Goal: Task Accomplishment & Management: Use online tool/utility

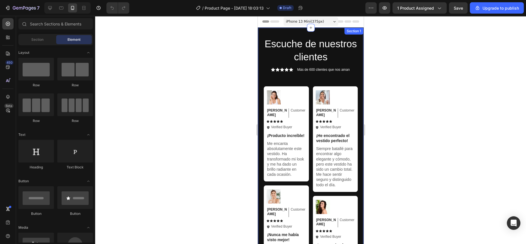
click at [265, 39] on h2 "Escuche de nuestros clientes" at bounding box center [311, 50] width 94 height 27
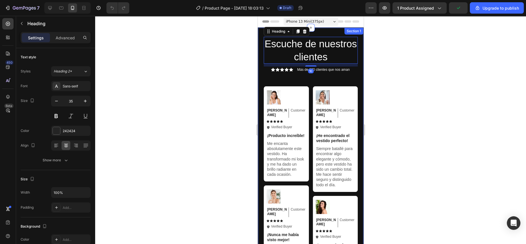
click at [329, 34] on div "Escuche de nuestros clientes Heading 10 Icon Icon Icon Icon Icon Icon List Más …" at bounding box center [311, 171] width 106 height 288
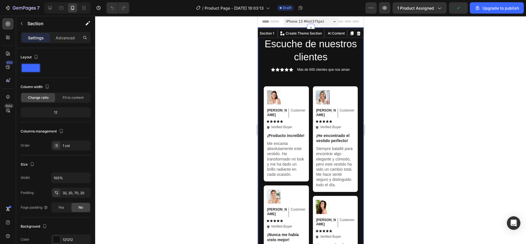
click at [261, 77] on div "Escuche de nuestros clientes Heading Icon Icon Icon Icon Icon Icon List Más de …" at bounding box center [311, 171] width 106 height 288
click at [357, 34] on icon at bounding box center [359, 33] width 4 height 4
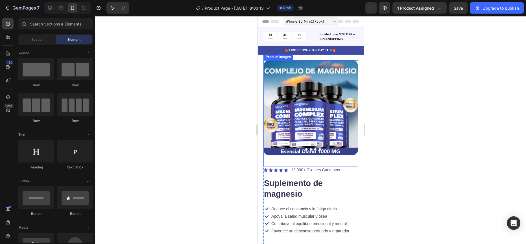
scroll to position [82, 0]
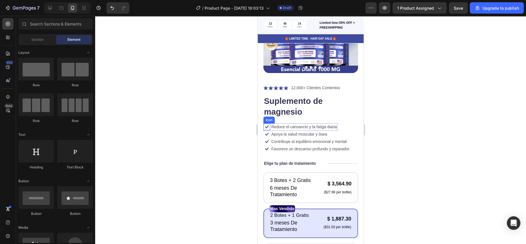
click at [267, 125] on icon at bounding box center [266, 126] width 3 height 3
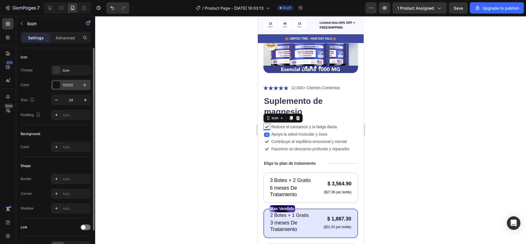
click at [67, 81] on div "121212" at bounding box center [71, 85] width 40 height 10
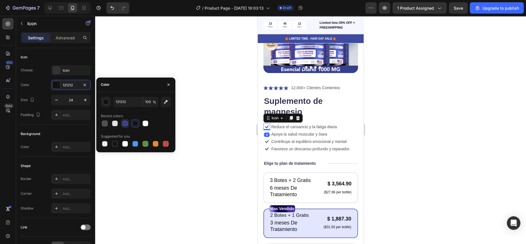
click at [127, 123] on div at bounding box center [125, 123] width 6 height 6
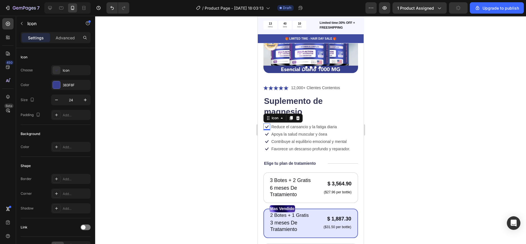
click at [266, 132] on div "0" at bounding box center [267, 134] width 6 height 5
click at [267, 132] on div "0" at bounding box center [267, 134] width 6 height 5
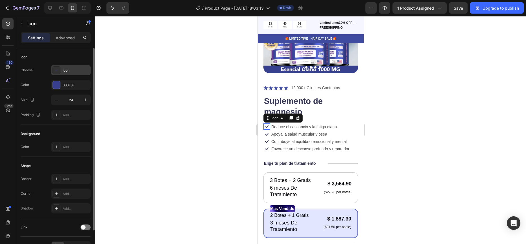
click at [73, 67] on div "Icon" at bounding box center [71, 70] width 40 height 10
click at [58, 58] on div "Icon" at bounding box center [56, 57] width 70 height 9
click at [73, 84] on div "383F8F" at bounding box center [71, 84] width 16 height 5
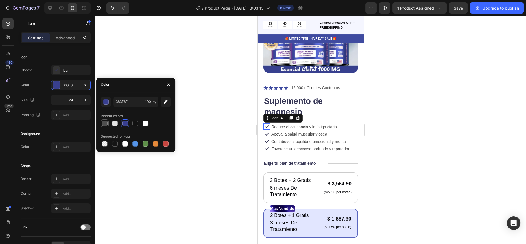
click at [108, 120] on div at bounding box center [105, 123] width 8 height 8
type input "4F4F4F"
click at [223, 97] on div at bounding box center [310, 130] width 431 height 228
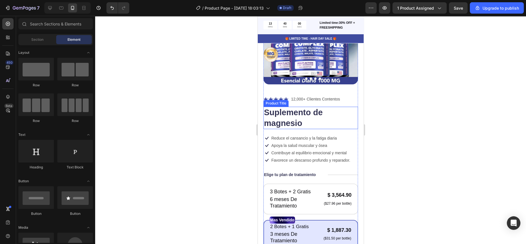
scroll to position [69, 0]
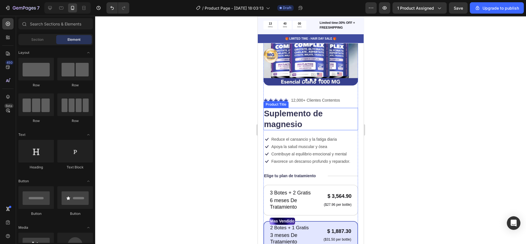
click at [314, 112] on h1 "Suplemento de magnesio" at bounding box center [310, 119] width 95 height 22
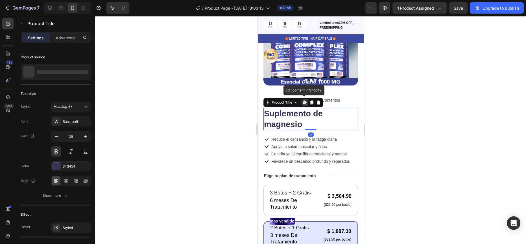
drag, startPoint x: 243, startPoint y: 107, endPoint x: 3, endPoint y: 93, distance: 240.3
click at [243, 107] on div at bounding box center [310, 130] width 431 height 228
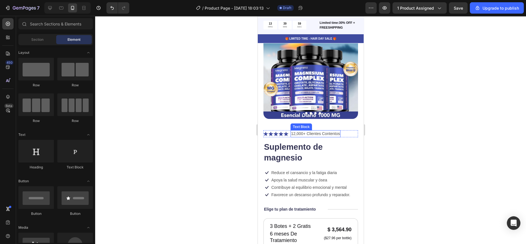
scroll to position [29, 0]
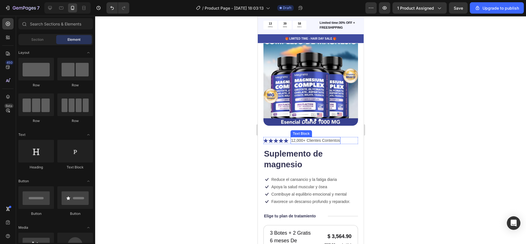
click at [309, 137] on p "12,000+ Clientes Contentos" at bounding box center [315, 140] width 49 height 6
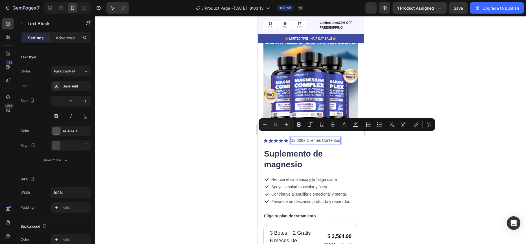
click at [299, 137] on p "12,000+ Clientes Contentos" at bounding box center [315, 140] width 49 height 6
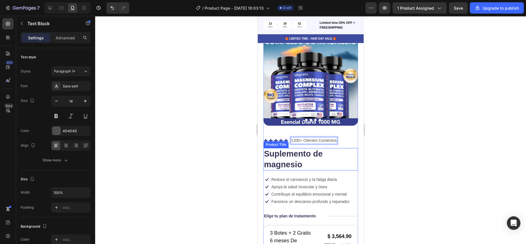
click at [248, 137] on div at bounding box center [310, 130] width 431 height 228
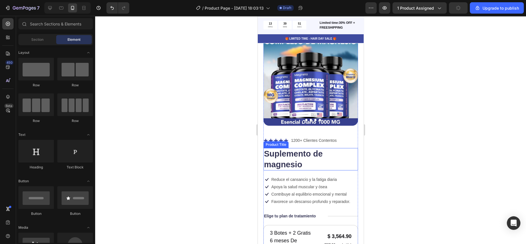
click at [233, 127] on div at bounding box center [310, 130] width 431 height 228
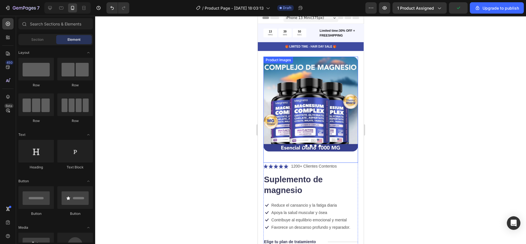
scroll to position [0, 0]
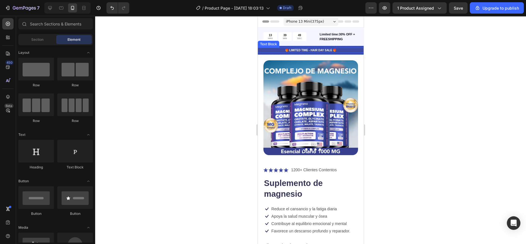
click at [308, 49] on p "🎁 LIMITED TIME - HAIR DAY SALE 🎁" at bounding box center [310, 50] width 105 height 4
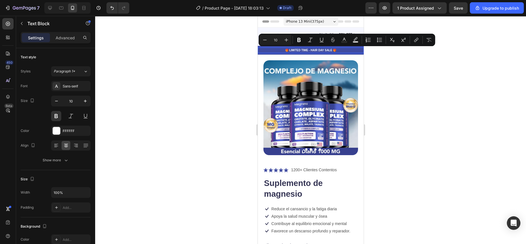
click at [272, 48] on p "🎁 LIMITED TIME - HAIR DAY SALE 🎁" at bounding box center [310, 50] width 105 height 4
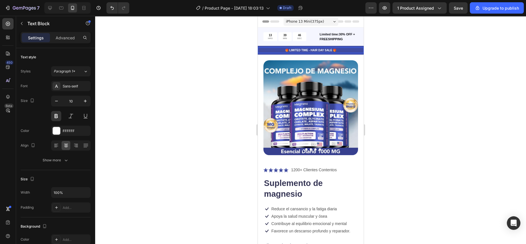
click at [252, 52] on div at bounding box center [310, 130] width 431 height 228
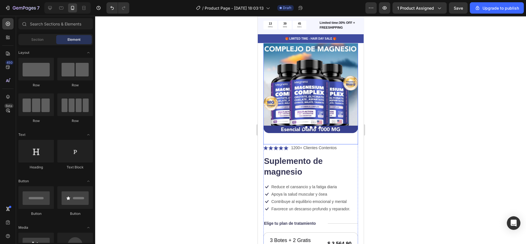
scroll to position [69, 0]
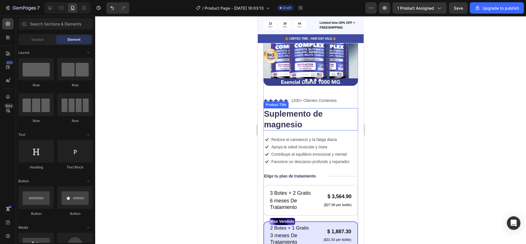
click at [299, 110] on h1 "Suplemento de magnesio" at bounding box center [310, 119] width 95 height 22
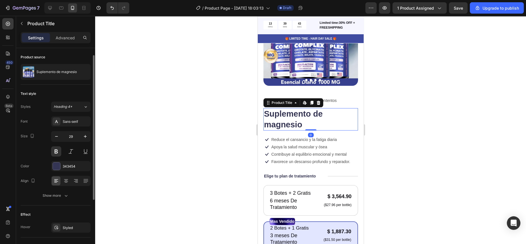
scroll to position [9, 0]
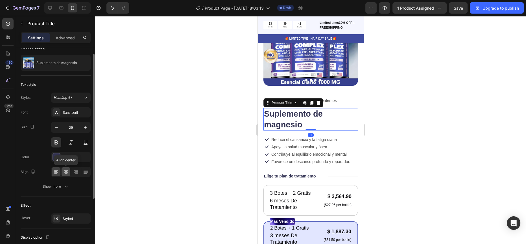
click at [66, 168] on div at bounding box center [66, 171] width 9 height 9
click at [164, 130] on div at bounding box center [310, 130] width 431 height 228
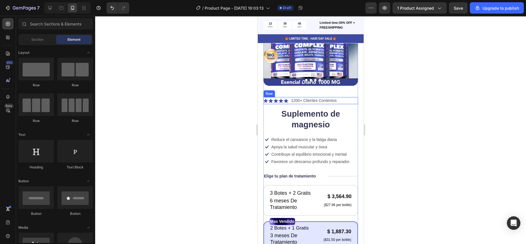
click at [345, 97] on div "Icon Icon Icon Icon Icon Icon List 1200+ Clientes Contentos Text Block Row" at bounding box center [310, 100] width 95 height 7
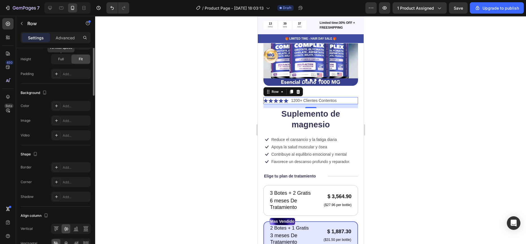
scroll to position [182, 0]
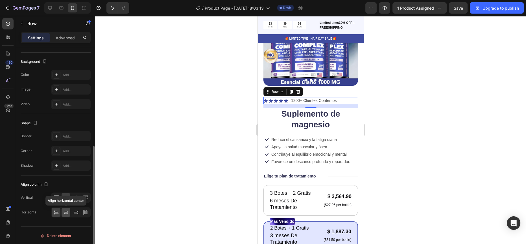
click at [66, 210] on icon at bounding box center [66, 212] width 6 height 6
click at [188, 117] on div at bounding box center [310, 130] width 431 height 228
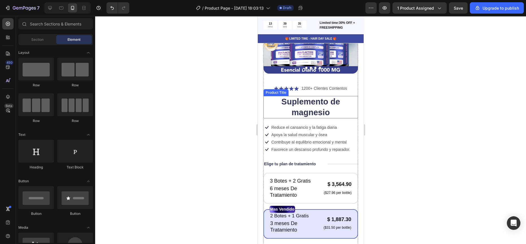
scroll to position [82, 0]
click at [338, 125] on div "Icon Reduce el cansancio y la fatiga diaria Text Block Row Icon Apoya la salud …" at bounding box center [310, 130] width 95 height 15
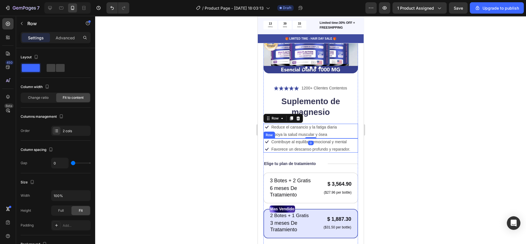
click at [351, 138] on div "Icon Contribuye al equilibrio emocional y mental Text Block Row Icon Favorece u…" at bounding box center [310, 145] width 95 height 14
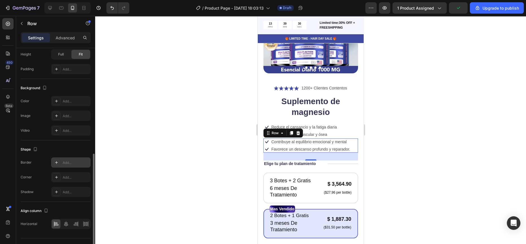
scroll to position [168, 0]
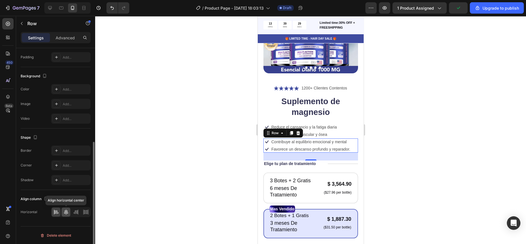
click at [66, 209] on icon at bounding box center [66, 211] width 4 height 5
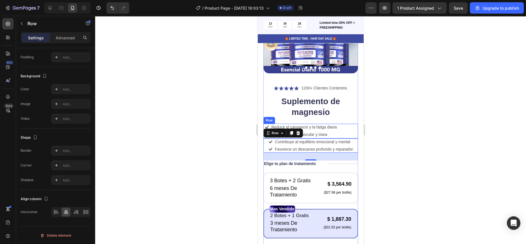
click at [343, 123] on div "Icon Reduce el cansancio y la fatiga diaria Text Block Row Icon Apoya la salud …" at bounding box center [310, 130] width 95 height 15
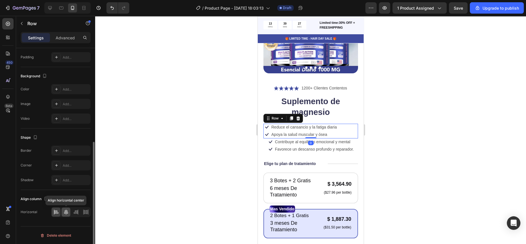
click at [64, 211] on icon at bounding box center [66, 212] width 6 height 6
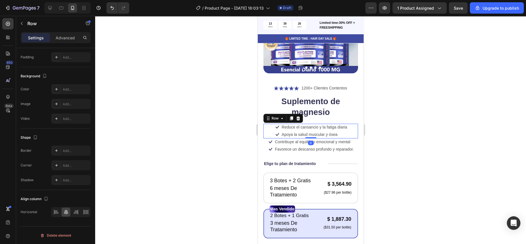
click at [194, 126] on div at bounding box center [310, 130] width 431 height 228
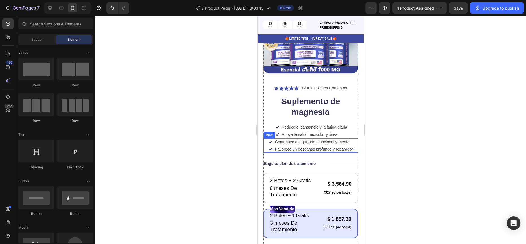
click at [351, 139] on div "Icon Contribuye al equilibrio emocional y mental Text Block Row" at bounding box center [310, 141] width 87 height 7
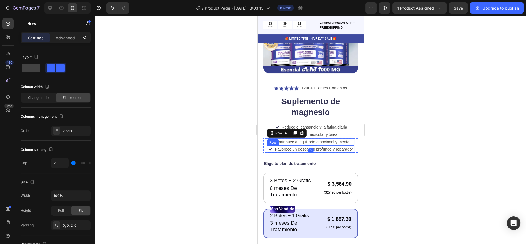
click at [351, 145] on div "Favorece un descanso profundo y reparador. Text Block" at bounding box center [314, 148] width 80 height 7
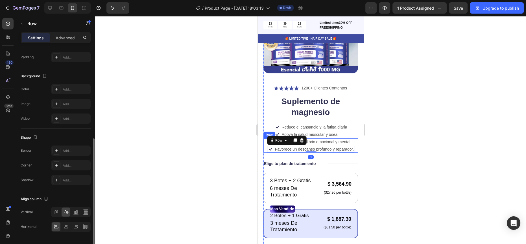
click at [353, 140] on div "Icon Contribuye al equilibrio emocional y mental Text Block Row Icon Favorece u…" at bounding box center [310, 145] width 95 height 14
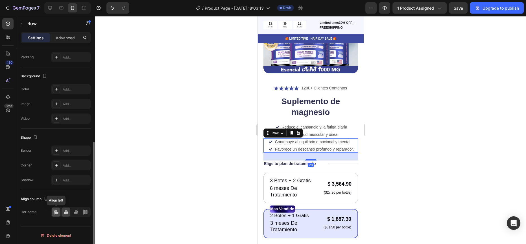
click at [54, 216] on div at bounding box center [56, 211] width 9 height 9
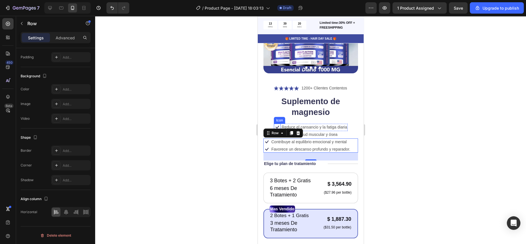
click at [269, 123] on div "Icon Reduce el cansancio y la fatiga diaria Text Block Row Icon Apoya la salud …" at bounding box center [310, 130] width 95 height 15
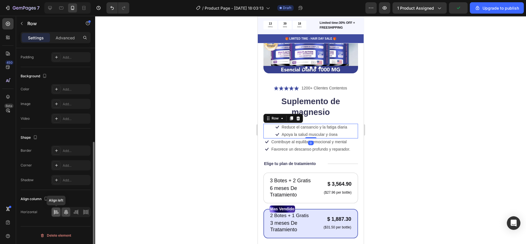
click at [55, 210] on icon at bounding box center [56, 212] width 6 height 6
click at [177, 126] on div at bounding box center [310, 130] width 431 height 228
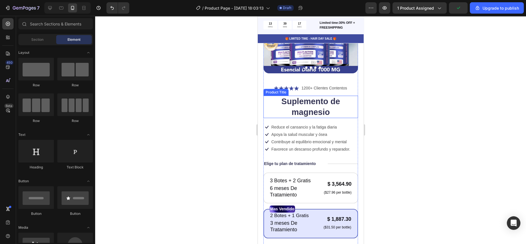
click at [311, 97] on h1 "Suplemento de magnesio" at bounding box center [310, 106] width 95 height 22
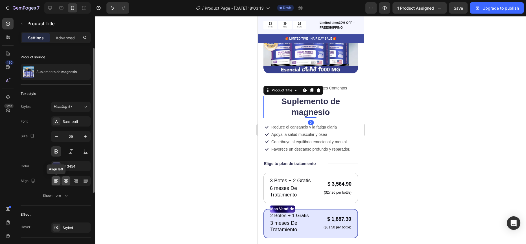
click at [54, 182] on icon at bounding box center [55, 182] width 3 height 1
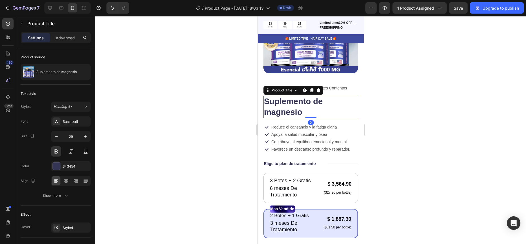
click at [214, 93] on div at bounding box center [310, 130] width 431 height 228
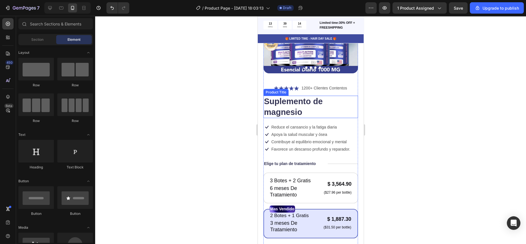
scroll to position [66, 0]
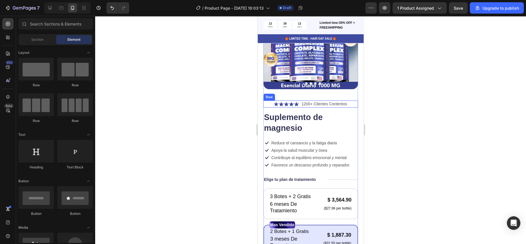
click at [267, 100] on div "Icon Icon Icon Icon Icon Icon List 1200+ Clientes Contentos Text Block Row" at bounding box center [310, 103] width 95 height 7
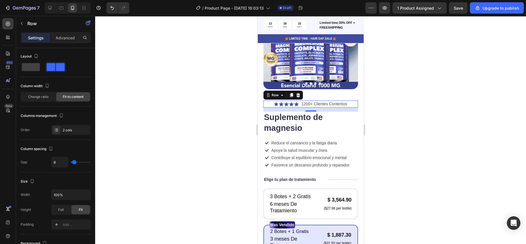
scroll to position [182, 0]
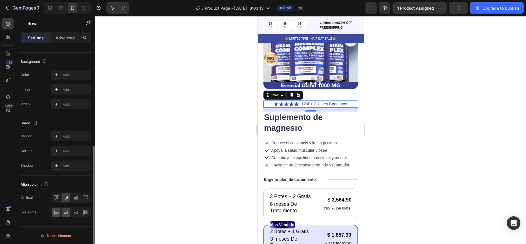
click at [56, 215] on div at bounding box center [56, 211] width 9 height 9
click at [184, 121] on div at bounding box center [310, 130] width 431 height 228
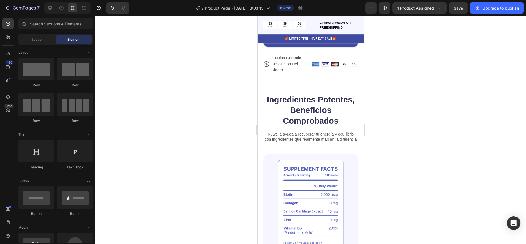
scroll to position [402, 0]
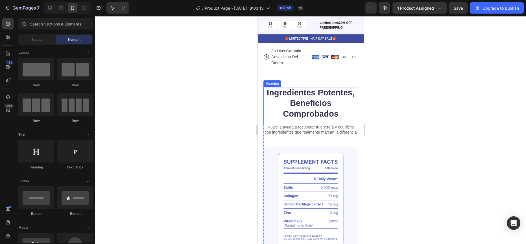
click at [313, 95] on h2 "Ingredientes Potentes, Beneficios Comprobados" at bounding box center [310, 103] width 95 height 33
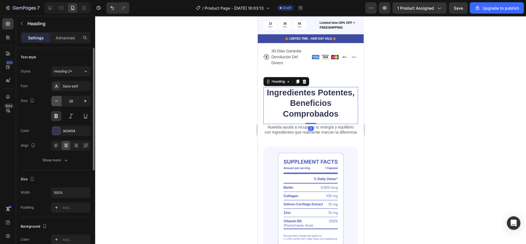
click at [59, 102] on icon "button" at bounding box center [57, 101] width 6 height 6
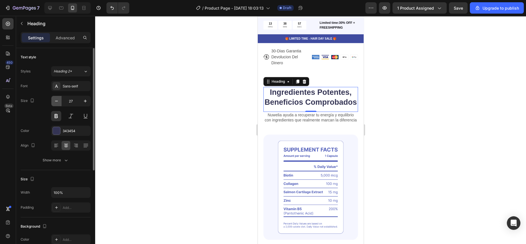
click at [59, 102] on icon "button" at bounding box center [57, 101] width 6 height 6
type input "25"
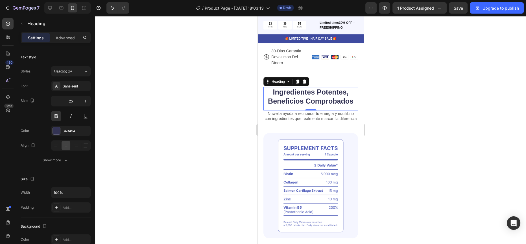
click at [181, 81] on div at bounding box center [310, 130] width 431 height 228
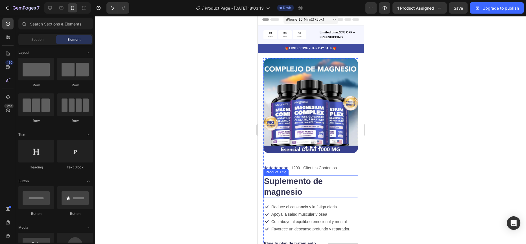
scroll to position [0, 0]
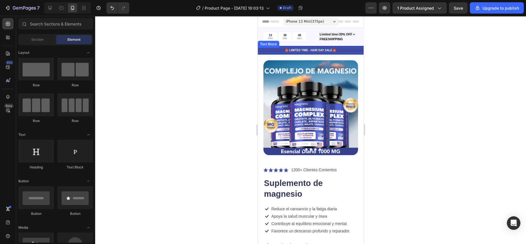
click at [310, 49] on p "🎁 LIMITED TIME - HAIR DAY SALE 🎁" at bounding box center [310, 50] width 105 height 4
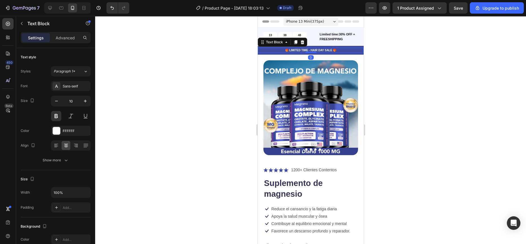
click at [223, 88] on div at bounding box center [310, 130] width 431 height 228
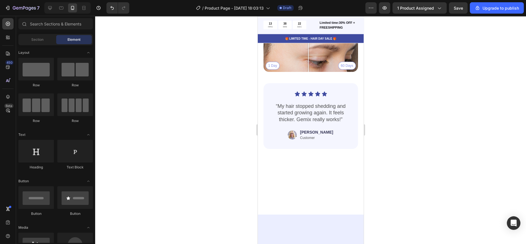
scroll to position [1412, 0]
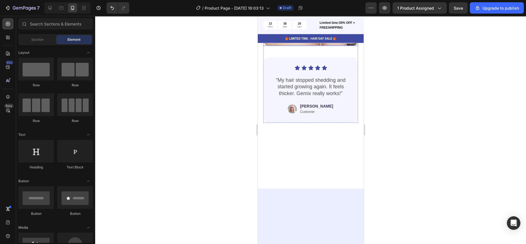
drag, startPoint x: 308, startPoint y: 117, endPoint x: 292, endPoint y: 99, distance: 23.6
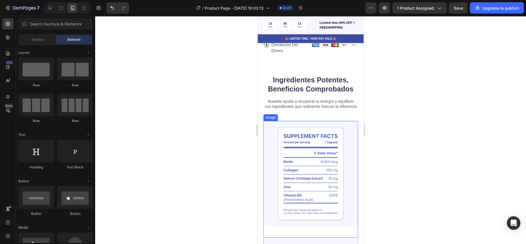
scroll to position [461, 0]
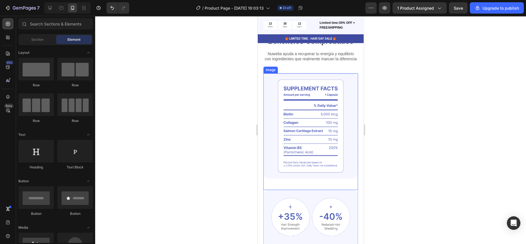
click at [286, 110] on img at bounding box center [310, 125] width 95 height 105
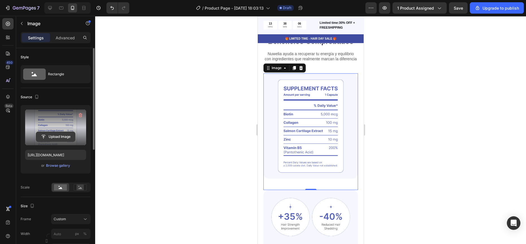
click at [62, 133] on input "file" at bounding box center [55, 137] width 39 height 10
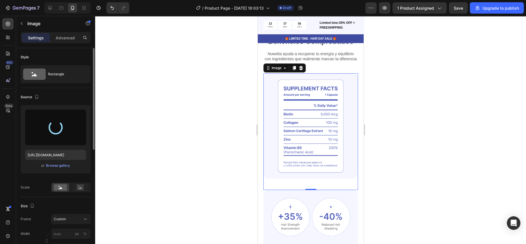
type input "https://cdn.shopify.com/s/files/1/0792/3882/4176/files/gempages_585715329611596…"
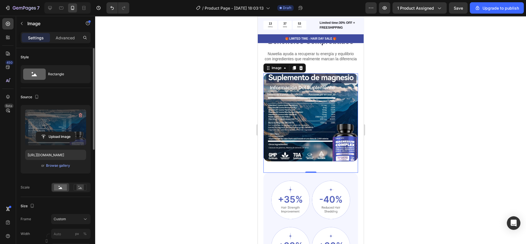
scroll to position [455, 0]
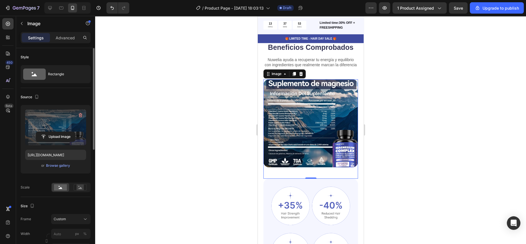
click at [237, 76] on div at bounding box center [310, 130] width 431 height 228
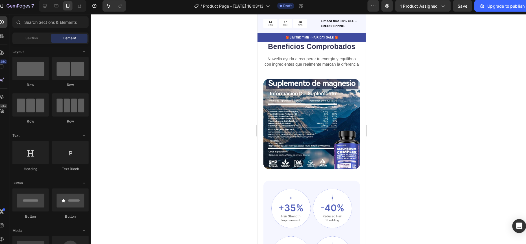
click at [227, 104] on div at bounding box center [310, 130] width 431 height 228
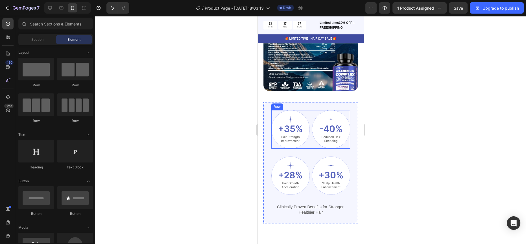
scroll to position [566, 0]
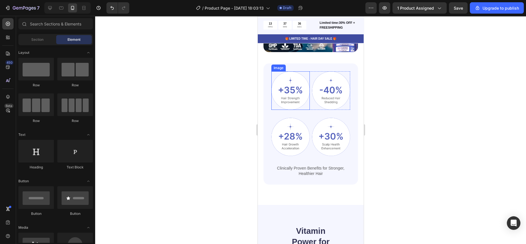
click at [295, 98] on img at bounding box center [290, 90] width 38 height 38
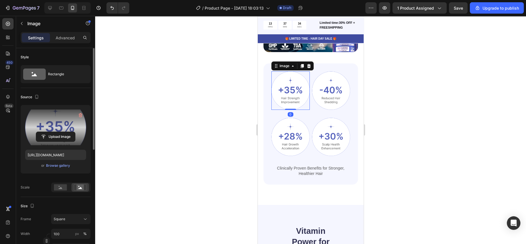
click at [62, 130] on label at bounding box center [55, 127] width 61 height 36
click at [62, 132] on input "file" at bounding box center [55, 137] width 39 height 10
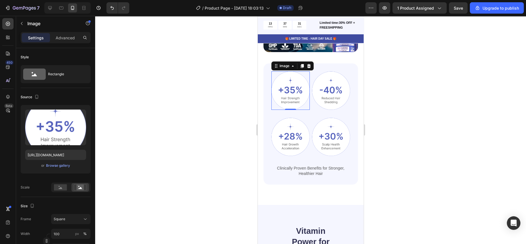
click at [292, 84] on img at bounding box center [290, 90] width 38 height 38
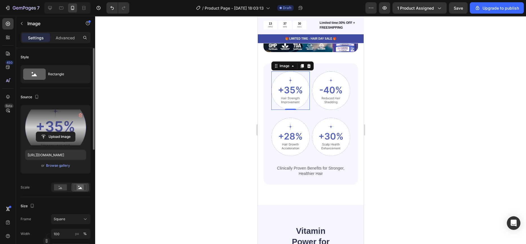
click at [70, 120] on label at bounding box center [55, 127] width 61 height 36
click at [70, 132] on input "file" at bounding box center [55, 137] width 39 height 10
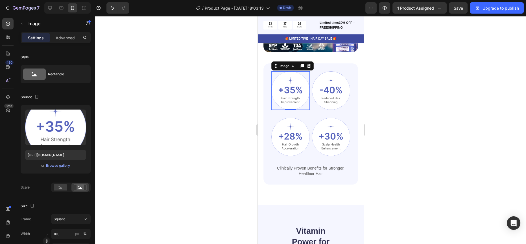
click at [286, 83] on img at bounding box center [290, 90] width 38 height 38
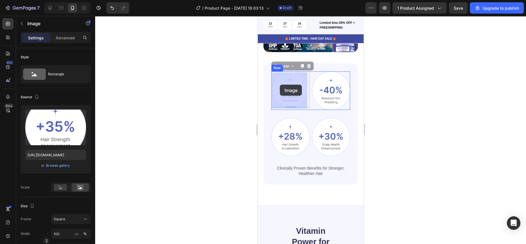
drag, startPoint x: 286, startPoint y: 90, endPoint x: 283, endPoint y: 85, distance: 6.5
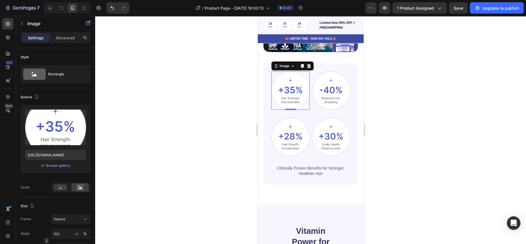
click at [225, 91] on div at bounding box center [310, 130] width 431 height 228
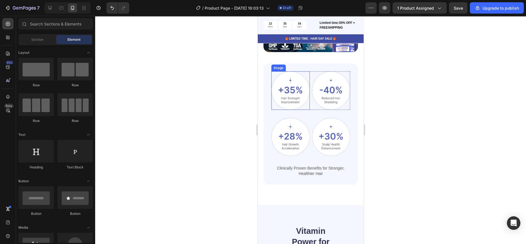
click at [282, 88] on img at bounding box center [290, 90] width 38 height 38
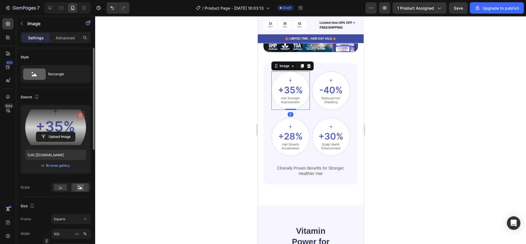
click at [81, 113] on icon "button" at bounding box center [81, 115] width 4 height 4
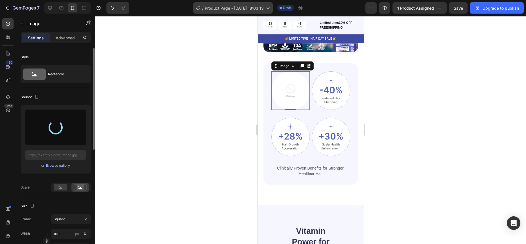
type input "https://cdn.shopify.com/s/files/1/0792/3882/4176/files/gempages_585715329611596…"
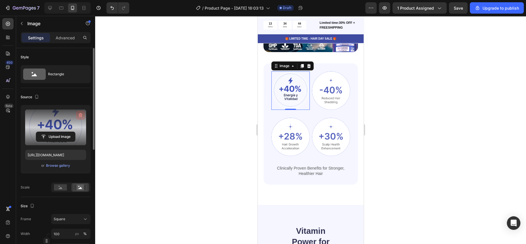
click at [80, 117] on icon "button" at bounding box center [81, 115] width 6 height 6
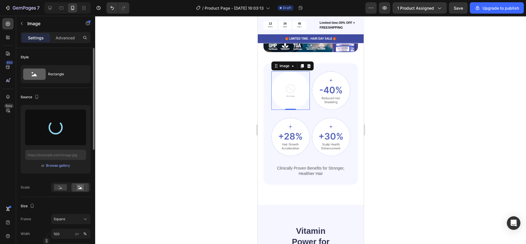
click at [0, 161] on div "450 Beta" at bounding box center [8, 130] width 16 height 228
type input "https://cdn.shopify.com/s/files/1/0792/3882/4176/files/gempages_585715329611596…"
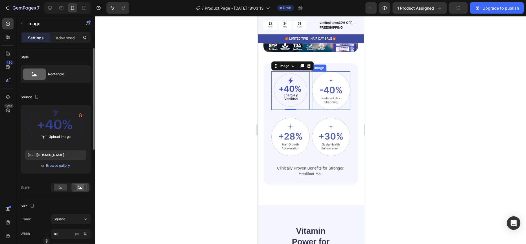
click at [331, 90] on img at bounding box center [331, 90] width 38 height 38
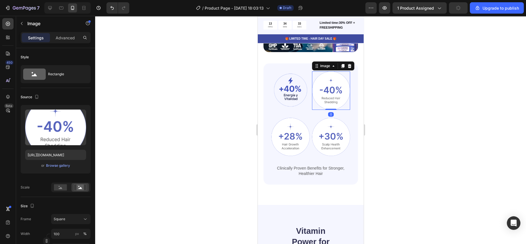
scroll to position [182, 0]
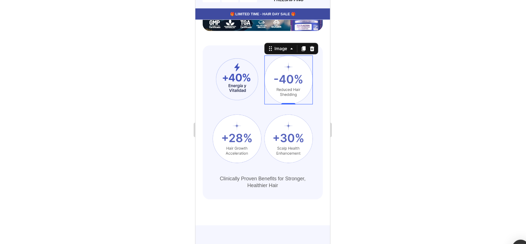
click at [208, 109] on div at bounding box center [310, 130] width 431 height 228
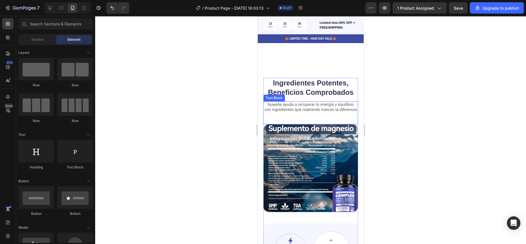
scroll to position [519, 0]
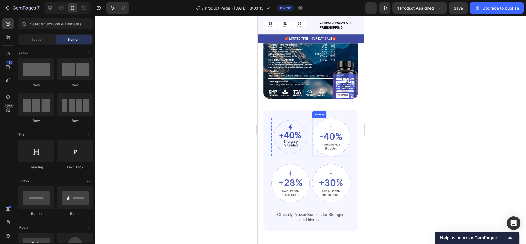
click at [328, 147] on img at bounding box center [331, 137] width 38 height 38
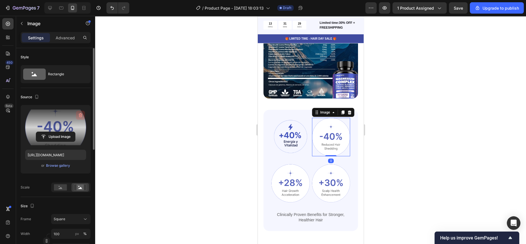
click at [79, 118] on button "button" at bounding box center [80, 114] width 9 height 9
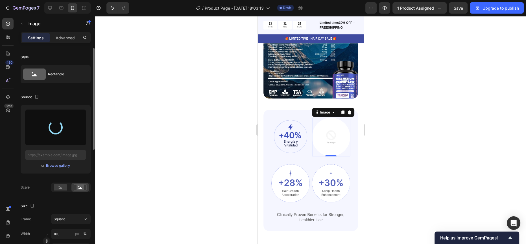
click at [0, 144] on div "450 Beta" at bounding box center [8, 130] width 16 height 228
type input "https://cdn.shopify.com/s/files/1/0792/3882/4176/files/gempages_585715329611596…"
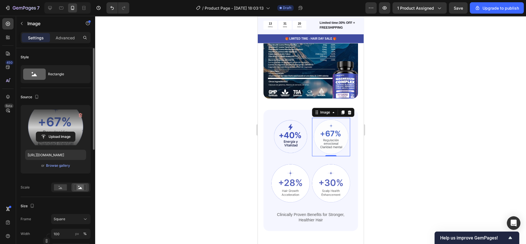
click at [203, 145] on div at bounding box center [310, 130] width 431 height 228
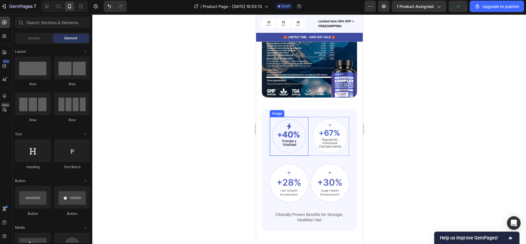
scroll to position [0, 0]
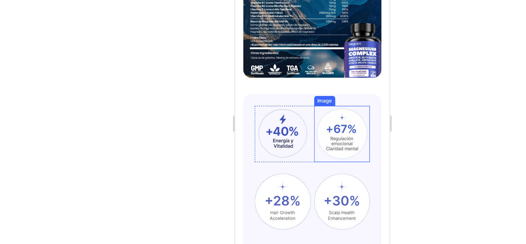
click at [308, 81] on img at bounding box center [308, 78] width 38 height 38
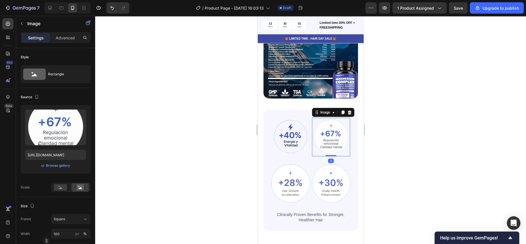
click at [307, 144] on div at bounding box center [290, 137] width 38 height 38
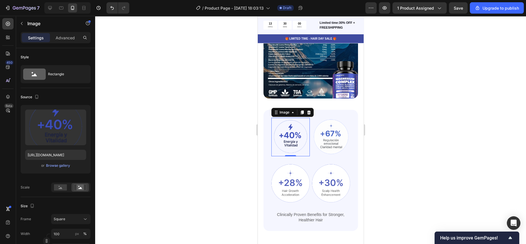
scroll to position [182, 0]
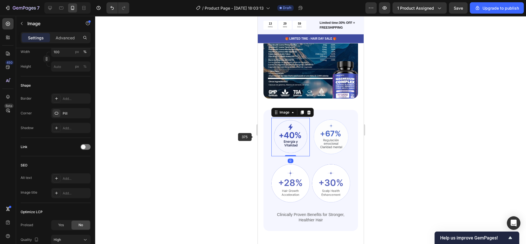
click at [295, 136] on img at bounding box center [290, 137] width 38 height 38
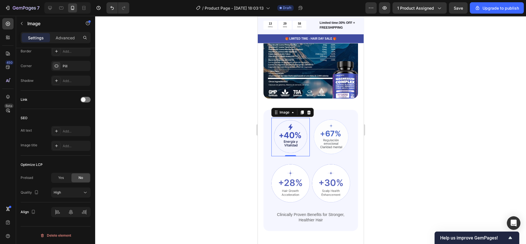
scroll to position [0, 0]
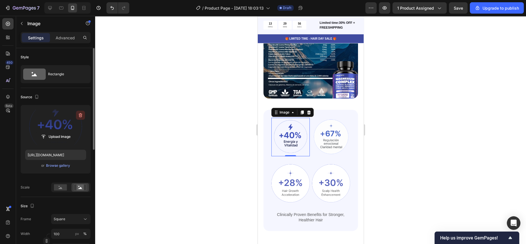
click at [80, 116] on icon "button" at bounding box center [81, 115] width 6 height 6
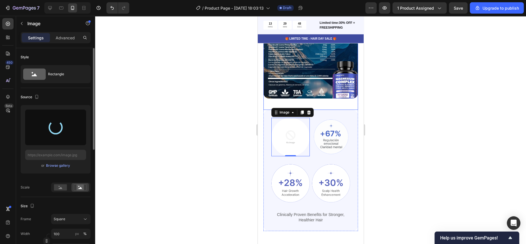
type input "https://cdn.shopify.com/s/files/1/0792/3882/4176/files/gempages_585715329611596…"
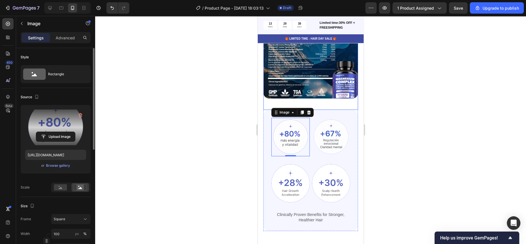
click at [170, 139] on div at bounding box center [310, 130] width 431 height 228
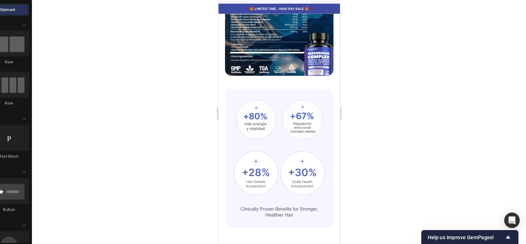
scroll to position [535, 0]
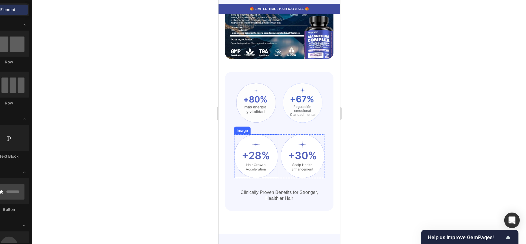
click at [251, 131] on img at bounding box center [251, 134] width 38 height 38
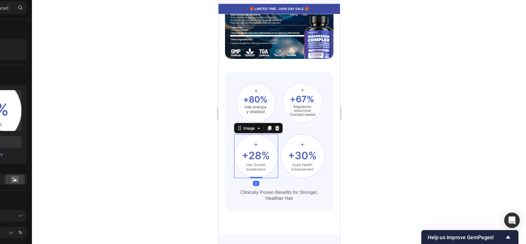
scroll to position [0, 0]
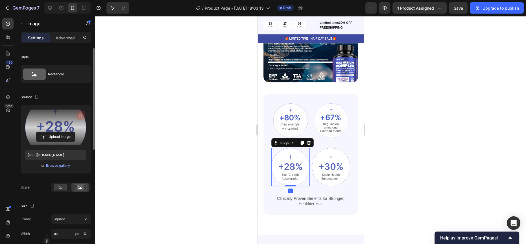
click at [80, 115] on icon "button" at bounding box center [80, 115] width 1 height 2
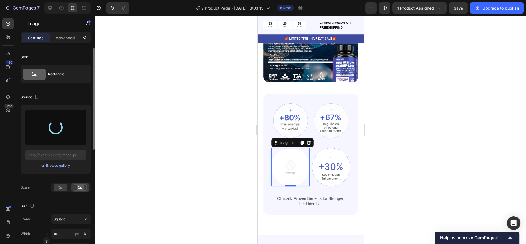
type input "https://cdn.shopify.com/s/files/1/0792/3882/4176/files/gempages_585715329611596…"
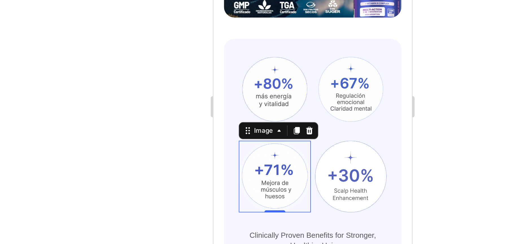
click at [252, 146] on div at bounding box center [310, 130] width 431 height 228
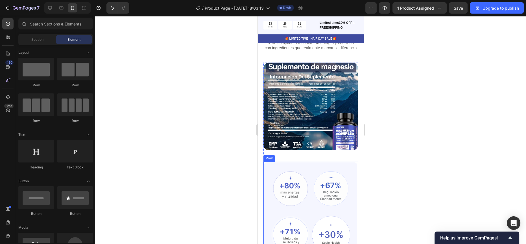
scroll to position [553, 0]
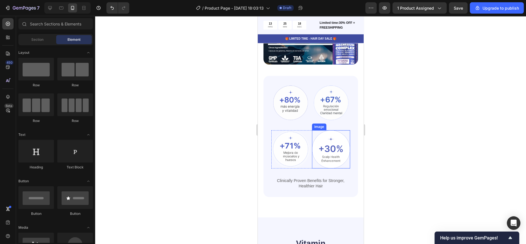
click at [327, 144] on img at bounding box center [331, 149] width 38 height 38
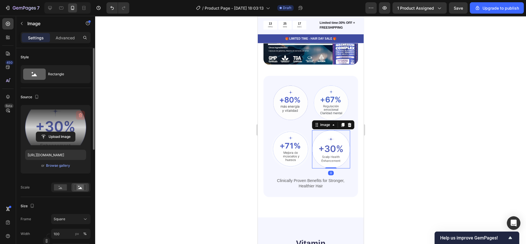
click at [80, 116] on icon "button" at bounding box center [81, 115] width 6 height 6
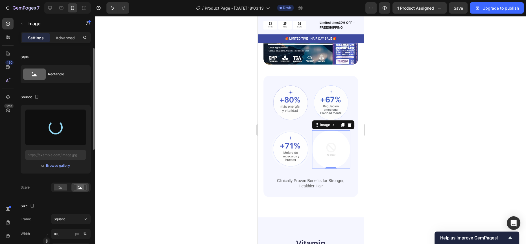
type input "https://cdn.shopify.com/s/files/1/0792/3882/4176/files/gempages_585715329611596…"
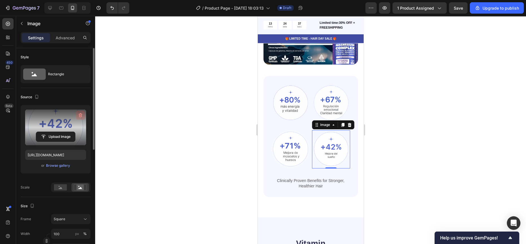
click at [84, 115] on button "button" at bounding box center [80, 114] width 9 height 9
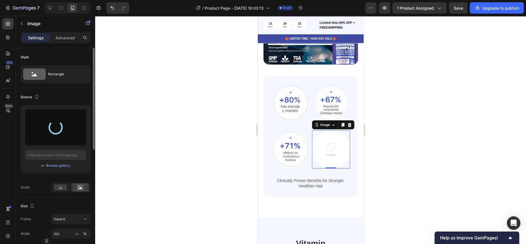
click at [196, 138] on div at bounding box center [310, 130] width 431 height 228
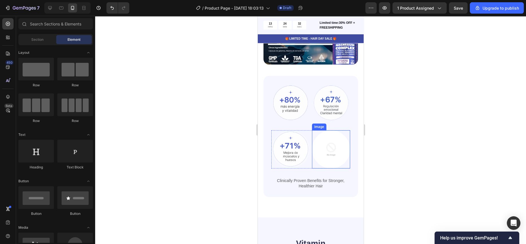
click at [323, 137] on img at bounding box center [331, 149] width 38 height 38
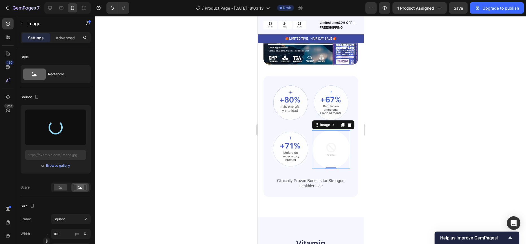
type input "https://cdn.shopify.com/s/files/1/0792/3882/4176/files/gempages_585715329611596…"
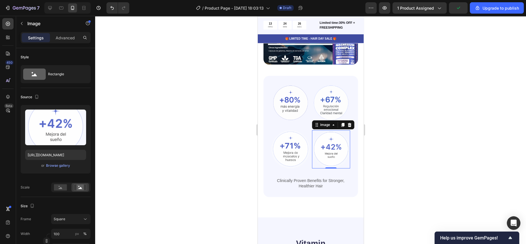
click at [199, 166] on div at bounding box center [310, 130] width 431 height 228
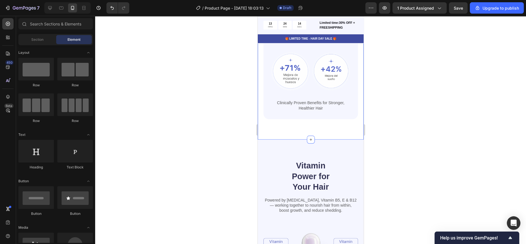
scroll to position [631, 0]
click at [312, 102] on p "Clinically Proven Benefits for Stronger, Healthier Hair" at bounding box center [311, 105] width 78 height 10
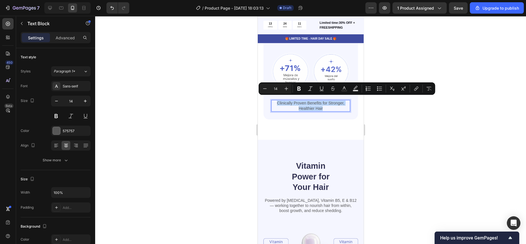
copy p "Clinically Proven Benefits for Stronger, Healthier Hair"
click at [234, 104] on div at bounding box center [310, 130] width 431 height 228
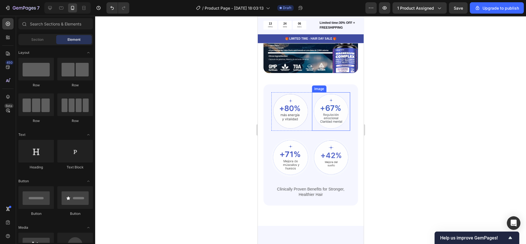
scroll to position [545, 0]
click at [320, 186] on p "Clinically Proven Benefits for Stronger, Healthier Hair" at bounding box center [311, 191] width 78 height 10
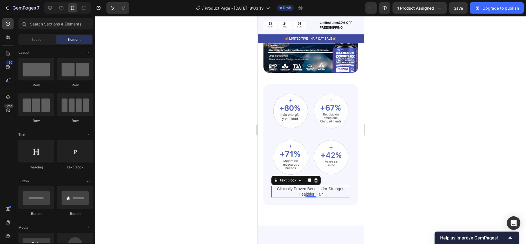
click at [320, 186] on p "Clinically Proven Benefits for Stronger, Healthier Hair" at bounding box center [311, 191] width 78 height 10
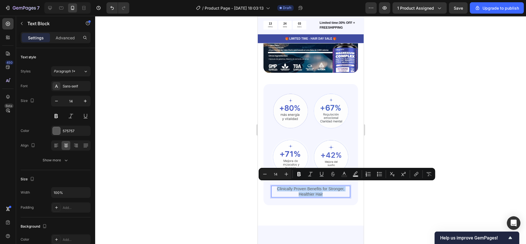
copy p "Clinically Proven Benefits for Stronger, Healthier Hair"
click at [323, 188] on p "Clinically Proven Benefits for Stronger, Healthier Hair" at bounding box center [311, 191] width 78 height 10
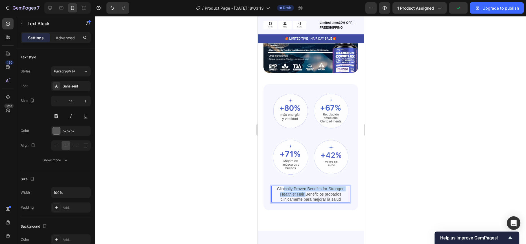
drag, startPoint x: 303, startPoint y: 189, endPoint x: 281, endPoint y: 184, distance: 23.5
click at [281, 186] on p "Clinically Proven Benefits for Stronger, Healthier Hair Beneficios probados cli…" at bounding box center [311, 194] width 78 height 16
click at [292, 187] on p "Beneficios probados clinicamente para mejorar la salud" at bounding box center [311, 191] width 78 height 10
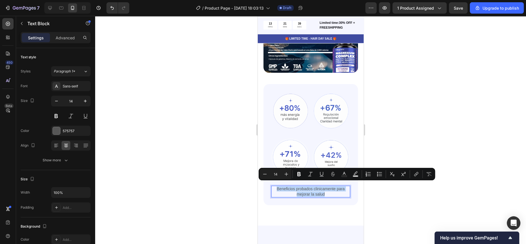
copy p "Beneficios probados clinicamente para mejorar la salud"
click at [200, 112] on div at bounding box center [310, 130] width 431 height 228
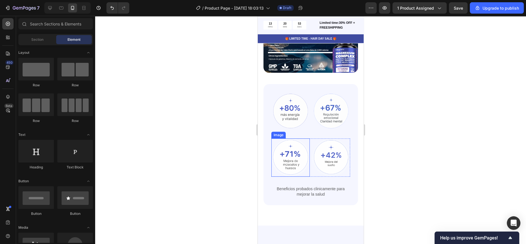
scroll to position [558, 0]
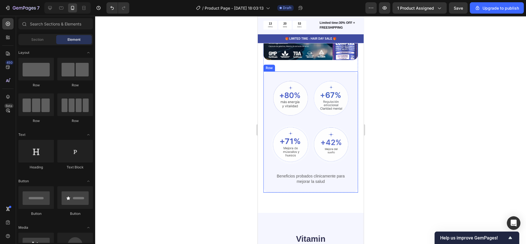
click at [322, 183] on div "Image Image Row Image Image Row Beneficios probados clinicamente para mejorar l…" at bounding box center [310, 131] width 95 height 121
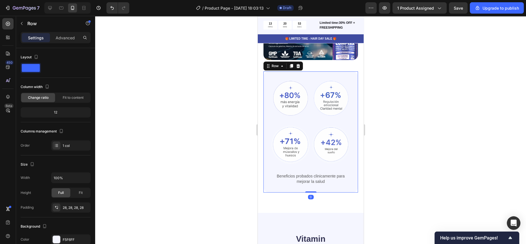
click at [321, 177] on p "Beneficios probados clinicamente para mejorar la salud" at bounding box center [311, 178] width 78 height 10
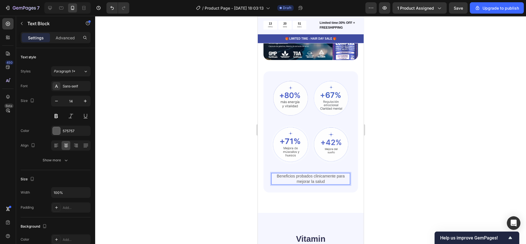
click at [322, 174] on p "Beneficios probados clinicamente para mejorar la salud" at bounding box center [311, 178] width 78 height 10
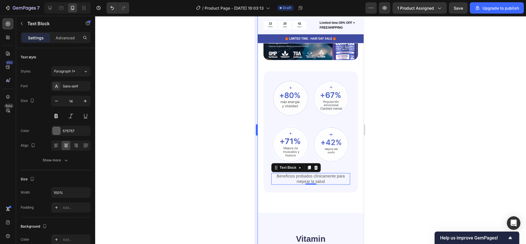
click at [254, 124] on div at bounding box center [310, 130] width 431 height 228
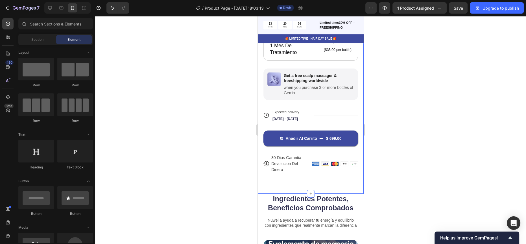
scroll to position [295, 0]
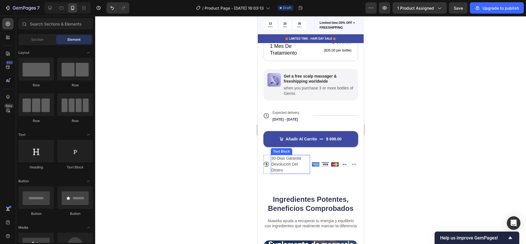
click at [288, 156] on p "30-Dias Garantia Devolucion Del Dinero" at bounding box center [290, 164] width 38 height 18
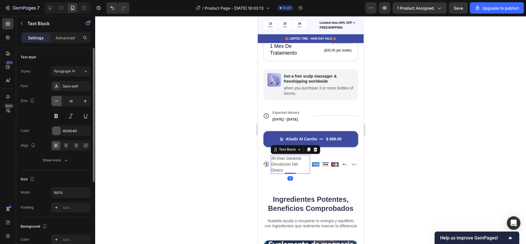
click at [57, 104] on button "button" at bounding box center [56, 101] width 10 height 10
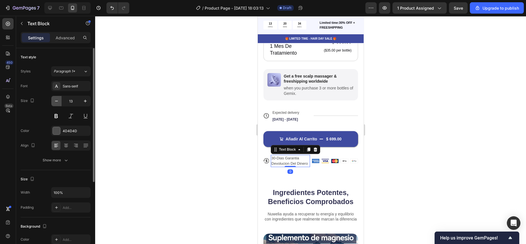
click at [57, 104] on button "button" at bounding box center [56, 101] width 10 height 10
type input "12"
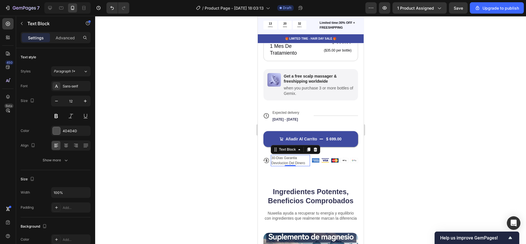
click at [165, 158] on div at bounding box center [310, 130] width 431 height 228
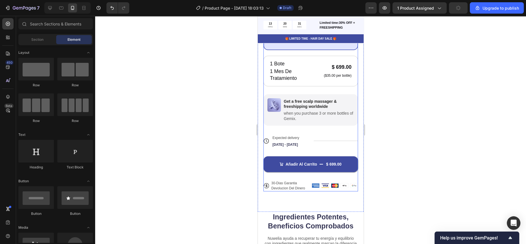
scroll to position [269, 0]
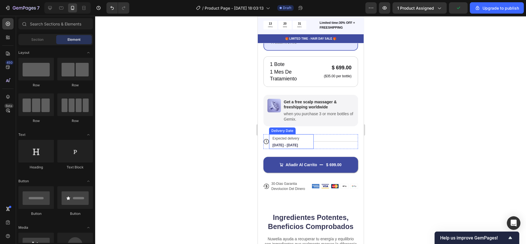
click at [284, 138] on div "Expected delivery Sep 28 - Oct 01" at bounding box center [289, 141] width 34 height 15
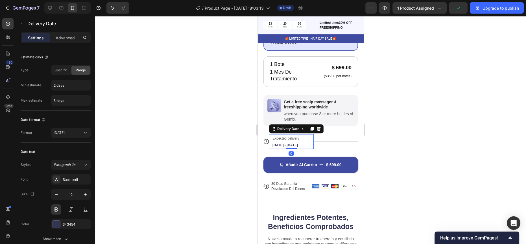
click at [292, 136] on span "Expected delivery" at bounding box center [285, 138] width 27 height 4
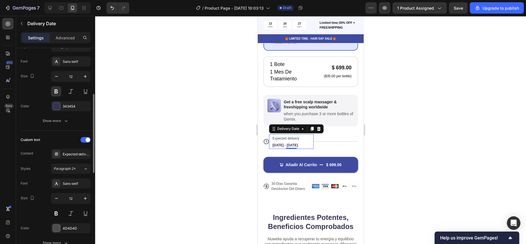
scroll to position [121, 0]
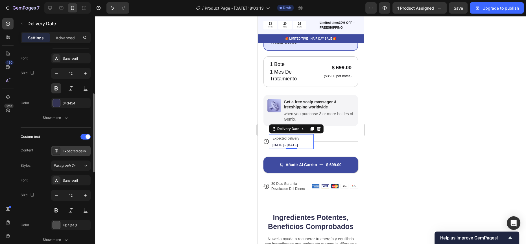
click at [77, 149] on div "Expected delivery" at bounding box center [76, 150] width 27 height 5
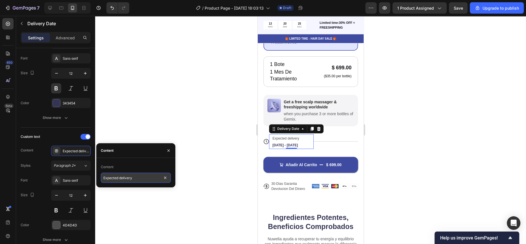
click at [134, 178] on input "Expected delivery" at bounding box center [136, 177] width 70 height 10
click at [109, 177] on input "Teimpo De Envio" at bounding box center [136, 177] width 70 height 10
click at [143, 172] on input "Tiempo De Envio" at bounding box center [136, 177] width 70 height 10
type input "Tiempo De Envió"
click at [12, 161] on div "450 Beta" at bounding box center [7, 110] width 11 height 185
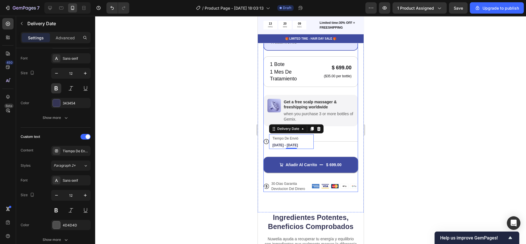
scroll to position [263, 0]
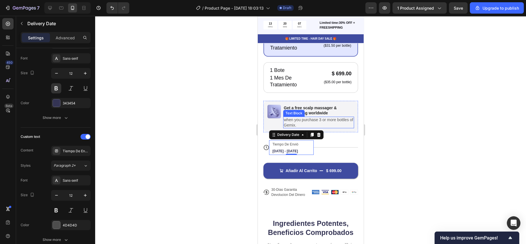
click at [337, 118] on p "when you purchase 3 or more bottles of Gemix." at bounding box center [319, 122] width 70 height 10
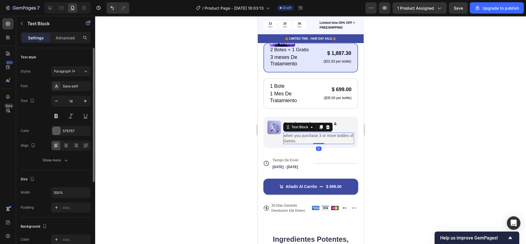
scroll to position [247, 0]
click at [278, 123] on img at bounding box center [274, 128] width 14 height 14
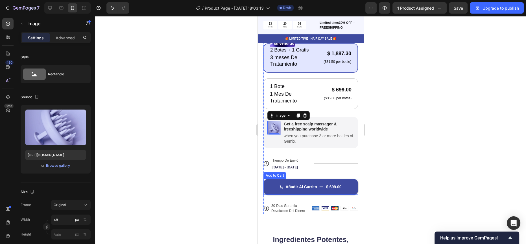
click at [240, 155] on div at bounding box center [310, 130] width 431 height 228
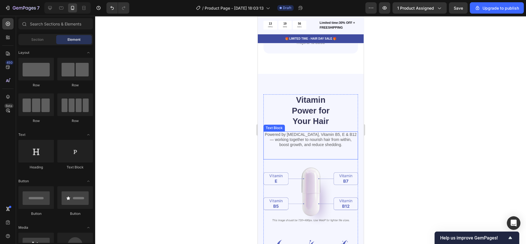
scroll to position [706, 0]
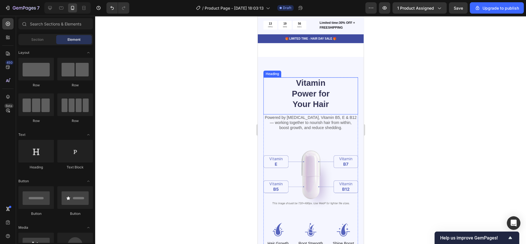
click at [308, 93] on h2 "Vitamin Power for Your Hair" at bounding box center [310, 93] width 57 height 33
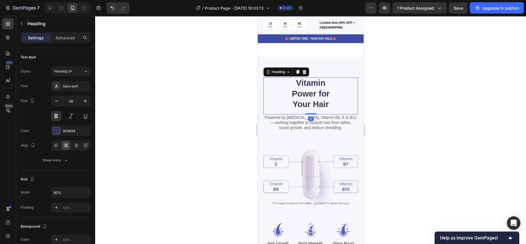
click at [308, 93] on h2 "Vitamin Power for Your Hair" at bounding box center [310, 93] width 57 height 33
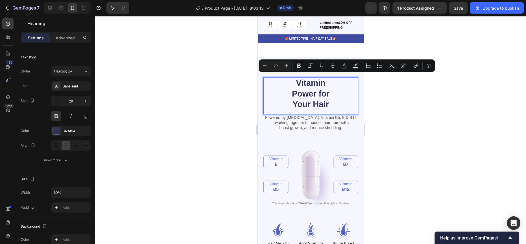
click at [456, 155] on div at bounding box center [310, 130] width 431 height 228
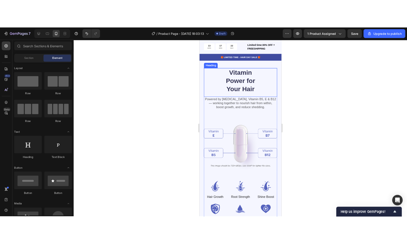
scroll to position [723, 0]
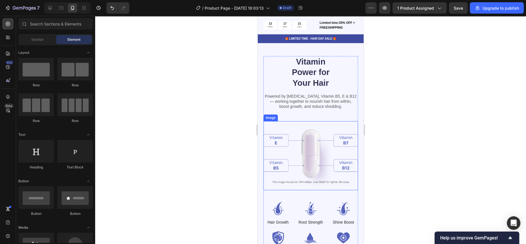
click at [310, 153] on img at bounding box center [310, 155] width 95 height 69
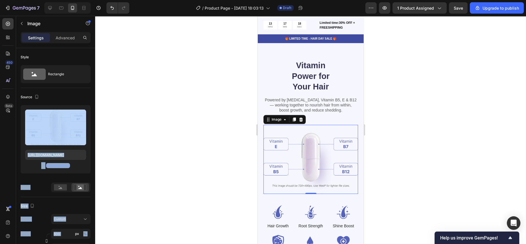
drag, startPoint x: 55, startPoint y: 125, endPoint x: 114, endPoint y: 97, distance: 65.8
click at [114, 0] on div "7 / Product Page - Sep 23, 18:03:13 Draft Preview 1 product assigned Save Upgra…" at bounding box center [263, 0] width 526 height 0
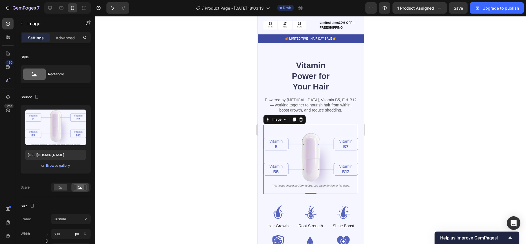
click at [0, 146] on div "450 Beta" at bounding box center [8, 130] width 16 height 228
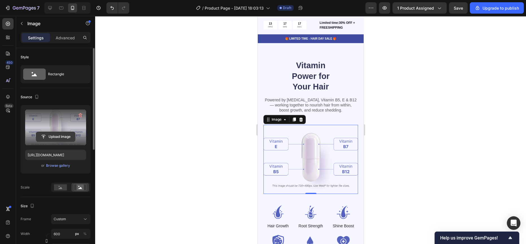
click at [72, 132] on input "file" at bounding box center [55, 137] width 39 height 10
click at [58, 123] on label at bounding box center [55, 127] width 61 height 36
click at [58, 132] on input "file" at bounding box center [55, 137] width 39 height 10
click at [63, 137] on input "file" at bounding box center [55, 137] width 39 height 10
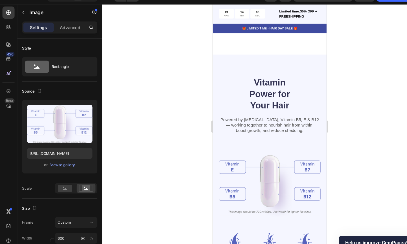
scroll to position [748, 0]
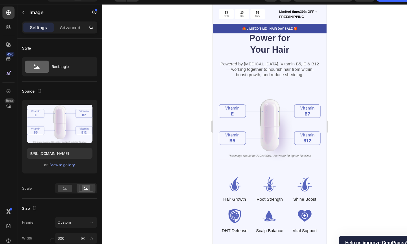
click at [274, 117] on img at bounding box center [266, 118] width 95 height 69
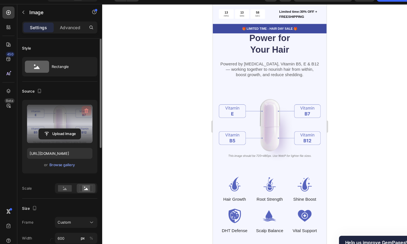
click at [79, 114] on icon "button" at bounding box center [81, 115] width 6 height 6
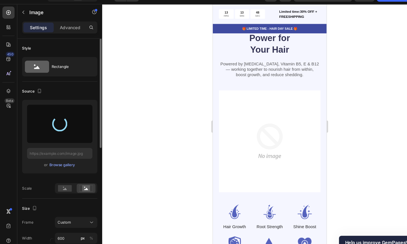
type input "https://cdn.shopify.com/s/files/1/0792/3882/4176/files/gempages_585715329611596…"
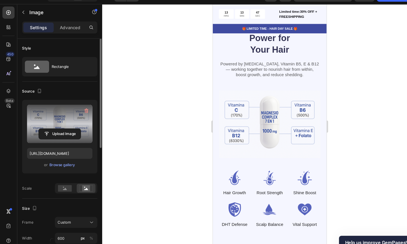
click at [328, 62] on div at bounding box center [251, 130] width 312 height 228
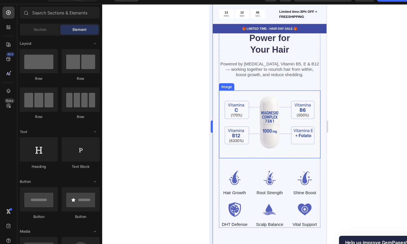
scroll to position [777, 0]
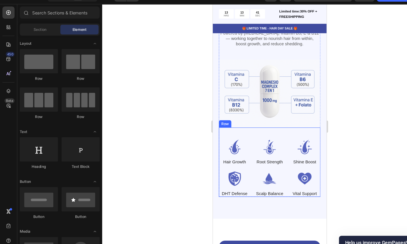
click at [242, 125] on div "Image Hair Growth Text Block Image Root Strength Text Block Image Shine Boost T…" at bounding box center [266, 151] width 95 height 64
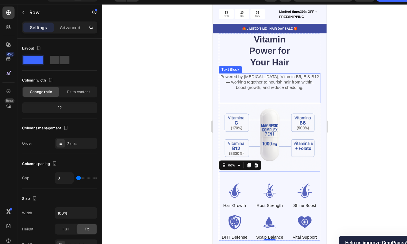
scroll to position [738, 0]
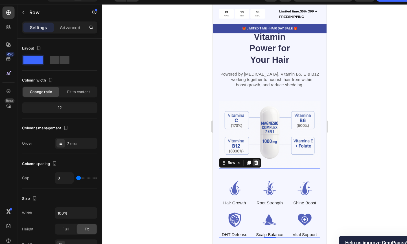
click at [255, 149] on icon at bounding box center [254, 151] width 4 height 4
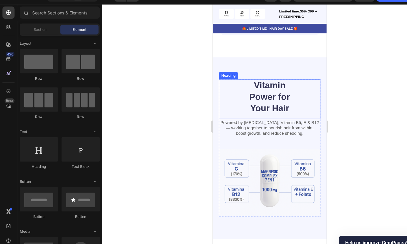
scroll to position [693, 0]
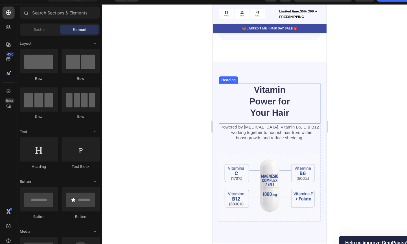
click at [270, 89] on h2 "Vitamin Power for Your Hair" at bounding box center [266, 94] width 57 height 33
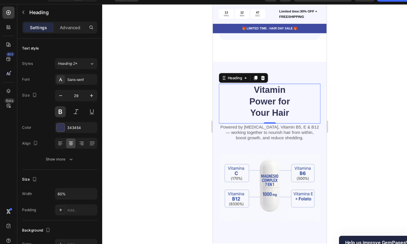
click at [270, 89] on p "Vitamin Power for Your Hair" at bounding box center [266, 95] width 56 height 32
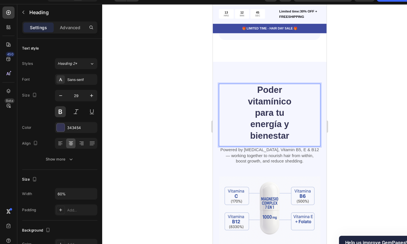
click at [262, 110] on p "Poder vitamínico para tu energía y bienestar" at bounding box center [266, 105] width 56 height 53
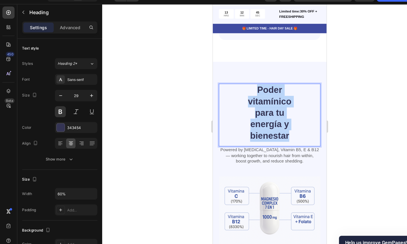
click at [262, 110] on p "Poder vitamínico para tu energía y bienestar" at bounding box center [266, 105] width 56 height 53
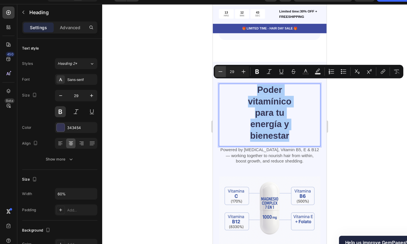
click at [204, 79] on icon "Editor contextual toolbar" at bounding box center [206, 79] width 6 height 6
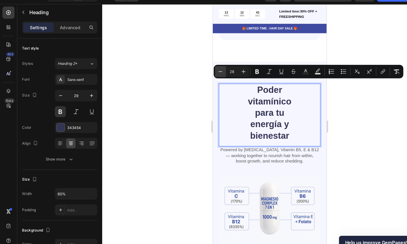
click at [204, 79] on icon "Editor contextual toolbar" at bounding box center [206, 79] width 6 height 6
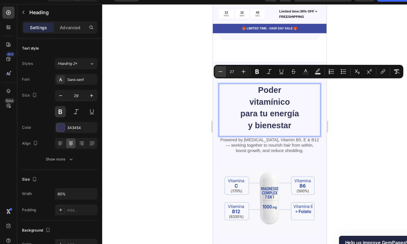
click at [204, 79] on icon "Editor contextual toolbar" at bounding box center [206, 79] width 6 height 6
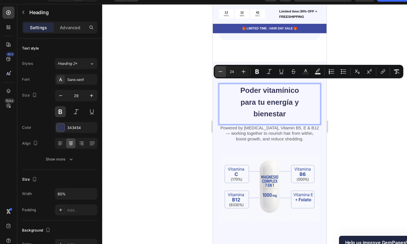
click at [204, 79] on icon "Editor contextual toolbar" at bounding box center [206, 79] width 6 height 6
type input "23"
click at [178, 93] on div at bounding box center [251, 130] width 312 height 228
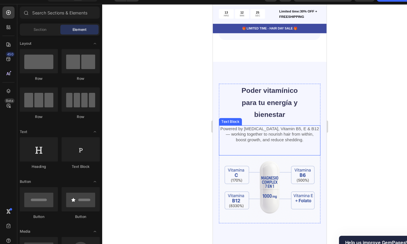
click at [265, 127] on p "Powered by Biotin, Vitamin B5, E & B12 — working together to nourish hair from …" at bounding box center [266, 125] width 94 height 16
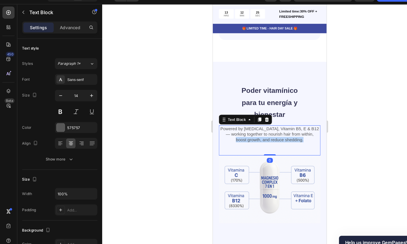
click at [265, 127] on p "Powered by Biotin, Vitamin B5, E & B12 — working together to nourish hair from …" at bounding box center [266, 125] width 94 height 16
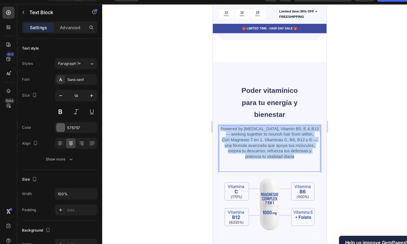
drag, startPoint x: 297, startPoint y: 140, endPoint x: 221, endPoint y: 117, distance: 79.5
click at [221, 117] on p "Powered by Biotin, Vitamin B5, E & B12 — working together to nourish hair from …" at bounding box center [266, 132] width 94 height 31
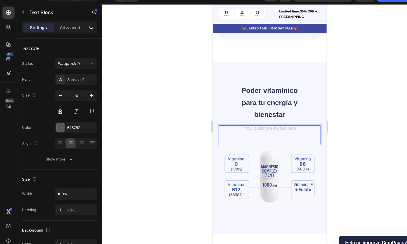
click at [244, 121] on div "Text Block 0" at bounding box center [266, 126] width 95 height 18
click at [260, 126] on div "Text Block 0" at bounding box center [266, 126] width 95 height 18
click at [264, 122] on div "Text Block 0" at bounding box center [266, 126] width 95 height 18
click at [266, 117] on div "Rich Text Editor. Editing area: main" at bounding box center [266, 120] width 95 height 6
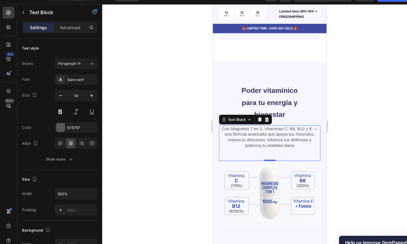
click at [262, 140] on div "Con Magnesio 7 en 1, Vitaminas C, B6, B12 y E — una fórmula avanzada que apoya …" at bounding box center [266, 133] width 95 height 33
click at [249, 139] on div "Con Magnesio 7 en 1, Vitaminas C, B6, B12 y E — una fórmula avanzada que apoya …" at bounding box center [266, 133] width 95 height 33
click at [185, 150] on div at bounding box center [251, 130] width 312 height 228
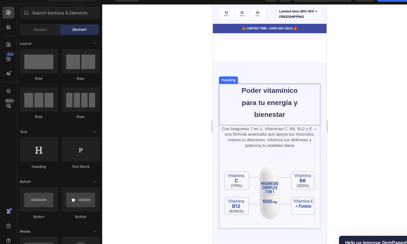
click at [260, 142] on div "Con Magnesio 7 en 1, Vitaminas C, B6, B12 y E — una fórmula avanzada que apoya …" at bounding box center [266, 133] width 95 height 33
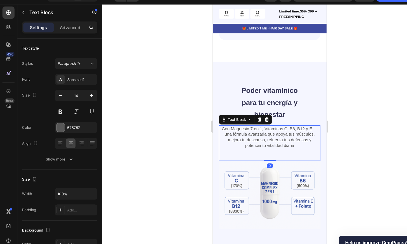
click at [264, 136] on div "Con Magnesio 7 en 1, Vitaminas C, B6, B12 y E — una fórmula avanzada que apoya …" at bounding box center [266, 133] width 95 height 33
click at [173, 122] on div at bounding box center [251, 130] width 312 height 228
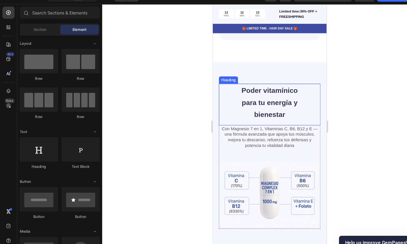
scroll to position [675, 0]
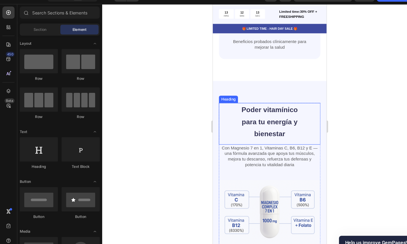
click at [252, 106] on span "Poder vitamínico para tu energía y bienestar" at bounding box center [266, 113] width 52 height 30
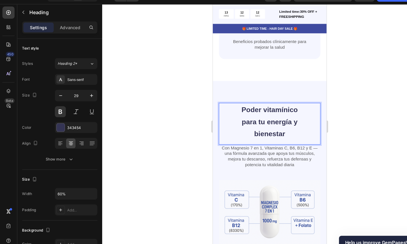
click at [265, 98] on span "Poder vitamínico para tu energía y bienestar" at bounding box center [266, 113] width 52 height 30
click at [262, 98] on span "Poder vitamínico para tu energía y bienestar" at bounding box center [266, 113] width 52 height 30
click at [261, 98] on span "Poder vitamínico para tu energía y bienestar" at bounding box center [266, 113] width 52 height 30
click at [277, 108] on span "Poder Vitamínico para tu energía y bienestar" at bounding box center [266, 113] width 53 height 30
click at [248, 122] on span "Poder Vitamínico Para tu energía y bienestar" at bounding box center [266, 113] width 53 height 30
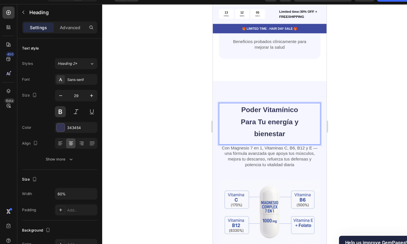
click at [257, 121] on span "Poder Vitamínico Para Tu energía y bienestar" at bounding box center [266, 113] width 54 height 30
click at [252, 128] on span "Poder Vitamínico Para Tu Energía y bienestar" at bounding box center [266, 113] width 55 height 30
click at [180, 110] on div at bounding box center [251, 130] width 312 height 228
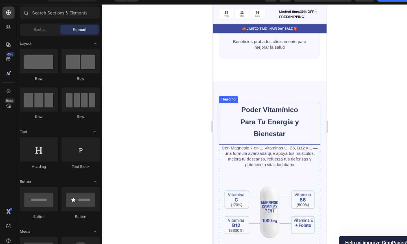
click at [255, 111] on span "Poder Vitamínico Para Tu Energía y Bienestar" at bounding box center [266, 113] width 55 height 30
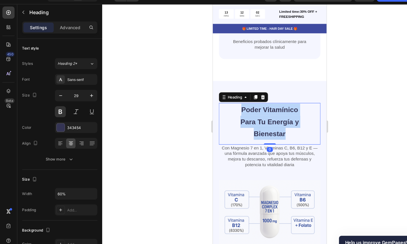
click at [255, 111] on span "Poder Vitamínico Para Tu Energía y Bienestar" at bounding box center [266, 113] width 55 height 30
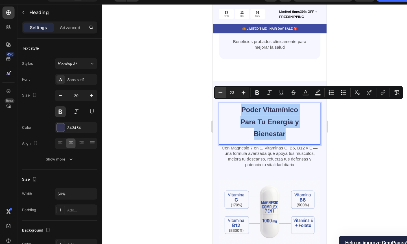
click at [201, 96] on button "Minus" at bounding box center [205, 98] width 10 height 10
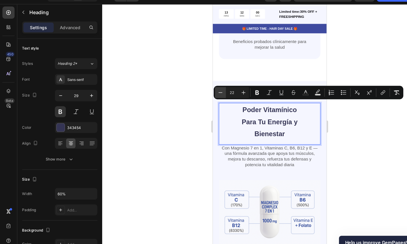
click at [203, 96] on icon "Editor contextual toolbar" at bounding box center [206, 98] width 6 height 6
click at [204, 96] on icon "Editor contextual toolbar" at bounding box center [206, 98] width 6 height 6
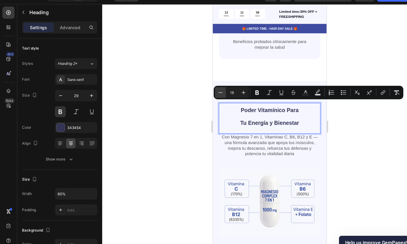
click at [204, 96] on icon "Editor contextual toolbar" at bounding box center [206, 98] width 6 height 6
type input "17"
click at [173, 114] on div at bounding box center [251, 130] width 312 height 228
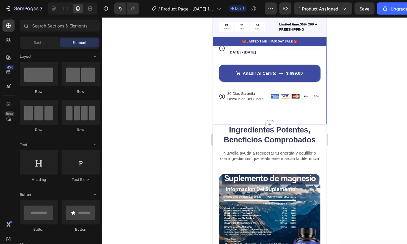
scroll to position [357, 0]
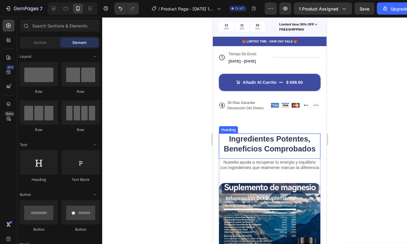
click at [253, 129] on h2 "Ingredientes Potentes, Beneficios Comprobados" at bounding box center [266, 134] width 95 height 19
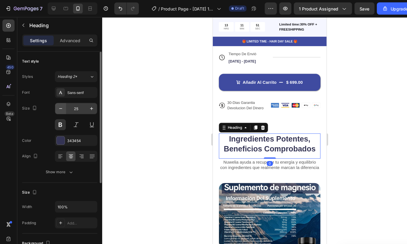
click at [57, 101] on icon "button" at bounding box center [57, 101] width 6 height 6
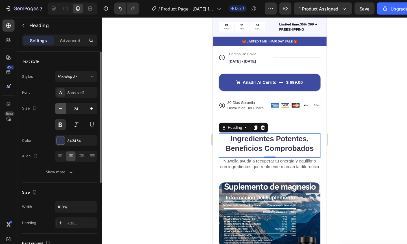
click at [57, 101] on icon "button" at bounding box center [57, 101] width 6 height 6
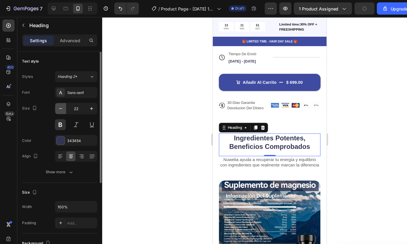
click at [57, 101] on icon "button" at bounding box center [57, 101] width 6 height 6
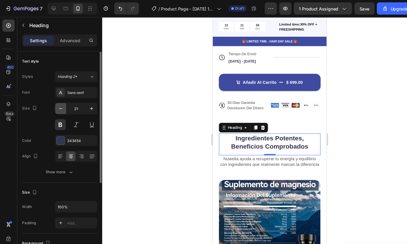
click at [57, 101] on icon "button" at bounding box center [57, 101] width 6 height 6
type input "20"
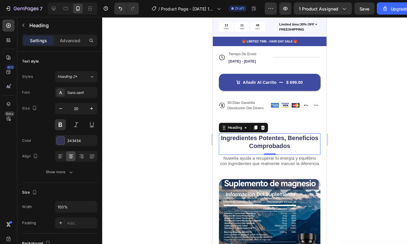
click at [175, 123] on div at bounding box center [251, 130] width 312 height 228
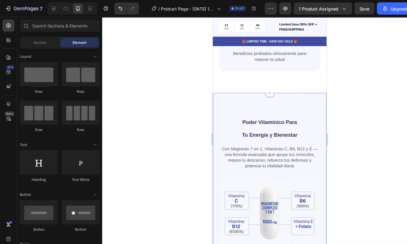
scroll to position [675, 0]
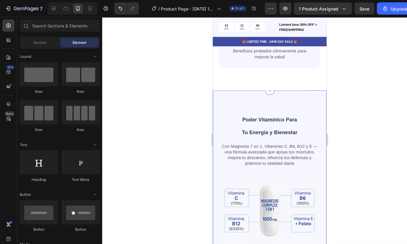
click at [263, 113] on h2 "Poder Vitamínico Para Tu Energía y Bienestar" at bounding box center [266, 117] width 57 height 25
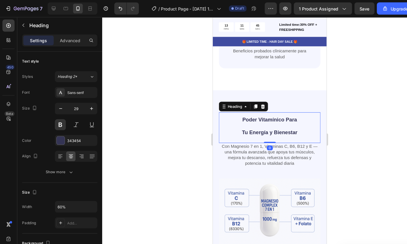
click at [263, 113] on h2 "Poder Vitamínico Para Tu Energía y Bienestar" at bounding box center [266, 117] width 57 height 25
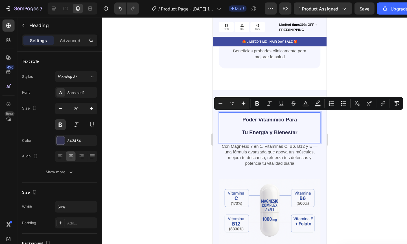
click at [244, 119] on span "Poder Vitamínico Para Tu Energía y Bienestar" at bounding box center [266, 118] width 52 height 17
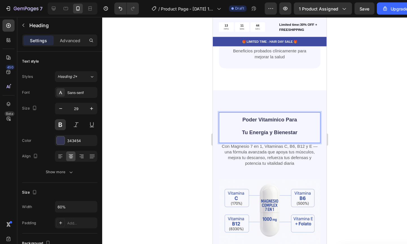
click at [234, 119] on div "Poder Vitamínico Para Tu Energía y Bienestar" at bounding box center [266, 117] width 95 height 25
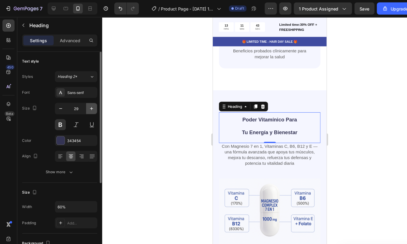
click at [82, 100] on icon "button" at bounding box center [85, 101] width 6 height 6
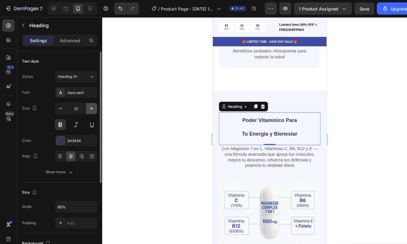
click at [82, 100] on icon "button" at bounding box center [85, 101] width 6 height 6
type input "32"
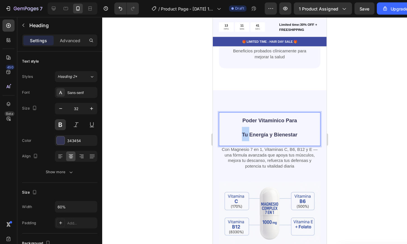
click at [238, 120] on p "Poder Vitamínico Para Tu Energía y Bienestar" at bounding box center [266, 119] width 56 height 26
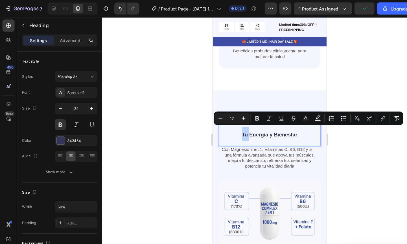
click at [235, 122] on div "Poder Vitamínico Para Tu Energía y Bienestar" at bounding box center [266, 118] width 95 height 27
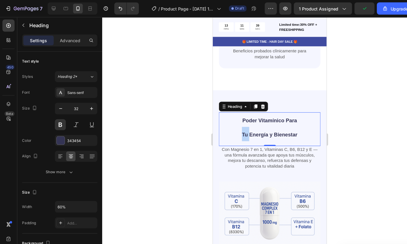
click at [235, 122] on div "Poder Vitamínico Para Tu Energía y Bienestar" at bounding box center [266, 118] width 95 height 27
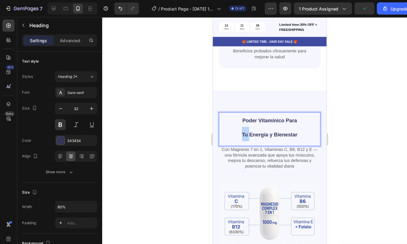
click at [240, 122] on span "Poder Vitamínico Para Tu Energía y Bienestar" at bounding box center [266, 119] width 52 height 19
click at [191, 113] on div at bounding box center [251, 130] width 312 height 228
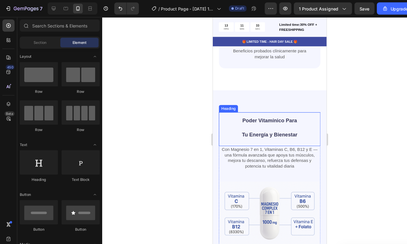
click at [252, 118] on p "⁠⁠⁠⁠⁠⁠⁠ Poder Vitamínico Para Tu Energía y Bienestar" at bounding box center [266, 119] width 56 height 26
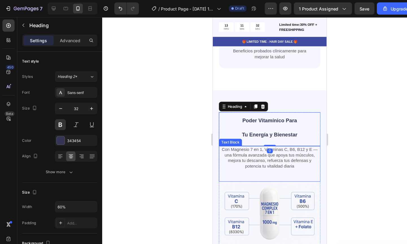
click at [171, 145] on div at bounding box center [251, 130] width 312 height 228
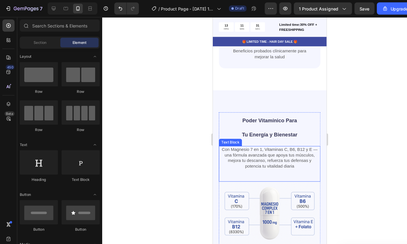
scroll to position [709, 0]
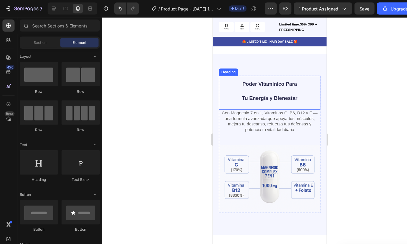
click at [251, 93] on p "⁠⁠⁠⁠⁠⁠⁠ Poder Vitamínico Para Tu Energía y Bienestar" at bounding box center [266, 85] width 56 height 26
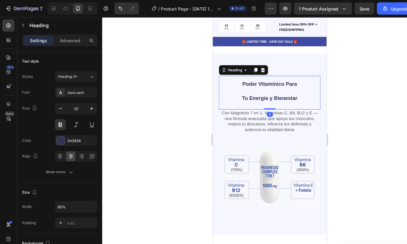
click at [262, 96] on div "⁠⁠⁠⁠⁠⁠⁠ Poder Vitamínico Para Tu Energía y Bienestar Heading 0" at bounding box center [266, 86] width 95 height 31
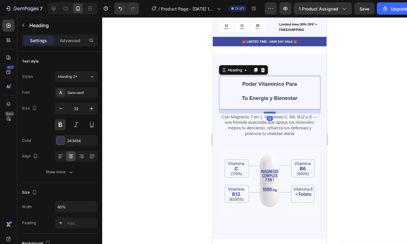
drag, startPoint x: 262, startPoint y: 98, endPoint x: 262, endPoint y: 102, distance: 4.5
click at [262, 105] on div at bounding box center [265, 106] width 11 height 2
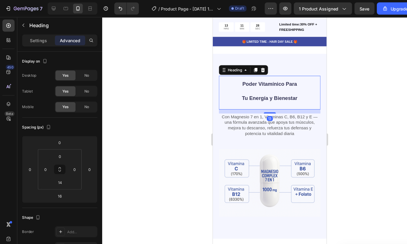
click at [190, 106] on div at bounding box center [251, 130] width 312 height 228
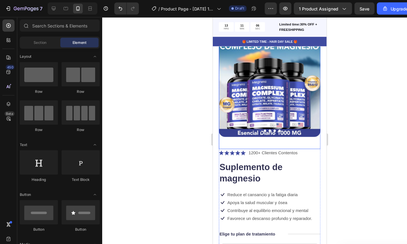
scroll to position [0, 0]
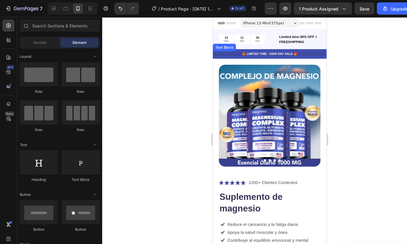
click at [271, 51] on p "🎁 LIMITED TIME - HAIR DAY SALE 🎁" at bounding box center [266, 51] width 105 height 4
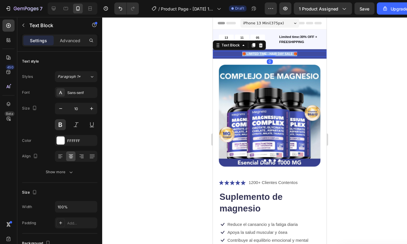
click at [271, 51] on p "🎁 LIMITED TIME - HAIR DAY SALE 🎁" at bounding box center [266, 51] width 105 height 4
click at [240, 49] on p "Oferta Por Tiempo Limitado Solo Hoy!" at bounding box center [266, 51] width 105 height 4
click at [236, 51] on p "Oferta Por Tiempo Limitado Solo Hoy!" at bounding box center [266, 51] width 105 height 4
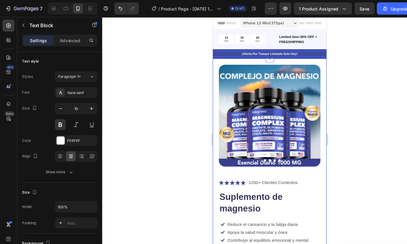
click at [173, 66] on div at bounding box center [251, 130] width 312 height 228
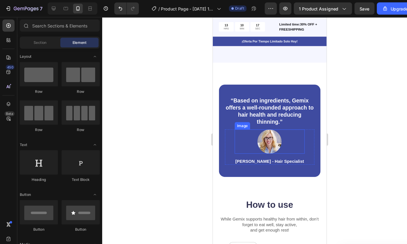
scroll to position [860, 0]
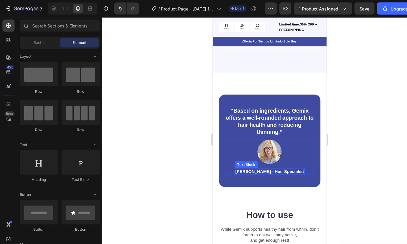
click at [274, 158] on p "Rachel Lin - Hair Specialist" at bounding box center [266, 160] width 64 height 5
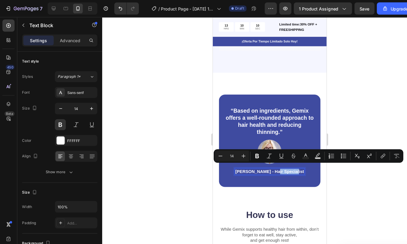
click at [270, 158] on p "Rachel Lin - Hair Specialist" at bounding box center [266, 160] width 64 height 5
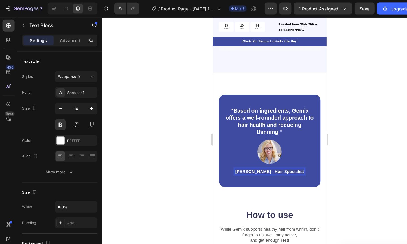
click at [157, 192] on div at bounding box center [251, 130] width 312 height 228
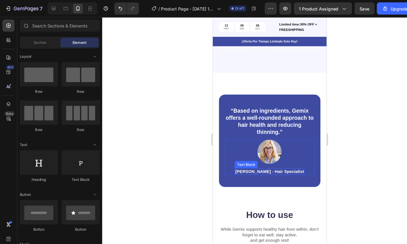
click at [249, 158] on p "Rachel Lin - Hair Specialist" at bounding box center [266, 160] width 64 height 5
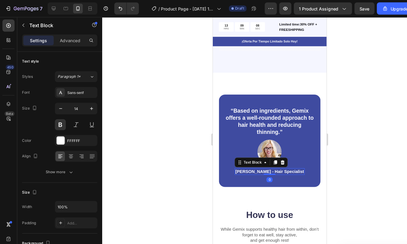
click at [249, 158] on p "Rachel Lin - Hair Specialist" at bounding box center [266, 160] width 64 height 5
click at [276, 158] on p "Laura Gómez" at bounding box center [265, 160] width 33 height 5
click at [160, 130] on div at bounding box center [251, 130] width 312 height 228
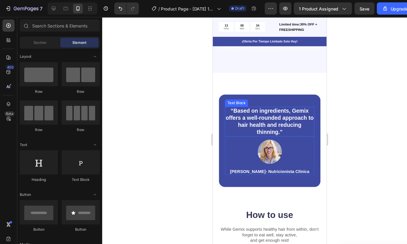
click at [253, 112] on p "“Based on ingredients, Gemix offers a well-rounded approach to hair health and …" at bounding box center [266, 114] width 82 height 27
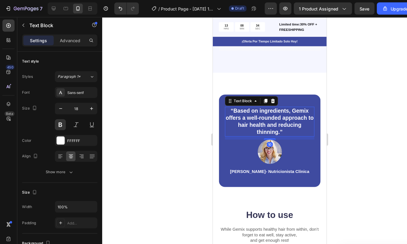
click at [253, 112] on p "“Based on ingredients, Gemix offers a well-rounded approach to hair health and …" at bounding box center [266, 114] width 82 height 27
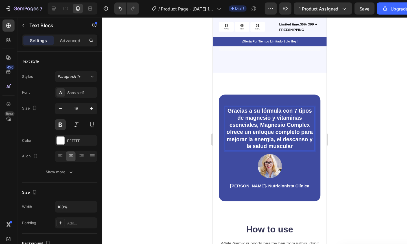
click at [166, 120] on div at bounding box center [251, 130] width 312 height 228
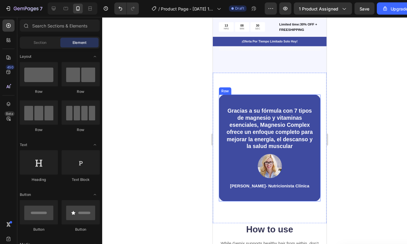
click at [248, 112] on p "Gracias a su fórmula con 7 tipos de magnesio y vitaminas esenciales, Magnesio C…" at bounding box center [266, 121] width 82 height 40
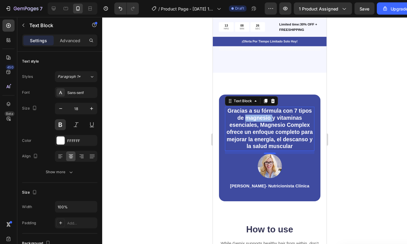
click at [257, 109] on p "Gracias a su fórmula con 7 tipos de magnesio y vitaminas esenciales, Magnesio C…" at bounding box center [266, 121] width 82 height 40
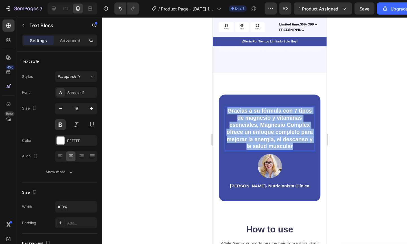
click at [257, 109] on p "Gracias a su fórmula con 7 tipos de magnesio y vitaminas esenciales, Magnesio C…" at bounding box center [266, 121] width 82 height 40
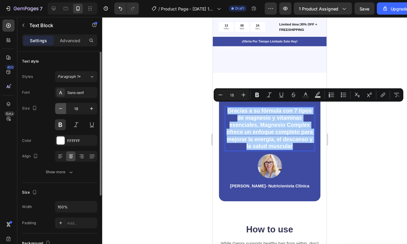
click at [57, 102] on icon "button" at bounding box center [57, 101] width 6 height 6
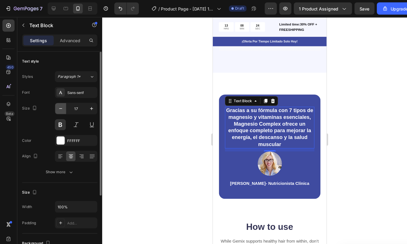
click at [57, 102] on icon "button" at bounding box center [57, 101] width 6 height 6
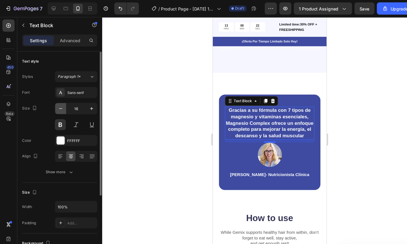
click at [57, 102] on icon "button" at bounding box center [57, 101] width 6 height 6
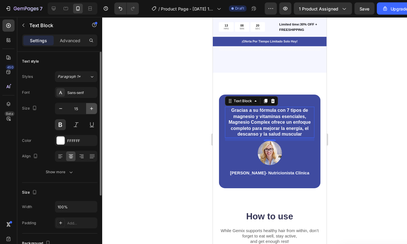
click at [84, 101] on icon "button" at bounding box center [85, 100] width 3 height 3
type input "16"
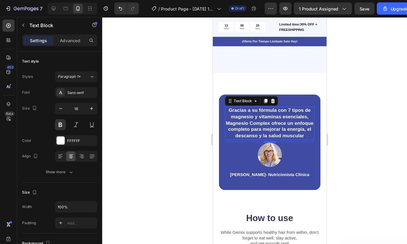
click at [169, 136] on div at bounding box center [251, 130] width 312 height 228
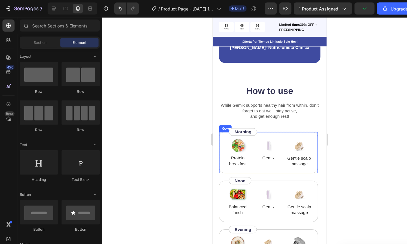
scroll to position [974, 0]
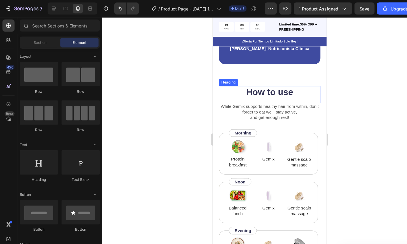
click at [271, 92] on h2 "How to use" at bounding box center [266, 87] width 95 height 12
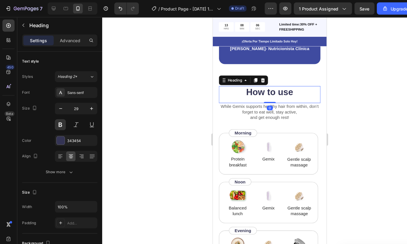
click at [271, 92] on h2 "How to use" at bounding box center [266, 87] width 95 height 12
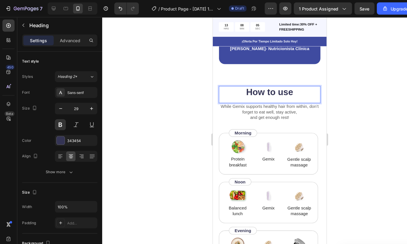
click at [271, 92] on p "How to use" at bounding box center [266, 87] width 94 height 11
click at [259, 108] on p "While Gemix supports healthy hair from within, don’t forget to eat well, stay a…" at bounding box center [266, 105] width 94 height 16
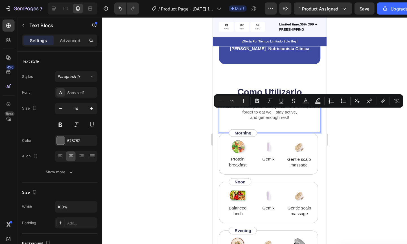
click at [277, 113] on p "While Gemix supports healthy hair from within, don’t forget to eat well, stay a…" at bounding box center [266, 105] width 94 height 16
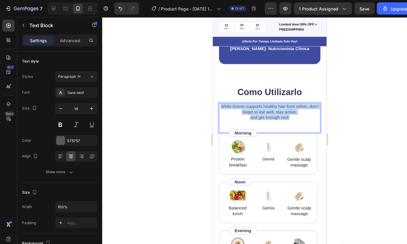
drag, startPoint x: 288, startPoint y: 116, endPoint x: 224, endPoint y: 105, distance: 64.4
click at [224, 105] on p "While Gemix supports healthy hair from within, don’t forget to eat well, stay a…" at bounding box center [266, 105] width 94 height 16
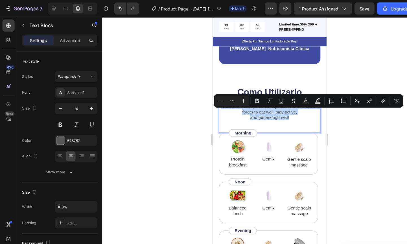
copy p "While Gemix supports healthy hair from within, don’t forget to eat well, stay a…"
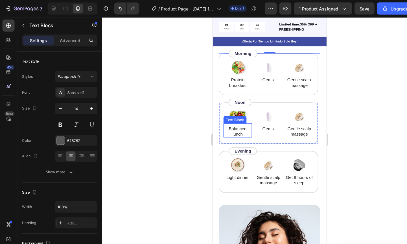
scroll to position [1013, 0]
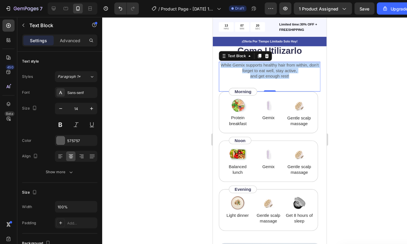
click at [256, 75] on p "While Gemix supports healthy hair from within, don’t forget to eat well, stay a…" at bounding box center [266, 67] width 94 height 16
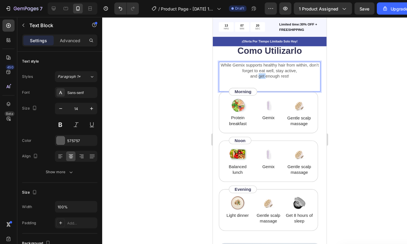
click at [256, 75] on p "While Gemix supports healthy hair from within, don’t forget to eat well, stay a…" at bounding box center [266, 67] width 94 height 16
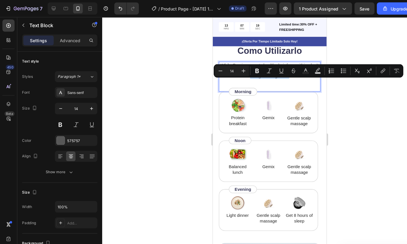
click at [275, 75] on p "While Gemix supports healthy hair from within, don’t forget to eat well, stay a…" at bounding box center [266, 67] width 94 height 16
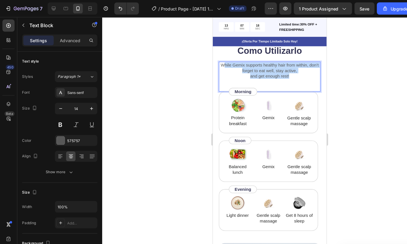
drag, startPoint x: 287, startPoint y: 78, endPoint x: 226, endPoint y: 67, distance: 62.4
click at [226, 67] on p "While Gemix supports healthy hair from within, don’t forget to eat well, stay a…" at bounding box center [266, 67] width 94 height 16
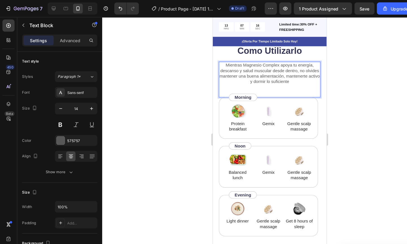
click at [258, 86] on div "Mientras Magnesio Complex apoya tu energía, descanso y salud muscular desde den…" at bounding box center [266, 74] width 95 height 33
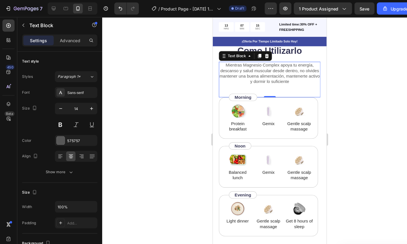
click at [279, 89] on div "Mientras Magnesio Complex apoya tu energía, descanso y salud muscular desde den…" at bounding box center [266, 74] width 95 height 33
click at [288, 91] on div "Mientras Magnesio Complex apoya tu energía, descanso y salud muscular desde den…" at bounding box center [266, 74] width 95 height 33
click at [303, 87] on div "Mientras Magnesio Complex apoya tu energía, descanso y salud muscular desde den…" at bounding box center [266, 74] width 95 height 33
click at [301, 80] on p "Mientras Magnesio Complex apoya tu energía, descanso y salud muscular desde den…" at bounding box center [266, 69] width 94 height 21
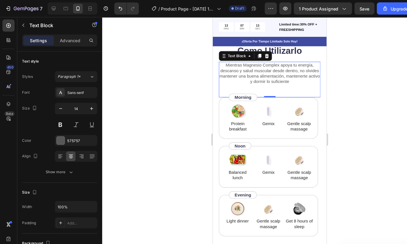
click at [172, 86] on div at bounding box center [251, 130] width 312 height 228
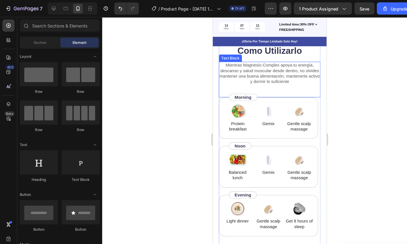
click at [238, 94] on p "Morning" at bounding box center [241, 91] width 16 height 5
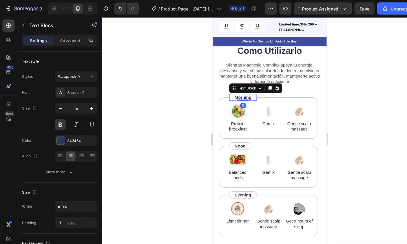
click at [243, 94] on p "Morning" at bounding box center [241, 91] width 16 height 5
click at [237, 139] on p "Noon" at bounding box center [238, 136] width 10 height 5
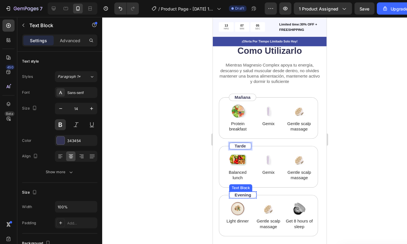
click at [239, 185] on p "Evening" at bounding box center [240, 182] width 15 height 5
click at [225, 175] on div "Image Balanced lunch Text Block Image Gemix Text Block Image Gentle scalp massa…" at bounding box center [265, 156] width 92 height 38
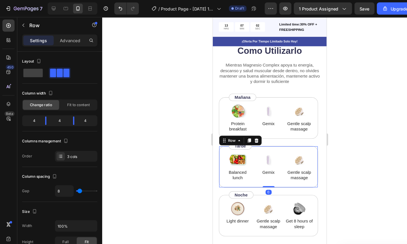
click at [181, 157] on div at bounding box center [251, 130] width 312 height 228
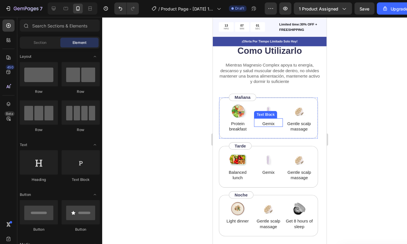
click at [262, 118] on p "Gemix" at bounding box center [265, 115] width 26 height 5
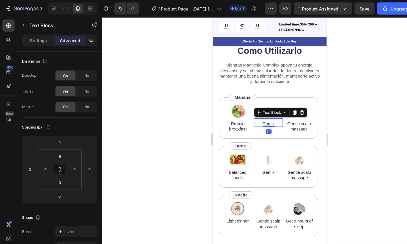
click at [191, 124] on div at bounding box center [251, 130] width 312 height 228
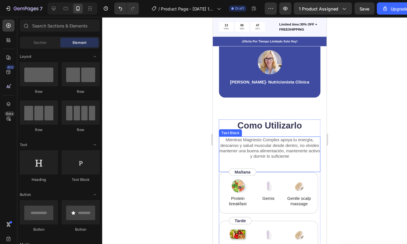
scroll to position [981, 0]
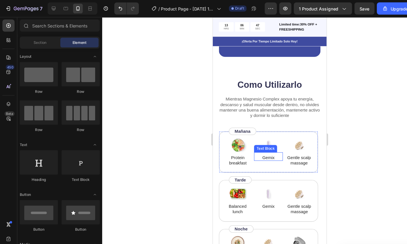
click at [262, 150] on p "Gemix" at bounding box center [265, 147] width 26 height 5
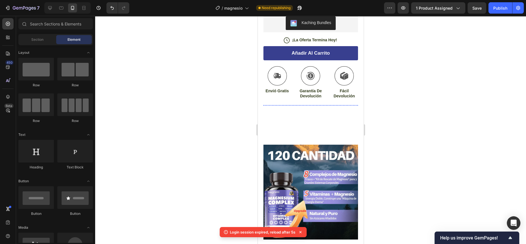
scroll to position [223, 0]
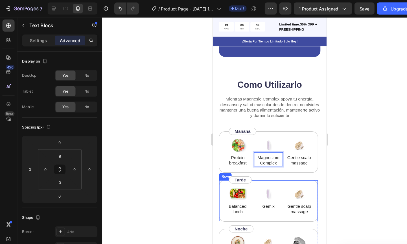
click at [264, 195] on p "Gemix" at bounding box center [264, 192] width 25 height 5
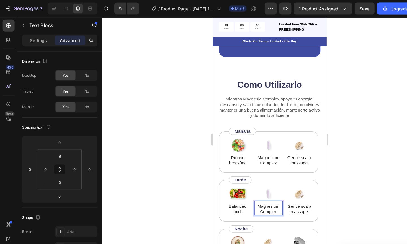
click at [177, 171] on div at bounding box center [251, 130] width 312 height 228
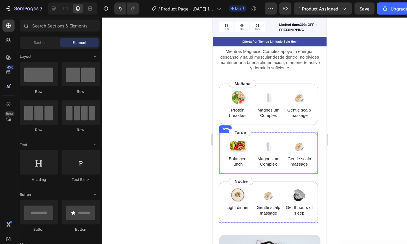
scroll to position [1051, 0]
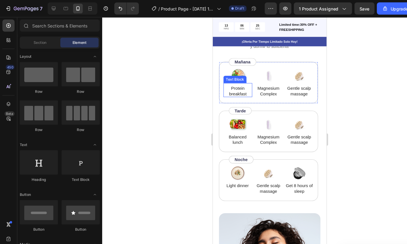
click at [236, 88] on p "Protein breakfast" at bounding box center [236, 86] width 26 height 10
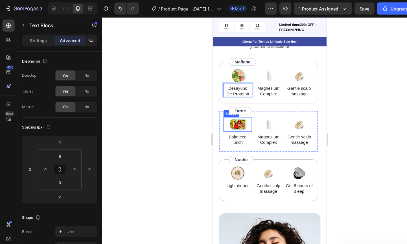
click at [237, 127] on p "Balanced lunch" at bounding box center [235, 131] width 25 height 10
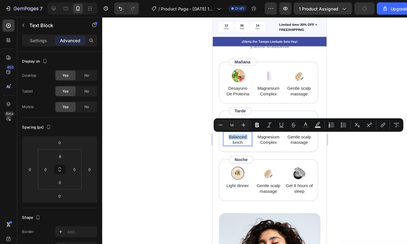
click at [238, 132] on p "Balanced lunch" at bounding box center [235, 131] width 25 height 10
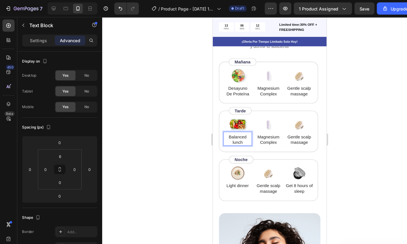
click at [242, 133] on p "Balanced lunch" at bounding box center [235, 131] width 25 height 10
drag, startPoint x: 241, startPoint y: 133, endPoint x: 227, endPoint y: 128, distance: 15.1
click at [227, 128] on p "Balanced lunch" at bounding box center [235, 131] width 25 height 10
click at [241, 128] on p "imoC" at bounding box center [235, 128] width 25 height 5
click at [241, 128] on p "C" at bounding box center [235, 128] width 25 height 5
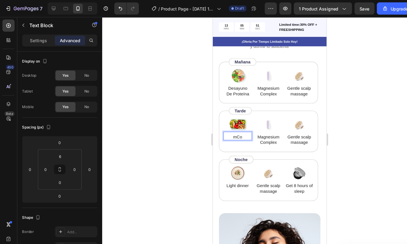
click at [234, 128] on p "mCo" at bounding box center [235, 128] width 25 height 5
click at [242, 128] on p "Co" at bounding box center [235, 128] width 25 height 5
click at [242, 128] on p "diCom" at bounding box center [235, 128] width 25 height 5
click at [242, 128] on p "moC" at bounding box center [235, 128] width 25 height 5
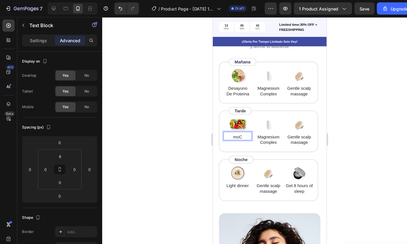
click at [242, 128] on p "moC" at bounding box center [235, 128] width 25 height 5
click at [242, 127] on p "moC" at bounding box center [235, 128] width 25 height 5
click at [245, 133] on p "adaecnalab adimoc" at bounding box center [235, 131] width 25 height 10
click at [244, 132] on p "adaecnalab adimoc" at bounding box center [235, 131] width 25 height 10
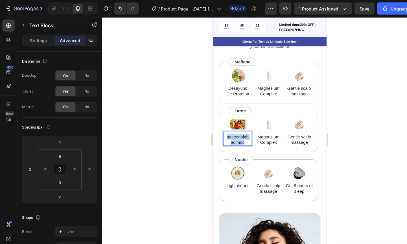
click at [244, 132] on p "adaecnalab adimoc" at bounding box center [235, 131] width 25 height 10
click at [238, 174] on p "Light dinner" at bounding box center [235, 173] width 25 height 5
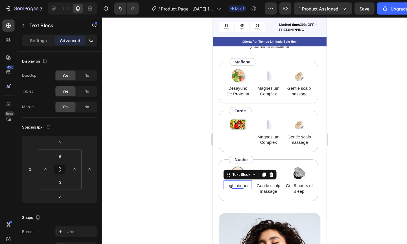
click at [238, 174] on p "Light dinner" at bounding box center [235, 173] width 25 height 5
click at [238, 166] on div "Image Light dinner Text Block 0" at bounding box center [236, 168] width 27 height 27
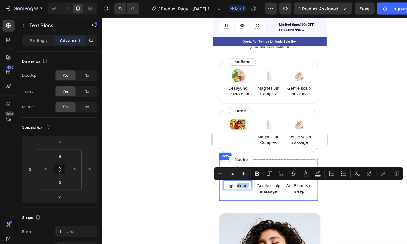
click at [183, 175] on div at bounding box center [251, 130] width 312 height 228
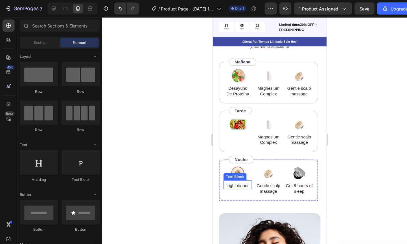
click at [232, 175] on p "Light dinner" at bounding box center [235, 173] width 25 height 5
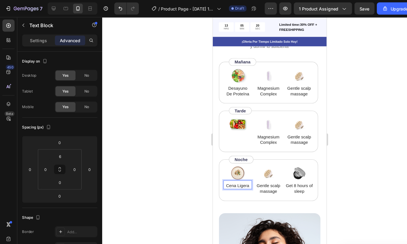
click at [188, 156] on div at bounding box center [251, 130] width 312 height 228
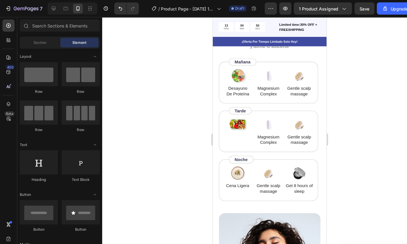
click at [187, 157] on div at bounding box center [251, 130] width 312 height 228
click at [190, 168] on div at bounding box center [251, 130] width 312 height 228
click at [237, 128] on p "Rich Text Editor. Editing area: main" at bounding box center [235, 128] width 25 height 5
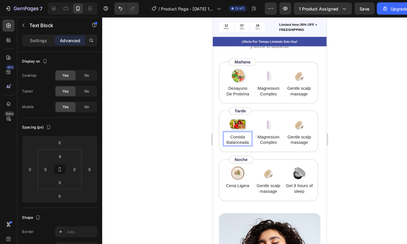
click at [179, 116] on div at bounding box center [251, 130] width 312 height 228
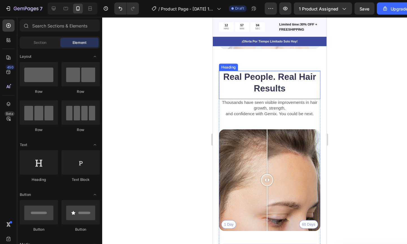
scroll to position [1278, 0]
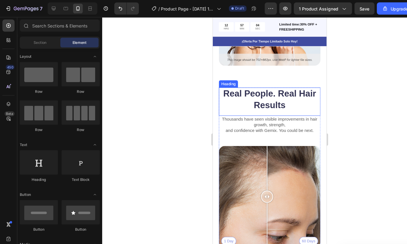
click at [258, 86] on h2 "Real People. Real Hair Results" at bounding box center [266, 93] width 95 height 22
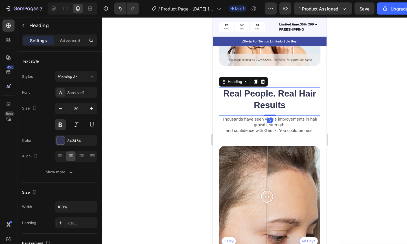
click at [258, 86] on p "Real People. Real Hair Results" at bounding box center [266, 93] width 94 height 21
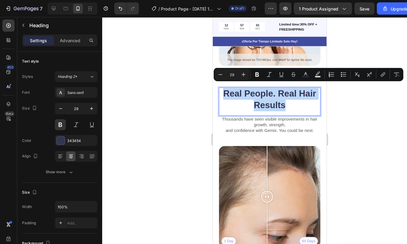
copy p "Real People. Real Hair Results"
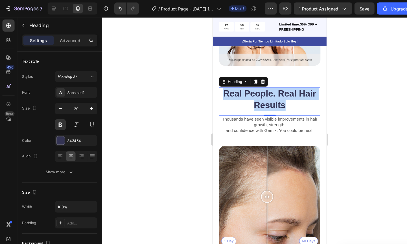
click at [256, 87] on p "Real People. Real Hair Results" at bounding box center [266, 93] width 94 height 21
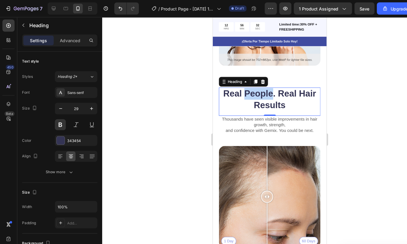
click at [256, 87] on p "Real People. Real Hair Results" at bounding box center [266, 93] width 94 height 21
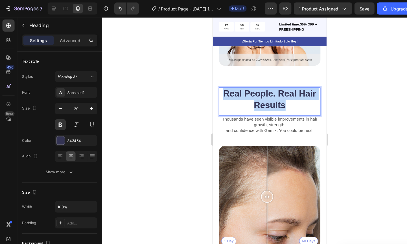
click at [256, 87] on p "Real People. Real Hair Results" at bounding box center [266, 93] width 94 height 21
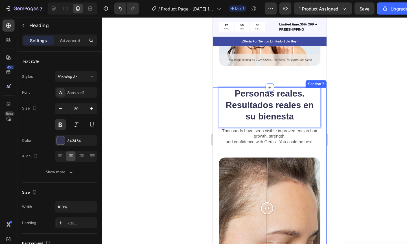
click at [171, 93] on div at bounding box center [251, 130] width 312 height 228
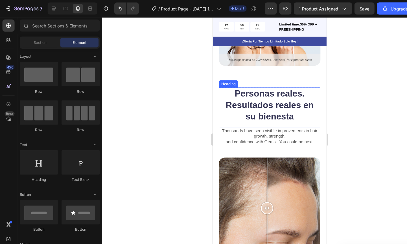
click at [278, 106] on p "Personas reales. Resultados reales en su bienesta" at bounding box center [266, 99] width 94 height 32
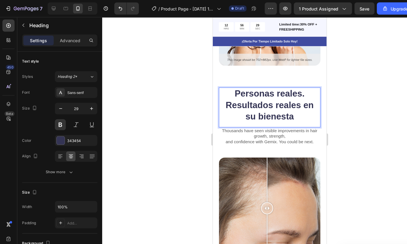
click at [290, 106] on p "Personas reales. Resultados reales en su bienesta" at bounding box center [266, 99] width 94 height 32
click at [153, 74] on div at bounding box center [251, 130] width 312 height 228
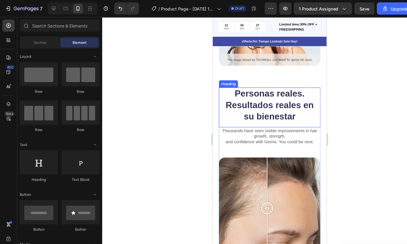
click at [260, 94] on p "Personas reales. Resultados reales en su bienestar" at bounding box center [266, 99] width 94 height 32
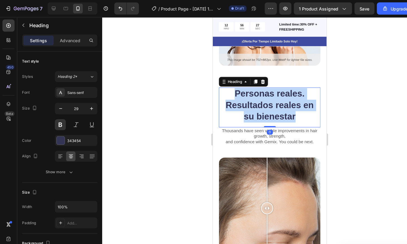
click at [260, 94] on p "Personas reales. Resultados reales en su bienestar" at bounding box center [266, 99] width 94 height 32
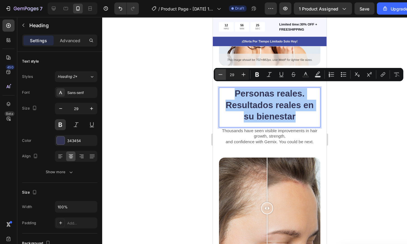
click at [209, 73] on button "Minus" at bounding box center [205, 69] width 10 height 10
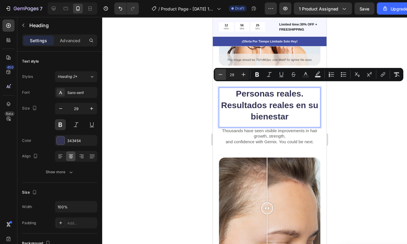
click at [207, 70] on icon "Editor contextual toolbar" at bounding box center [206, 69] width 6 height 6
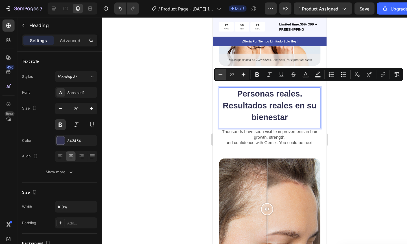
click at [207, 70] on icon "Editor contextual toolbar" at bounding box center [206, 69] width 6 height 6
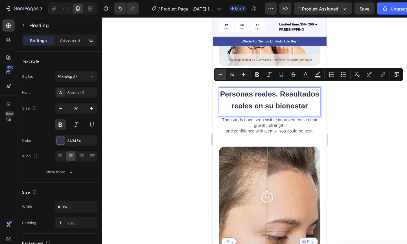
click at [207, 70] on icon "Editor contextual toolbar" at bounding box center [206, 69] width 6 height 6
type input "23"
click at [176, 88] on div at bounding box center [251, 130] width 312 height 228
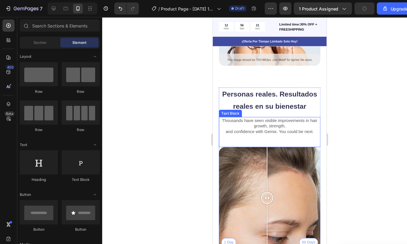
click at [243, 112] on p "Thousands have seen visible improvements in hair growth, strength," at bounding box center [266, 115] width 94 height 10
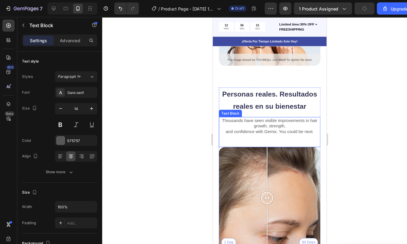
click at [243, 112] on p "Thousands have seen visible improvements in hair growth, strength," at bounding box center [266, 115] width 94 height 10
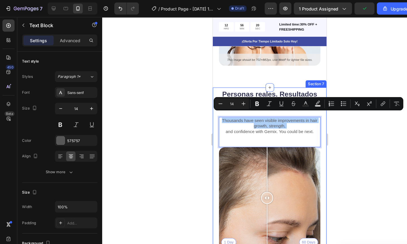
click at [186, 112] on div at bounding box center [251, 130] width 312 height 228
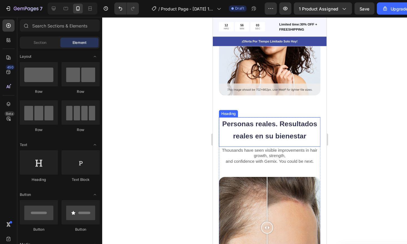
scroll to position [1223, 0]
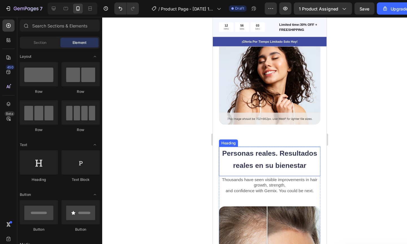
click at [261, 140] on span "Personas reales. Resultados reales en su bienestar" at bounding box center [266, 149] width 88 height 19
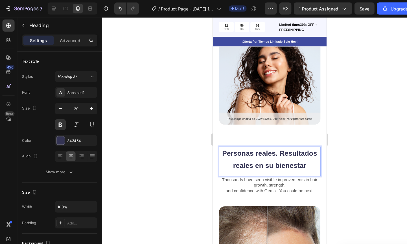
click at [253, 140] on span "Personas reales. Resultados reales en su bienestar" at bounding box center [266, 149] width 88 height 19
click at [187, 136] on div at bounding box center [251, 130] width 312 height 228
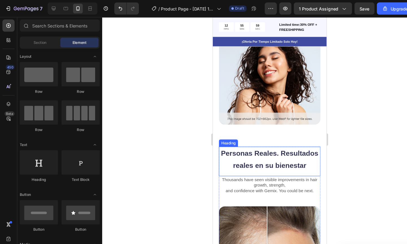
click at [275, 152] on span "Personas Reales. Resultados reales en su bienestar" at bounding box center [266, 149] width 91 height 19
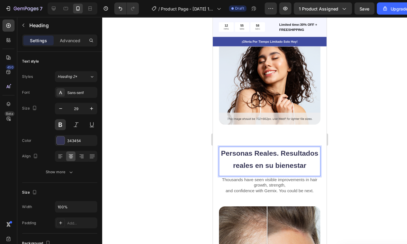
click at [265, 151] on span "Personas Reales. Resultados reales en su bienestar" at bounding box center [266, 149] width 91 height 19
click at [255, 158] on span "Personas Reales. Resultados Reales en su bienestar" at bounding box center [266, 149] width 91 height 19
click at [251, 158] on span "Personas Reales. Resultados Reales en su bienestar" at bounding box center [266, 149] width 91 height 19
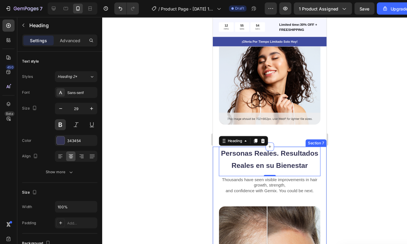
click at [189, 141] on div at bounding box center [251, 130] width 312 height 228
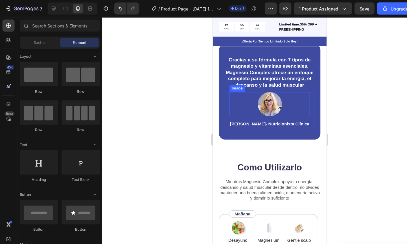
scroll to position [892, 0]
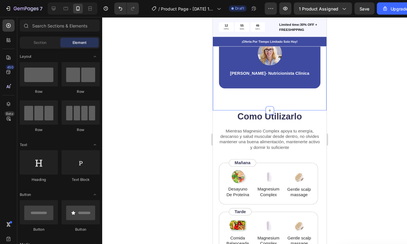
click at [255, 116] on h2 "Como Utilizarlo" at bounding box center [266, 110] width 95 height 12
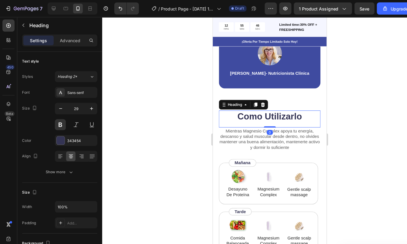
click at [249, 116] on h2 "Como Utilizarlo" at bounding box center [266, 110] width 95 height 12
click at [249, 115] on p "Como Utilizarlo" at bounding box center [266, 109] width 94 height 11
click at [274, 115] on p "Como Utilizarlo" at bounding box center [266, 109] width 94 height 11
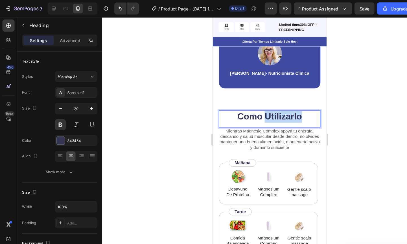
click at [274, 115] on p "Como Utilizarlo" at bounding box center [266, 109] width 94 height 11
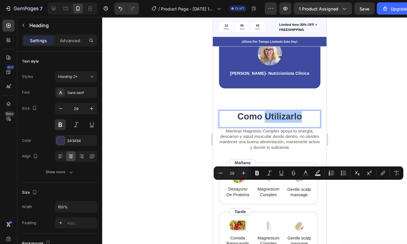
click at [160, 154] on div at bounding box center [251, 130] width 312 height 228
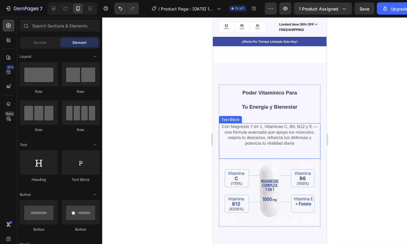
scroll to position [675, 0]
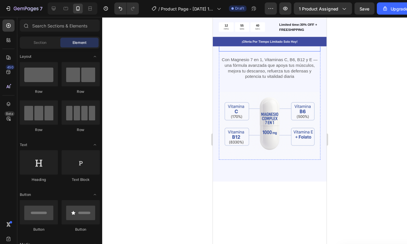
click at [261, 41] on span "Poder Vitamínico Para Tu Energía y Bienestar" at bounding box center [266, 32] width 52 height 19
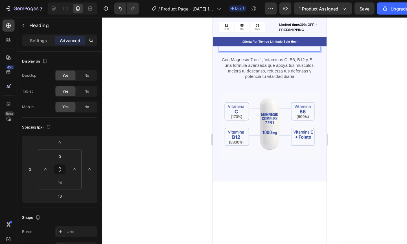
click at [258, 41] on span "Poder Vitamínico Para Tu Energía y Bienestar" at bounding box center [266, 32] width 52 height 19
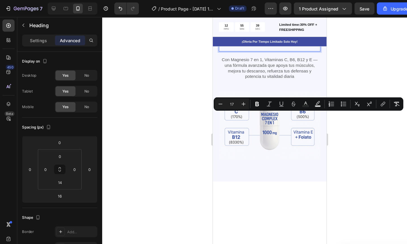
click at [258, 41] on span "Poder Vitamínico Para Tu Energía y Bienestar" at bounding box center [266, 32] width 52 height 19
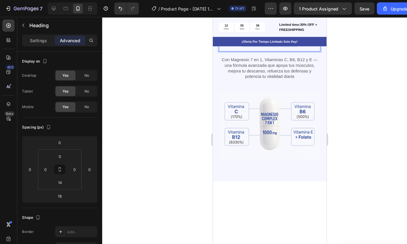
click at [258, 41] on span "Poder Vitamínico Para Tu Energía y Bienestar" at bounding box center [266, 32] width 52 height 19
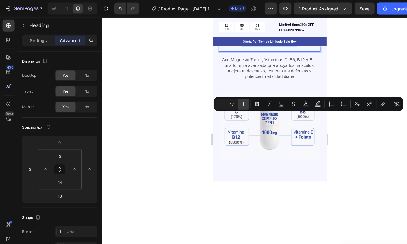
click at [225, 95] on icon "Editor contextual toolbar" at bounding box center [227, 97] width 6 height 6
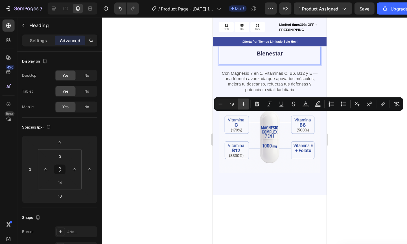
click at [225, 95] on icon "Editor contextual toolbar" at bounding box center [227, 97] width 6 height 6
click at [212, 95] on input "23" at bounding box center [215, 96] width 11 height 7
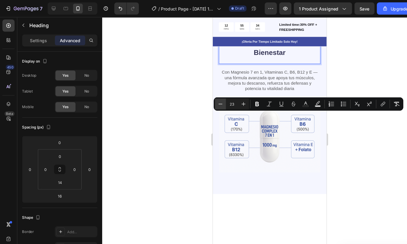
click at [208, 96] on button "Minus" at bounding box center [205, 97] width 10 height 10
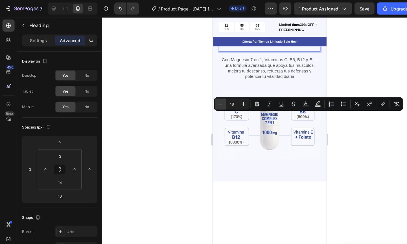
click at [208, 96] on button "Minus" at bounding box center [205, 97] width 10 height 10
type input "17"
click at [188, 104] on div at bounding box center [251, 130] width 312 height 228
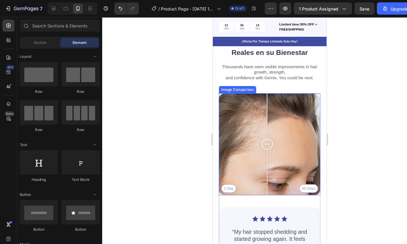
scroll to position [1328, 0]
drag, startPoint x: 266, startPoint y: 137, endPoint x: 261, endPoint y: 115, distance: 22.1
click at [261, 115] on div at bounding box center [265, 135] width 11 height 95
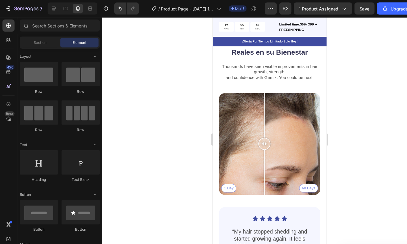
click at [160, 122] on div at bounding box center [251, 130] width 312 height 228
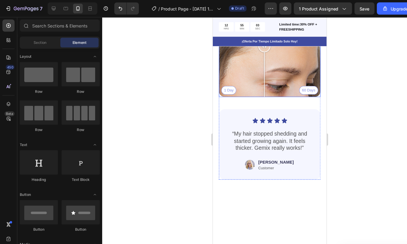
scroll to position [1333, 0]
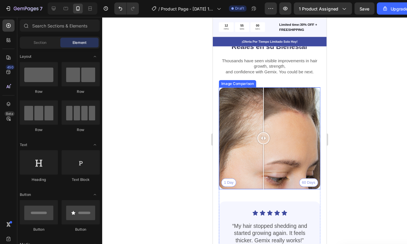
drag, startPoint x: 260, startPoint y: 132, endPoint x: 258, endPoint y: 106, distance: 26.4
click at [258, 106] on div at bounding box center [260, 129] width 11 height 95
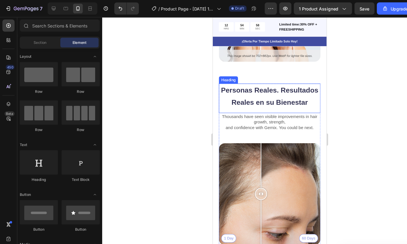
scroll to position [1259, 0]
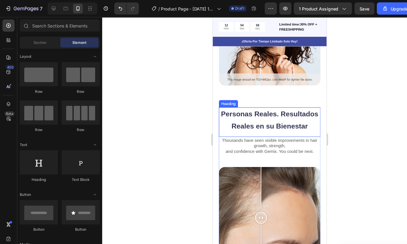
click at [236, 102] on h2 "Personas Reales. Resultados Reales en su Bienestar" at bounding box center [266, 112] width 95 height 23
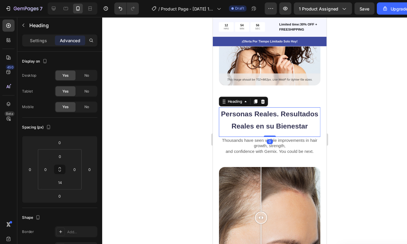
click at [181, 113] on div at bounding box center [251, 130] width 312 height 228
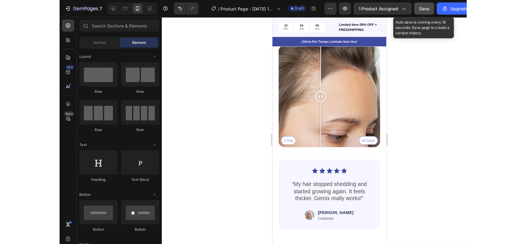
scroll to position [1452, 0]
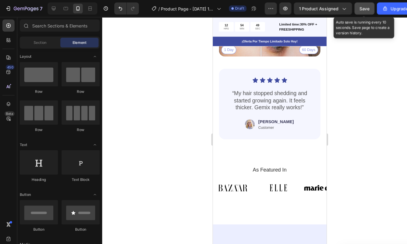
click at [343, 5] on div "Save" at bounding box center [339, 8] width 9 height 6
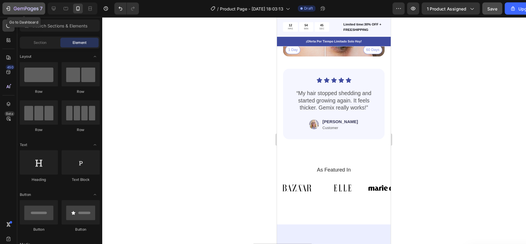
click at [9, 8] on icon "button" at bounding box center [8, 8] width 3 height 4
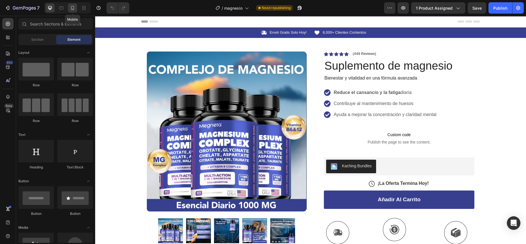
click at [69, 5] on div at bounding box center [72, 7] width 9 height 9
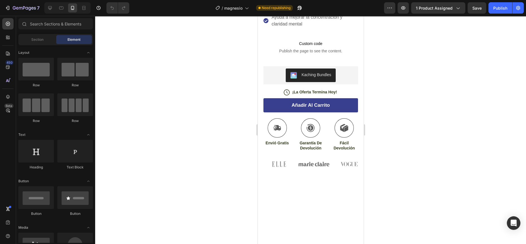
scroll to position [101, 0]
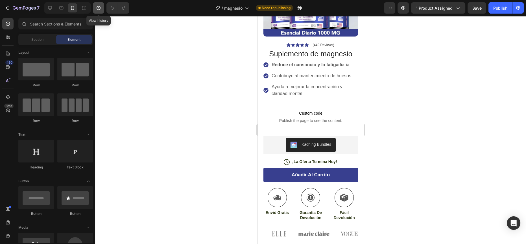
click at [98, 10] on icon "button" at bounding box center [99, 8] width 4 height 4
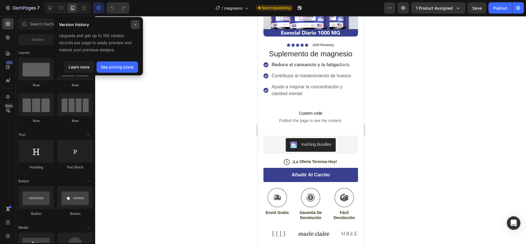
click at [138, 22] on div at bounding box center [135, 24] width 9 height 9
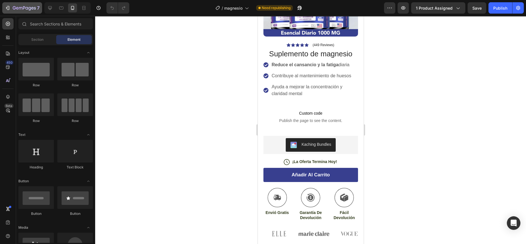
click at [9, 8] on icon "button" at bounding box center [8, 8] width 6 height 6
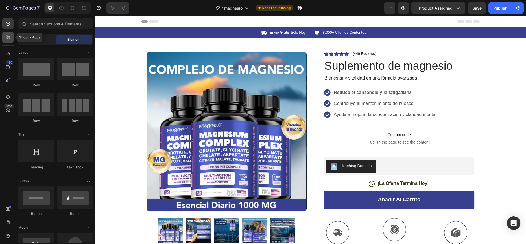
click at [3, 39] on div at bounding box center [7, 37] width 11 height 11
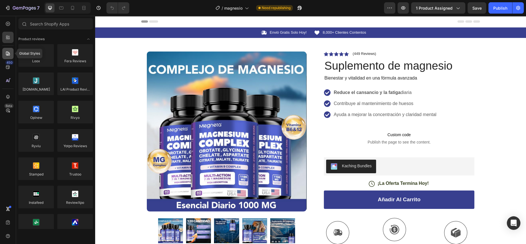
click at [12, 57] on div at bounding box center [7, 53] width 11 height 11
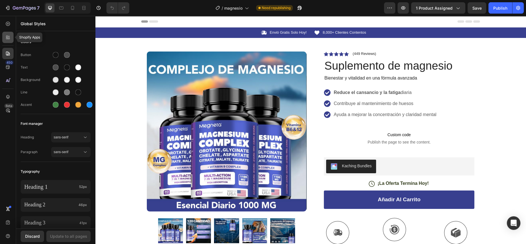
click at [10, 38] on icon at bounding box center [8, 37] width 6 height 6
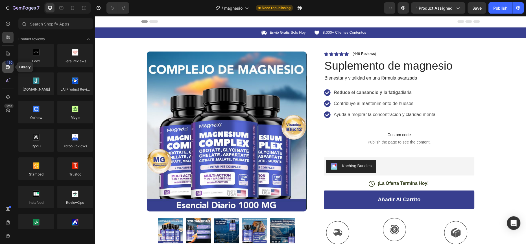
click at [9, 69] on icon at bounding box center [8, 67] width 6 height 6
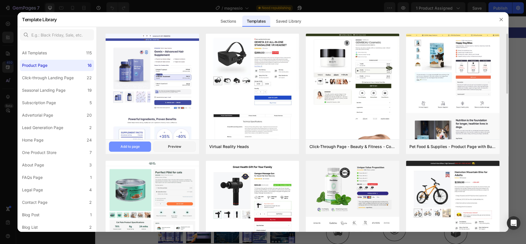
click at [140, 145] on div "Add to page" at bounding box center [130, 146] width 19 height 5
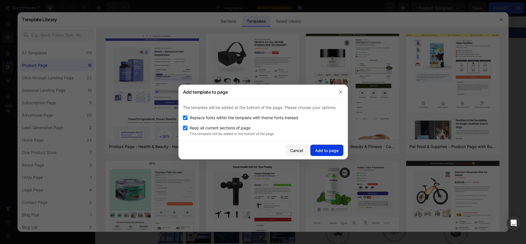
click at [325, 151] on div "Add to page" at bounding box center [326, 150] width 23 height 6
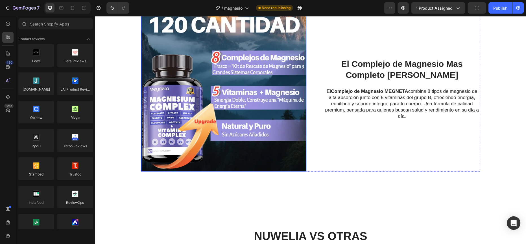
scroll to position [331, 0]
click at [132, 75] on div "El Complejo de Magnesio Mas Completo del Mercado Heading El Complejo de Magnesi…" at bounding box center [311, 88] width 420 height 165
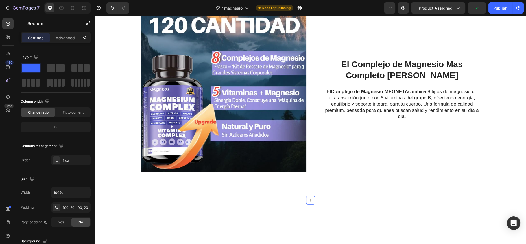
scroll to position [210, 0]
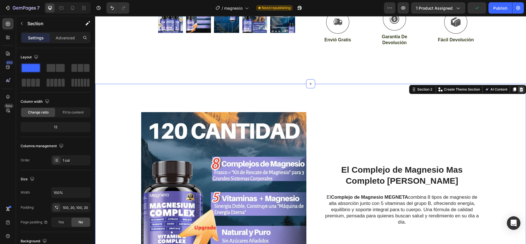
click at [519, 92] on icon at bounding box center [521, 89] width 5 height 5
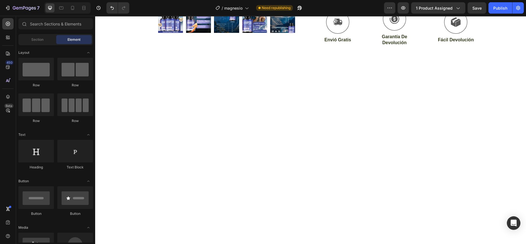
click at [366, 114] on div at bounding box center [310, 178] width 431 height 188
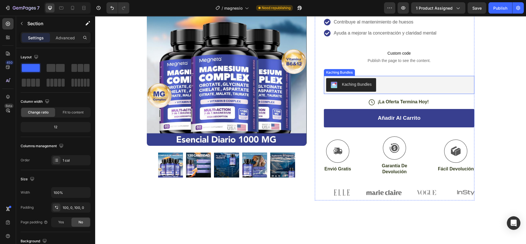
scroll to position [0, 0]
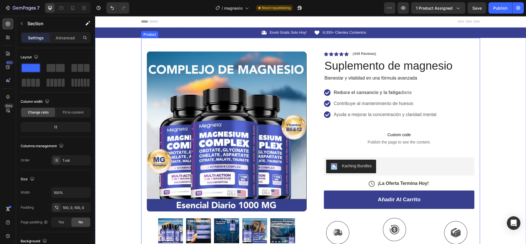
click at [479, 79] on div "Icon Envió Gratis Solo Hoy! Text Block Row Icon 8,000+ Clientes Contentos Text …" at bounding box center [310, 154] width 431 height 254
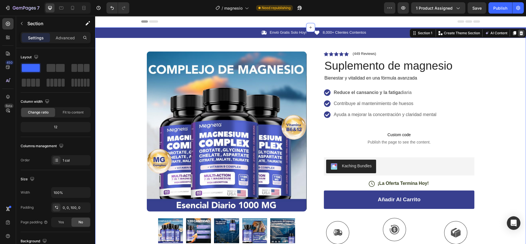
click at [520, 35] on icon at bounding box center [522, 33] width 4 height 4
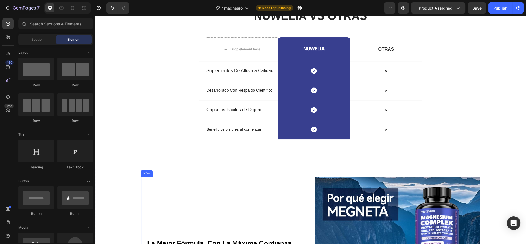
scroll to position [47, 0]
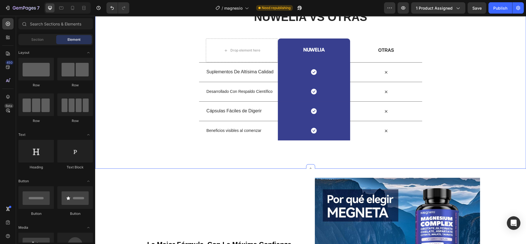
click at [147, 82] on div "NUWELIA VS OTRAS Heading Row Drop element here Image Row OTRAS Text Block Row S…" at bounding box center [310, 74] width 431 height 131
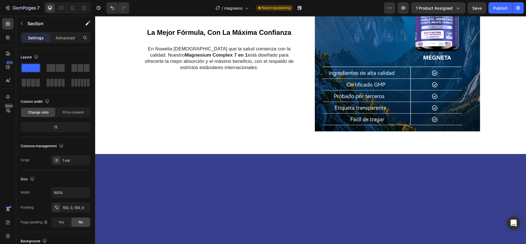
scroll to position [126, 0]
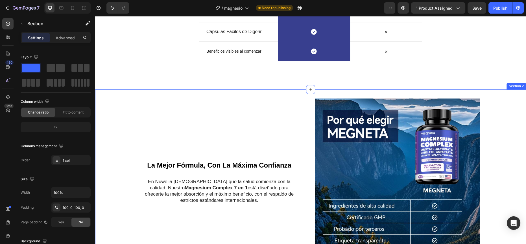
click at [109, 121] on div "La Mejor Fórmula, Con La Máxima Confianza Heading En Nuwelia creemos que la sal…" at bounding box center [310, 187] width 431 height 179
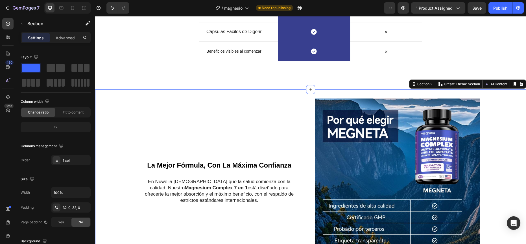
click at [519, 83] on icon at bounding box center [521, 84] width 5 height 5
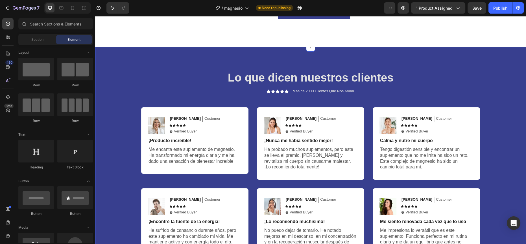
scroll to position [168, 0]
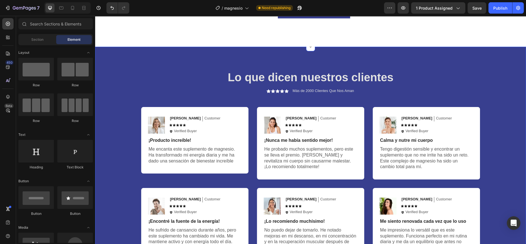
click at [121, 88] on div "Lo que dicen nuestros clientes Heading Icon Icon Icon Icon Icon Icon List Más d…" at bounding box center [311, 164] width 420 height 191
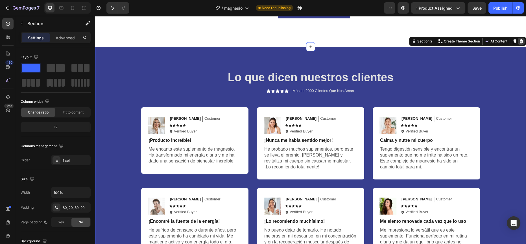
click at [519, 40] on div at bounding box center [521, 41] width 7 height 7
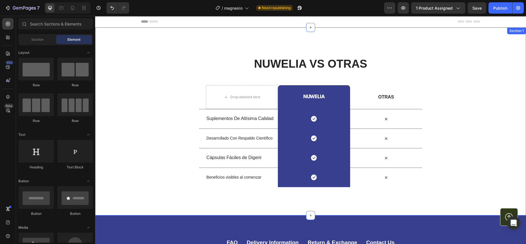
scroll to position [174, 0]
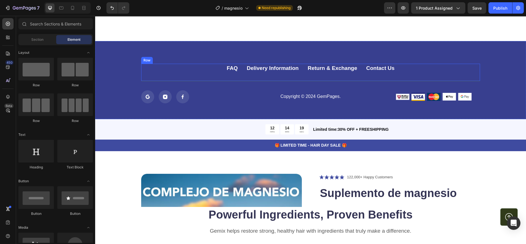
click at [145, 58] on div "Row" at bounding box center [146, 60] width 9 height 5
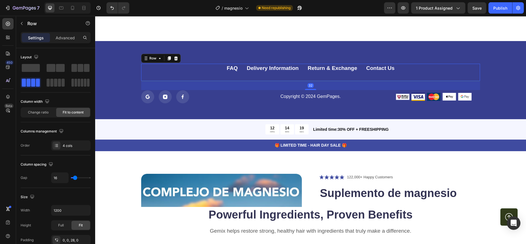
click at [117, 61] on div "FAQ Button Delivery Information Button Return & Exchange Button Contact Us Butt…" at bounding box center [310, 80] width 431 height 78
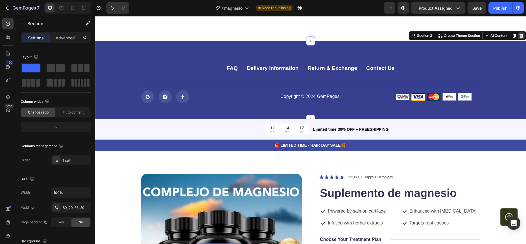
click at [518, 38] on div at bounding box center [521, 35] width 7 height 7
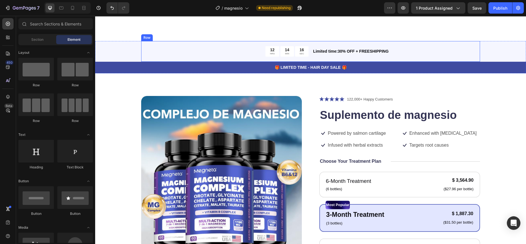
scroll to position [0, 0]
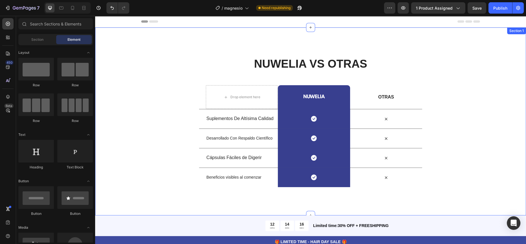
click at [148, 54] on div "NUWELIA VS OTRAS Heading Row Drop element here Image Row OTRAS Text Block Row S…" at bounding box center [310, 121] width 431 height 188
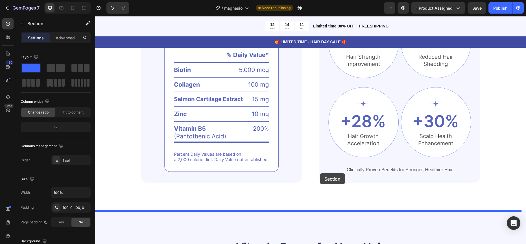
drag, startPoint x: 409, startPoint y: 31, endPoint x: 318, endPoint y: 177, distance: 171.6
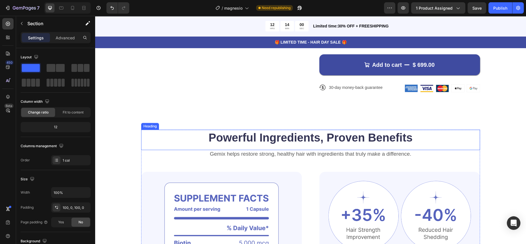
scroll to position [383, 0]
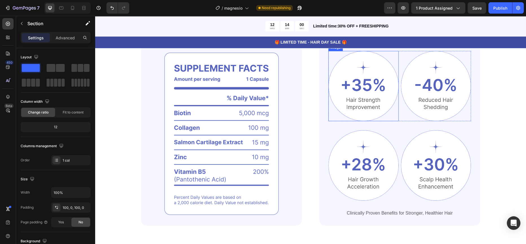
click at [358, 100] on img at bounding box center [364, 86] width 70 height 70
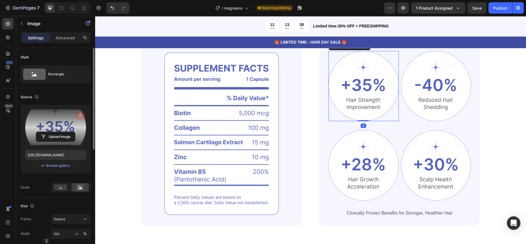
click at [79, 115] on icon "button" at bounding box center [81, 115] width 6 height 6
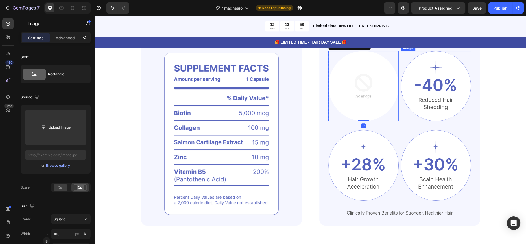
click at [441, 80] on img at bounding box center [436, 86] width 70 height 70
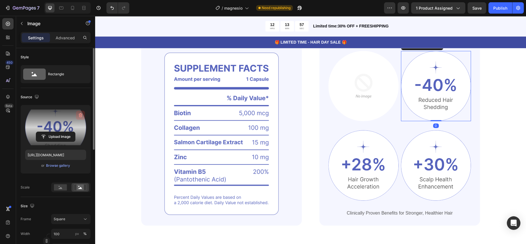
click at [81, 114] on icon "button" at bounding box center [81, 115] width 6 height 6
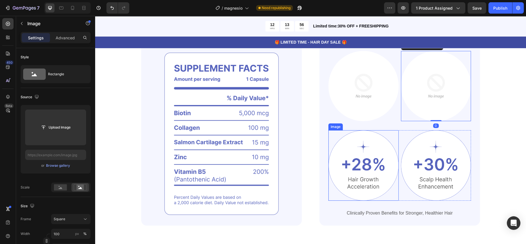
click at [351, 152] on img at bounding box center [364, 165] width 70 height 70
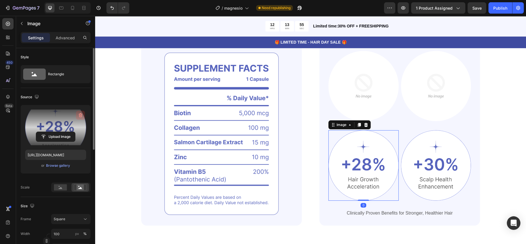
click at [83, 114] on button "button" at bounding box center [80, 114] width 9 height 9
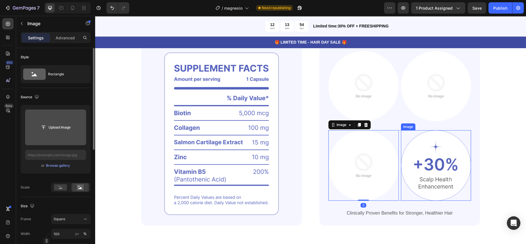
click at [419, 159] on img at bounding box center [436, 165] width 70 height 70
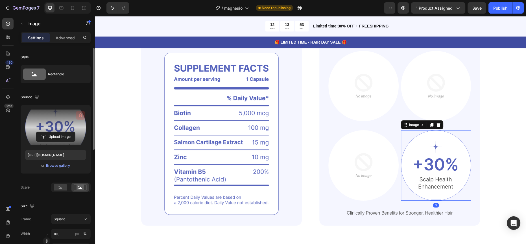
click at [81, 111] on button "button" at bounding box center [80, 114] width 9 height 9
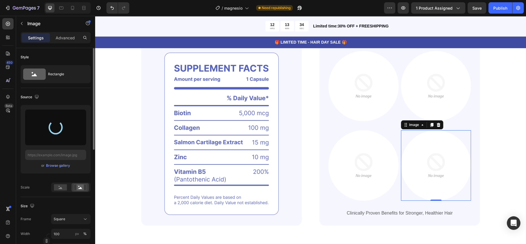
type input "https://cdn.shopify.com/s/files/1/0792/3882/4176/files/gempages_585715329611596…"
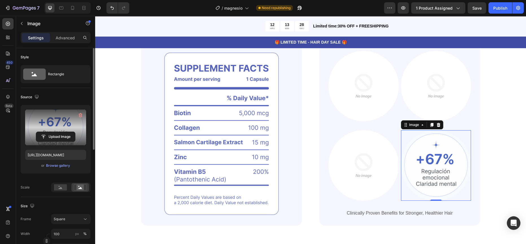
click at [515, 109] on div "Powerful Ingredients, Proven Benefits Heading Gemix helps restore strong, healt…" at bounding box center [310, 127] width 431 height 254
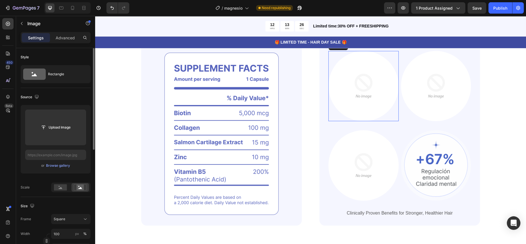
click at [354, 88] on img at bounding box center [364, 86] width 70 height 70
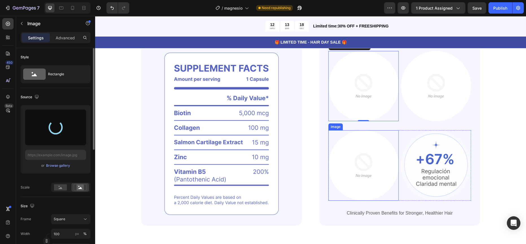
type input "https://cdn.shopify.com/s/files/1/0792/3882/4176/files/gempages_585715329611596…"
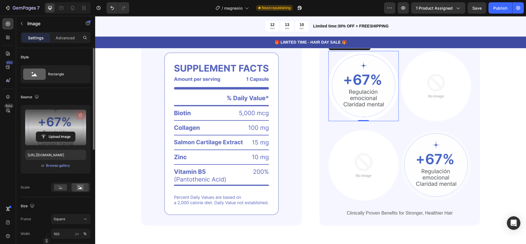
drag, startPoint x: 82, startPoint y: 115, endPoint x: 227, endPoint y: 66, distance: 152.6
click at [82, 115] on icon "button" at bounding box center [81, 115] width 6 height 6
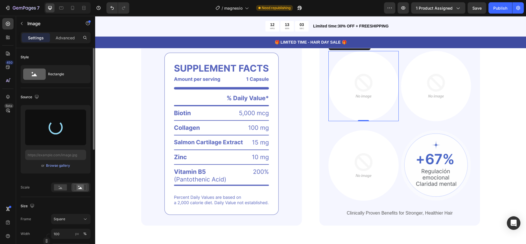
type input "https://cdn.shopify.com/s/files/1/0792/3882/4176/files/gempages_585715329611596…"
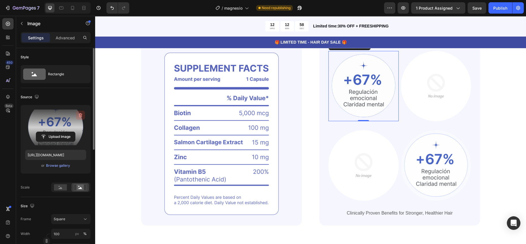
click at [81, 114] on icon "button" at bounding box center [81, 115] width 6 height 6
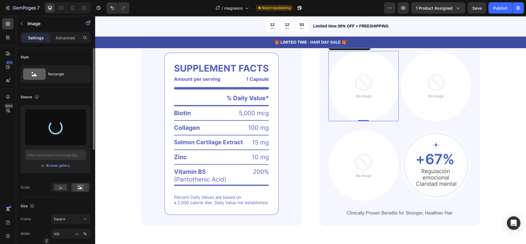
type input "https://cdn.shopify.com/s/files/1/0792/3882/4176/files/gempages_585715329611596…"
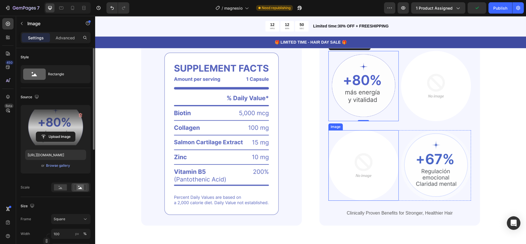
click at [349, 166] on img at bounding box center [364, 165] width 70 height 70
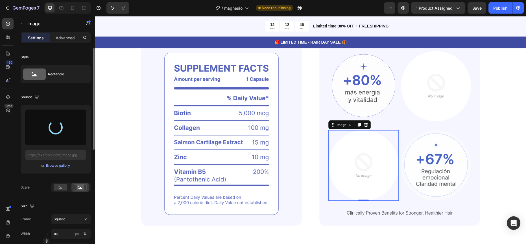
type input "https://cdn.shopify.com/s/files/1/0792/3882/4176/files/gempages_585715329611596…"
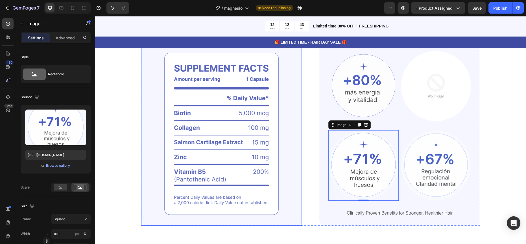
click at [343, 102] on img at bounding box center [364, 86] width 70 height 70
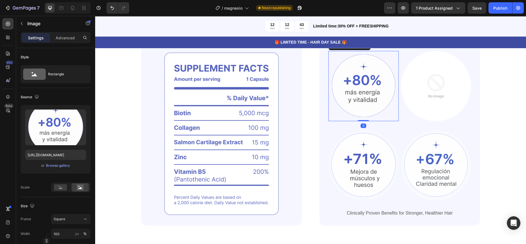
click at [418, 99] on img at bounding box center [436, 86] width 70 height 70
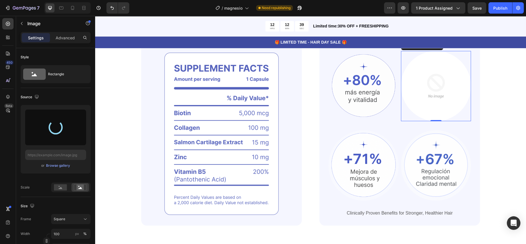
type input "https://cdn.shopify.com/s/files/1/0792/3882/4176/files/gempages_585715329611596…"
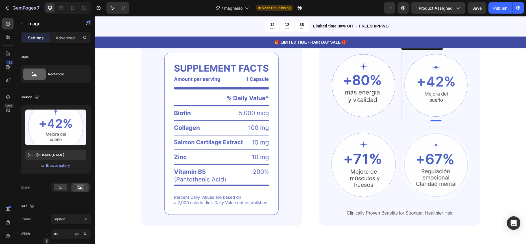
click at [7, 154] on div "450 Beta" at bounding box center [7, 110] width 11 height 185
click at [320, 122] on div "Image Image 0 Row Image Image Row Clinically Proven Benefits for Stronger, Heal…" at bounding box center [400, 134] width 161 height 184
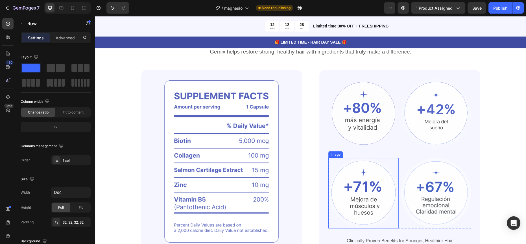
scroll to position [413, 0]
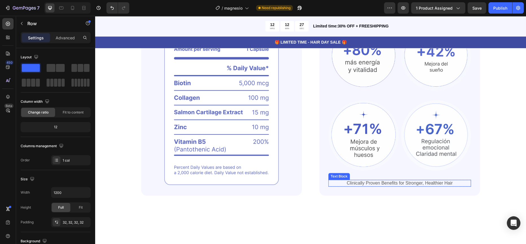
click at [371, 182] on p "Clinically Proven Benefits for Stronger, Healthier Hair" at bounding box center [400, 183] width 142 height 6
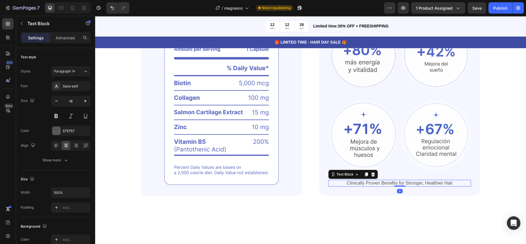
click at [371, 182] on p "Clinically Proven Benefits for Stronger, Healthier Hair" at bounding box center [400, 183] width 142 height 6
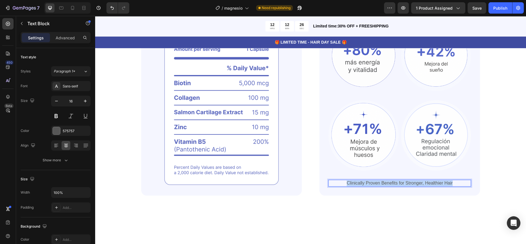
click at [371, 182] on p "Clinically Proven Benefits for Stronger, Healthier Hair" at bounding box center [400, 183] width 142 height 6
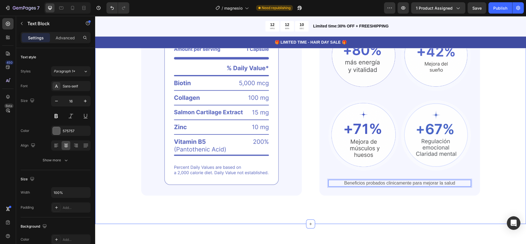
click at [347, 207] on div "Powerful Ingredients, Proven Benefits Heading Gemix helps restore strong, healt…" at bounding box center [310, 97] width 431 height 254
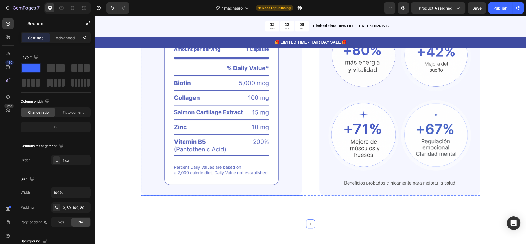
scroll to position [362, 0]
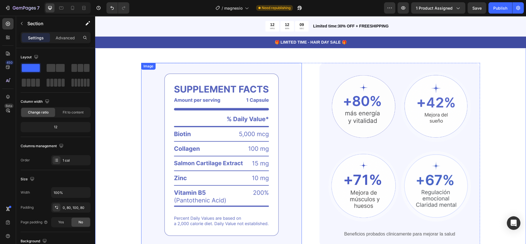
click at [223, 138] on img at bounding box center [221, 155] width 161 height 184
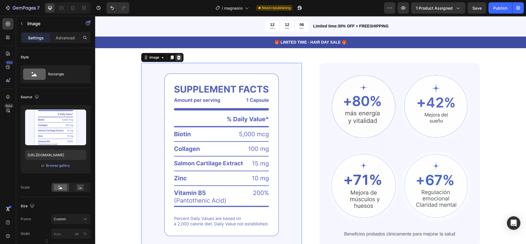
click at [178, 58] on icon at bounding box center [179, 57] width 4 height 4
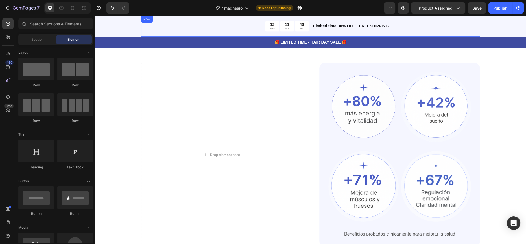
click at [236, 89] on div "Drop element here" at bounding box center [221, 155] width 161 height 184
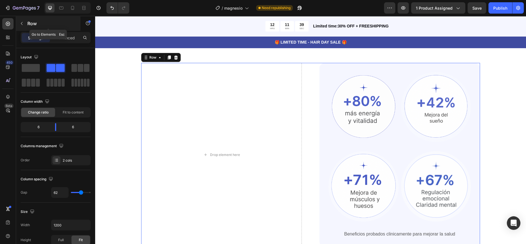
click at [31, 26] on p "Row" at bounding box center [51, 23] width 48 height 7
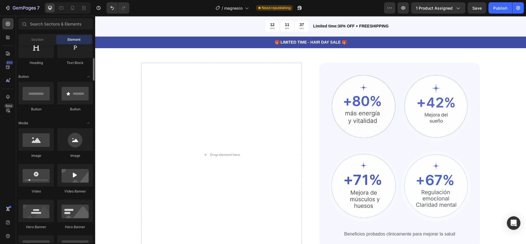
scroll to position [105, 0]
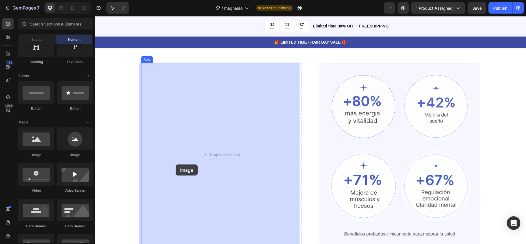
drag, startPoint x: 215, startPoint y: 174, endPoint x: 208, endPoint y: 156, distance: 19.1
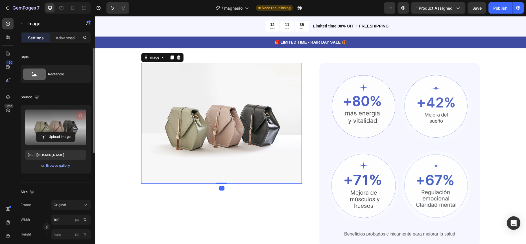
click at [78, 113] on icon "button" at bounding box center [81, 115] width 6 height 6
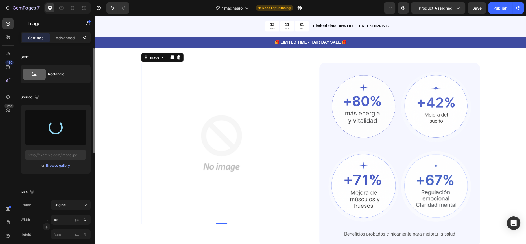
click at [0, 155] on div "450 Beta" at bounding box center [8, 130] width 16 height 228
type input "https://cdn.shopify.com/s/files/1/0792/3882/4176/files/gempages_585715329611596…"
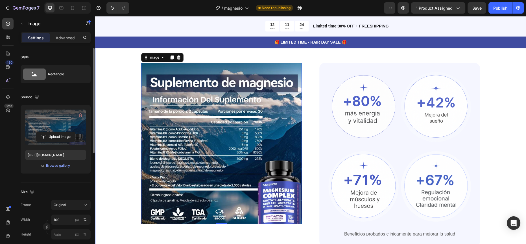
click at [120, 167] on div "Powerful Ingredients, Proven Benefits Heading Gemix helps restore strong, healt…" at bounding box center [311, 134] width 386 height 226
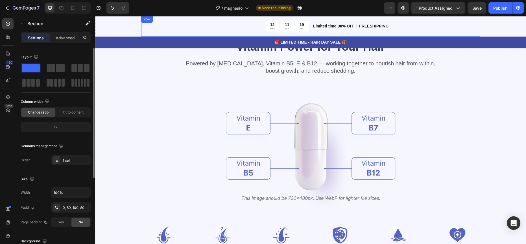
scroll to position [743, 0]
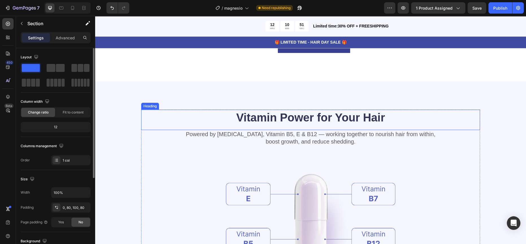
click at [307, 113] on h2 "Vitamin Power for Your Hair" at bounding box center [310, 117] width 339 height 16
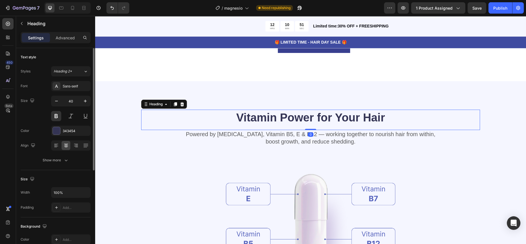
click at [307, 113] on h2 "Vitamin Power for Your Hair" at bounding box center [310, 117] width 339 height 16
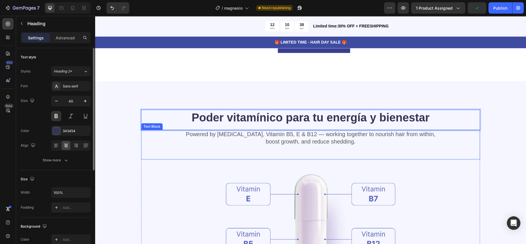
scroll to position [764, 0]
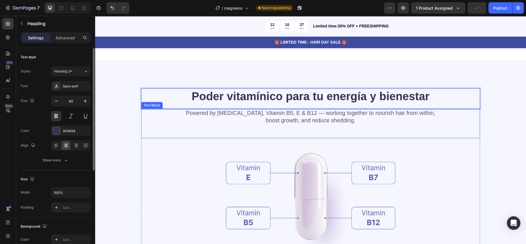
click at [275, 122] on p "Powered by Biotin, Vitamin B5, E & B12 — working together to nourish hair from …" at bounding box center [311, 116] width 338 height 15
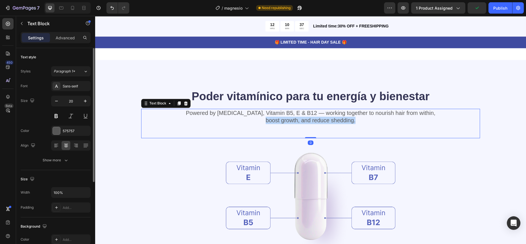
click at [275, 122] on p "Powered by Biotin, Vitamin B5, E & B12 — working together to nourish hair from …" at bounding box center [311, 116] width 338 height 15
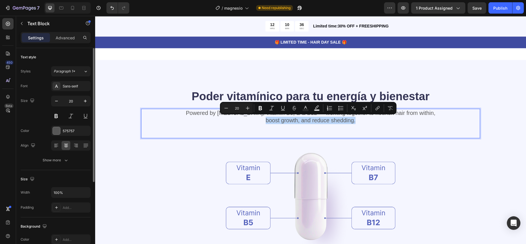
click at [357, 132] on div "Powered by Biotin, Vitamin B5, E & B12 — working together to nourish hair from …" at bounding box center [310, 122] width 339 height 29
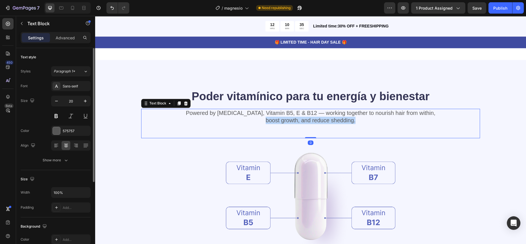
click at [362, 120] on p "Powered by Biotin, Vitamin B5, E & B12 — working together to nourish hair from …" at bounding box center [311, 116] width 338 height 15
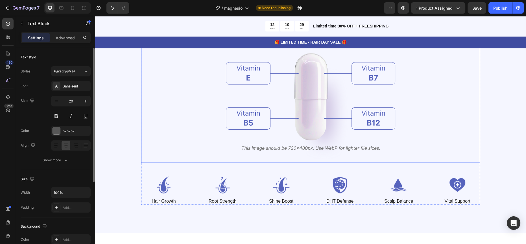
scroll to position [783, 0]
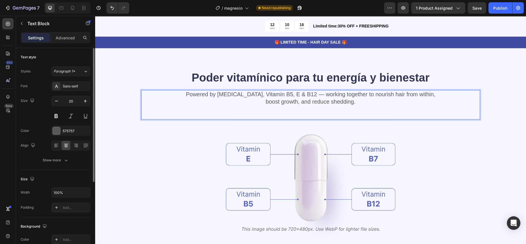
click at [316, 105] on div "Powered by Biotin, Vitamin B5, E & B12 — working together to nourish hair from …" at bounding box center [310, 98] width 339 height 16
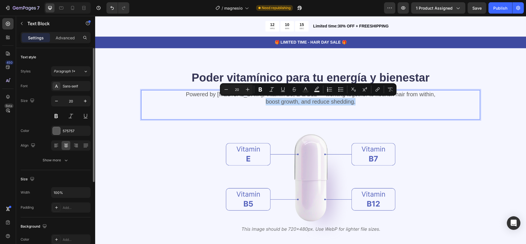
click at [356, 102] on p "Powered by Biotin, Vitamin B5, E & B12 — working together to nourish hair from …" at bounding box center [311, 97] width 338 height 15
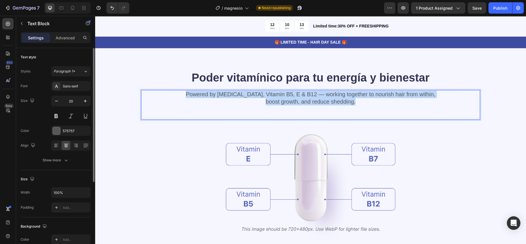
drag, startPoint x: 358, startPoint y: 102, endPoint x: 199, endPoint y: 92, distance: 158.8
click at [199, 92] on p "Powered by Biotin, Vitamin B5, E & B12 — working together to nourish hair from …" at bounding box center [311, 97] width 338 height 15
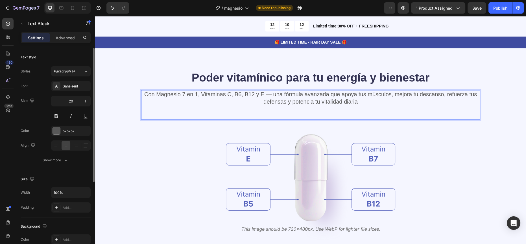
click at [145, 70] on p "Poder vitamínico para tu energía y bienestar" at bounding box center [311, 77] width 338 height 15
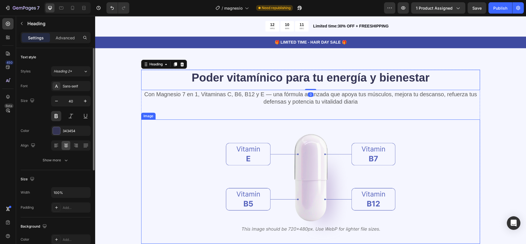
click at [153, 125] on div at bounding box center [310, 181] width 339 height 124
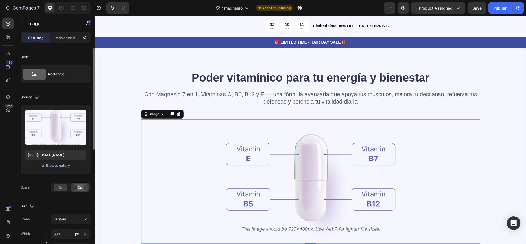
click at [130, 145] on div "Poder vitamínico para tu energía y bienestar Heading Con Magnesio 7 en 1, Vitam…" at bounding box center [311, 177] width 386 height 216
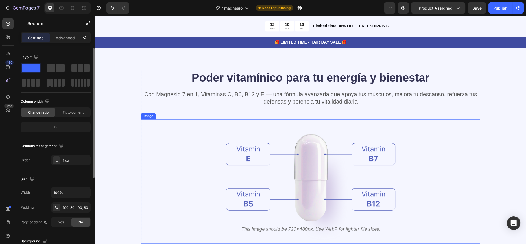
scroll to position [828, 0]
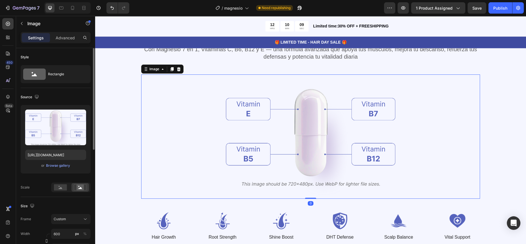
click at [311, 128] on img at bounding box center [311, 136] width 170 height 124
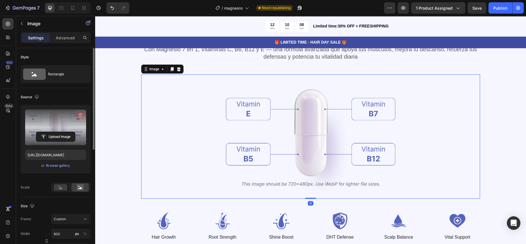
click at [83, 115] on icon "button" at bounding box center [81, 115] width 6 height 6
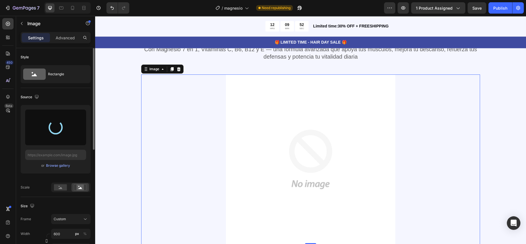
click at [13, 144] on div "450 Beta" at bounding box center [7, 110] width 11 height 185
type input "https://cdn.shopify.com/s/files/1/0792/3882/4176/files/gempages_585715329611596…"
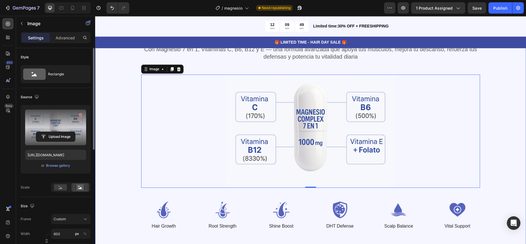
click at [126, 133] on div "Poder vitamínico para tu energía y bienestar Heading Con Magnesio 7 en 1, Vitam…" at bounding box center [311, 127] width 386 height 205
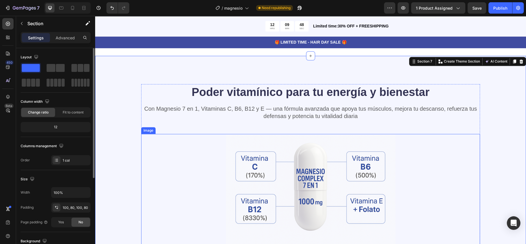
scroll to position [868, 0]
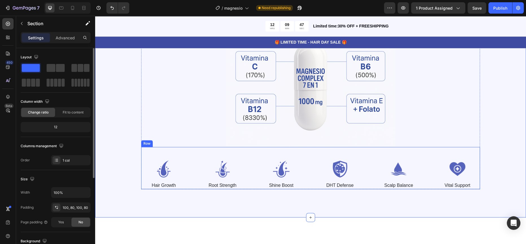
click at [251, 153] on div "Image Hair Growth Text Block Image Root Strength Text Block Image Shine Boost T…" at bounding box center [310, 168] width 339 height 42
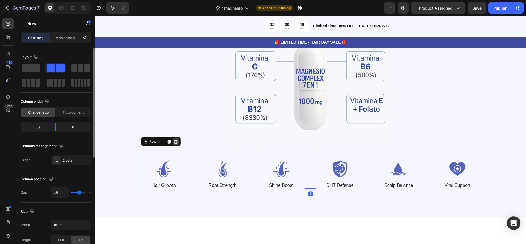
click at [174, 139] on icon at bounding box center [176, 141] width 5 height 5
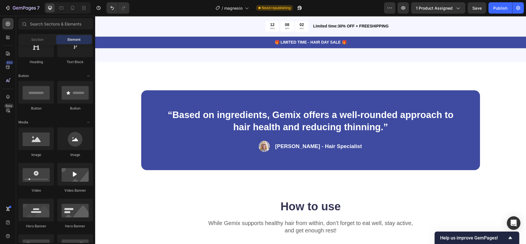
scroll to position [995, 0]
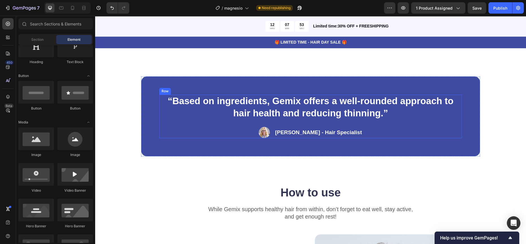
click at [277, 108] on p "“Based on ingredients, Gemix offers a well-rounded approach to hair health and …" at bounding box center [311, 107] width 302 height 24
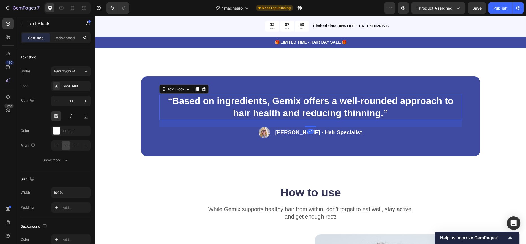
click at [277, 108] on p "“Based on ingredients, Gemix offers a well-rounded approach to hair health and …" at bounding box center [311, 107] width 302 height 24
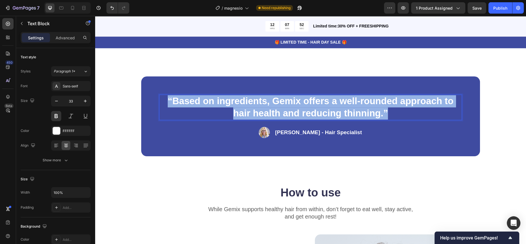
click at [277, 108] on p "“Based on ingredients, Gemix offers a well-rounded approach to hair health and …" at bounding box center [311, 107] width 302 height 24
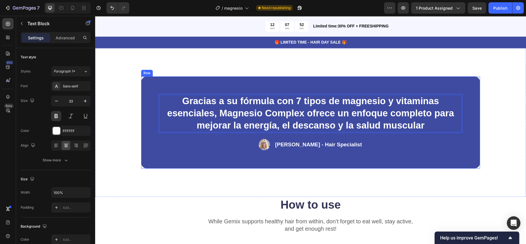
click at [137, 134] on div "Gracias a su fórmula con 7 tipos de magnesio y vitaminas esenciales, Magnesio C…" at bounding box center [311, 122] width 386 height 92
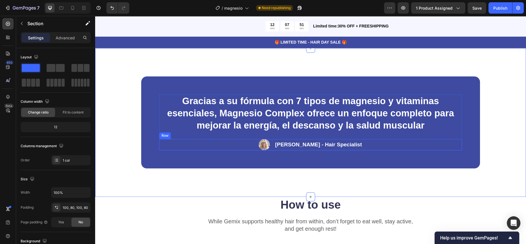
scroll to position [1010, 0]
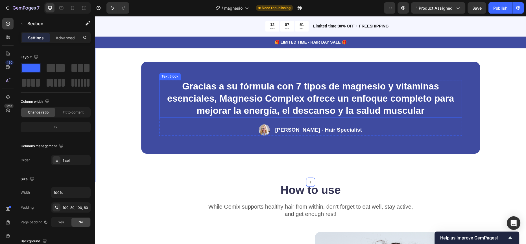
click at [261, 85] on p "Gracias a su fórmula con 7 tipos de magnesio y vitaminas esenciales, Magnesio C…" at bounding box center [311, 98] width 302 height 36
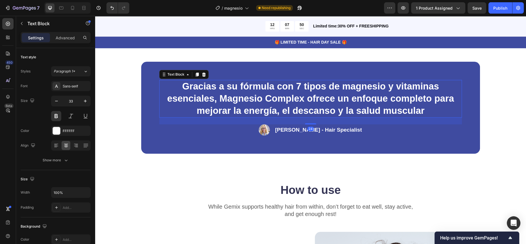
click at [161, 157] on div "Gracias a su fórmula con 7 tipos de magnesio y vitaminas esenciales, Magnesio C…" at bounding box center [310, 107] width 431 height 148
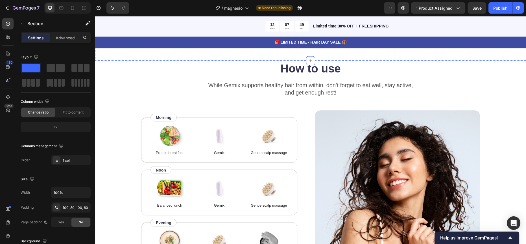
scroll to position [1132, 0]
click at [71, 10] on icon at bounding box center [73, 8] width 6 height 6
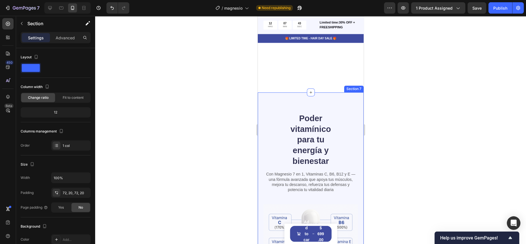
scroll to position [1007, 0]
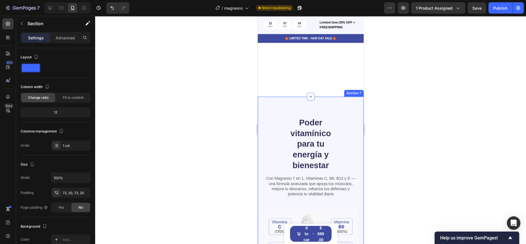
click at [313, 121] on h2 "Poder vitamínico para tu energía y bienestar" at bounding box center [310, 144] width 57 height 55
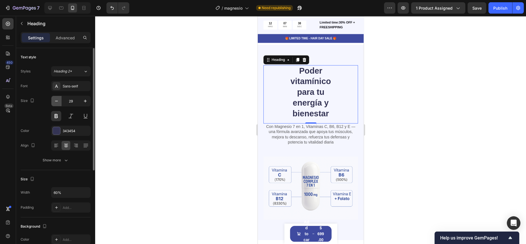
click at [54, 103] on icon "button" at bounding box center [57, 101] width 6 height 6
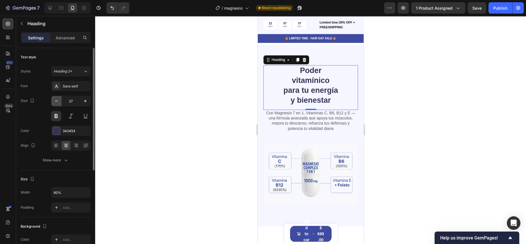
click at [54, 103] on icon "button" at bounding box center [57, 101] width 6 height 6
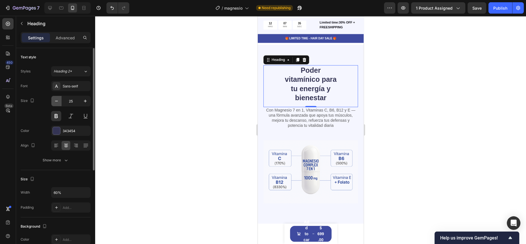
click at [54, 103] on icon "button" at bounding box center [57, 101] width 6 height 6
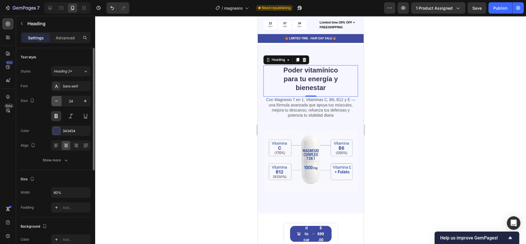
click at [54, 103] on icon "button" at bounding box center [57, 101] width 6 height 6
type input "23"
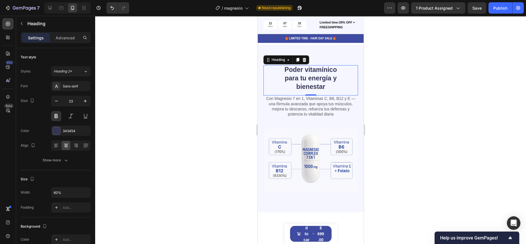
click at [199, 100] on div at bounding box center [310, 130] width 431 height 228
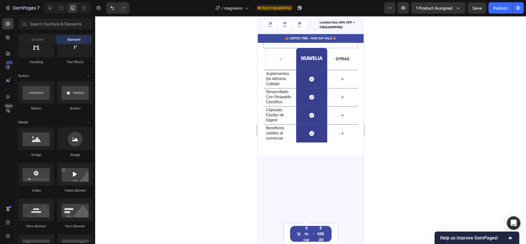
click at [288, 124] on div "Beneficios visibles al comenzar Text Block" at bounding box center [280, 133] width 31 height 18
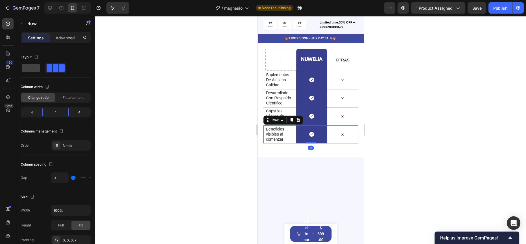
scroll to position [828, 0]
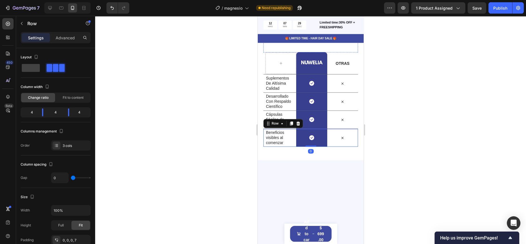
click at [287, 41] on h2 "NUWELIA VS OTRAS" at bounding box center [310, 35] width 95 height 12
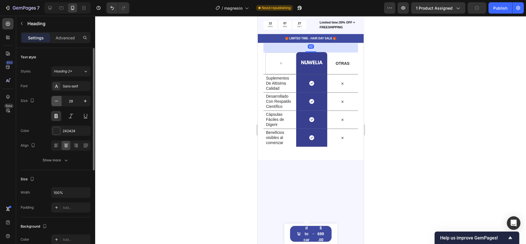
click at [57, 101] on icon "button" at bounding box center [57, 101] width 6 height 6
click at [55, 99] on icon "button" at bounding box center [57, 101] width 6 height 6
type input "27"
click at [185, 104] on div at bounding box center [310, 130] width 431 height 228
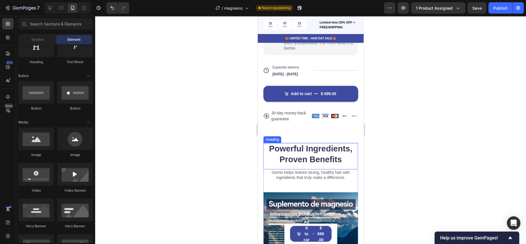
scroll to position [622, 0]
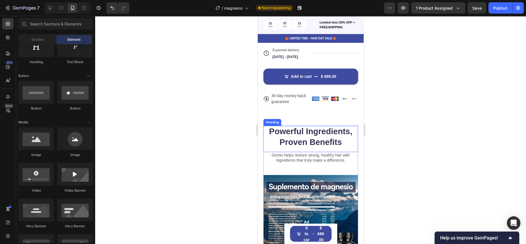
click at [311, 137] on h2 "Powerful Ingredients, Proven Benefits" at bounding box center [310, 136] width 95 height 22
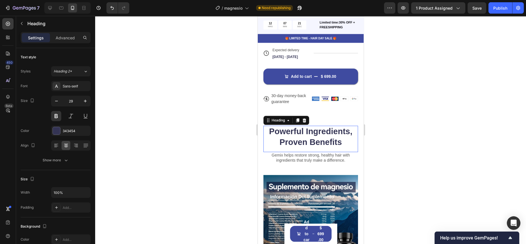
click at [311, 137] on h2 "Powerful Ingredients, Proven Benefits" at bounding box center [310, 136] width 95 height 22
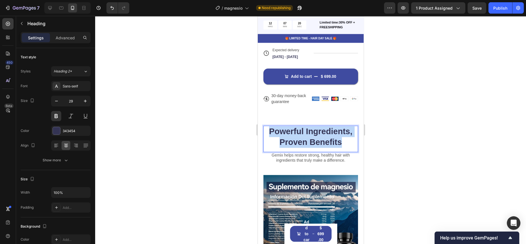
click at [311, 137] on p "Powerful Ingredients, Proven Benefits" at bounding box center [311, 136] width 94 height 21
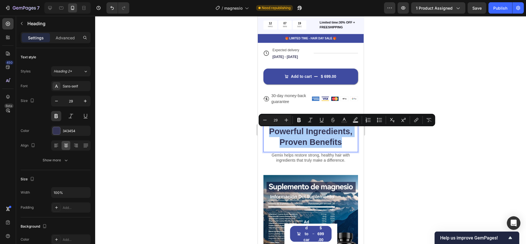
click at [230, 153] on div at bounding box center [310, 130] width 431 height 228
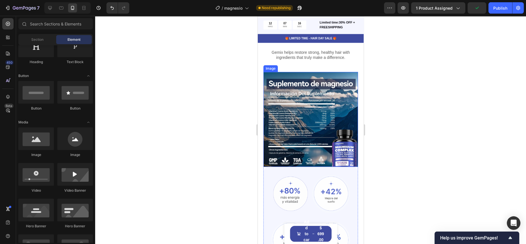
scroll to position [673, 0]
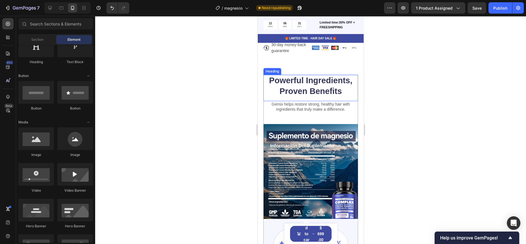
click at [310, 81] on p "Powerful Ingredients, Proven Benefits" at bounding box center [311, 85] width 94 height 21
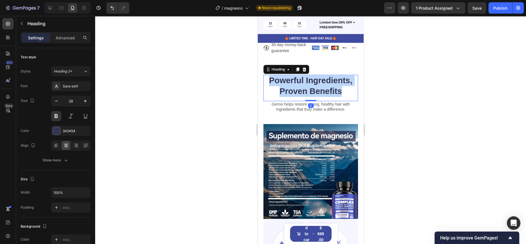
click at [310, 81] on p "Powerful Ingredients, Proven Benefits" at bounding box center [311, 85] width 94 height 21
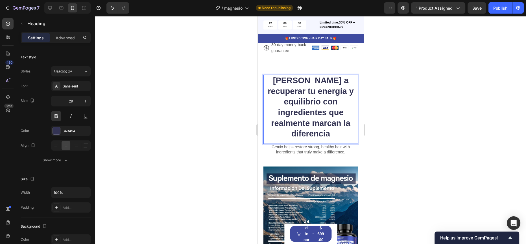
click at [249, 92] on div at bounding box center [310, 130] width 431 height 228
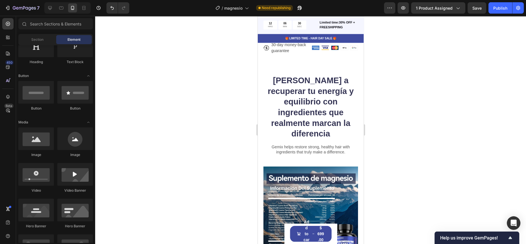
click at [307, 99] on p "Ayuda a recuperar tu energía y equilibrio con ingredientes que realmente marcan…" at bounding box center [311, 107] width 94 height 64
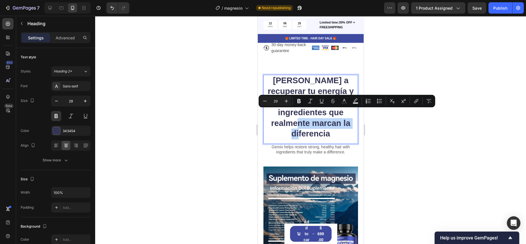
drag, startPoint x: 339, startPoint y: 124, endPoint x: 329, endPoint y: 112, distance: 15.7
click at [329, 112] on p "Ayuda a recuperar tu energía y equilibrio con ingredientes que realmente marcan…" at bounding box center [311, 107] width 94 height 64
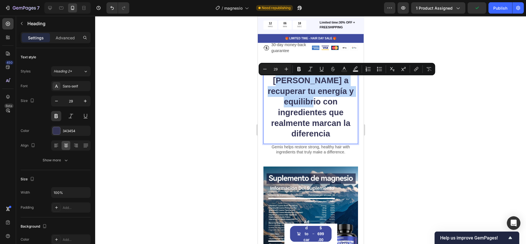
drag, startPoint x: 286, startPoint y: 105, endPoint x: 272, endPoint y: 84, distance: 24.6
click at [272, 84] on p "Ayuda a recuperar tu energía y equilibrio con ingredientes que realmente marcan…" at bounding box center [311, 107] width 94 height 64
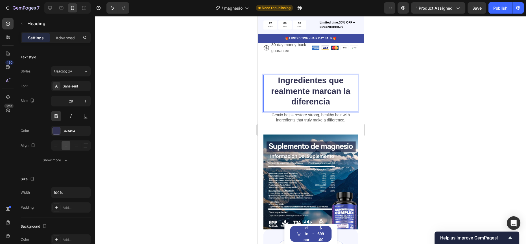
click at [224, 87] on div at bounding box center [310, 130] width 431 height 228
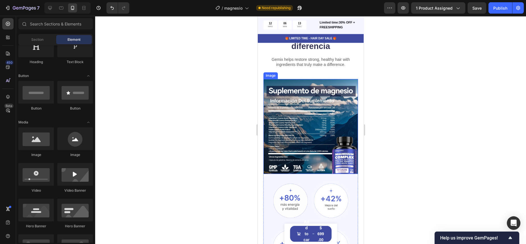
scroll to position [728, 0]
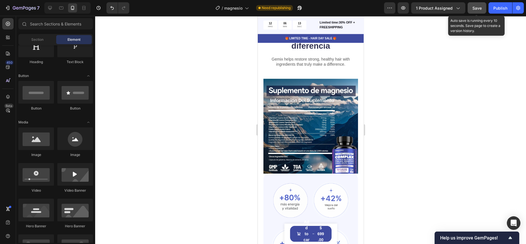
click at [476, 8] on span "Save" at bounding box center [477, 8] width 9 height 5
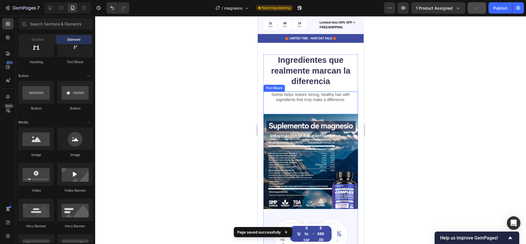
scroll to position [678, 0]
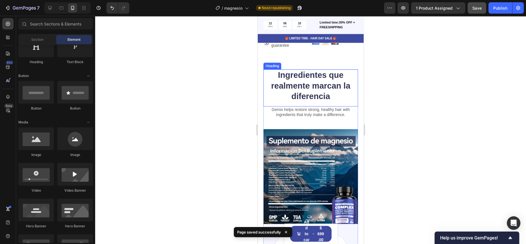
click at [299, 84] on p "Ingredientes que realmente marcan la diferencia" at bounding box center [311, 86] width 94 height 32
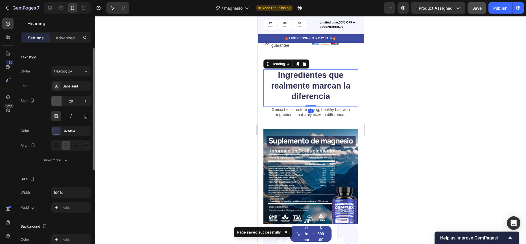
click at [58, 102] on icon "button" at bounding box center [57, 101] width 6 height 6
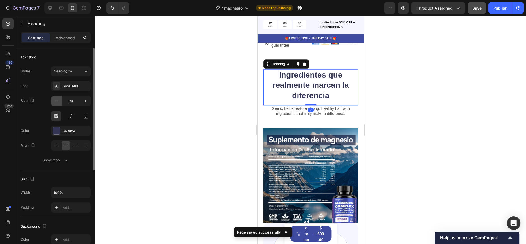
click at [58, 102] on icon "button" at bounding box center [57, 101] width 6 height 6
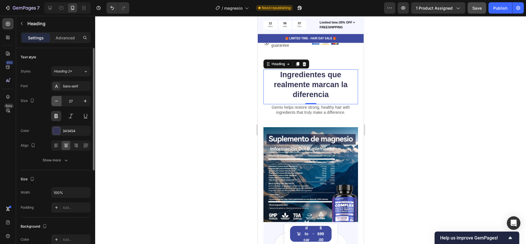
click at [57, 102] on icon "button" at bounding box center [57, 101] width 6 height 6
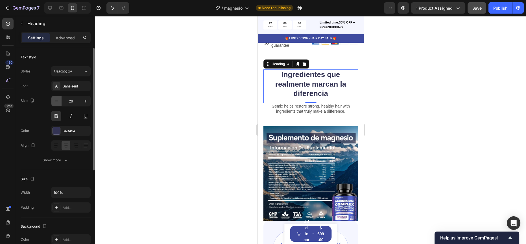
click at [57, 102] on icon "button" at bounding box center [57, 101] width 6 height 6
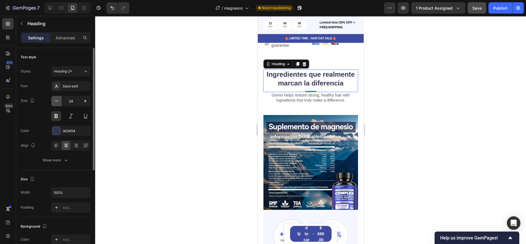
click at [57, 102] on icon "button" at bounding box center [57, 101] width 6 height 6
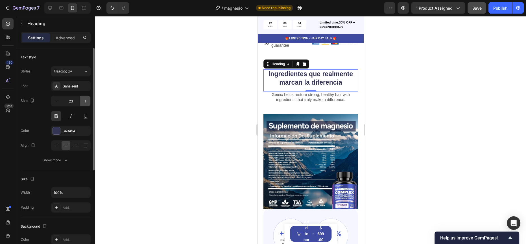
click at [83, 102] on icon "button" at bounding box center [85, 101] width 6 height 6
type input "24"
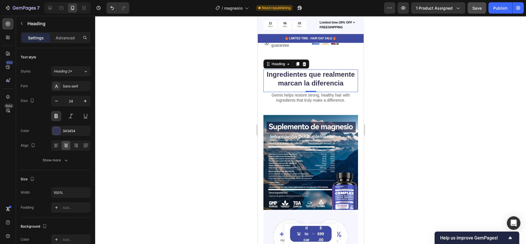
click at [130, 101] on div at bounding box center [310, 130] width 431 height 228
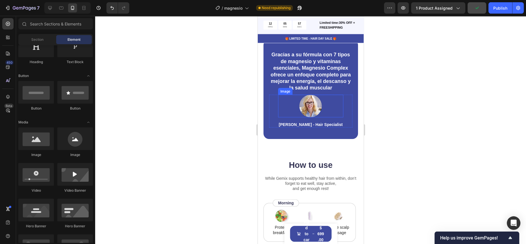
scroll to position [1239, 0]
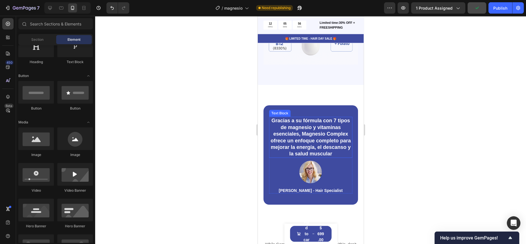
click at [303, 132] on p "Gracias a su fórmula con 7 tipos de magnesio y vitaminas esenciales, Magnesio C…" at bounding box center [311, 137] width 82 height 40
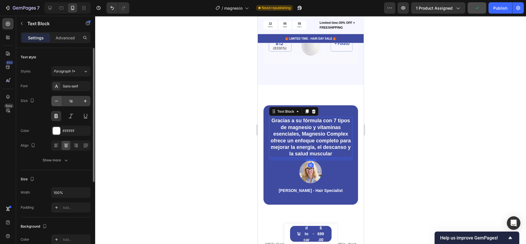
click at [58, 103] on icon "button" at bounding box center [57, 101] width 6 height 6
type input "17"
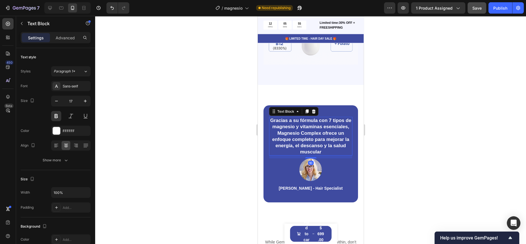
click at [249, 103] on div at bounding box center [310, 130] width 431 height 228
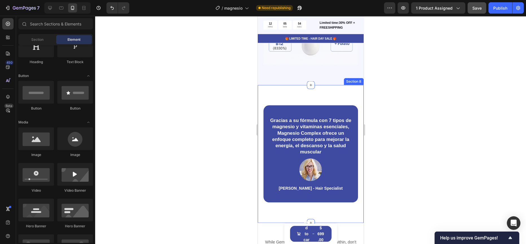
click at [292, 105] on div "Gracias a su fórmula con 7 tipos de magnesio y vitaminas esenciales, Magnesio C…" at bounding box center [310, 153] width 95 height 97
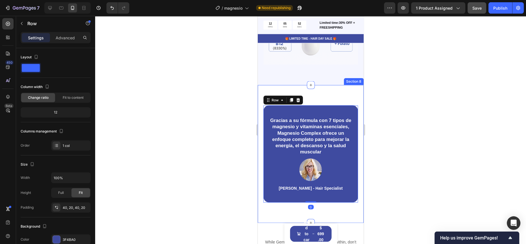
click at [316, 90] on div "Gracias a su fórmula con 7 tipos de magnesio y vitaminas esenciales, Magnesio C…" at bounding box center [311, 154] width 106 height 138
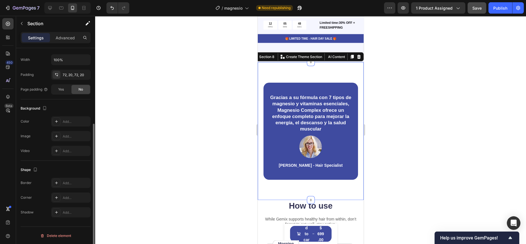
scroll to position [0, 0]
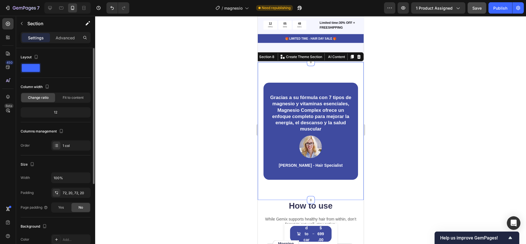
click at [220, 159] on div at bounding box center [310, 130] width 431 height 228
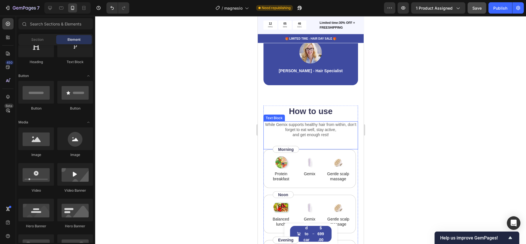
scroll to position [1273, 0]
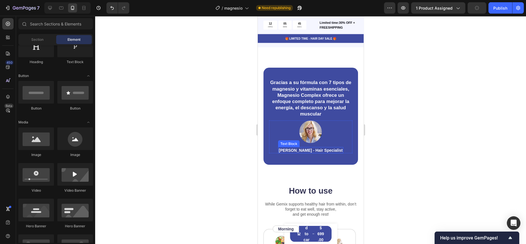
click at [300, 151] on p "Rachel Lin - Hair Specialist" at bounding box center [311, 149] width 64 height 5
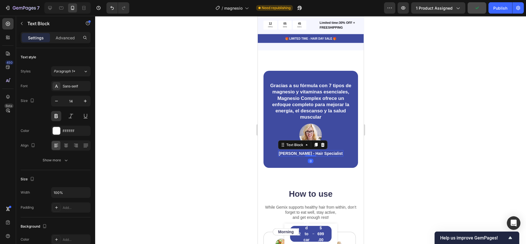
click at [300, 151] on p "Rachel Lin - Hair Specialist" at bounding box center [311, 153] width 64 height 5
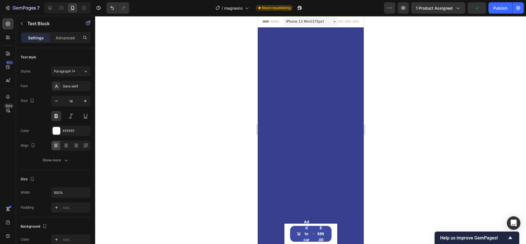
scroll to position [1273, 0]
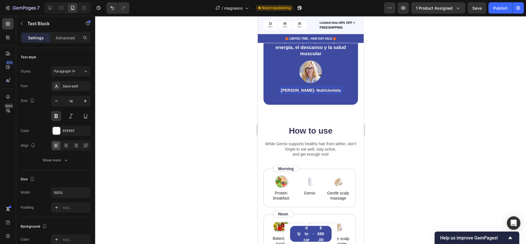
click at [300, 93] on p "[PERSON_NAME]- Nutricionista" at bounding box center [311, 90] width 60 height 5
click at [299, 93] on p "[PERSON_NAME]- Nutricionista" at bounding box center [311, 90] width 60 height 5
click at [303, 93] on p "[PERSON_NAME]- Nutricionista" at bounding box center [311, 90] width 60 height 5
click at [301, 93] on p "[PERSON_NAME]- Nutricionista" at bounding box center [311, 90] width 60 height 5
click at [418, 149] on div at bounding box center [310, 130] width 431 height 228
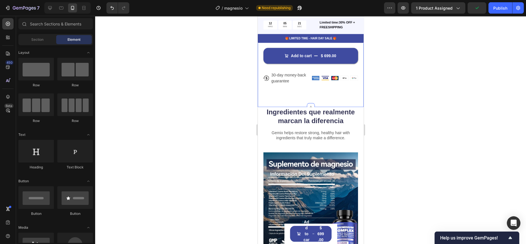
scroll to position [635, 0]
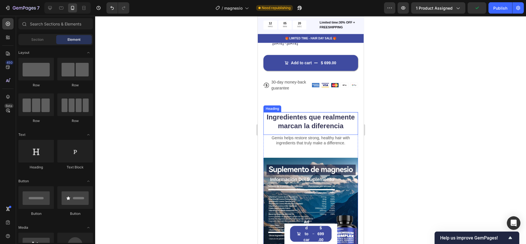
click at [316, 118] on h2 "Ingredientes que realmente marcan la diferencia" at bounding box center [310, 121] width 95 height 19
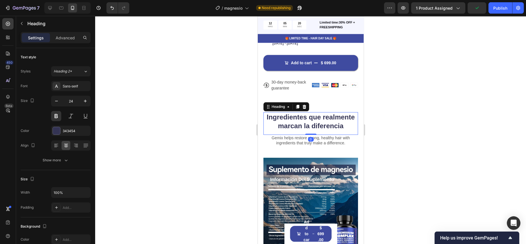
click at [313, 118] on h2 "Ingredientes que realmente marcan la diferencia" at bounding box center [310, 121] width 95 height 19
click at [225, 94] on div at bounding box center [310, 130] width 431 height 228
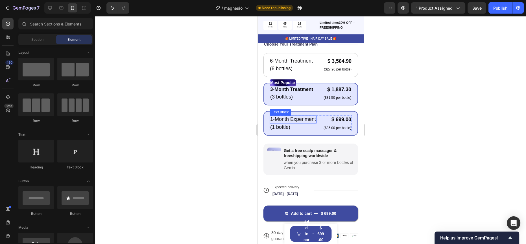
scroll to position [446, 0]
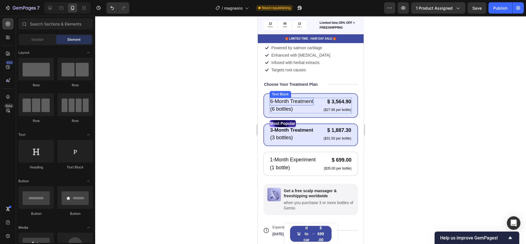
click at [298, 98] on p "6-Month Treatment" at bounding box center [291, 101] width 43 height 6
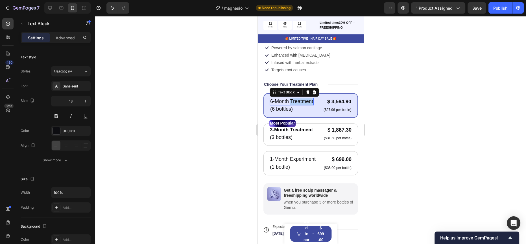
click at [298, 98] on p "6-Month Treatment" at bounding box center [291, 101] width 43 height 6
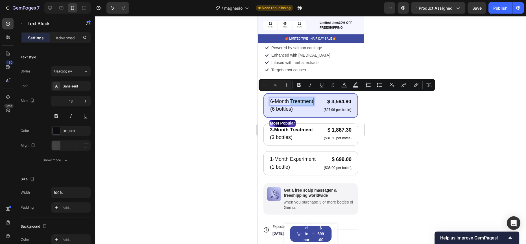
click at [298, 98] on p "6-Month Treatment" at bounding box center [291, 101] width 43 height 6
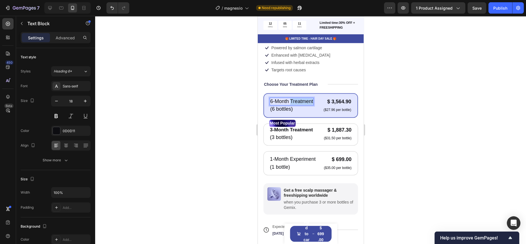
click at [298, 98] on p "6-Month Treatment" at bounding box center [291, 101] width 43 height 6
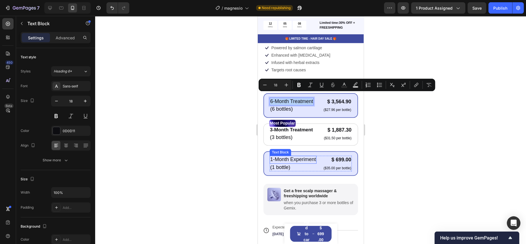
click at [285, 156] on p "1-Month Experiment" at bounding box center [293, 159] width 46 height 6
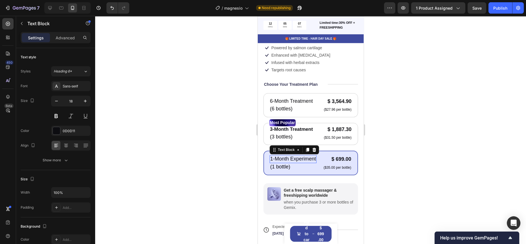
click at [285, 156] on p "1-Month Experiment" at bounding box center [293, 158] width 46 height 6
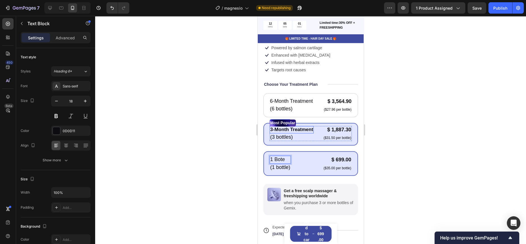
scroll to position [446, 0]
click at [289, 126] on p "3-Month Treatment" at bounding box center [291, 129] width 43 height 6
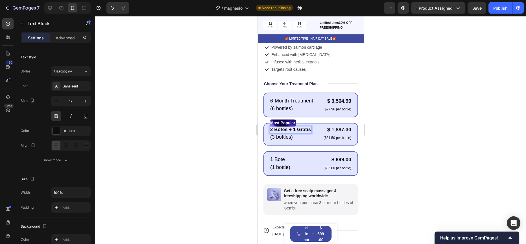
scroll to position [447, 0]
click at [302, 97] on p "6-Month Treatment" at bounding box center [291, 100] width 43 height 6
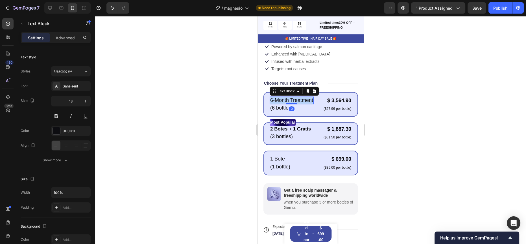
click at [302, 97] on p "6-Month Treatment" at bounding box center [291, 100] width 43 height 6
click at [279, 126] on p "2 Botes + 1 Gratis" at bounding box center [290, 129] width 41 height 6
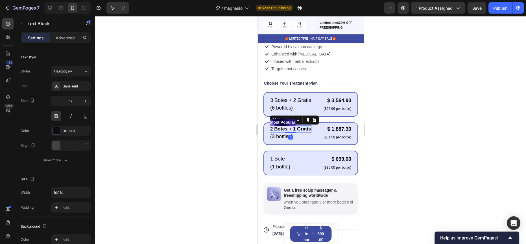
click at [279, 126] on p "2 Botes + 1 Gratis" at bounding box center [290, 129] width 41 height 6
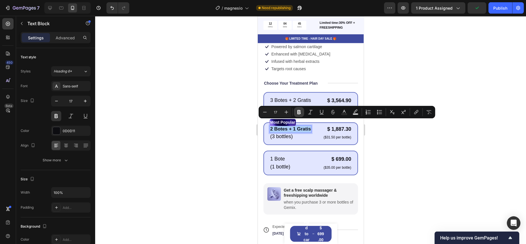
click at [300, 113] on icon "Editor contextual toolbar" at bounding box center [298, 112] width 3 height 4
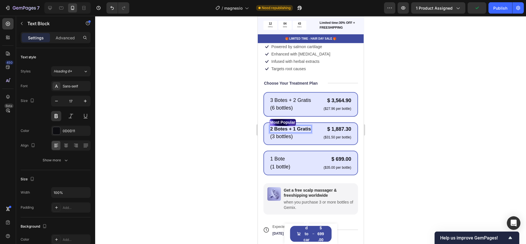
click at [289, 126] on strong "2 Botes + 1 Gratis" at bounding box center [290, 128] width 41 height 5
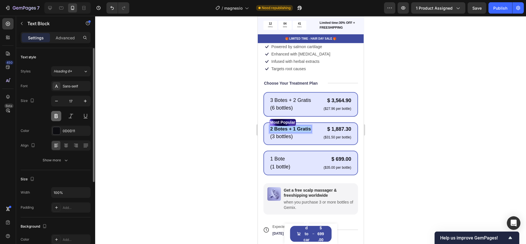
click at [56, 118] on button at bounding box center [56, 116] width 10 height 10
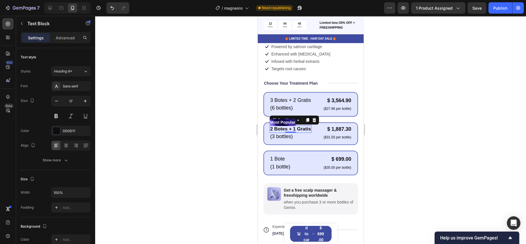
click at [198, 137] on div at bounding box center [310, 130] width 431 height 228
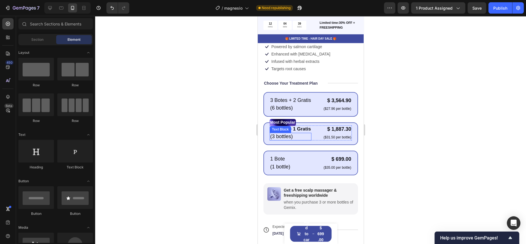
click at [286, 133] on p "(3 bottles)" at bounding box center [290, 136] width 41 height 6
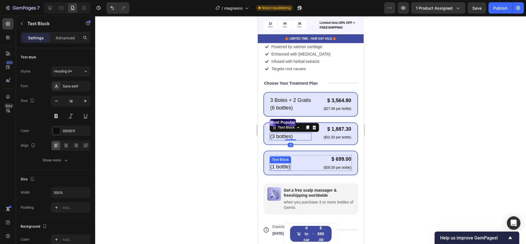
click at [278, 163] on p "(1 bottle)" at bounding box center [280, 166] width 20 height 6
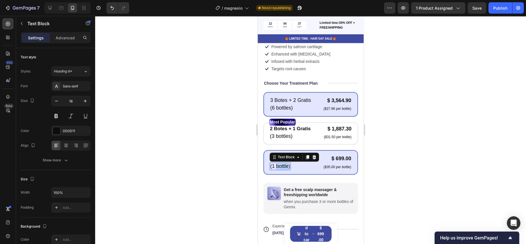
click at [278, 163] on p "(1 bottle)" at bounding box center [280, 166] width 20 height 6
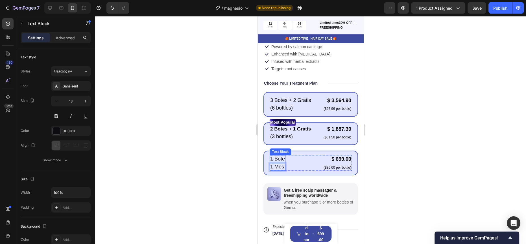
scroll to position [447, 0]
click at [280, 132] on p "(3 bottles)" at bounding box center [290, 135] width 41 height 6
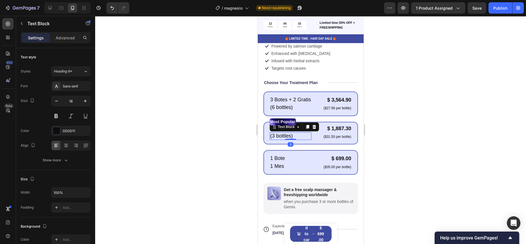
click at [280, 132] on p "(3 bottles)" at bounding box center [290, 135] width 41 height 6
click at [283, 103] on p "(6 bottles)" at bounding box center [290, 106] width 41 height 6
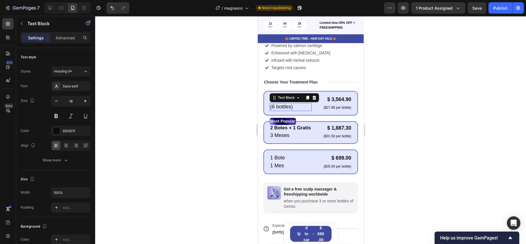
click at [283, 103] on p "(6 bottles)" at bounding box center [290, 106] width 41 height 6
click at [245, 110] on div at bounding box center [310, 130] width 431 height 228
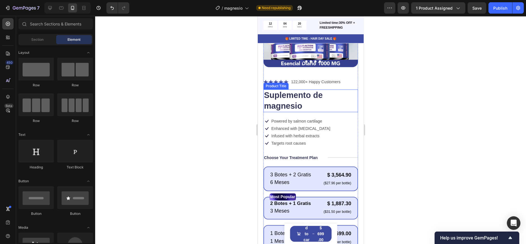
scroll to position [370, 0]
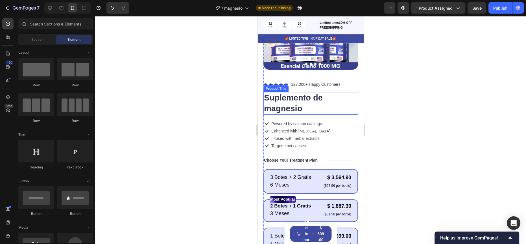
click at [291, 101] on h1 "Suplemento de magnesio" at bounding box center [310, 103] width 95 height 22
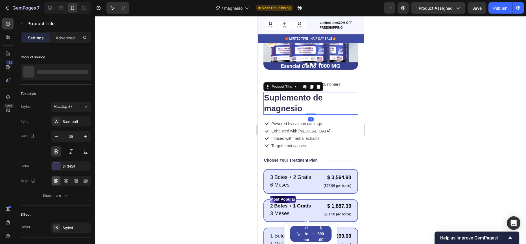
click at [291, 101] on h1 "Suplemento de magnesio" at bounding box center [310, 103] width 95 height 22
click at [199, 120] on div at bounding box center [310, 130] width 431 height 228
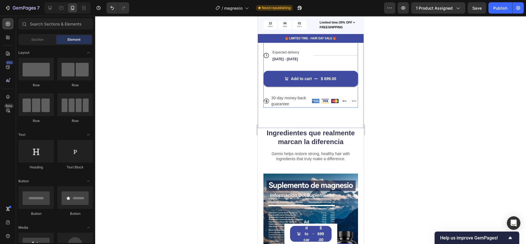
scroll to position [621, 0]
click at [302, 137] on h2 "Ingredientes que realmente marcan la diferencia" at bounding box center [310, 136] width 95 height 19
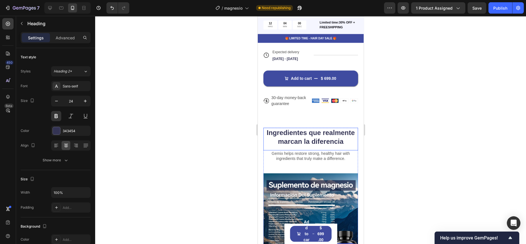
click at [302, 137] on h2 "Ingredientes que realmente marcan la diferencia" at bounding box center [310, 136] width 95 height 19
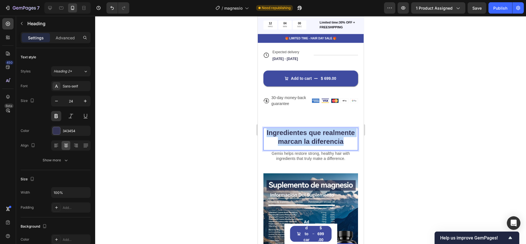
click at [302, 137] on p "Ingredientes que realmente marcan la diferencia" at bounding box center [311, 137] width 94 height 18
click at [169, 72] on div at bounding box center [310, 130] width 431 height 228
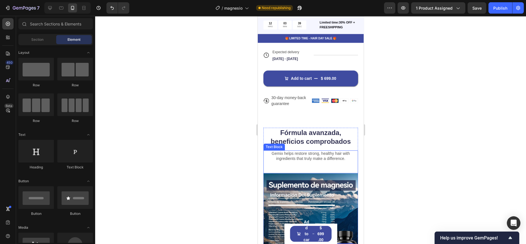
click at [295, 151] on p "Gemix helps restore strong, healthy hair with ingredients that truly make a dif…" at bounding box center [311, 156] width 94 height 10
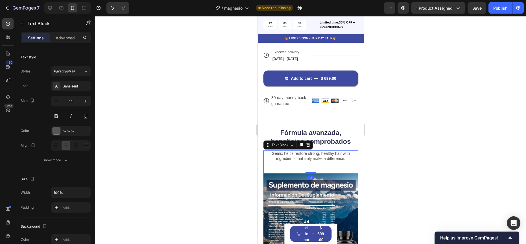
click at [295, 151] on p "Gemix helps restore strong, healthy hair with ingredients that truly make a dif…" at bounding box center [311, 156] width 94 height 10
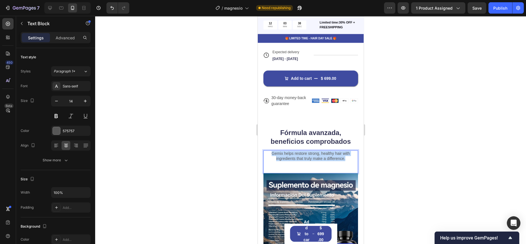
click at [295, 151] on p "Gemix helps restore strong, healthy hair with ingredients that truly make a dif…" at bounding box center [311, 156] width 94 height 10
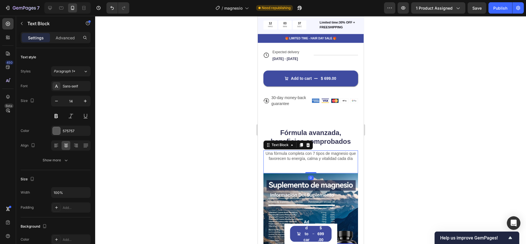
click at [208, 132] on div at bounding box center [310, 130] width 431 height 228
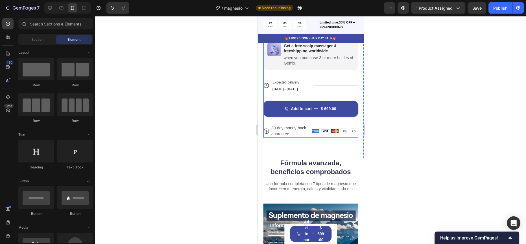
scroll to position [583, 0]
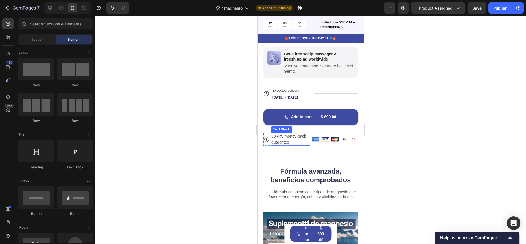
click at [290, 133] on p "30-day money-back guarantee" at bounding box center [290, 139] width 38 height 12
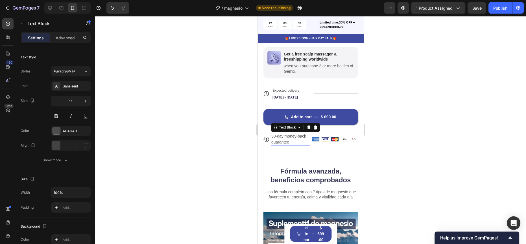
click at [290, 133] on p "30-day money-back guarantee" at bounding box center [290, 139] width 38 height 12
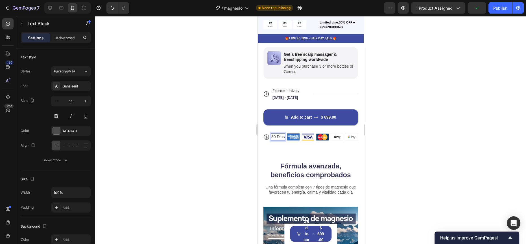
scroll to position [582, 0]
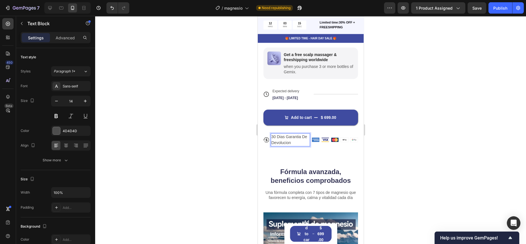
click at [291, 136] on p "30 Dias Garantia De Devolucion" at bounding box center [290, 140] width 38 height 12
click at [295, 134] on p "30 Dias Garantia De Devolución" at bounding box center [290, 140] width 38 height 12
drag, startPoint x: 295, startPoint y: 130, endPoint x: 294, endPoint y: 142, distance: 12.0
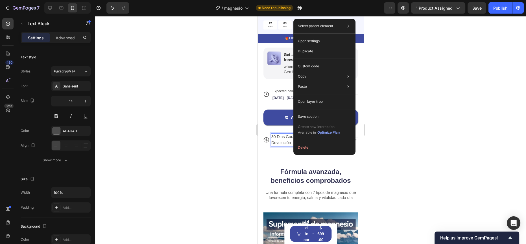
click at [290, 134] on p "30 Dias Garantia De Devolución" at bounding box center [290, 140] width 38 height 12
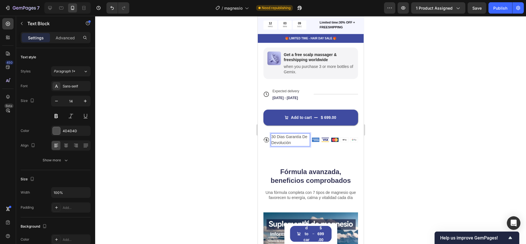
click at [282, 134] on p "30 Dias Garantía De Devolución" at bounding box center [290, 140] width 38 height 12
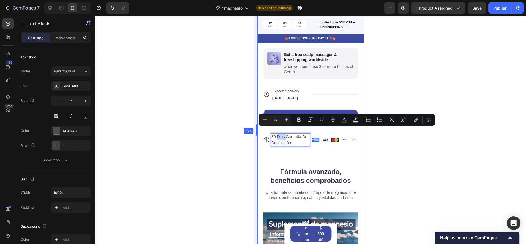
drag, startPoint x: 256, startPoint y: 135, endPoint x: 0, endPoint y: 119, distance: 256.7
click at [238, 132] on div at bounding box center [310, 130] width 431 height 228
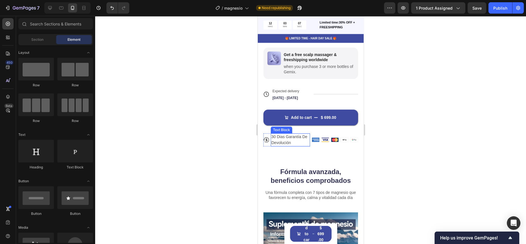
click at [281, 134] on p "30 Dias Garantía De Devolución" at bounding box center [290, 140] width 38 height 12
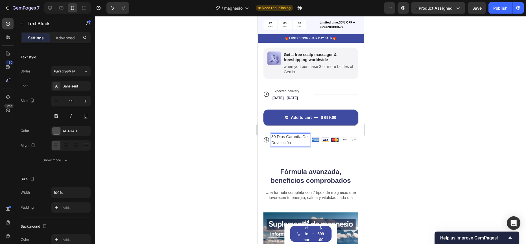
click at [218, 102] on div at bounding box center [310, 130] width 431 height 228
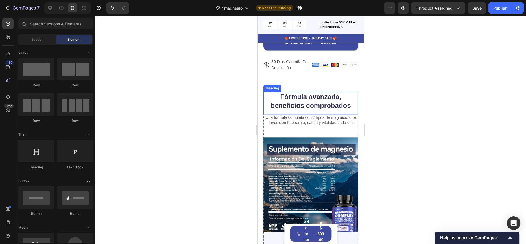
scroll to position [560, 0]
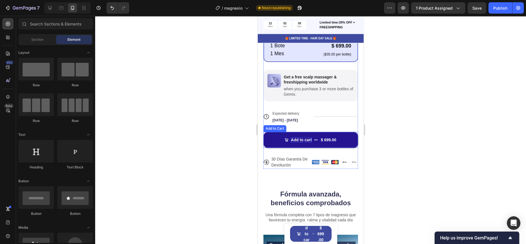
click at [294, 137] on div "Add to cart" at bounding box center [301, 139] width 21 height 5
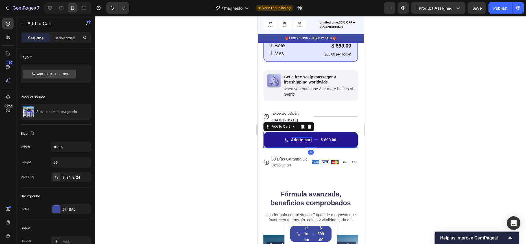
click at [296, 137] on div "Add to cart" at bounding box center [301, 139] width 21 height 5
click at [296, 137] on p "Add to cart" at bounding box center [301, 139] width 21 height 5
click at [263, 132] on button "Añadir $ 699.00" at bounding box center [310, 140] width 95 height 16
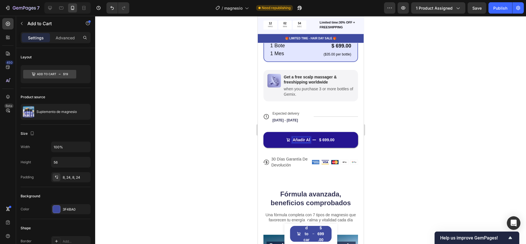
click at [263, 132] on button "Añadir Al $ 699.00" at bounding box center [310, 140] width 95 height 16
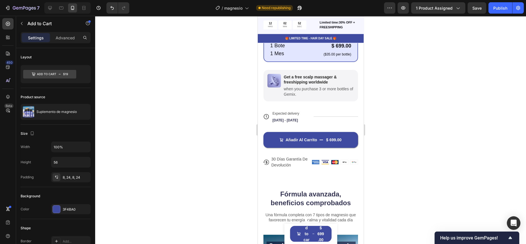
click at [201, 119] on div at bounding box center [310, 130] width 431 height 228
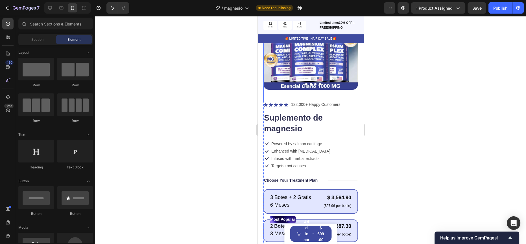
scroll to position [350, 0]
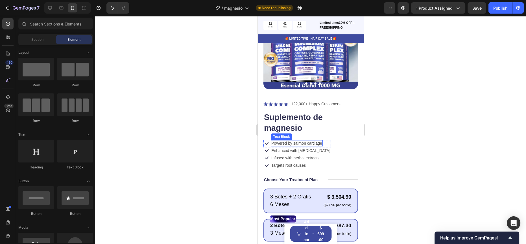
click at [305, 140] on p "Powered by salmon cartilage" at bounding box center [296, 142] width 51 height 5
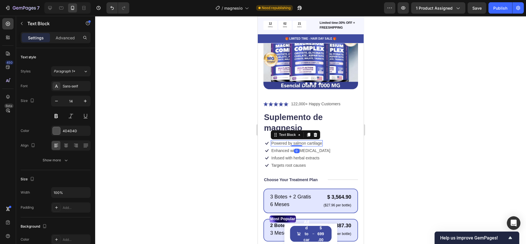
click at [305, 140] on p "Powered by salmon cartilage" at bounding box center [296, 142] width 51 height 5
click at [222, 125] on div at bounding box center [310, 130] width 431 height 228
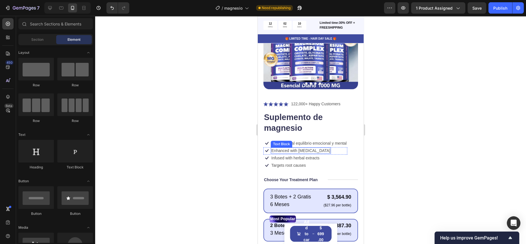
click at [280, 148] on p "Enhanced with [MEDICAL_DATA]" at bounding box center [300, 150] width 59 height 5
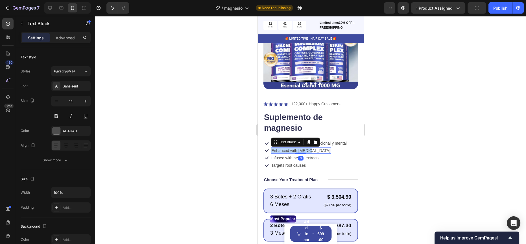
click at [280, 148] on p "Enhanced with [MEDICAL_DATA]" at bounding box center [300, 150] width 59 height 5
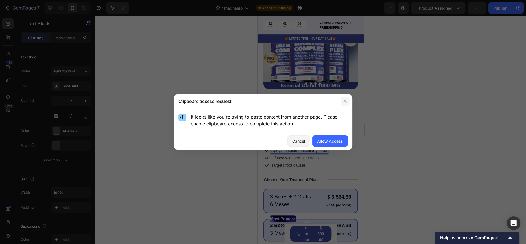
click at [341, 99] on button "button" at bounding box center [345, 101] width 9 height 9
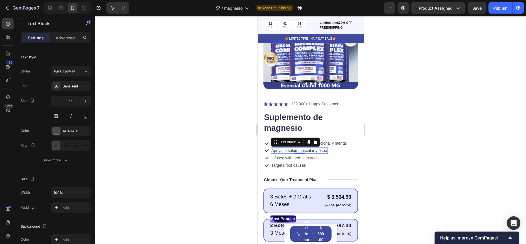
click at [279, 155] on p "Infused with herbal extracts" at bounding box center [295, 157] width 48 height 5
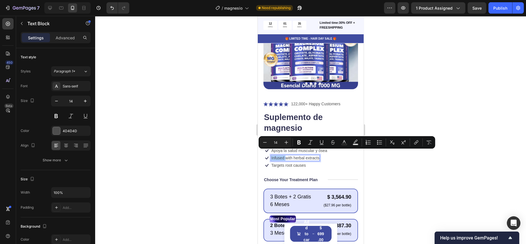
click at [217, 140] on div at bounding box center [310, 130] width 431 height 228
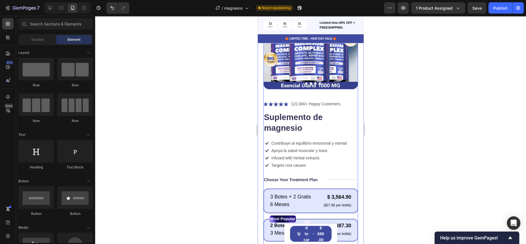
click at [294, 140] on p "Contribuye al equilibrio emocional y mental" at bounding box center [308, 142] width 75 height 5
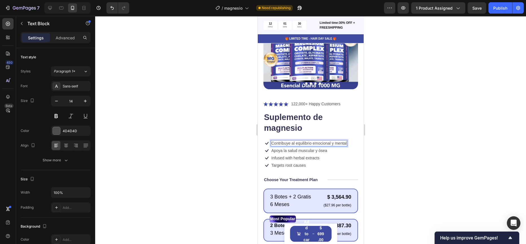
click at [293, 140] on p "Contribuye al equilibrio emocional y mental" at bounding box center [308, 142] width 75 height 5
click at [299, 140] on p "Contribuye Al equilibrio emocional y mental" at bounding box center [309, 142] width 76 height 5
click at [315, 140] on p "Contribuye Al Equilibrio emocional y mental" at bounding box center [309, 142] width 76 height 5
click at [339, 140] on p "Contribuye Al Equilibrio Emocional y mental" at bounding box center [309, 142] width 77 height 5
click at [333, 147] on div "Icon Apoya la salud muscular y ósea Text Block Row" at bounding box center [305, 150] width 85 height 7
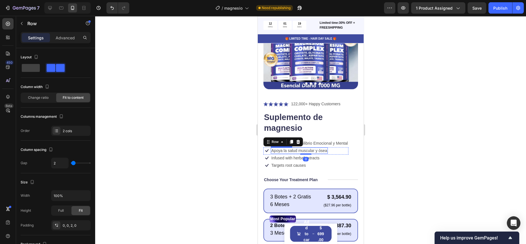
click at [291, 148] on p "Apoya la salud muscular y ósea" at bounding box center [299, 150] width 56 height 5
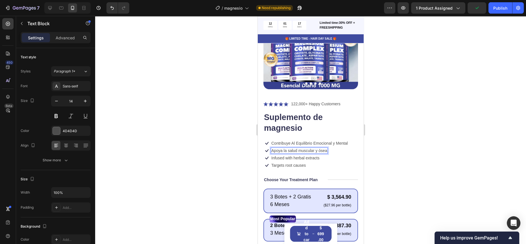
click at [284, 148] on p "Apoya la salud muscular y ósea" at bounding box center [299, 150] width 56 height 5
click at [290, 148] on p "Apoya La salud muscular y ósea" at bounding box center [299, 150] width 57 height 5
click at [302, 148] on p "Apoya La Salud muscular y ósea" at bounding box center [300, 150] width 58 height 5
click at [323, 148] on p "Apoya La Salud Muscular y ósea" at bounding box center [300, 150] width 58 height 5
click at [287, 155] on p "Infused with herbal extracts" at bounding box center [295, 157] width 48 height 5
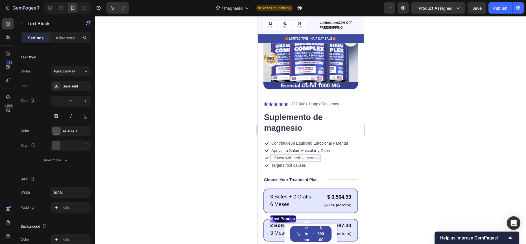
click at [234, 158] on div at bounding box center [310, 130] width 431 height 228
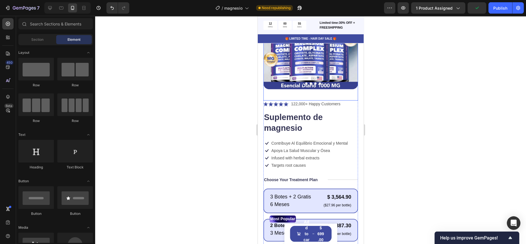
click at [302, 103] on div "122,000+ Happy Customers" at bounding box center [315, 103] width 51 height 7
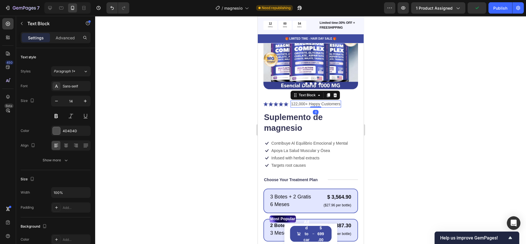
click at [297, 101] on p "122,000+ Happy Customers" at bounding box center [315, 104] width 49 height 6
click at [323, 101] on p "12,000+ Happy Customers" at bounding box center [314, 104] width 47 height 6
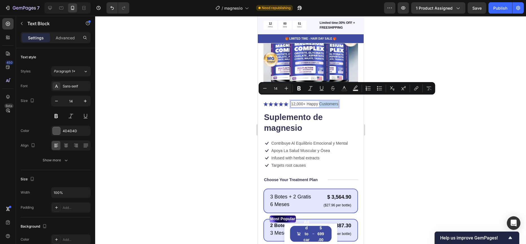
click at [326, 101] on p "12,000+ Happy Customers" at bounding box center [314, 104] width 47 height 6
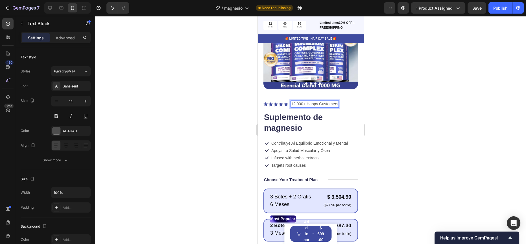
click at [337, 101] on p "12,000+ Happy Customers" at bounding box center [314, 104] width 47 height 6
click at [338, 100] on div "12,000+ Happy Customers" at bounding box center [314, 103] width 48 height 7
click at [397, 108] on div at bounding box center [310, 130] width 431 height 228
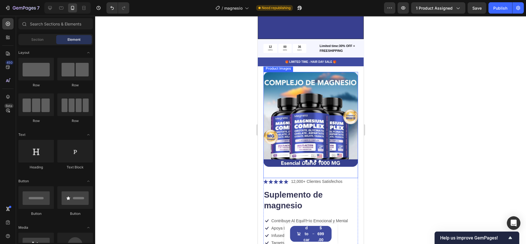
scroll to position [253, 0]
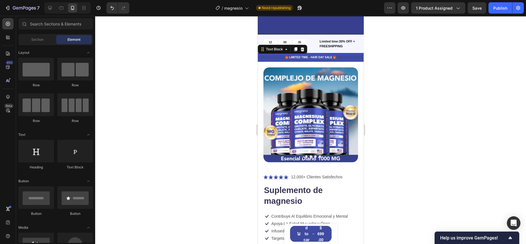
click at [304, 59] on p "🎁 LIMITED TIME - HAIR DAY SALE 🎁" at bounding box center [310, 57] width 105 height 4
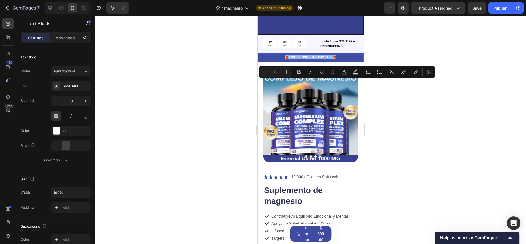
click at [299, 59] on p "🎁 LIMITED TIME - HAIR DAY SALE 🎁" at bounding box center [310, 57] width 105 height 4
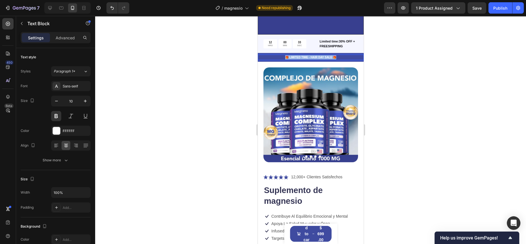
click at [299, 59] on p "🎁 LIMITED TIME - HAIR DAY SALE 🎁" at bounding box center [310, 57] width 105 height 4
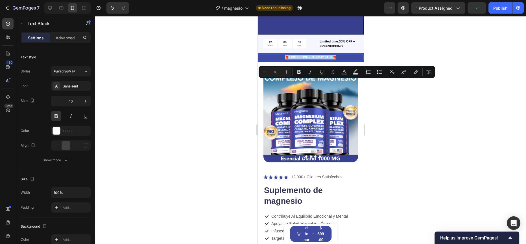
click at [248, 83] on div at bounding box center [310, 130] width 431 height 228
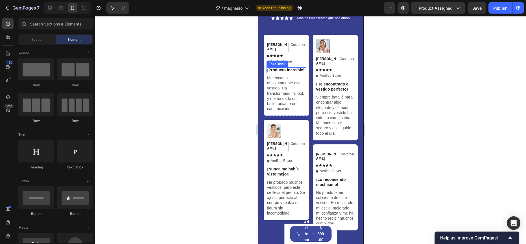
scroll to position [0, 0]
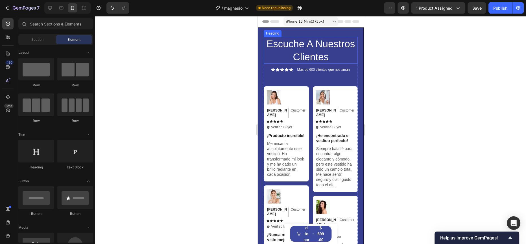
click at [266, 42] on h2 "Escuche A Nuestros Clientes" at bounding box center [311, 50] width 94 height 27
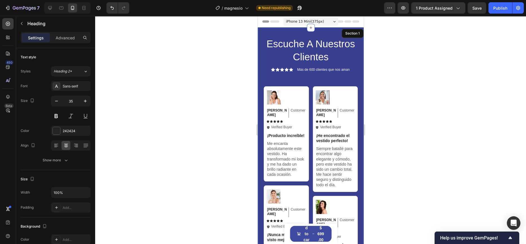
click at [258, 36] on div "Escuche A Nuestros Clientes Heading 10 Icon Icon Icon Icon Icon Icon List Más d…" at bounding box center [311, 171] width 106 height 288
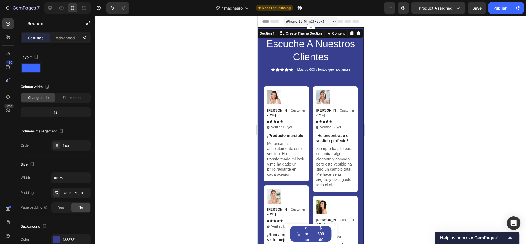
click at [260, 47] on div "Escuche A Nuestros Clientes Heading Icon Icon Icon Icon Icon Icon List Más de 6…" at bounding box center [311, 171] width 106 height 288
click at [357, 34] on div at bounding box center [358, 33] width 7 height 7
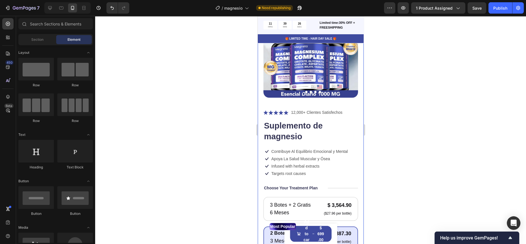
scroll to position [65, 0]
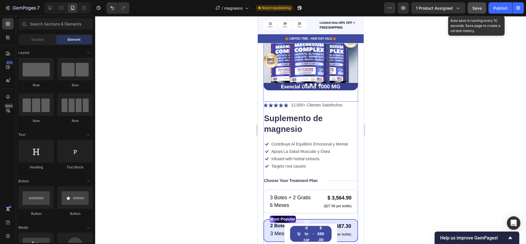
click at [484, 12] on button "Save" at bounding box center [477, 7] width 19 height 11
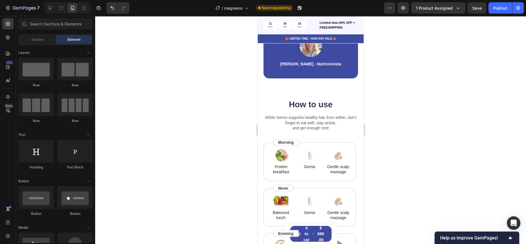
scroll to position [1074, 0]
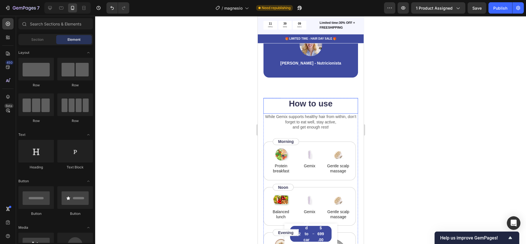
click at [303, 104] on h2 "How to use" at bounding box center [310, 104] width 95 height 12
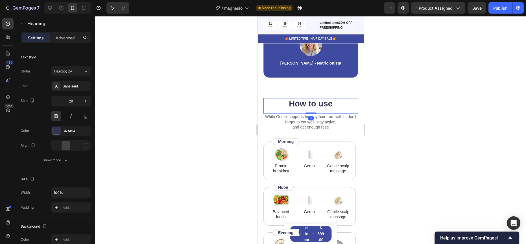
click at [303, 104] on h2 "How to use" at bounding box center [310, 104] width 95 height 12
click at [303, 104] on p "How to use" at bounding box center [311, 103] width 94 height 11
click at [281, 167] on p "Protein breakfast" at bounding box center [281, 168] width 26 height 10
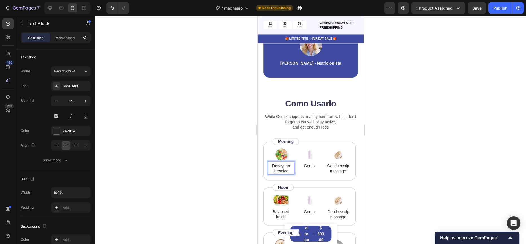
click at [251, 169] on div at bounding box center [310, 130] width 431 height 228
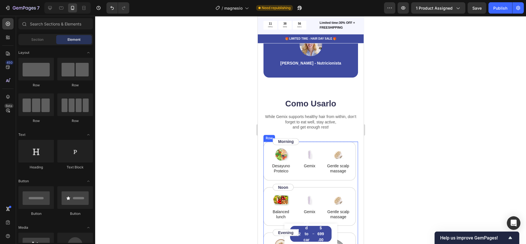
scroll to position [1098, 0]
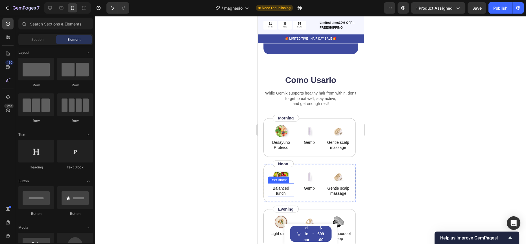
click at [281, 187] on p "Balanced lunch" at bounding box center [280, 190] width 25 height 10
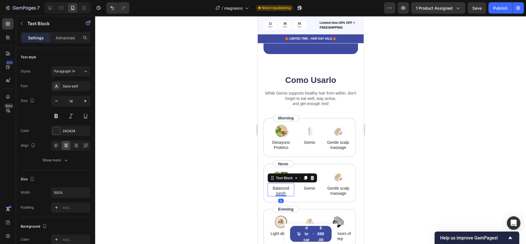
click at [281, 187] on p "Balanced lunch" at bounding box center [280, 190] width 25 height 10
click at [283, 192] on p "Balanced lunch" at bounding box center [280, 190] width 25 height 10
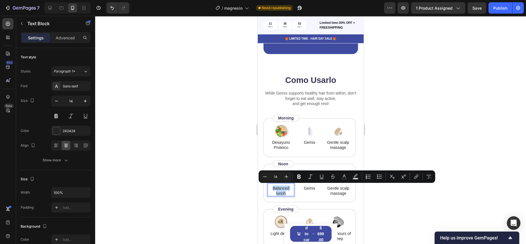
click at [287, 193] on p "Balanced lunch" at bounding box center [280, 190] width 25 height 10
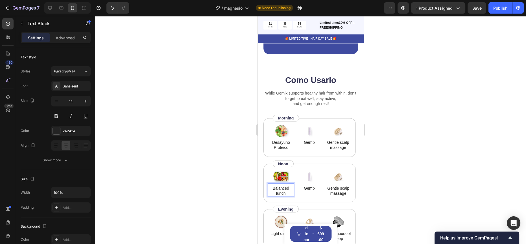
click at [287, 193] on p "Balanced lunch" at bounding box center [280, 190] width 25 height 10
click at [245, 188] on div at bounding box center [310, 130] width 431 height 228
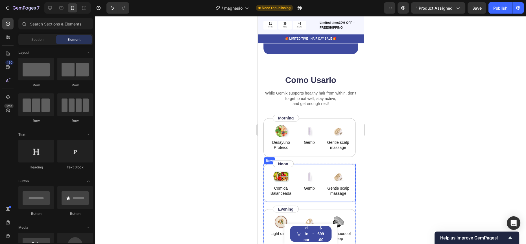
scroll to position [1130, 0]
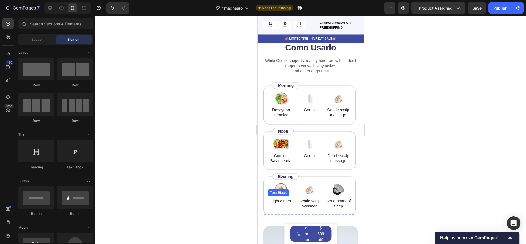
click at [280, 201] on p "Light dinner" at bounding box center [280, 200] width 25 height 5
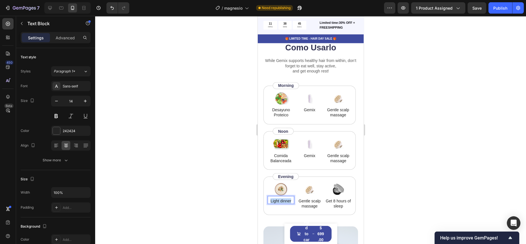
click at [280, 201] on p "Light dinner" at bounding box center [280, 200] width 25 height 5
click at [244, 190] on div at bounding box center [310, 130] width 431 height 228
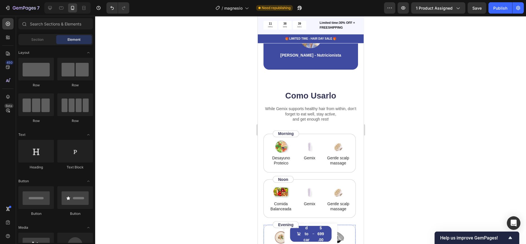
scroll to position [1082, 0]
click at [287, 133] on p "Morning" at bounding box center [286, 133] width 16 height 5
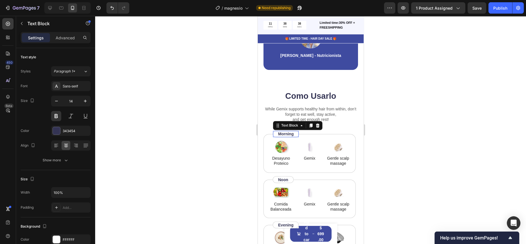
click at [287, 133] on p "Morning" at bounding box center [286, 133] width 16 height 5
click at [285, 180] on p "Noon" at bounding box center [283, 179] width 10 height 5
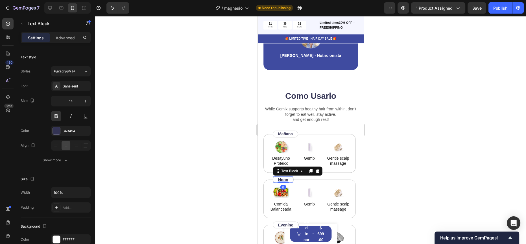
click at [285, 180] on p "Noon" at bounding box center [283, 179] width 10 height 5
click at [283, 180] on p "Tarde" at bounding box center [283, 179] width 10 height 5
click at [228, 191] on div at bounding box center [310, 130] width 431 height 228
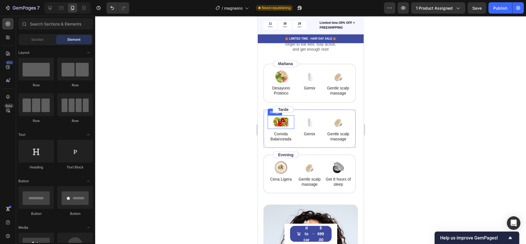
scroll to position [1152, 0]
click at [285, 152] on p "Evening" at bounding box center [285, 153] width 15 height 5
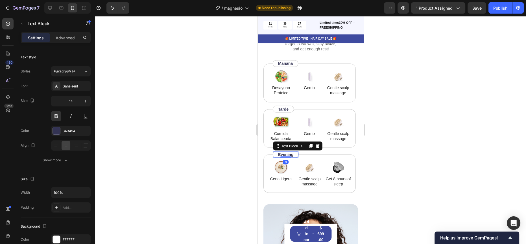
click at [285, 152] on p "Evening" at bounding box center [285, 153] width 15 height 5
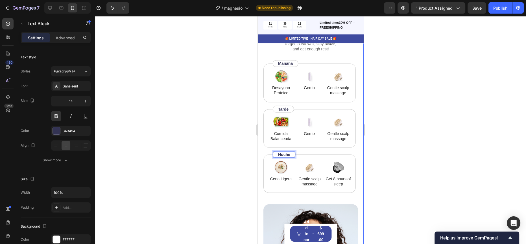
click at [232, 143] on div at bounding box center [310, 130] width 431 height 228
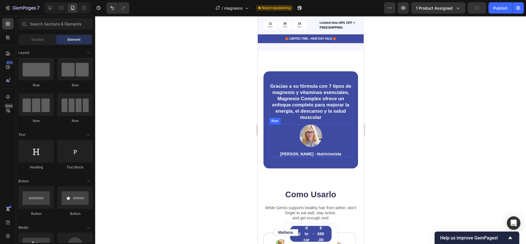
scroll to position [951, 0]
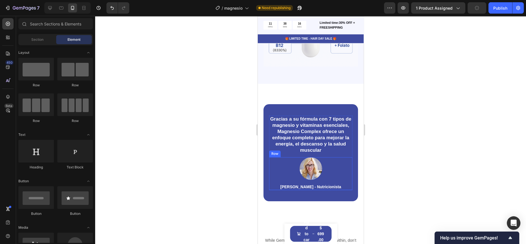
click at [301, 141] on p "Gracias a su fórmula con 7 tipos de magnesio y vitaminas esenciales, Magnesio C…" at bounding box center [311, 135] width 82 height 38
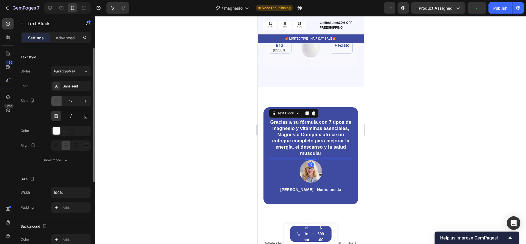
click at [53, 103] on button "button" at bounding box center [56, 101] width 10 height 10
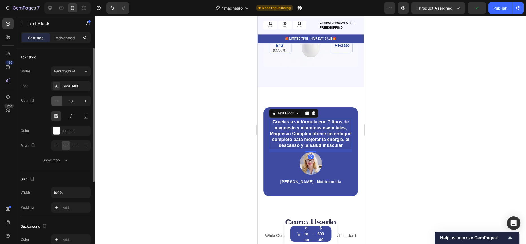
click at [55, 100] on icon "button" at bounding box center [57, 101] width 6 height 6
type input "15"
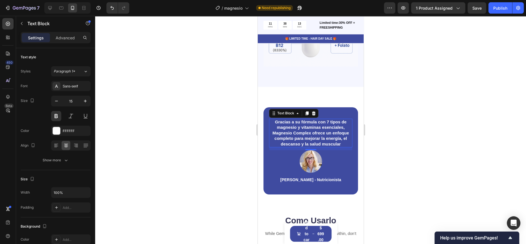
click at [219, 104] on div at bounding box center [310, 130] width 431 height 228
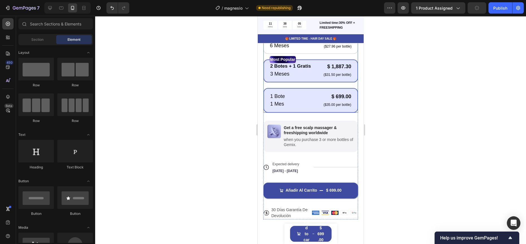
scroll to position [164, 0]
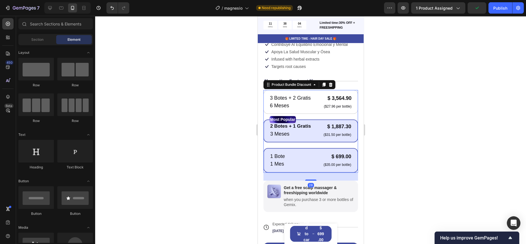
click at [284, 148] on div "1 Bote Text Block 1 Mes Text Block $ 699.00 Product Price Product Price ($35.00…" at bounding box center [310, 160] width 95 height 25
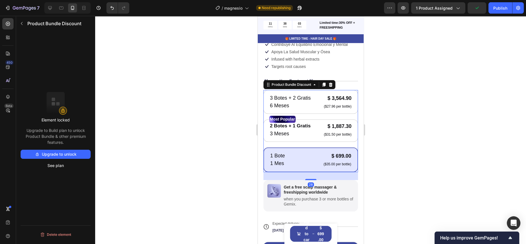
click at [218, 138] on div at bounding box center [310, 130] width 431 height 228
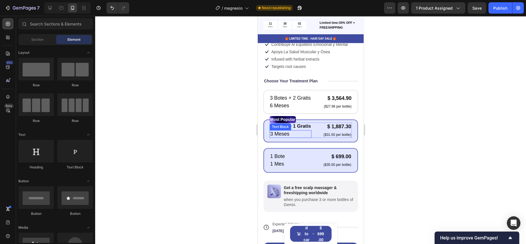
scroll to position [149, 0]
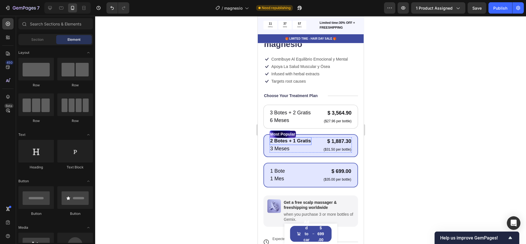
click at [290, 138] on strong "2 Botes + 1 Gratis" at bounding box center [290, 140] width 41 height 5
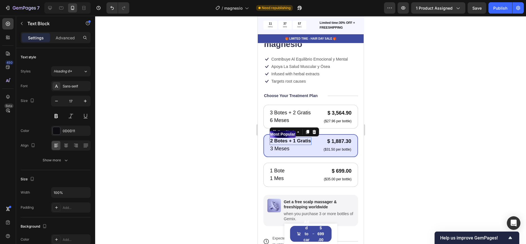
click at [290, 138] on strong "2 Botes + 1 Gratis" at bounding box center [290, 140] width 41 height 5
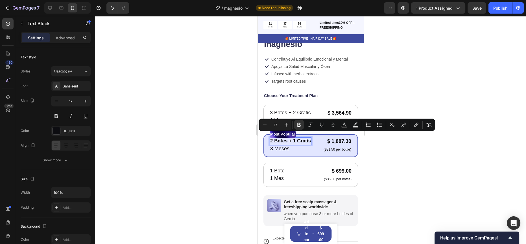
click at [284, 138] on strong "2 Botes + 1 Gratis" at bounding box center [290, 140] width 41 height 5
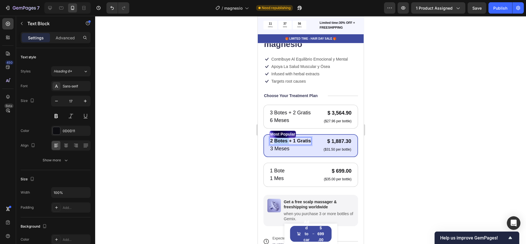
click at [284, 138] on strong "2 Botes + 1 Gratis" at bounding box center [290, 140] width 41 height 5
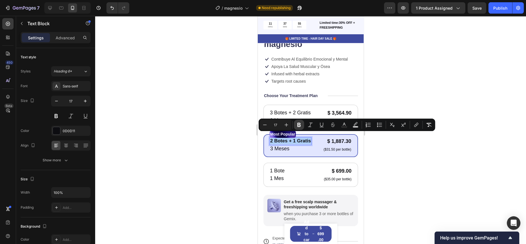
click at [297, 123] on icon "Editor contextual toolbar" at bounding box center [299, 125] width 6 height 6
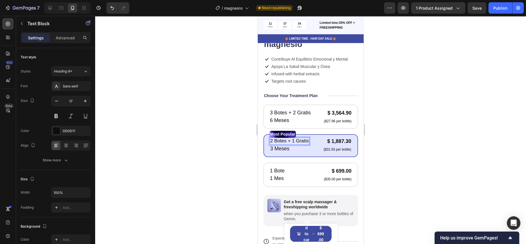
click at [222, 136] on div at bounding box center [310, 130] width 431 height 228
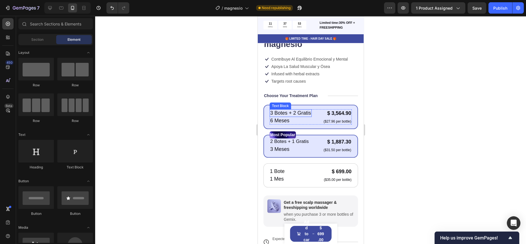
scroll to position [143, 0]
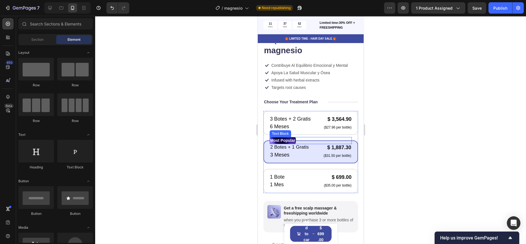
click at [282, 137] on p "Most Popular" at bounding box center [282, 140] width 25 height 6
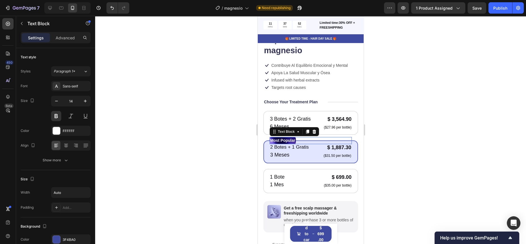
click at [282, 137] on p "Most Popular" at bounding box center [282, 140] width 25 height 6
click at [273, 137] on p "Mas Popular" at bounding box center [281, 140] width 23 height 6
drag, startPoint x: 246, startPoint y: 135, endPoint x: 4, endPoint y: 120, distance: 242.3
click at [246, 135] on div at bounding box center [310, 130] width 431 height 228
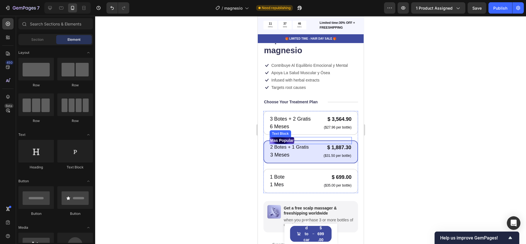
click at [290, 137] on p "Mas Popular" at bounding box center [281, 140] width 23 height 6
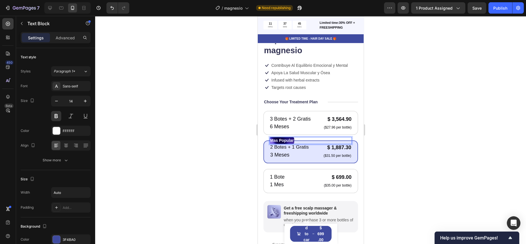
click at [288, 137] on p "Mas Popular" at bounding box center [281, 140] width 23 height 6
drag, startPoint x: 30, startPoint y: 118, endPoint x: 230, endPoint y: 131, distance: 200.4
click at [230, 131] on div at bounding box center [310, 130] width 431 height 228
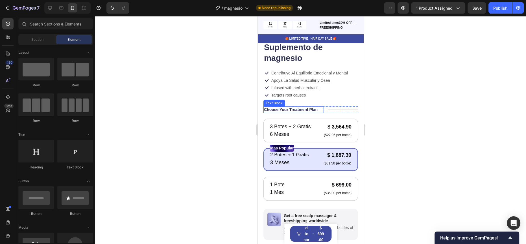
scroll to position [130, 0]
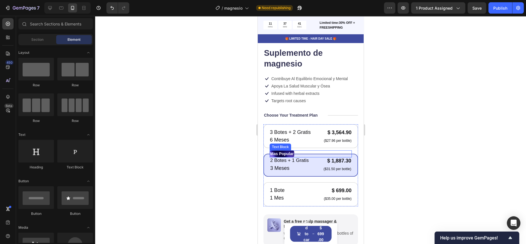
click at [286, 151] on p "Mas Popular" at bounding box center [281, 154] width 23 height 6
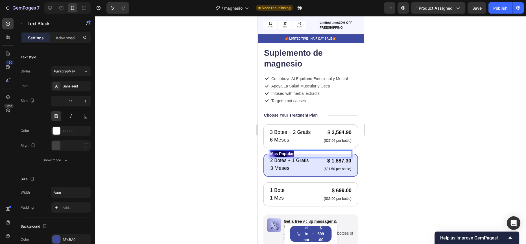
click at [287, 151] on p "Mas Popular" at bounding box center [281, 154] width 23 height 6
click at [291, 151] on p "Mas Popular" at bounding box center [281, 154] width 23 height 6
click at [293, 151] on p "Mas Popular" at bounding box center [281, 154] width 23 height 6
click at [253, 142] on div at bounding box center [310, 130] width 431 height 228
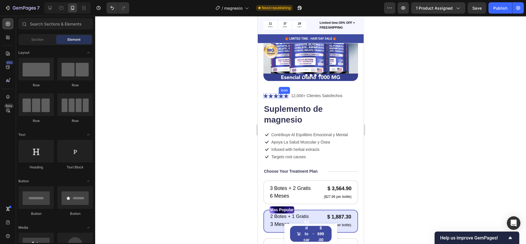
scroll to position [70, 0]
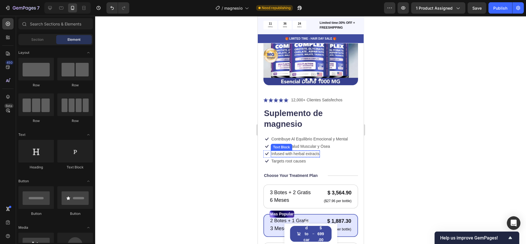
click at [301, 151] on p "Infused with herbal extracts" at bounding box center [295, 153] width 48 height 5
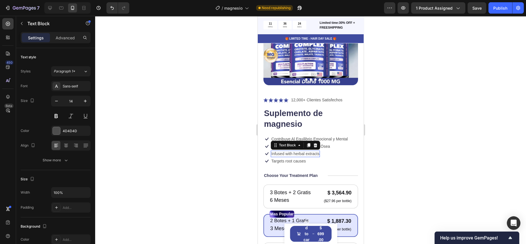
click at [301, 151] on p "Infused with herbal extracts" at bounding box center [295, 153] width 48 height 5
click at [225, 142] on div at bounding box center [310, 130] width 431 height 228
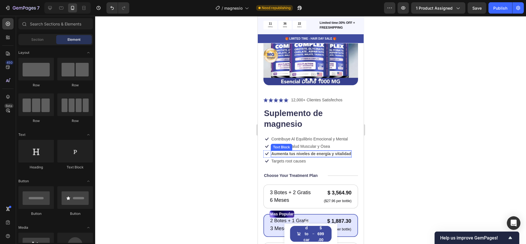
click at [313, 151] on strong "Aumenta tus niveles de energía y vitalidad" at bounding box center [311, 153] width 80 height 5
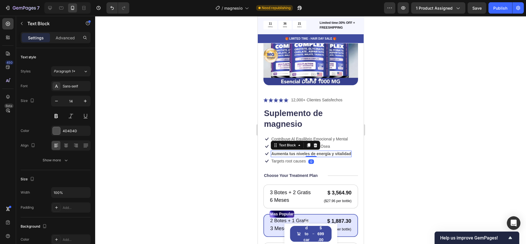
click at [313, 151] on strong "Aumenta tus niveles de energía y vitalidad" at bounding box center [311, 153] width 80 height 5
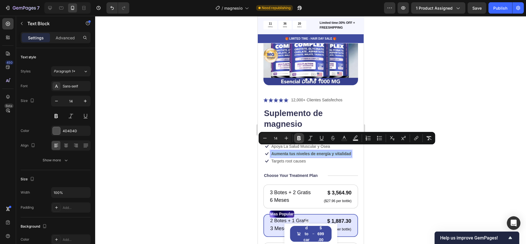
click at [297, 138] on icon "Editor contextual toolbar" at bounding box center [299, 138] width 6 height 6
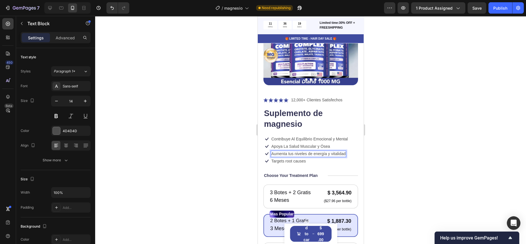
click at [226, 144] on div at bounding box center [310, 130] width 431 height 228
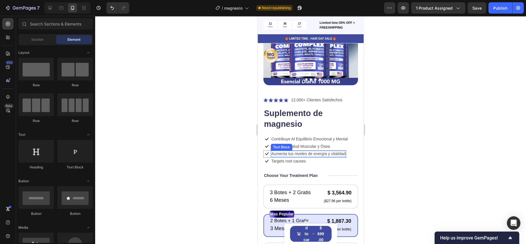
click at [290, 151] on p "Aumenta tus niveles de energía y vitalidad" at bounding box center [308, 153] width 74 height 5
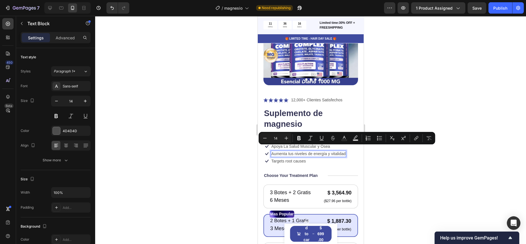
click at [290, 151] on p "Aumenta tus niveles de energía y vitalidad" at bounding box center [308, 153] width 74 height 5
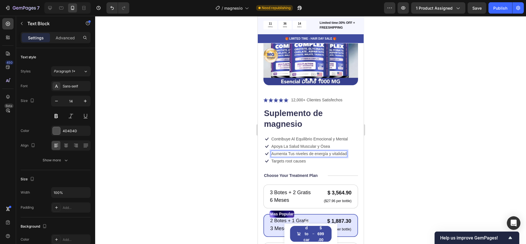
click at [299, 145] on div "Icon Apoya La Salud Muscular y Ósea Text Block Row" at bounding box center [305, 146] width 85 height 7
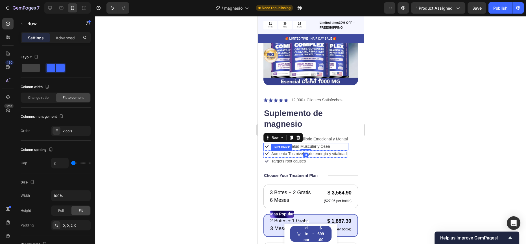
click at [297, 151] on p "Aumenta Tus niveles de energía y vitalidad" at bounding box center [308, 153] width 75 height 5
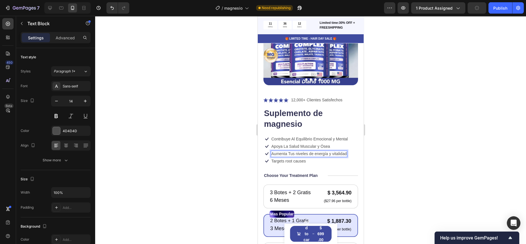
click at [298, 151] on p "Aumenta Tus niveles de energía y vitalidad" at bounding box center [308, 153] width 75 height 5
click at [310, 151] on p "Aumenta Tus Niveles de energía y vitalidad" at bounding box center [309, 153] width 76 height 5
click at [312, 151] on p "Aumenta Tus Niveles de energía y vitalidad" at bounding box center [309, 153] width 76 height 5
click at [318, 151] on p "Aumenta Tus Niveles De energía y vitalidad" at bounding box center [309, 153] width 77 height 5
click at [336, 151] on p "Aumenta Tus Niveles De Energía y vitalidad" at bounding box center [309, 153] width 77 height 5
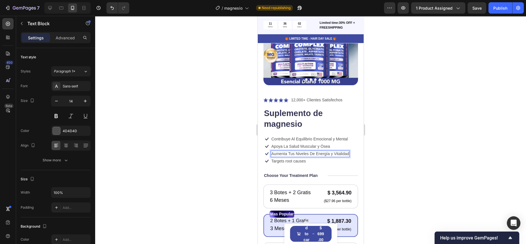
click at [227, 144] on div at bounding box center [310, 130] width 431 height 228
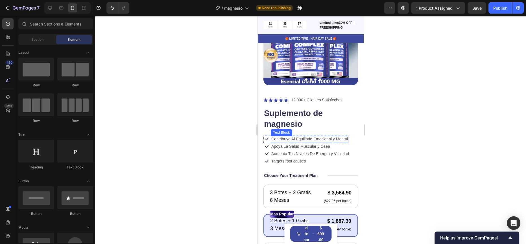
click at [292, 136] on p "Contribuye Al Equilibrio Emocional y Mental" at bounding box center [309, 138] width 77 height 5
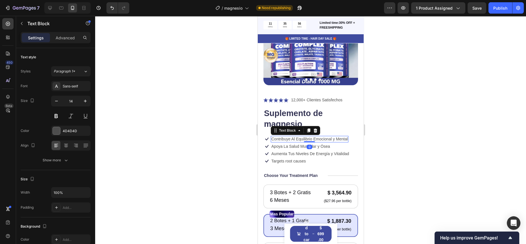
click at [294, 136] on p "Contribuye Al Equilibrio Emocional y Mental" at bounding box center [309, 138] width 77 height 5
click at [293, 136] on p "Contribuye Al Equilibrio Emocional y Mental" at bounding box center [309, 138] width 77 height 5
click at [301, 144] on p "Apoya La Salud Muscular y Ósea" at bounding box center [300, 146] width 59 height 5
click at [286, 144] on p "Apoya La Salud Muscular y Ósea" at bounding box center [300, 146] width 59 height 5
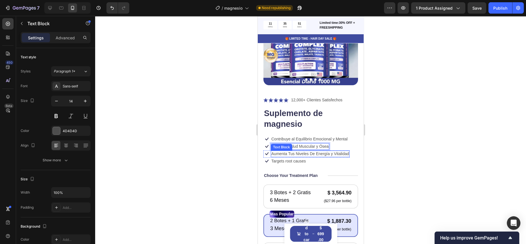
click at [294, 151] on p "Aumenta Tus Niveles De Energía y Vitalidad" at bounding box center [310, 153] width 78 height 5
click at [291, 151] on p "Aumenta Tus Niveles De Energía y Vitalidad" at bounding box center [310, 153] width 78 height 5
click at [280, 151] on p "Aumenta tus Niveles De Energía y Vitalidad" at bounding box center [309, 153] width 77 height 5
click at [241, 139] on div at bounding box center [310, 130] width 431 height 228
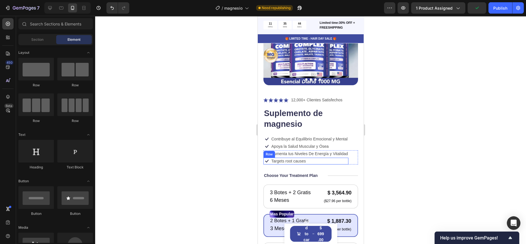
click at [321, 157] on div "Icon Targets root causes Text Block Row" at bounding box center [305, 160] width 85 height 7
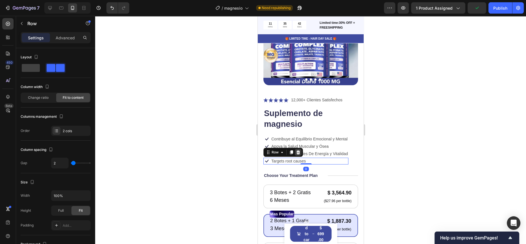
click at [299, 150] on icon at bounding box center [298, 152] width 4 height 4
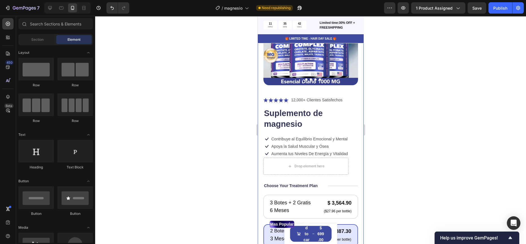
click at [213, 142] on div at bounding box center [310, 130] width 431 height 228
click at [304, 157] on div "Drop element here" at bounding box center [305, 165] width 85 height 17
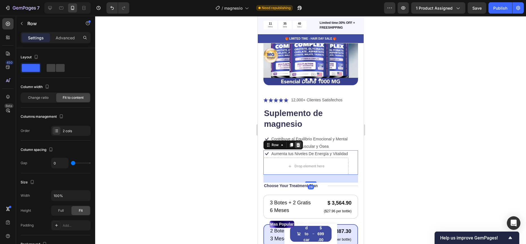
click at [297, 143] on icon at bounding box center [298, 145] width 4 height 4
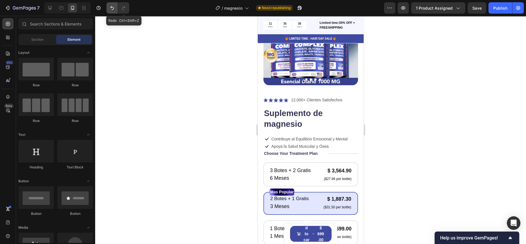
click at [117, 6] on button "Undo/Redo" at bounding box center [112, 7] width 11 height 11
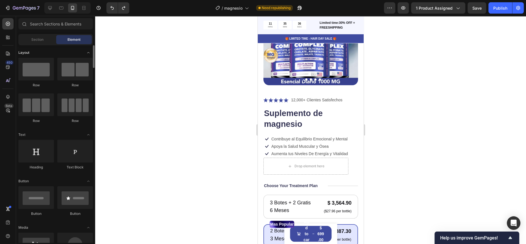
scroll to position [0, 0]
click at [349, 155] on div "Icon Aumenta tus Niveles De Energía y Vitalidad Text Block Row Drop element her…" at bounding box center [310, 162] width 95 height 24
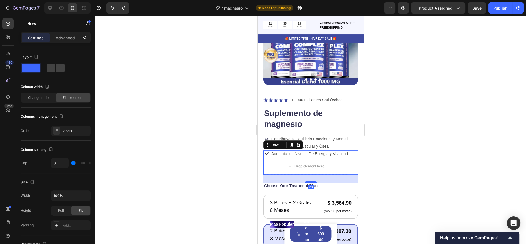
click at [349, 155] on div "Icon Aumenta tus Niveles De Energía y Vitalidad Text Block Row Drop element her…" at bounding box center [310, 162] width 95 height 24
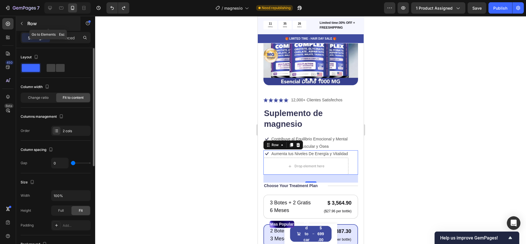
click at [19, 24] on button "button" at bounding box center [21, 23] width 9 height 9
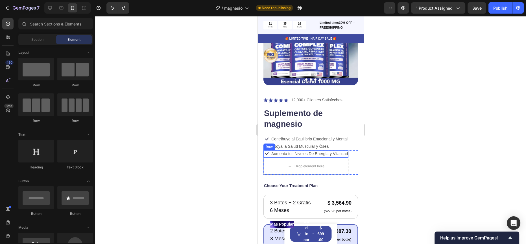
click at [272, 157] on div "Drop element here" at bounding box center [305, 165] width 85 height 17
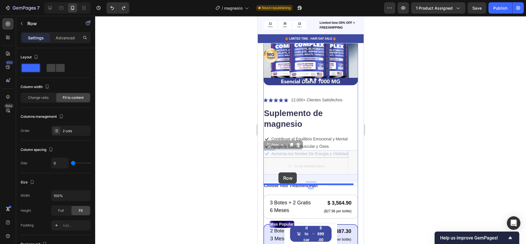
drag, startPoint x: 269, startPoint y: 138, endPoint x: 279, endPoint y: 172, distance: 35.2
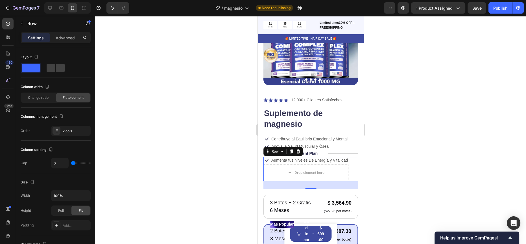
click at [235, 142] on div at bounding box center [310, 130] width 431 height 228
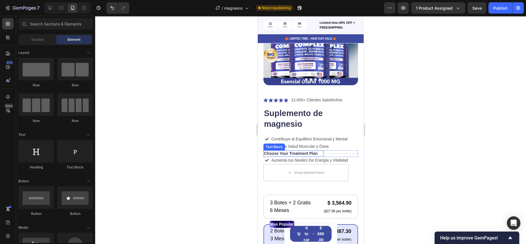
click at [309, 151] on p "Choose Your Treatment Plan" at bounding box center [291, 153] width 54 height 5
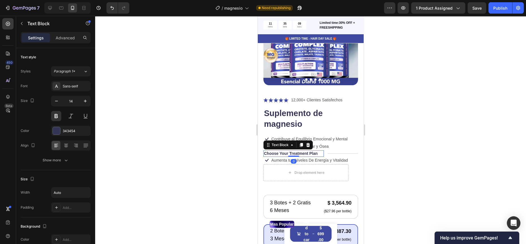
click at [328, 150] on div "Title Line" at bounding box center [343, 153] width 30 height 6
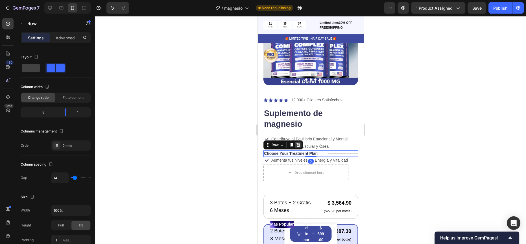
click at [300, 142] on icon at bounding box center [298, 144] width 5 height 5
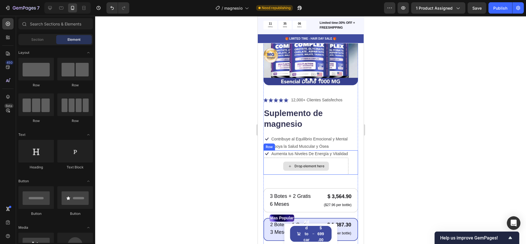
click at [270, 161] on div "Drop element here" at bounding box center [305, 165] width 85 height 17
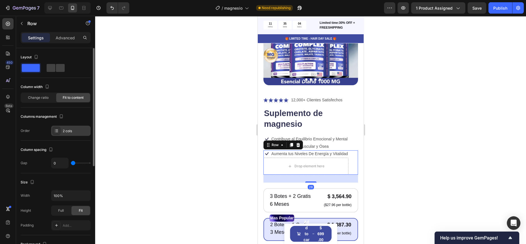
click at [66, 134] on div "2 cols" at bounding box center [71, 130] width 40 height 10
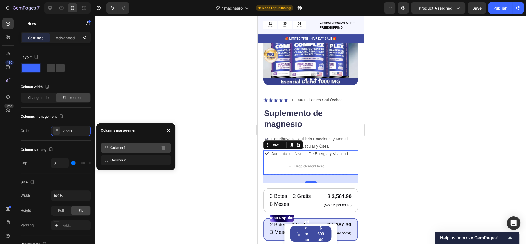
click at [112, 148] on span "Column 1" at bounding box center [117, 147] width 15 height 5
click at [144, 150] on div "Column 2 Column 1" at bounding box center [136, 153] width 70 height 23
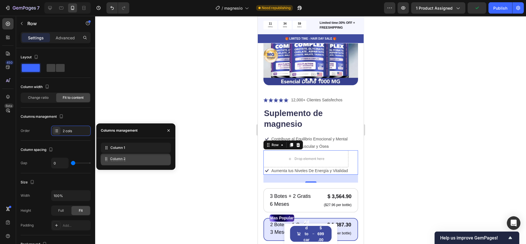
drag, startPoint x: 129, startPoint y: 147, endPoint x: 129, endPoint y: 158, distance: 10.8
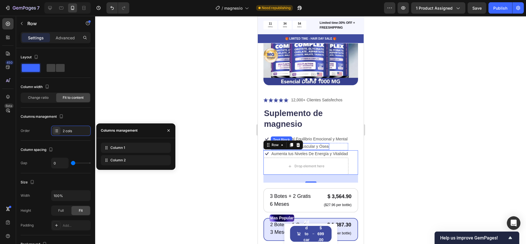
click at [327, 144] on p "Apoya la Salud Muscular y Ósea" at bounding box center [299, 146] width 57 height 5
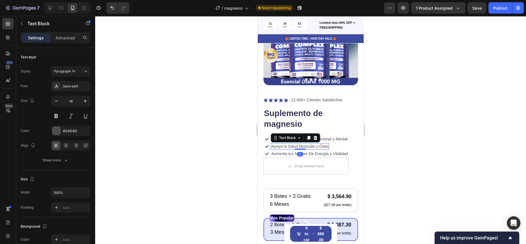
click at [336, 143] on div "Icon Apoya la Salud Muscular y Ósea Text Block 0 Row" at bounding box center [305, 146] width 85 height 7
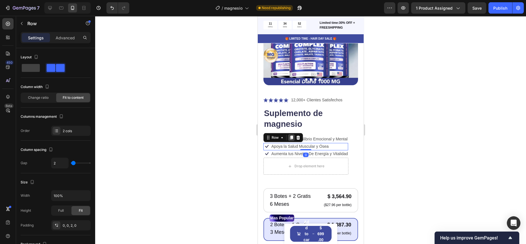
click at [294, 134] on div at bounding box center [291, 137] width 7 height 7
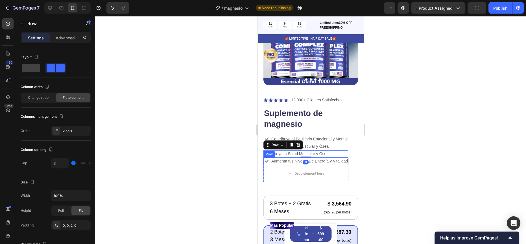
click at [284, 159] on div "Aumenta tus Niveles De Energía y Vitalidad Text Block" at bounding box center [310, 160] width 78 height 7
click at [288, 158] on p "Aumenta tus Niveles De Energía y Vitalidad" at bounding box center [309, 160] width 77 height 5
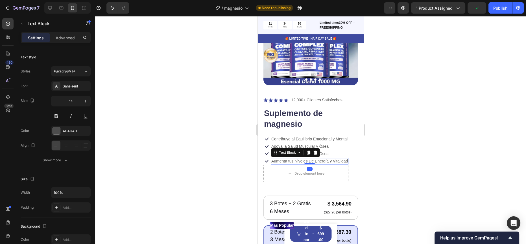
click at [288, 158] on p "Aumenta tus Niveles De Energía y Vitalidad" at bounding box center [309, 160] width 77 height 5
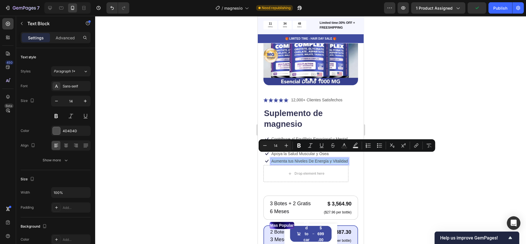
click at [221, 145] on div at bounding box center [310, 130] width 431 height 228
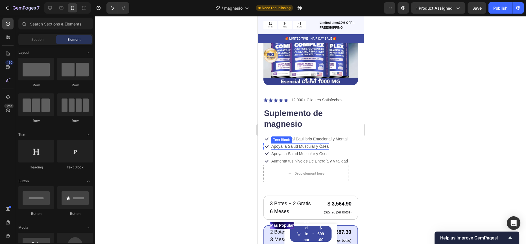
click at [284, 151] on p "Apoya la Salud Muscular y Ósea" at bounding box center [299, 153] width 57 height 5
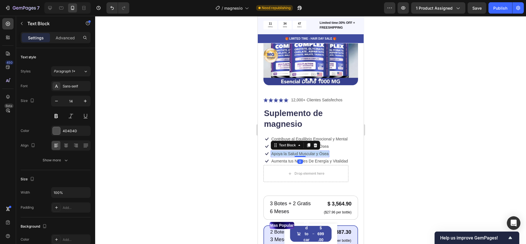
click at [284, 151] on p "Apoya la Salud Muscular y Ósea" at bounding box center [299, 153] width 57 height 5
click at [268, 157] on icon at bounding box center [266, 160] width 7 height 7
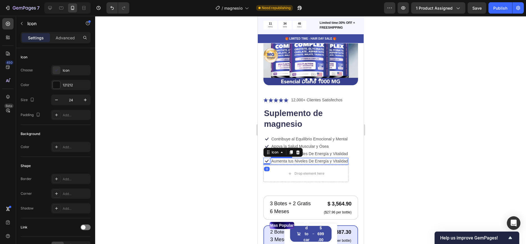
click at [271, 158] on div "Aumenta tus Niveles De Energía y Vitalidad" at bounding box center [310, 161] width 78 height 6
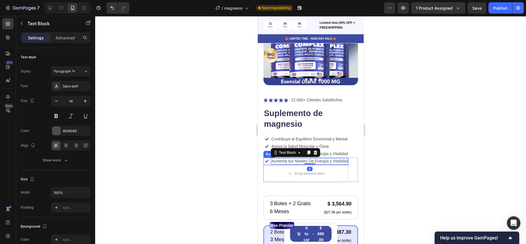
click at [270, 157] on div "Icon Aumenta tus Niveles De Energía y Vitalidad Text Block 0 Row" at bounding box center [305, 160] width 85 height 7
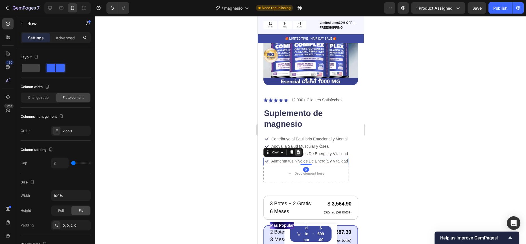
click at [299, 150] on icon at bounding box center [298, 152] width 4 height 4
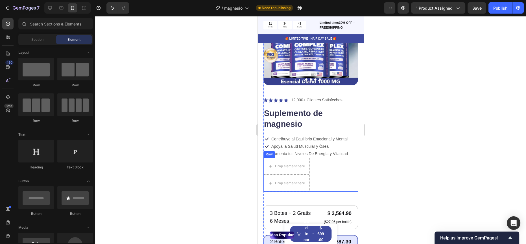
click at [321, 160] on div "Drop element here Drop element here Row" at bounding box center [310, 174] width 95 height 34
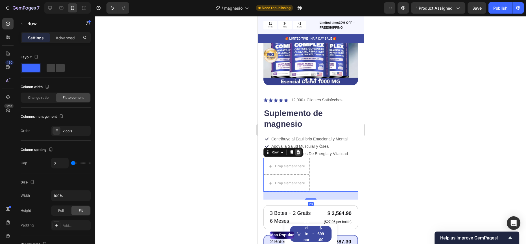
click at [297, 150] on icon at bounding box center [298, 152] width 4 height 4
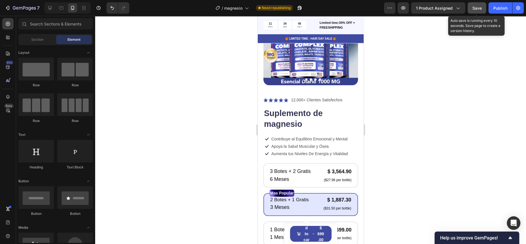
click at [483, 4] on button "Save" at bounding box center [477, 7] width 19 height 11
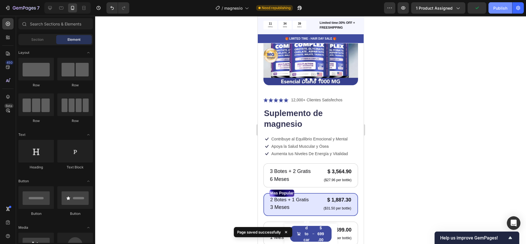
click at [491, 7] on button "Publish" at bounding box center [501, 7] width 24 height 11
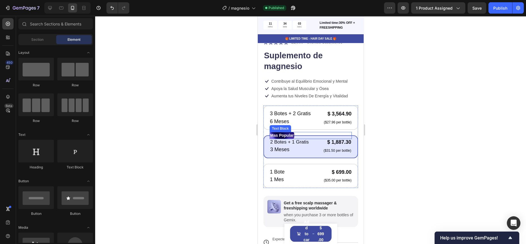
scroll to position [128, 0]
click at [331, 138] on div "$ 1,887.30" at bounding box center [337, 142] width 29 height 8
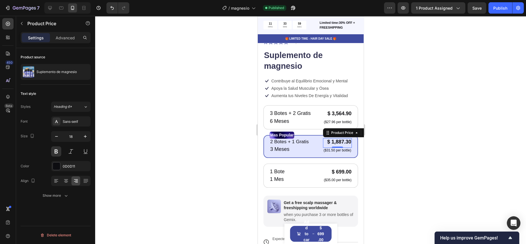
click at [159, 161] on div at bounding box center [310, 130] width 431 height 228
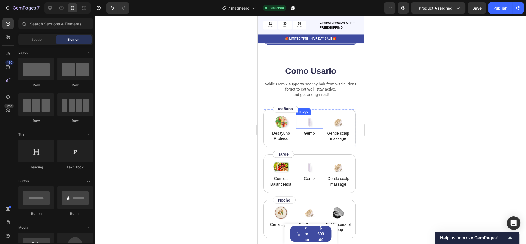
scroll to position [1077, 0]
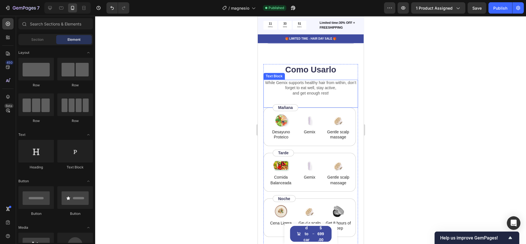
click at [301, 87] on p "While Gemix supports healthy hair from within, don’t forget to eat well, stay a…" at bounding box center [311, 88] width 94 height 16
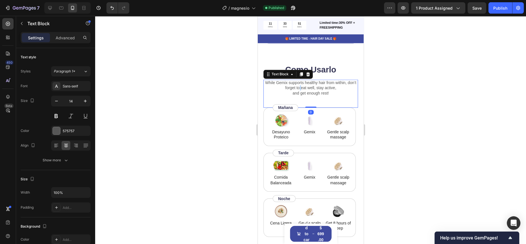
click at [301, 87] on p "While Gemix supports healthy hair from within, don’t forget to eat well, stay a…" at bounding box center [311, 88] width 94 height 16
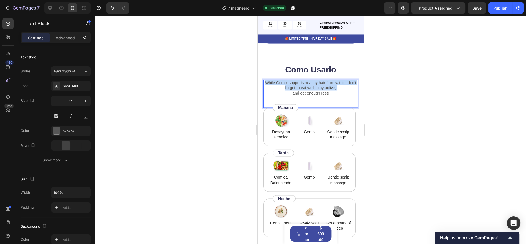
click at [301, 87] on p "While Gemix supports healthy hair from within, don’t forget to eat well, stay a…" at bounding box center [311, 88] width 94 height 16
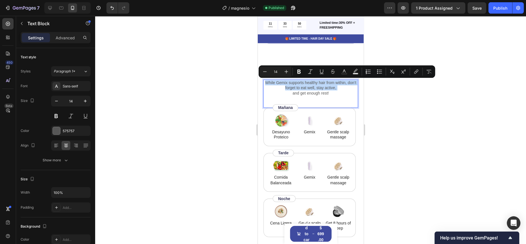
click at [333, 96] on div "While Gemix supports healthy hair from within, don’t forget to eat well, stay a…" at bounding box center [310, 93] width 95 height 28
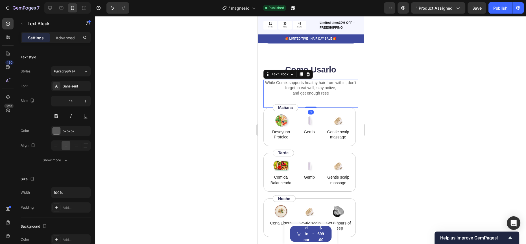
click at [330, 92] on p "While Gemix supports healthy hair from within, don’t forget to eat well, stay a…" at bounding box center [311, 88] width 94 height 16
drag, startPoint x: 313, startPoint y: 92, endPoint x: 267, endPoint y: 83, distance: 46.9
drag, startPoint x: 267, startPoint y: 83, endPoint x: 295, endPoint y: 86, distance: 27.6
click at [295, 86] on p "While Gemix supports healthy hair from within, don’t forget to eat well, stay a…" at bounding box center [311, 88] width 94 height 16
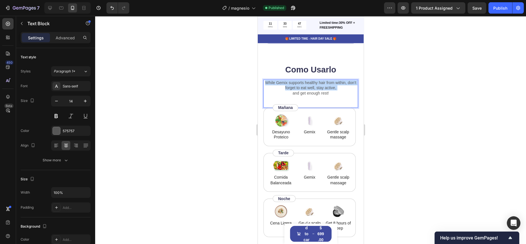
click at [295, 86] on p "While Gemix supports healthy hair from within, don’t forget to eat well, stay a…" at bounding box center [311, 88] width 94 height 16
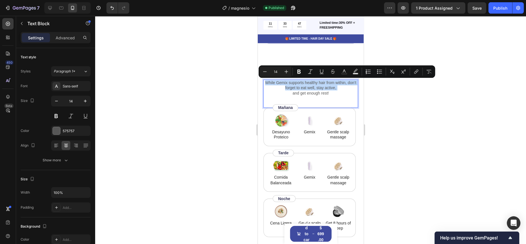
click at [351, 100] on div "While Gemix supports healthy hair from within, don’t forget to eat well, stay a…" at bounding box center [310, 93] width 95 height 28
click at [328, 91] on p "While Gemix supports healthy hair from within, don’t forget to eat well, stay a…" at bounding box center [311, 88] width 94 height 16
drag, startPoint x: 328, startPoint y: 91, endPoint x: 268, endPoint y: 81, distance: 60.7
click at [268, 81] on p "While Gemix supports healthy hair from within, don’t forget to eat well, stay a…" at bounding box center [311, 88] width 94 height 16
copy p "While Gemix supports healthy hair from within, don’t forget to eat well, stay a…"
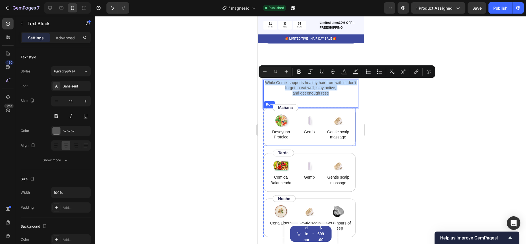
scroll to position [997, 0]
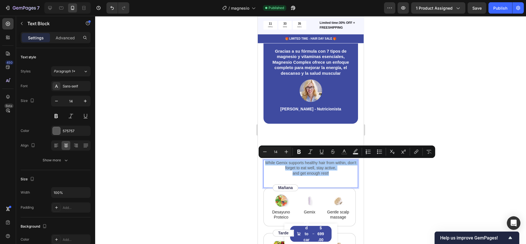
click at [219, 113] on div at bounding box center [310, 130] width 431 height 228
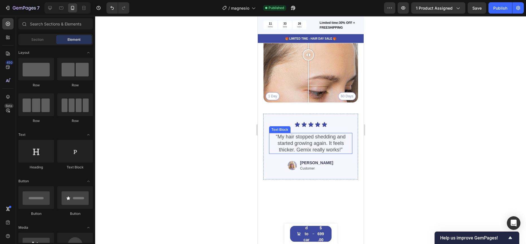
scroll to position [1302, 0]
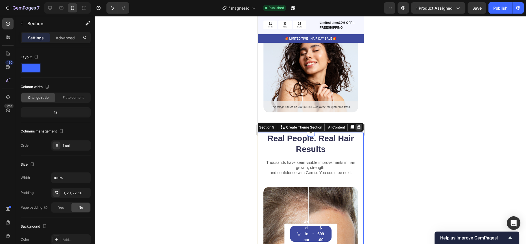
click at [356, 125] on div at bounding box center [358, 127] width 7 height 7
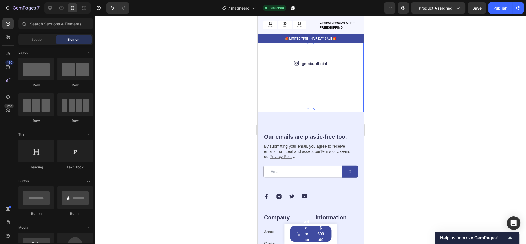
scroll to position [1574, 0]
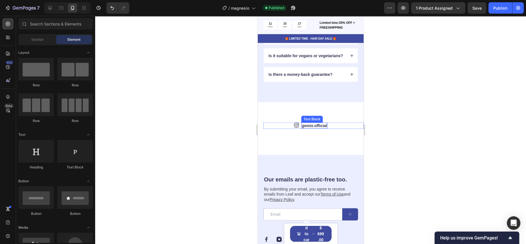
click at [316, 128] on link "gemix.official" at bounding box center [314, 125] width 25 height 5
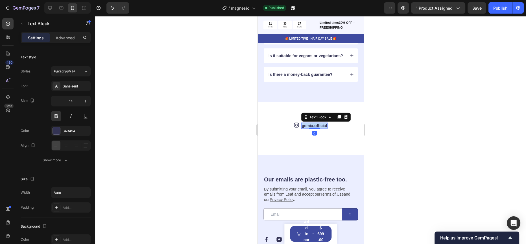
click at [316, 128] on link "gemix.official" at bounding box center [314, 125] width 25 height 5
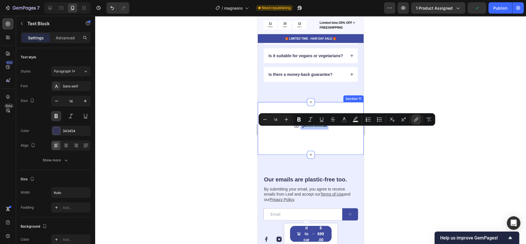
click at [263, 109] on div "Icon gemix.official Text Block 0 Row Image Image Image Image Image Image Image …" at bounding box center [311, 128] width 106 height 53
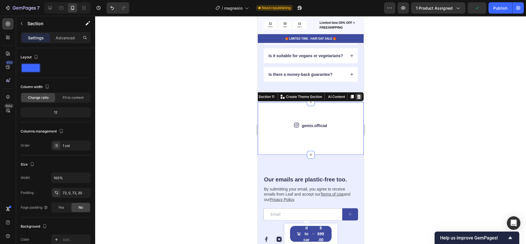
click at [357, 99] on icon at bounding box center [359, 96] width 5 height 5
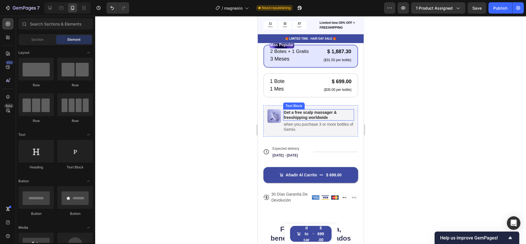
scroll to position [0, 0]
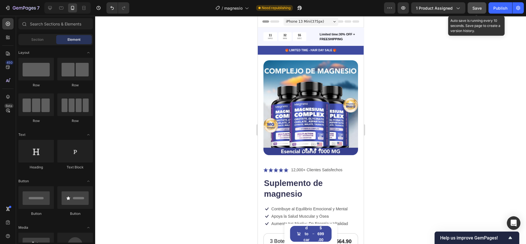
click at [483, 9] on button "Save" at bounding box center [477, 7] width 19 height 11
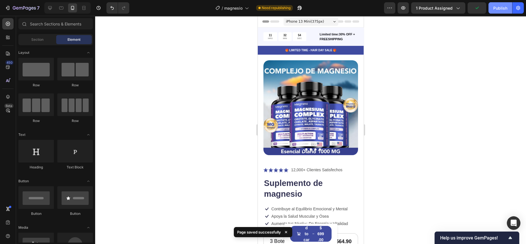
click at [492, 8] on button "Publish" at bounding box center [501, 7] width 24 height 11
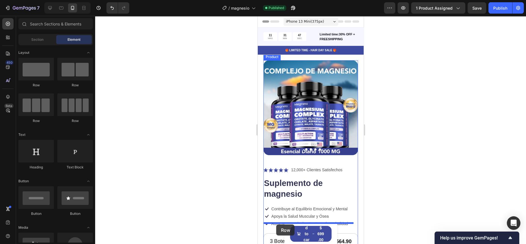
drag, startPoint x: 345, startPoint y: 99, endPoint x: 276, endPoint y: 224, distance: 143.0
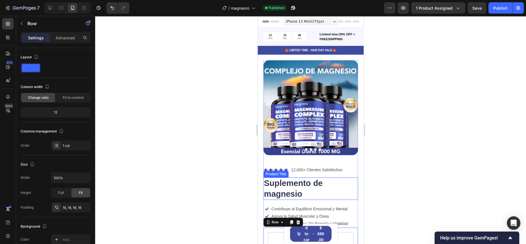
scroll to position [63, 0]
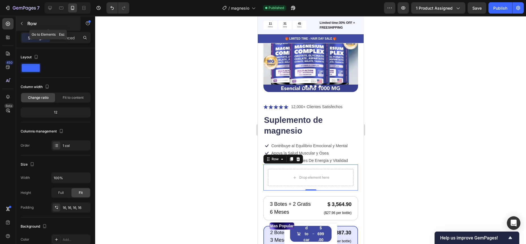
click at [25, 23] on button "button" at bounding box center [21, 23] width 9 height 9
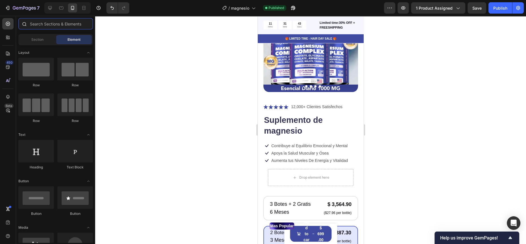
click at [47, 27] on input "text" at bounding box center [55, 23] width 75 height 11
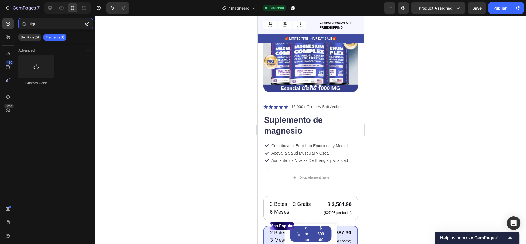
type input "liqui"
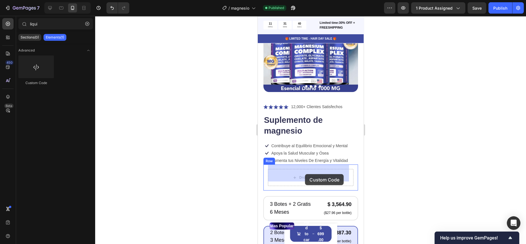
drag, startPoint x: 481, startPoint y: 118, endPoint x: 305, endPoint y: 173, distance: 184.5
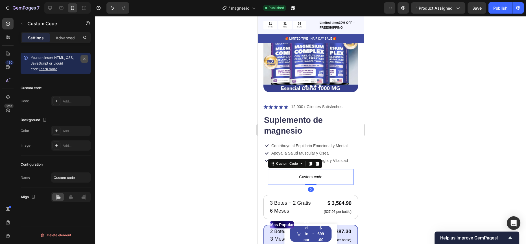
click at [81, 59] on button "button" at bounding box center [85, 59] width 8 height 8
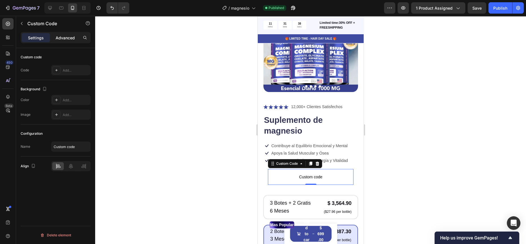
click at [60, 37] on p "Advanced" at bounding box center [65, 38] width 19 height 6
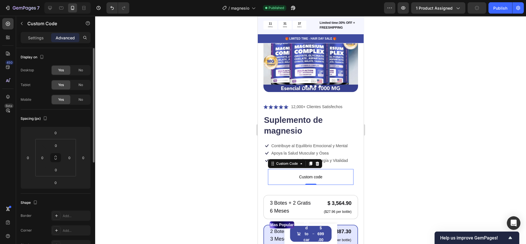
click at [38, 38] on p "Settings" at bounding box center [36, 38] width 16 height 6
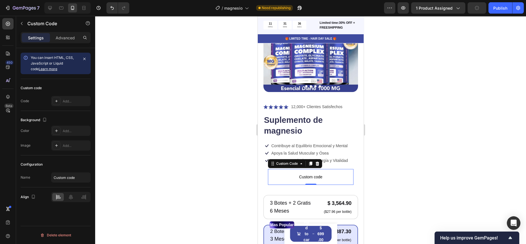
click at [309, 173] on span "Custom code" at bounding box center [311, 176] width 86 height 7
click at [86, 62] on button "button" at bounding box center [85, 59] width 8 height 8
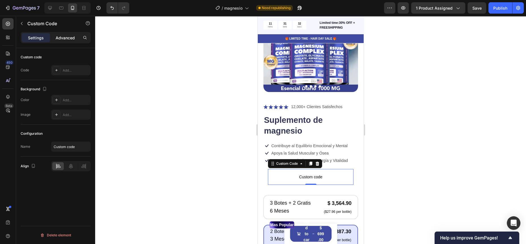
click at [61, 37] on p "Advanced" at bounding box center [65, 38] width 19 height 6
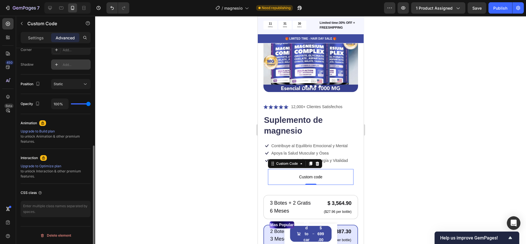
scroll to position [0, 0]
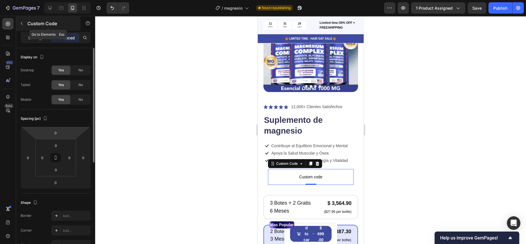
click at [23, 25] on icon "button" at bounding box center [21, 23] width 5 height 5
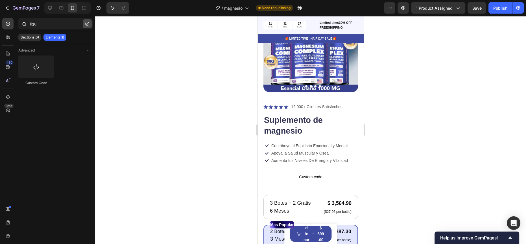
click at [85, 23] on button "button" at bounding box center [87, 23] width 9 height 9
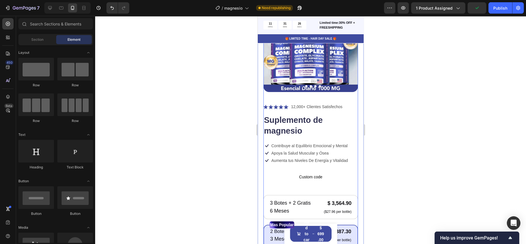
click at [294, 173] on span "Custom code" at bounding box center [311, 176] width 86 height 7
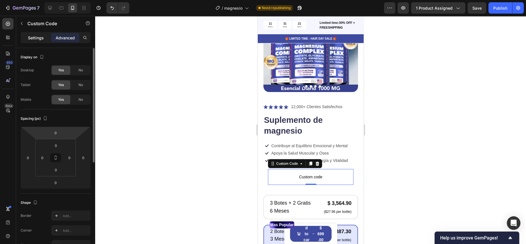
click at [35, 35] on p "Settings" at bounding box center [36, 38] width 16 height 6
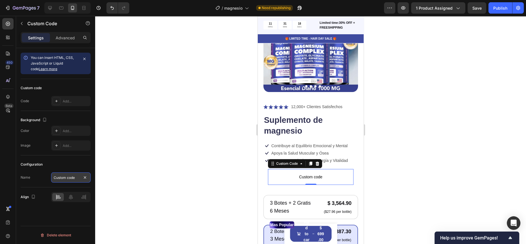
click at [70, 177] on input "Custom code" at bounding box center [71, 177] width 40 height 10
click at [54, 89] on div "Custom code" at bounding box center [56, 87] width 70 height 9
click at [83, 57] on icon "button" at bounding box center [84, 59] width 5 height 5
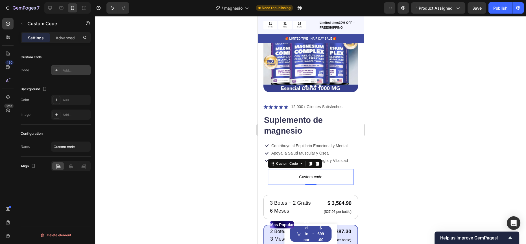
click at [71, 73] on div "Add..." at bounding box center [71, 70] width 40 height 10
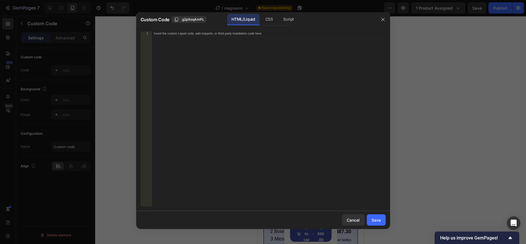
click at [191, 34] on div "Insert the custom Liquid code, add snippets, or third-party installation code h…" at bounding box center [257, 34] width 206 height 4
paste textarea "<div id="hey-low-stock"></div>"
type textarea "<div id="hey-low-stock"></div>"
click at [376, 226] on div "Cancel Save" at bounding box center [263, 219] width 254 height 18
click at [376, 220] on div "Save" at bounding box center [376, 220] width 9 height 6
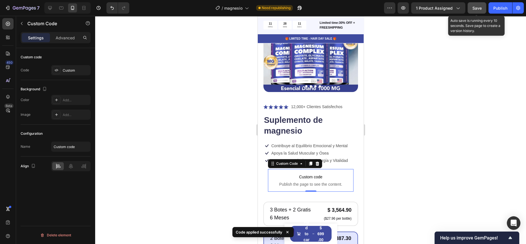
click at [478, 6] on span "Save" at bounding box center [477, 8] width 9 height 5
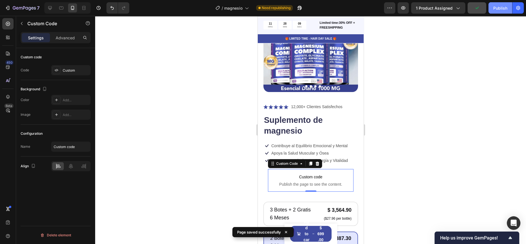
click at [495, 8] on div "Publish" at bounding box center [501, 8] width 14 height 6
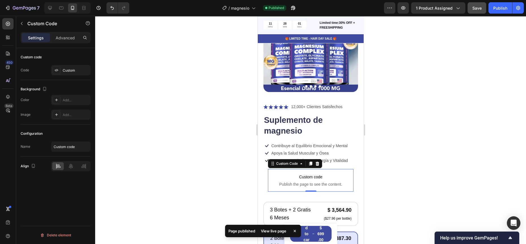
click at [296, 230] on icon at bounding box center [295, 231] width 6 height 6
click at [221, 162] on div at bounding box center [310, 130] width 431 height 228
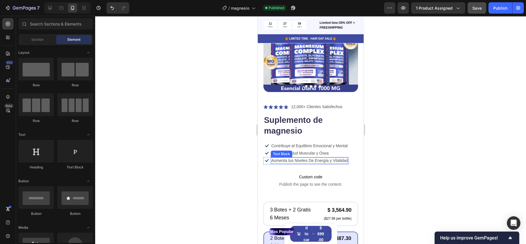
scroll to position [121, 0]
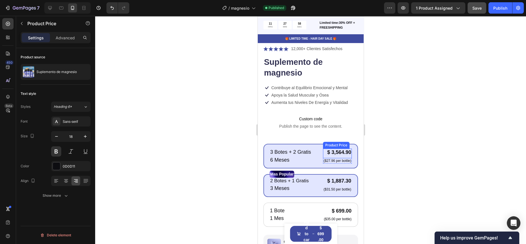
click at [334, 149] on div "$ 3,564.90" at bounding box center [337, 152] width 29 height 8
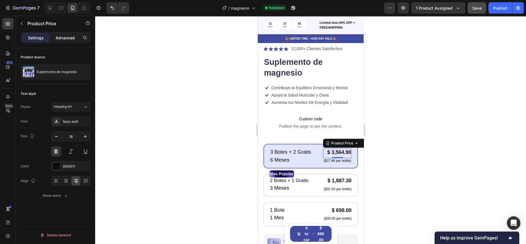
click at [64, 35] on p "Advanced" at bounding box center [65, 38] width 19 height 6
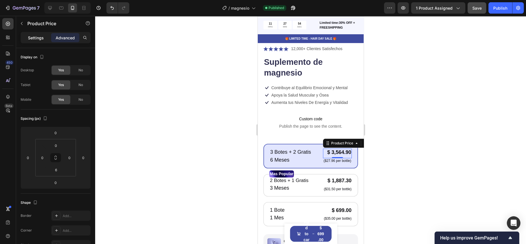
click at [42, 37] on p "Settings" at bounding box center [36, 38] width 16 height 6
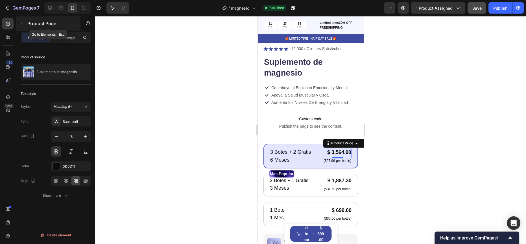
click at [27, 24] on div "Product Price" at bounding box center [48, 23] width 64 height 15
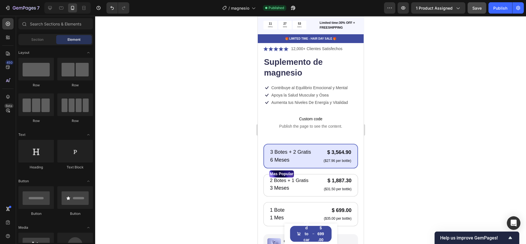
click at [211, 69] on div at bounding box center [310, 130] width 431 height 228
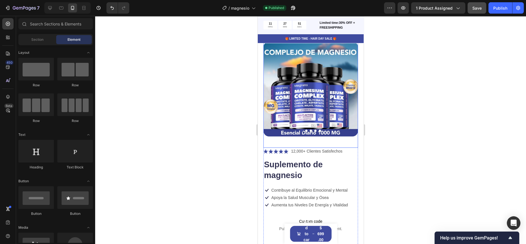
scroll to position [14, 0]
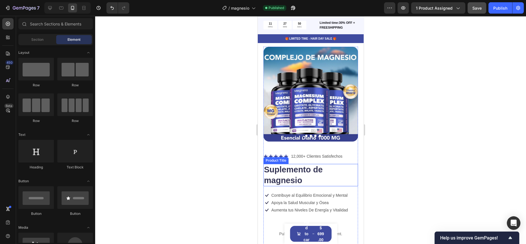
click at [320, 166] on h1 "Suplemento de magnesio" at bounding box center [310, 175] width 95 height 22
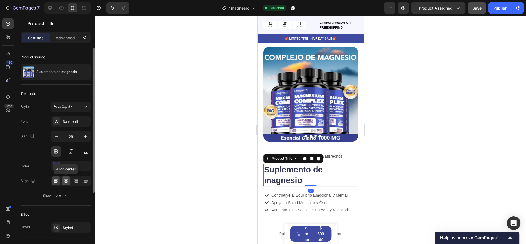
click at [65, 179] on icon at bounding box center [66, 181] width 6 height 6
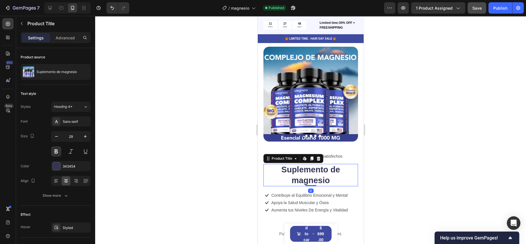
click at [186, 141] on div at bounding box center [310, 130] width 431 height 228
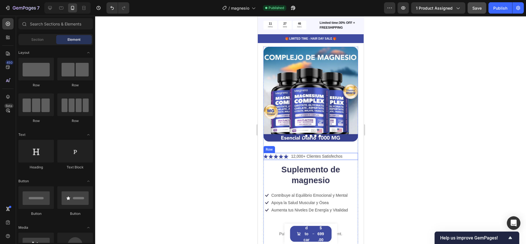
click at [344, 153] on div "Icon Icon Icon Icon Icon Icon List 12,000+ Clientes Satisfechos Text Block Row" at bounding box center [310, 156] width 95 height 7
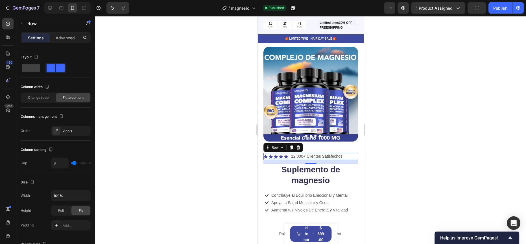
click at [345, 153] on div "Icon Icon Icon Icon Icon Icon List 12,000+ Clientes Satisfechos Text Block Row …" at bounding box center [310, 156] width 95 height 7
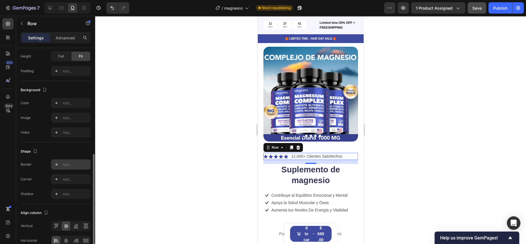
scroll to position [182, 0]
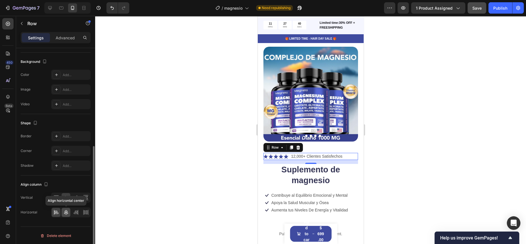
click at [68, 212] on icon at bounding box center [66, 212] width 6 height 6
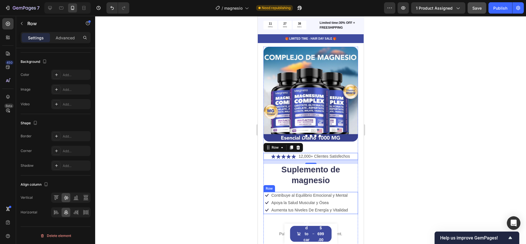
click at [351, 194] on div "Icon Contribuye al Equilibrio Emocional y Mental Text Block Row Icon Apoya la S…" at bounding box center [310, 203] width 95 height 22
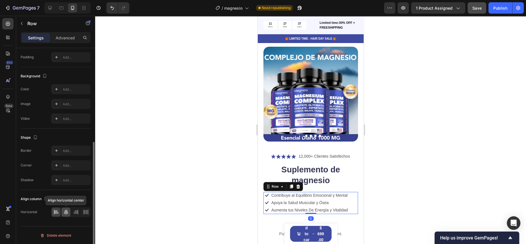
click at [67, 211] on icon at bounding box center [66, 212] width 6 height 6
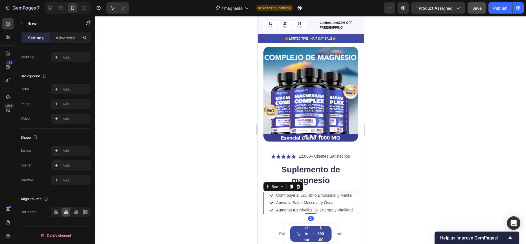
click at [181, 175] on div at bounding box center [310, 130] width 431 height 228
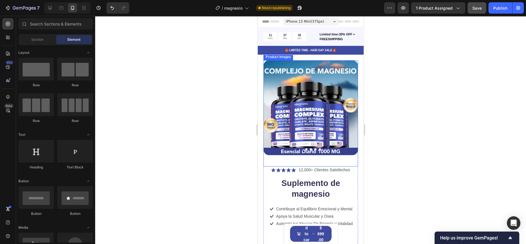
scroll to position [0, 0]
click at [342, 49] on p "🎁 LIMITED TIME - HAIR DAY SALE 🎁" at bounding box center [310, 50] width 105 height 4
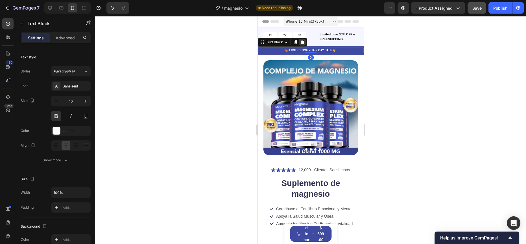
click at [305, 41] on div at bounding box center [302, 42] width 7 height 7
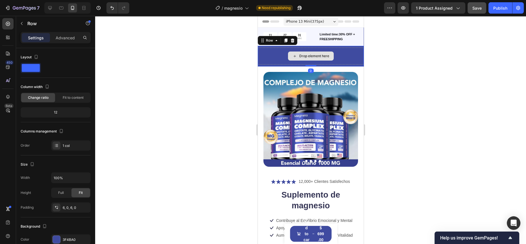
click at [271, 53] on div "Drop element here" at bounding box center [311, 55] width 106 height 17
click at [292, 40] on icon at bounding box center [293, 40] width 4 height 4
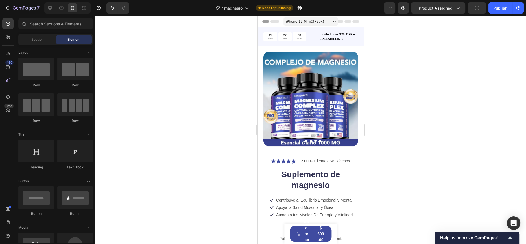
click at [226, 65] on div at bounding box center [310, 130] width 431 height 228
click at [110, 8] on icon "Undo/Redo" at bounding box center [112, 8] width 6 height 6
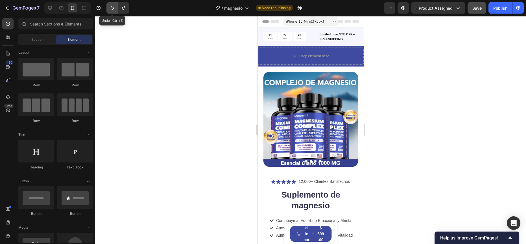
click at [110, 7] on icon "Undo/Redo" at bounding box center [111, 8] width 3 height 4
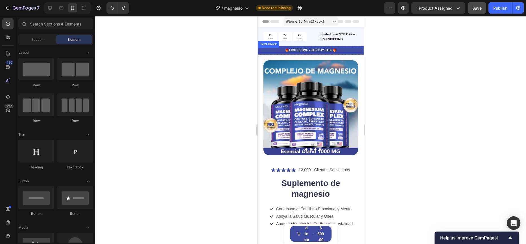
click at [316, 49] on p "🎁 LIMITED TIME - HAIR DAY SALE 🎁" at bounding box center [310, 50] width 105 height 4
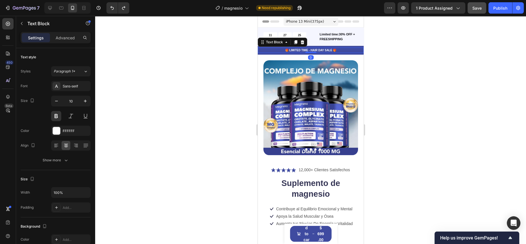
click at [316, 49] on p "🎁 LIMITED TIME - HAIR DAY SALE 🎁" at bounding box center [310, 50] width 105 height 4
click at [280, 49] on p "La OFERTA Termina HOY Aprovecha!" at bounding box center [310, 50] width 105 height 4
click at [494, 88] on div at bounding box center [310, 130] width 431 height 228
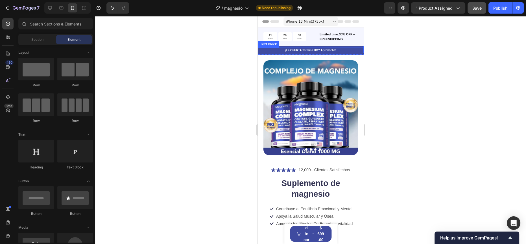
click at [323, 50] on p "¡La OFERTA Termina HOY Aprovecha!" at bounding box center [310, 50] width 105 height 4
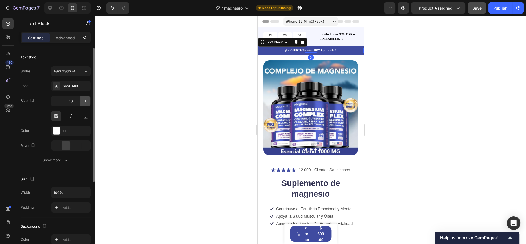
click at [85, 102] on icon "button" at bounding box center [85, 100] width 3 height 3
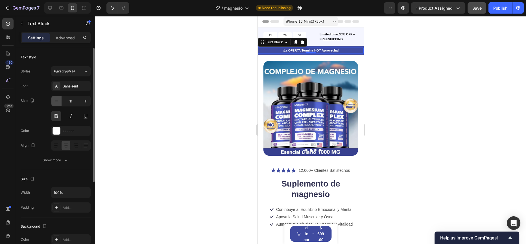
click at [59, 101] on icon "button" at bounding box center [57, 101] width 6 height 6
type input "10"
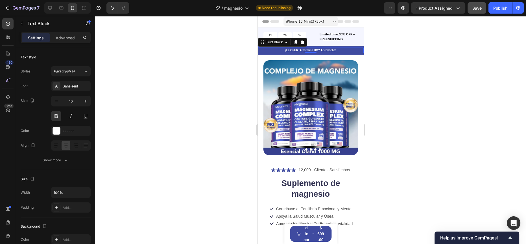
click at [147, 110] on div at bounding box center [310, 130] width 431 height 228
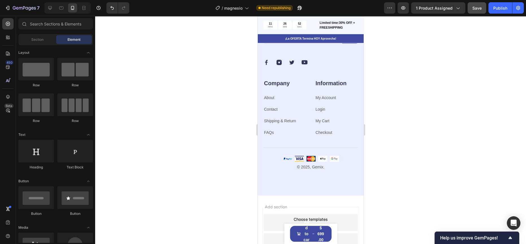
scroll to position [1778, 0]
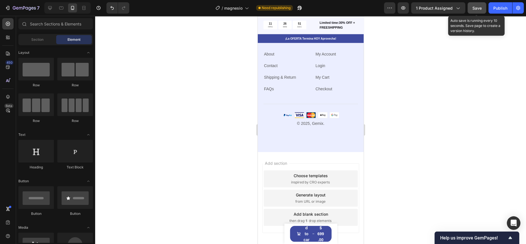
click at [486, 7] on button "Save" at bounding box center [477, 7] width 19 height 11
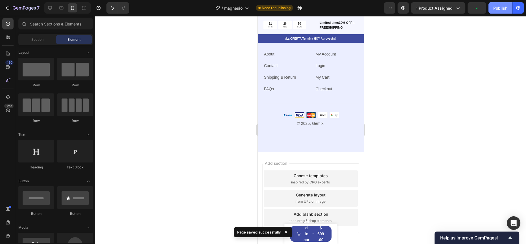
click at [500, 11] on button "Publish" at bounding box center [501, 7] width 24 height 11
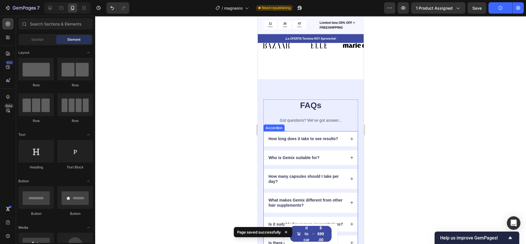
scroll to position [1510, 0]
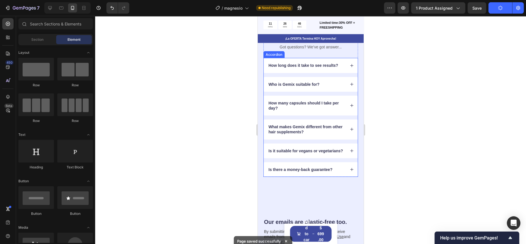
click at [338, 169] on div "Is there a money-back guarantee?" at bounding box center [311, 169] width 94 height 15
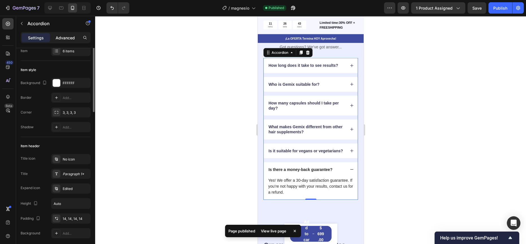
scroll to position [0, 0]
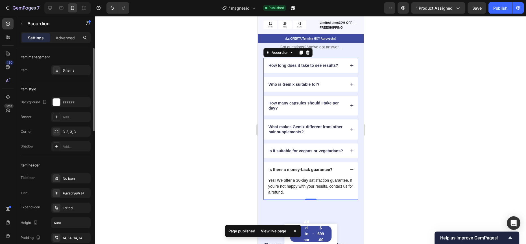
click at [72, 77] on div "Item management Item 6 items" at bounding box center [56, 64] width 70 height 32
click at [72, 71] on div "6 items" at bounding box center [76, 70] width 27 height 5
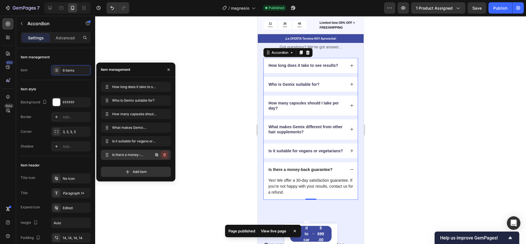
click at [165, 154] on icon "button" at bounding box center [165, 154] width 0 height 1
click at [164, 153] on div "Delete" at bounding box center [161, 154] width 10 height 5
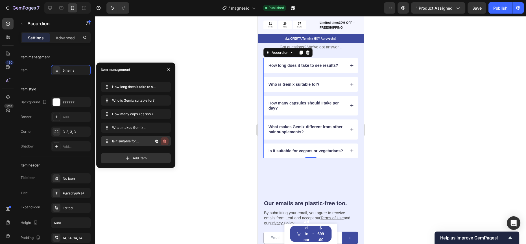
click at [164, 142] on icon "button" at bounding box center [164, 140] width 3 height 3
click at [164, 142] on div "Delete" at bounding box center [161, 140] width 10 height 5
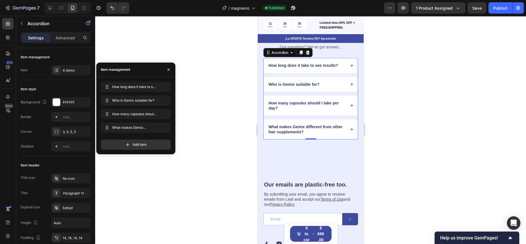
click at [247, 160] on div at bounding box center [310, 130] width 431 height 228
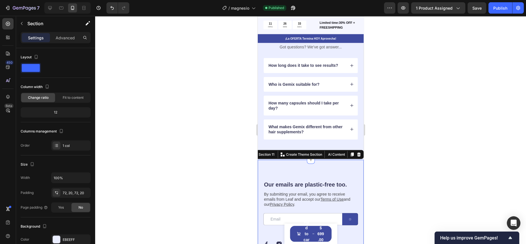
click at [233, 158] on div at bounding box center [310, 130] width 431 height 228
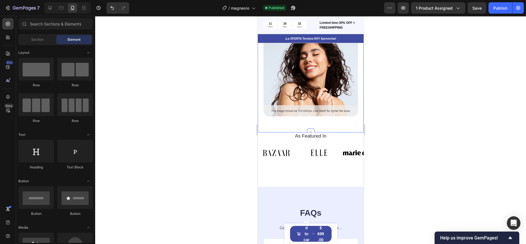
scroll to position [1299, 0]
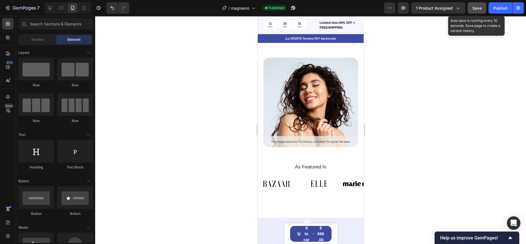
click at [474, 4] on button "Save" at bounding box center [477, 7] width 19 height 11
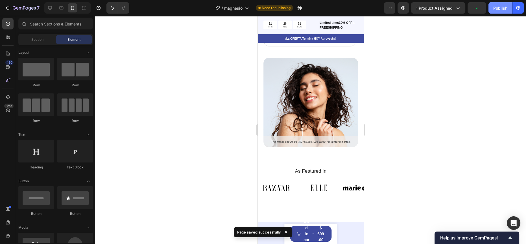
click at [497, 8] on div "Publish" at bounding box center [501, 8] width 14 height 6
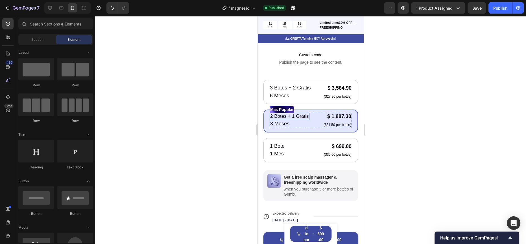
scroll to position [172, 0]
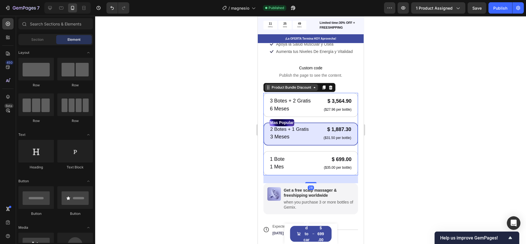
click at [289, 86] on div "Product Bundle Discount" at bounding box center [291, 87] width 53 height 7
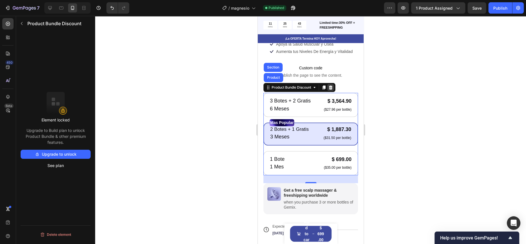
click at [331, 85] on icon at bounding box center [331, 87] width 4 height 4
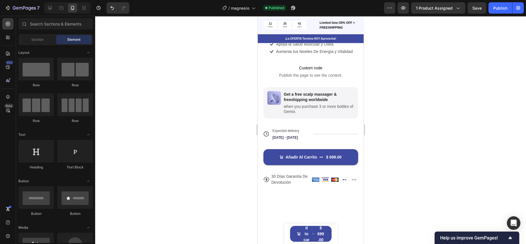
click at [477, 15] on div "7 / magnesio Published Preview 1 product assigned Save Publish" at bounding box center [263, 8] width 526 height 16
click at [478, 9] on span "Save" at bounding box center [477, 8] width 9 height 5
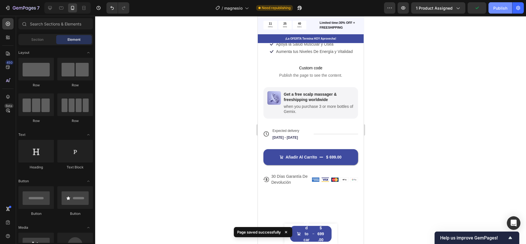
click at [501, 9] on div "Publish" at bounding box center [501, 8] width 14 height 6
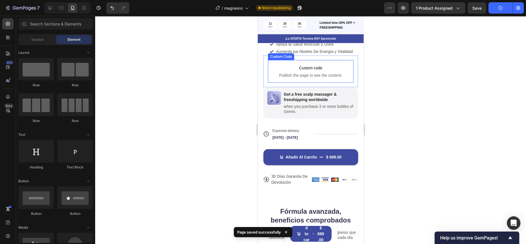
scroll to position [152, 0]
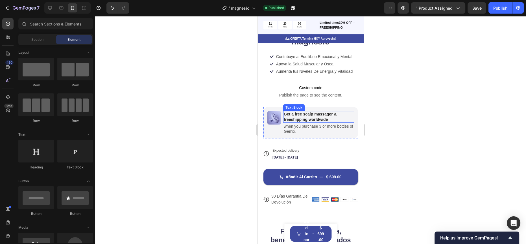
click at [309, 111] on p "Get a free scalp massager & freeshipping worldwide" at bounding box center [319, 116] width 70 height 10
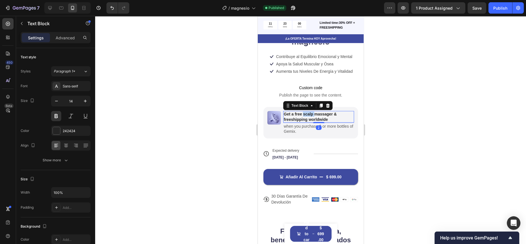
click at [309, 111] on p "Get a free scalp massager & freeshipping worldwide" at bounding box center [319, 116] width 70 height 10
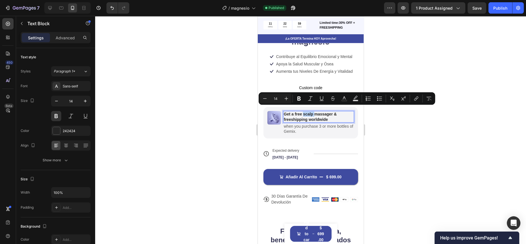
click at [306, 111] on p "Get a free scalp massager & freeshipping worldwide" at bounding box center [319, 116] width 70 height 10
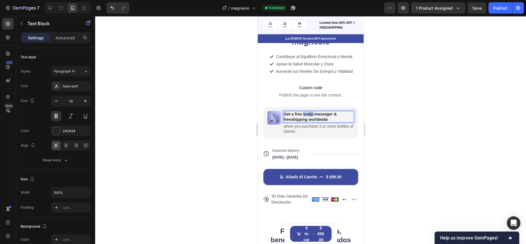
click at [306, 111] on p "Get a free scalp massager & freeshipping worldwide" at bounding box center [319, 116] width 70 height 10
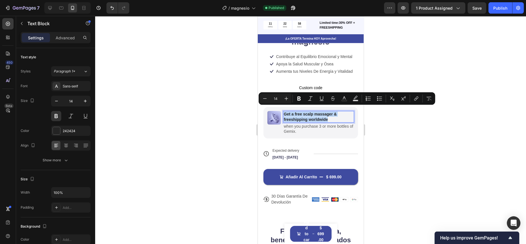
copy p "Get a free scalp massager & freeshipping worldwide"
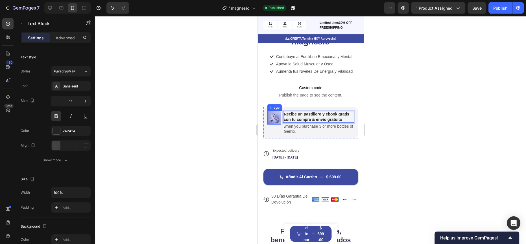
click at [234, 113] on div at bounding box center [310, 130] width 431 height 228
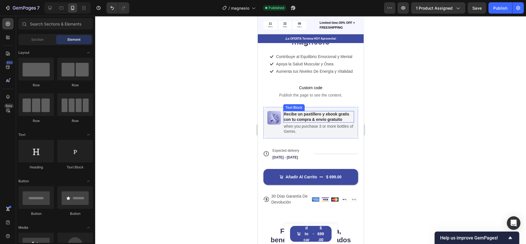
click at [308, 118] on p "Recibe un pastillero y ebook gratis con tu compra & envío gratuito" at bounding box center [319, 116] width 70 height 10
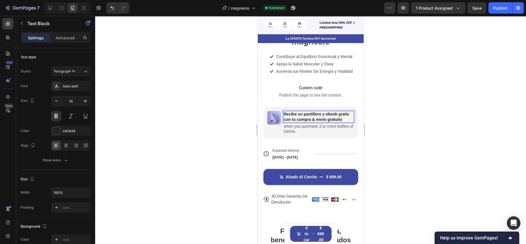
click at [247, 115] on div at bounding box center [310, 130] width 431 height 228
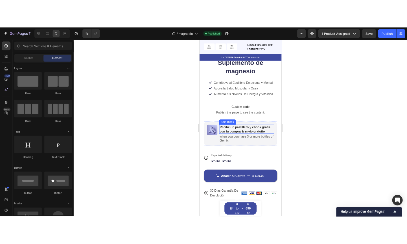
scroll to position [133, 0]
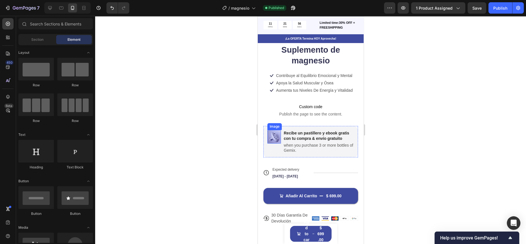
click at [275, 133] on img at bounding box center [274, 137] width 14 height 14
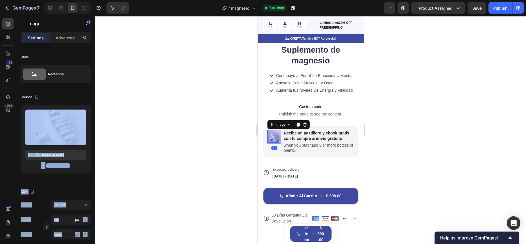
drag, startPoint x: 55, startPoint y: 125, endPoint x: 99, endPoint y: 117, distance: 44.2
click at [99, 0] on div "7 / magnesio Published Preview 1 product assigned Save Publish 450 Beta Section…" at bounding box center [263, 0] width 526 height 0
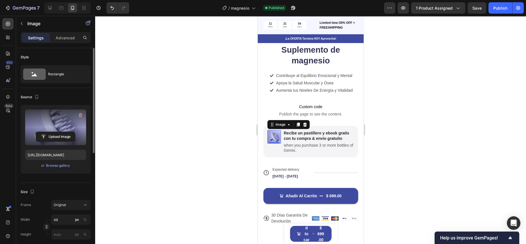
click at [61, 121] on label at bounding box center [55, 127] width 61 height 36
click at [61, 132] on input "file" at bounding box center [55, 137] width 39 height 10
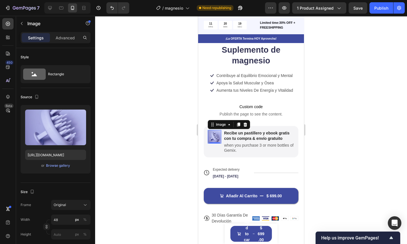
click at [183, 89] on div at bounding box center [251, 130] width 312 height 228
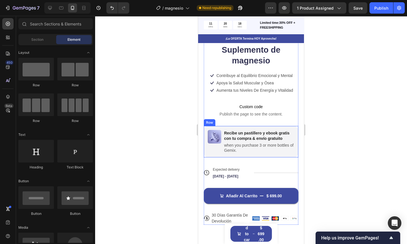
scroll to position [125, 0]
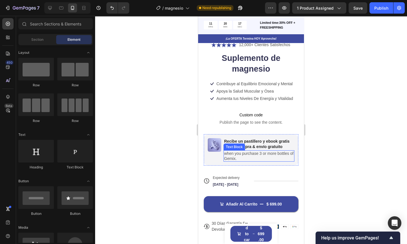
click at [242, 156] on p "when you purchase 3 or more bottles of Gemix." at bounding box center [259, 156] width 70 height 10
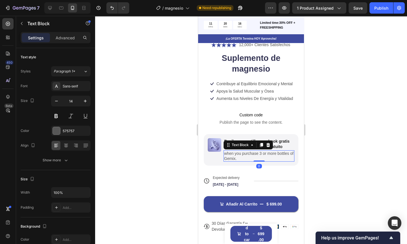
click at [242, 156] on p "when you purchase 3 or more bottles of Gemix." at bounding box center [259, 156] width 70 height 10
click at [242, 157] on p "when you purchase 3 or more bottles of Gemix." at bounding box center [259, 156] width 70 height 10
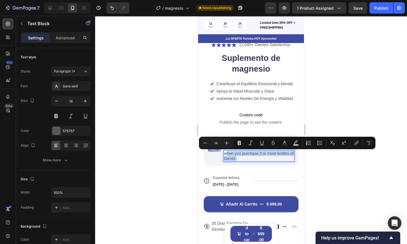
drag, startPoint x: 244, startPoint y: 159, endPoint x: 226, endPoint y: 151, distance: 18.8
click at [226, 151] on p "when you purchase 3 or more bottles of Gemix." at bounding box center [259, 156] width 70 height 10
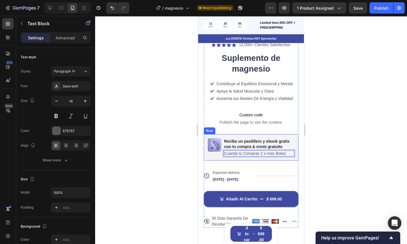
click at [194, 145] on div at bounding box center [251, 130] width 312 height 228
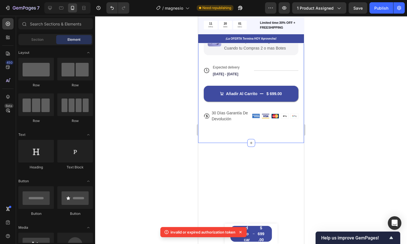
scroll to position [121, 0]
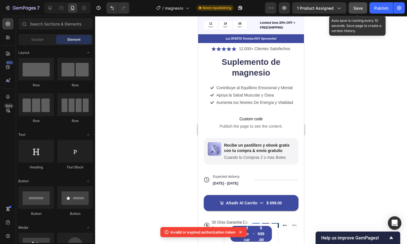
click at [367, 3] on button "Save" at bounding box center [358, 7] width 19 height 11
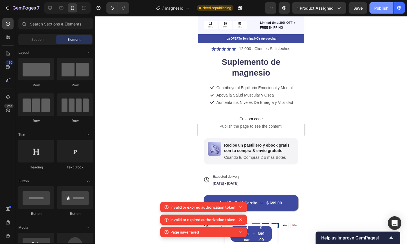
click at [380, 8] on div "Publish" at bounding box center [382, 8] width 14 height 6
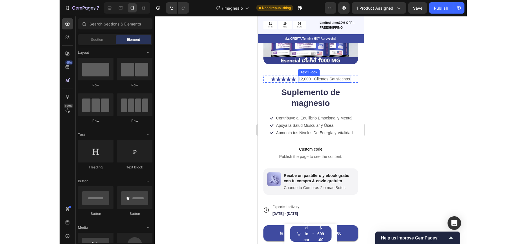
scroll to position [90, 0]
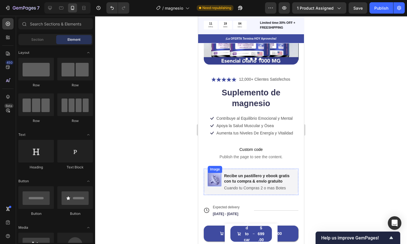
click at [213, 177] on img at bounding box center [215, 179] width 14 height 14
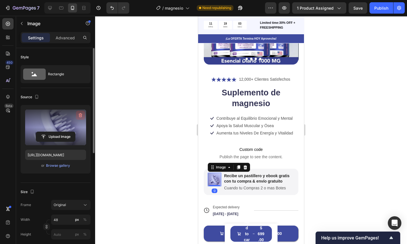
click at [77, 115] on button "button" at bounding box center [80, 114] width 9 height 9
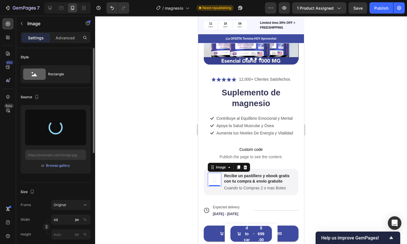
click at [0, 168] on div "450 Beta" at bounding box center [8, 130] width 16 height 228
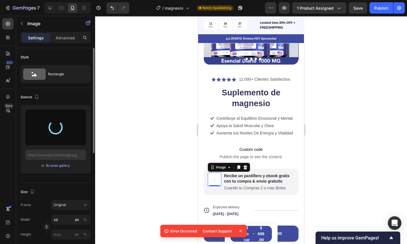
click at [0, 149] on div "450 Beta" at bounding box center [8, 130] width 16 height 228
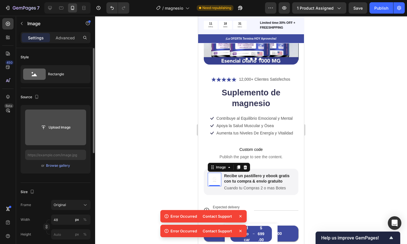
click at [61, 135] on input "file" at bounding box center [55, 127] width 61 height 36
click at [56, 131] on input "file" at bounding box center [55, 127] width 39 height 10
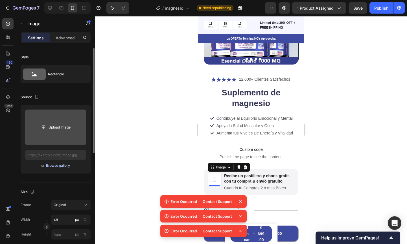
click at [60, 164] on div "Browse gallery" at bounding box center [58, 165] width 24 height 5
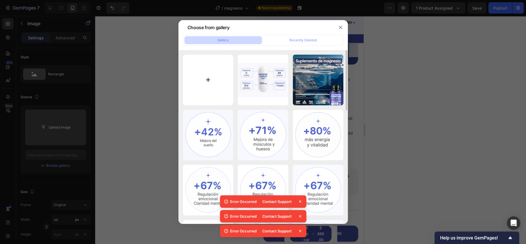
click at [220, 66] on input "file" at bounding box center [208, 80] width 51 height 51
type input "C:\fakepath\Captura de pantalla 2025-09-26 232153.png"
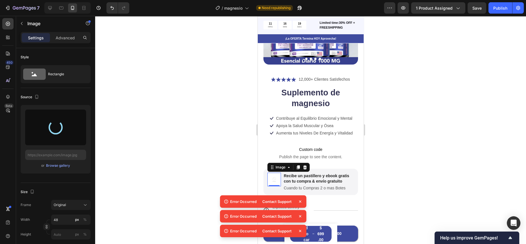
click at [0, 167] on div "450 Beta" at bounding box center [8, 130] width 16 height 228
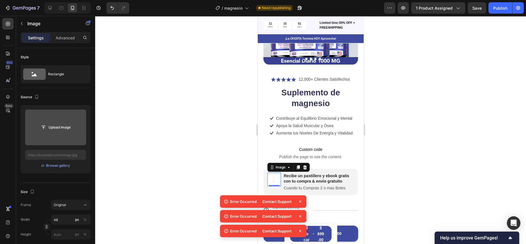
click at [10, 164] on div "450 Beta" at bounding box center [7, 110] width 11 height 185
click at [298, 200] on icon at bounding box center [300, 201] width 6 height 6
click at [298, 201] on icon at bounding box center [300, 201] width 6 height 6
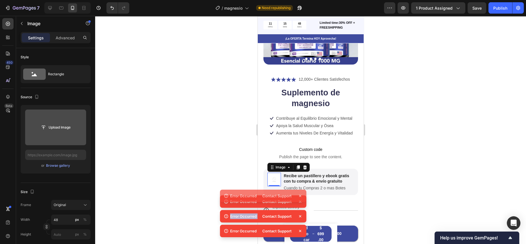
click at [298, 201] on div "Error Occurred Contact Support Error Occurred Contact Support Error Occurred Co…" at bounding box center [263, 209] width 86 height 59
click at [298, 201] on icon at bounding box center [300, 201] width 6 height 6
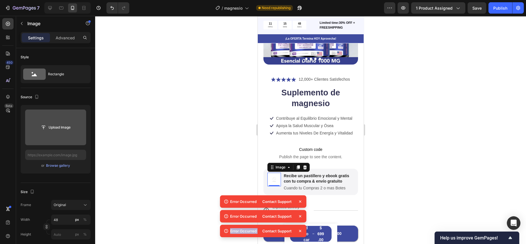
click at [298, 201] on div "Error Occurred Contact Support Error Occurred Contact Support Error Occurred Co…" at bounding box center [263, 217] width 86 height 44
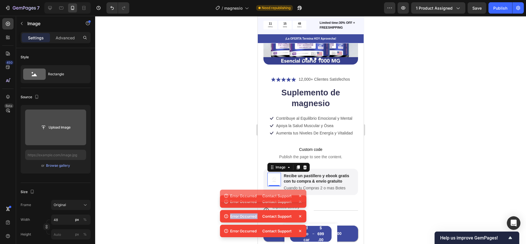
click at [298, 201] on icon at bounding box center [300, 201] width 6 height 6
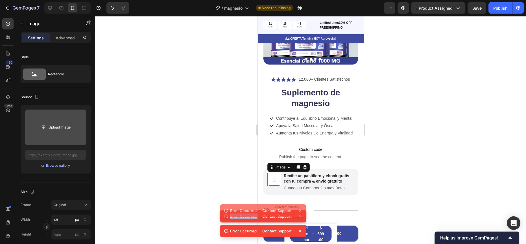
click at [298, 201] on div "Error Occurred Contact Support Error Occurred Contact Support Error Occurred Co…" at bounding box center [263, 217] width 86 height 44
click at [298, 201] on div "Icon Icon Icon Icon Icon Icon List 12,000+ Clientes Satisfechos Text Block Row …" at bounding box center [310, 169] width 95 height 186
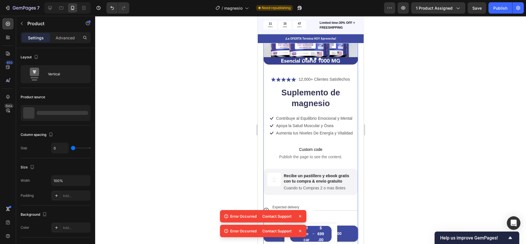
click at [300, 215] on icon at bounding box center [300, 216] width 6 height 6
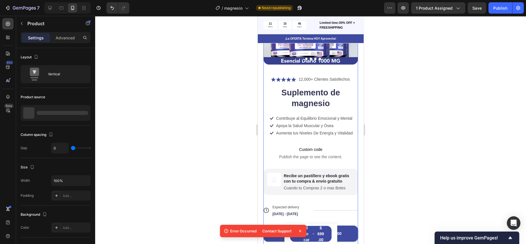
click at [301, 227] on div "Contact Support" at bounding box center [281, 231] width 44 height 8
click at [276, 174] on img at bounding box center [274, 179] width 14 height 14
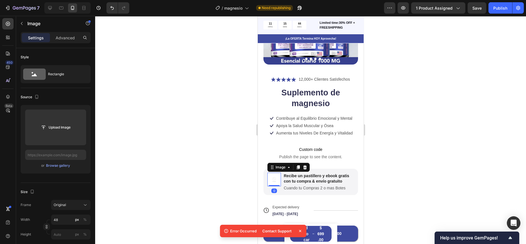
click at [300, 228] on icon at bounding box center [300, 231] width 6 height 6
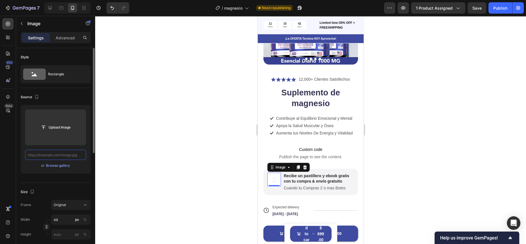
click at [54, 156] on input "text" at bounding box center [55, 154] width 61 height 10
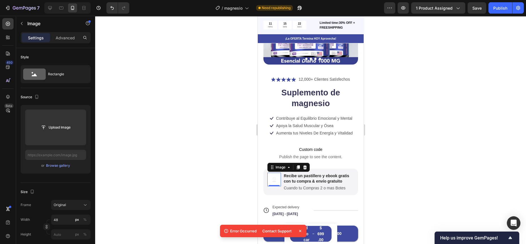
click at [494, 22] on div at bounding box center [310, 130] width 431 height 228
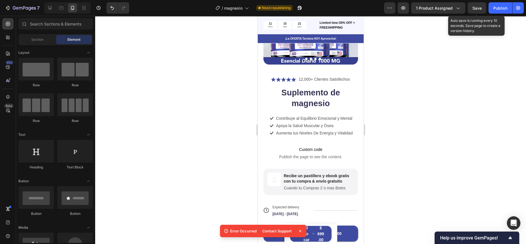
click at [477, 6] on span "Save" at bounding box center [477, 8] width 9 height 5
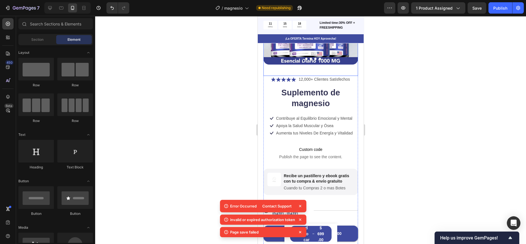
scroll to position [0, 0]
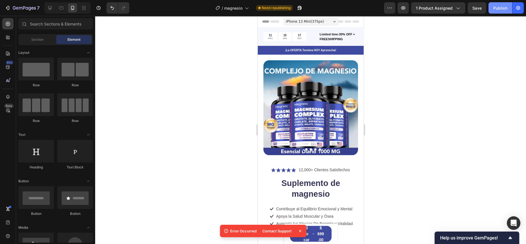
click at [501, 8] on div "Publish" at bounding box center [501, 8] width 14 height 6
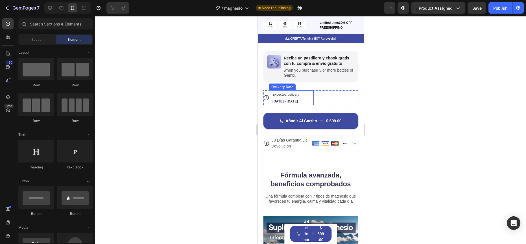
scroll to position [130, 0]
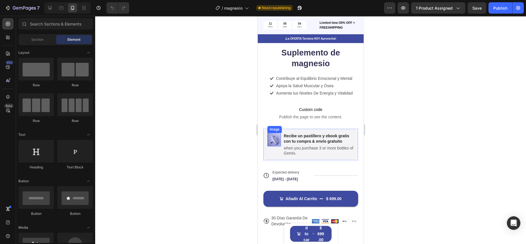
click at [273, 138] on img at bounding box center [274, 139] width 14 height 14
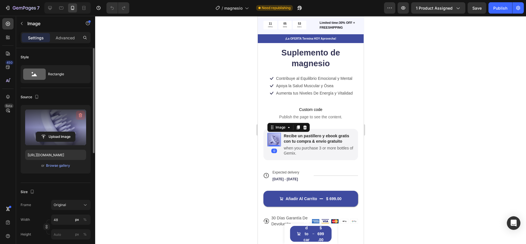
click at [82, 114] on icon "button" at bounding box center [81, 115] width 6 height 6
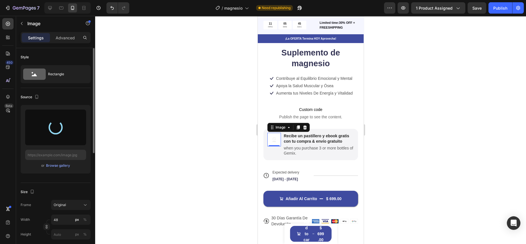
type input "[URL][DOMAIN_NAME]"
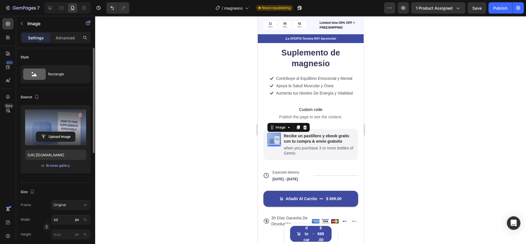
click at [156, 152] on div at bounding box center [310, 130] width 431 height 228
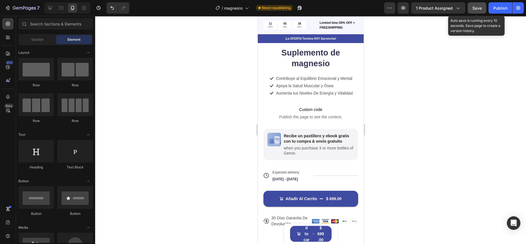
click at [477, 7] on span "Save" at bounding box center [477, 8] width 9 height 5
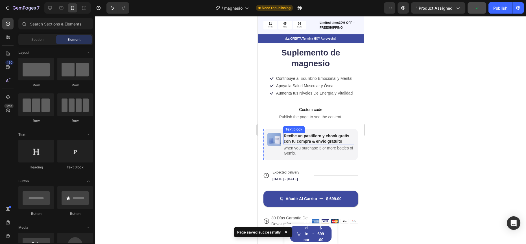
click at [302, 153] on p "when you purchase 3 or more bottles of Gemix." at bounding box center [319, 150] width 70 height 10
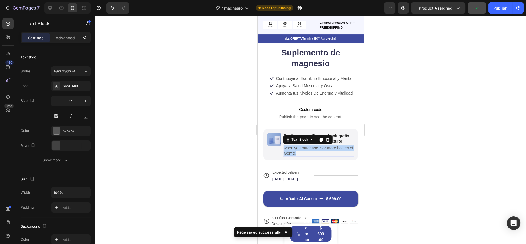
click at [302, 153] on p "when you purchase 3 or more bottles of Gemix." at bounding box center [319, 150] width 70 height 10
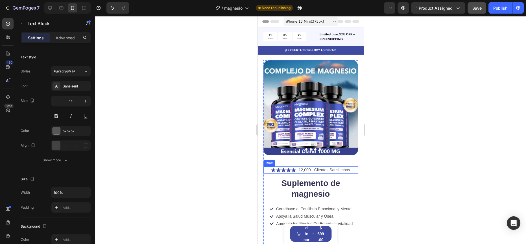
scroll to position [157, 0]
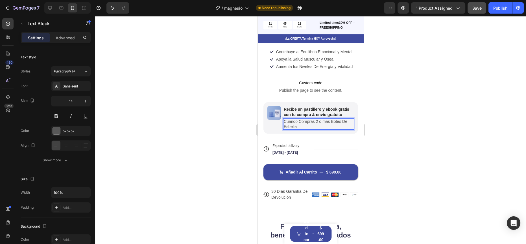
click at [422, 151] on div at bounding box center [310, 130] width 431 height 228
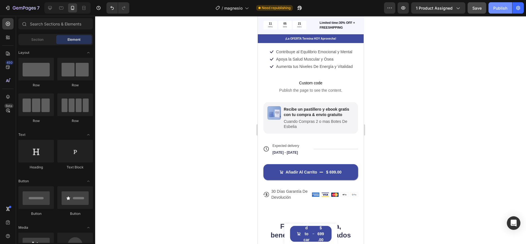
click at [502, 6] on div "Publish" at bounding box center [501, 8] width 14 height 6
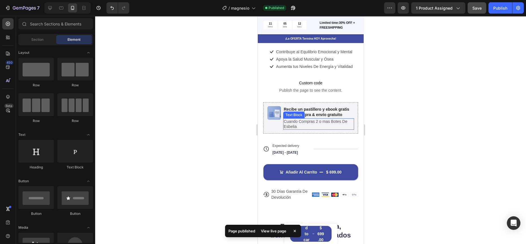
click at [329, 127] on p "Cuando Compras 2 o mas Botes De Esbelia" at bounding box center [319, 124] width 70 height 10
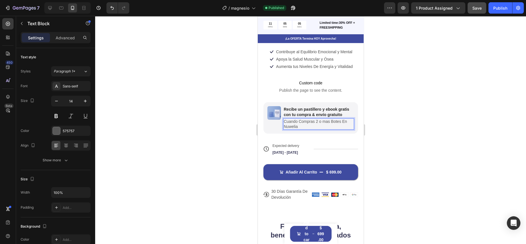
click at [501, 15] on div "7 / magnesio Published Preview 1 product assigned Save Publish" at bounding box center [263, 8] width 526 height 16
click at [501, 12] on button "Publish" at bounding box center [501, 7] width 24 height 11
click at [313, 21] on div "11 HRS 04 MIN 36 SEC" at bounding box center [290, 25] width 55 height 9
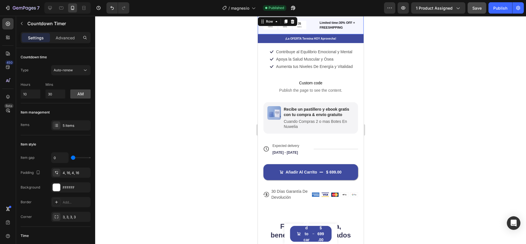
click at [316, 18] on div "11 HRS 04 MIN 35 SEC Countdown Timer Limited time:30% OFF + FREESHIPPING Text B…" at bounding box center [311, 25] width 106 height 18
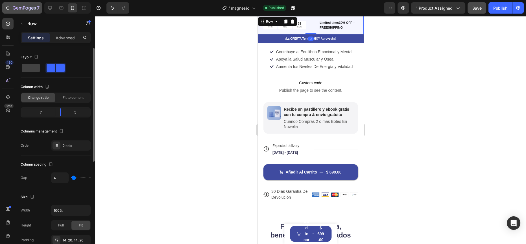
scroll to position [0, 0]
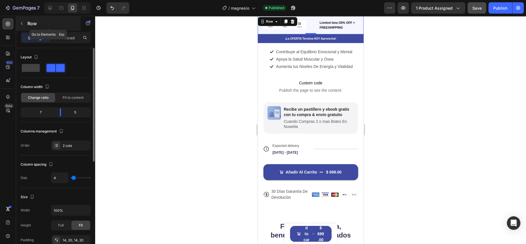
click at [22, 18] on div "Row" at bounding box center [48, 23] width 64 height 15
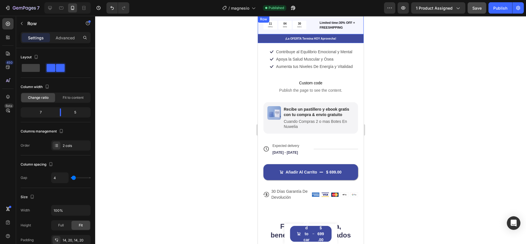
click at [313, 20] on div "11 HRS 04 MIN 30 SEC Countdown Timer" at bounding box center [290, 25] width 55 height 10
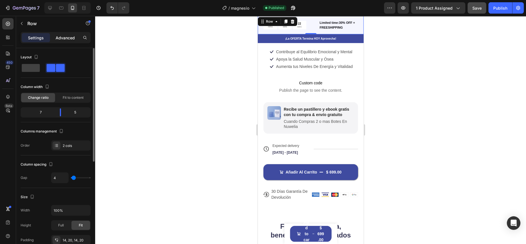
click at [59, 39] on p "Advanced" at bounding box center [65, 38] width 19 height 6
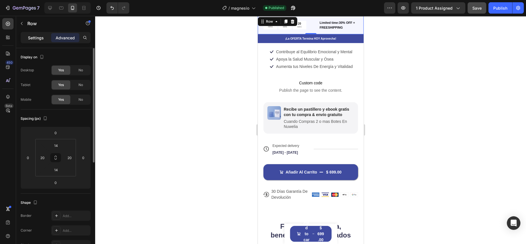
click at [37, 40] on p "Settings" at bounding box center [36, 38] width 16 height 6
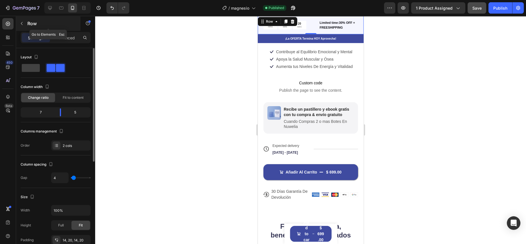
click at [27, 22] on div "Row" at bounding box center [48, 23] width 64 height 15
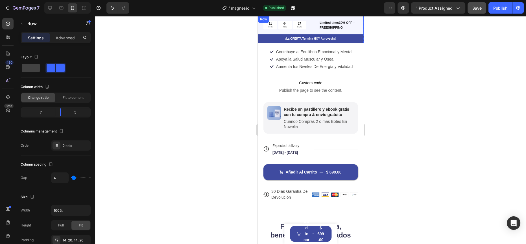
click at [317, 19] on div "11 HRS 04 MIN 17 SEC Countdown Timer Limited time:30% OFF + FREESHIPPING Text B…" at bounding box center [311, 25] width 106 height 18
click at [64, 35] on p "Advanced" at bounding box center [65, 38] width 19 height 6
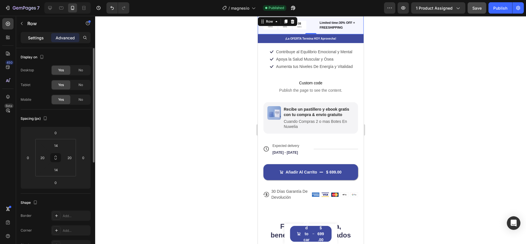
click at [43, 37] on p "Settings" at bounding box center [36, 38] width 16 height 6
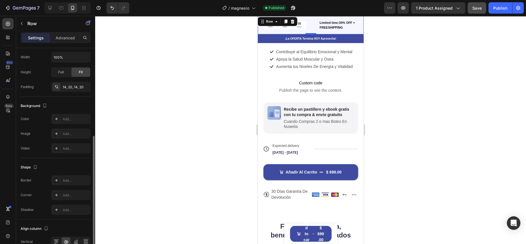
scroll to position [157, 0]
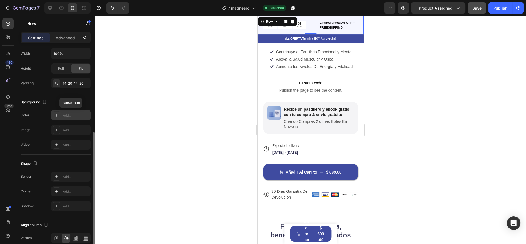
click at [65, 114] on div "Add..." at bounding box center [76, 115] width 27 height 5
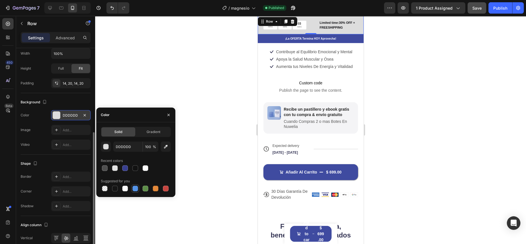
click at [136, 187] on div at bounding box center [135, 188] width 6 height 6
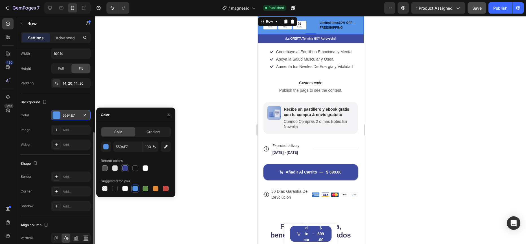
click at [126, 168] on div at bounding box center [125, 168] width 6 height 6
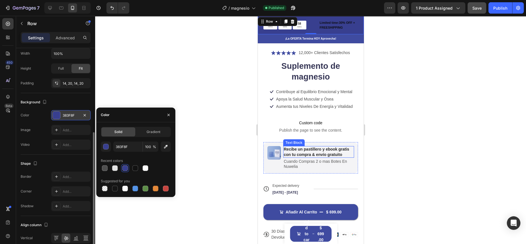
scroll to position [117, 0]
click at [67, 113] on div "383F8F" at bounding box center [71, 115] width 16 height 5
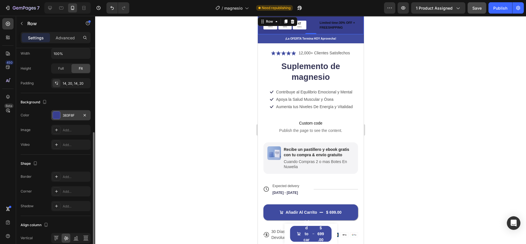
click at [73, 115] on div "383F8F" at bounding box center [71, 115] width 16 height 5
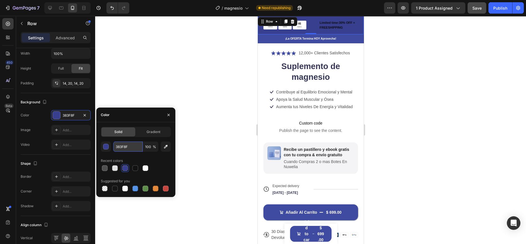
click at [126, 145] on input "383F8F" at bounding box center [127, 146] width 29 height 10
paste input "#a6b8de"
type input "#a6b8de"
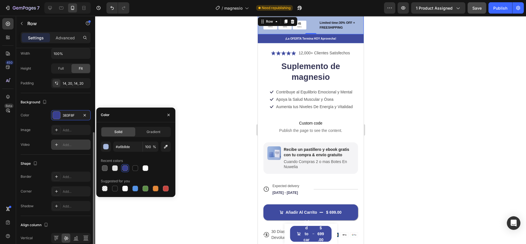
click at [27, 160] on div "Shape" at bounding box center [30, 164] width 18 height 8
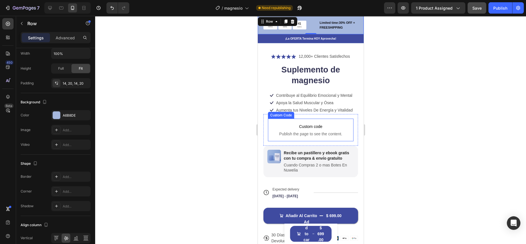
scroll to position [0, 0]
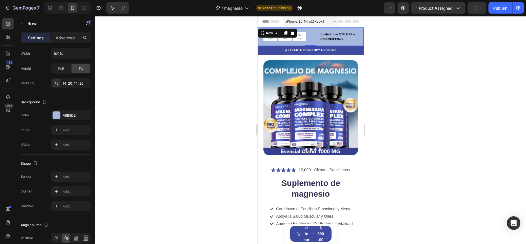
click at [425, 56] on div at bounding box center [310, 130] width 431 height 228
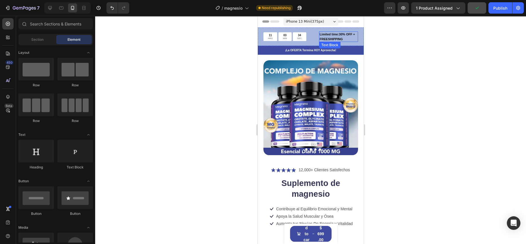
click at [316, 32] on div "11 HRS 03 MIN 34 SEC Countdown Timer Limited time:30% OFF + FREESHIPPING Text B…" at bounding box center [311, 36] width 106 height 18
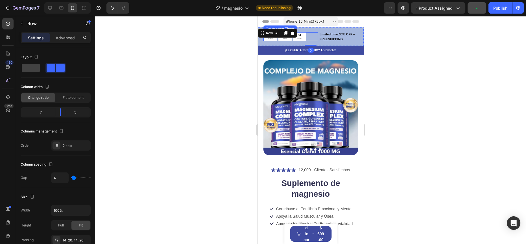
click at [308, 33] on div "11 HRS 03 MIN 34 SEC" at bounding box center [290, 36] width 55 height 9
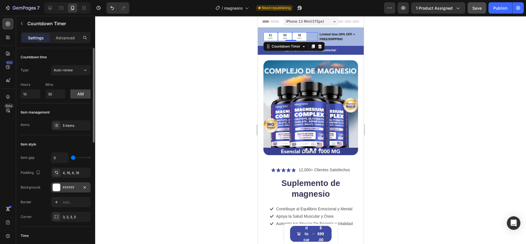
click at [62, 184] on div "FFFFFF" at bounding box center [71, 187] width 40 height 10
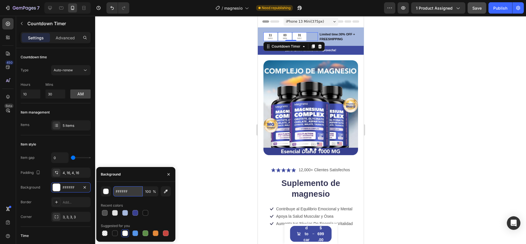
click at [121, 190] on input "FFFFFF" at bounding box center [127, 191] width 29 height 10
click at [316, 30] on div "11 HRS 03 MIN 30 SEC Countdown Timer 0 Limited time:30% OFF + FREESHIPPING Text…" at bounding box center [311, 36] width 106 height 18
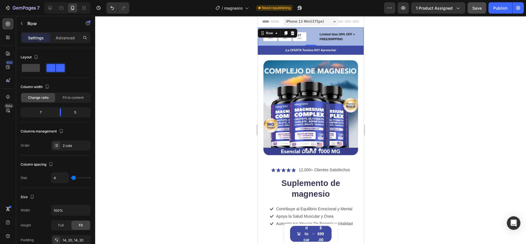
click at [315, 42] on div "11 HRS 03 MIN 27 SEC Countdown Timer Limited time:30% OFF + FREESHIPPING Text B…" at bounding box center [311, 36] width 106 height 18
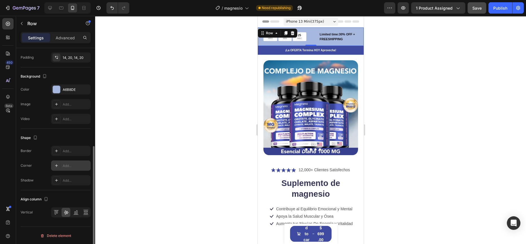
scroll to position [161, 0]
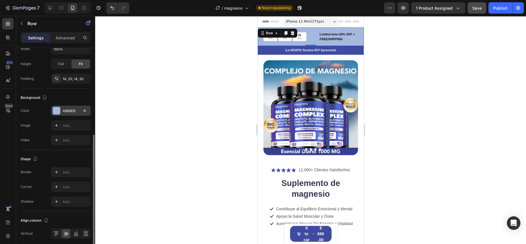
click at [72, 114] on div "A6B8DE" at bounding box center [71, 110] width 40 height 10
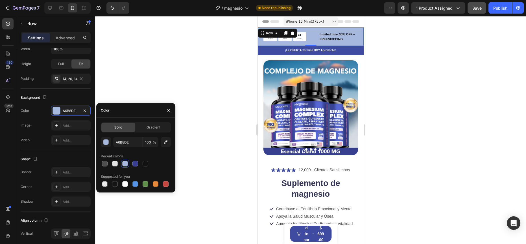
click at [118, 135] on div "Solid Gradient A6B8DE 100 % Recent colors Suggested for you" at bounding box center [136, 155] width 70 height 66
click at [120, 139] on input "A6B8DE" at bounding box center [127, 142] width 29 height 10
paste input "#6fa4c7"
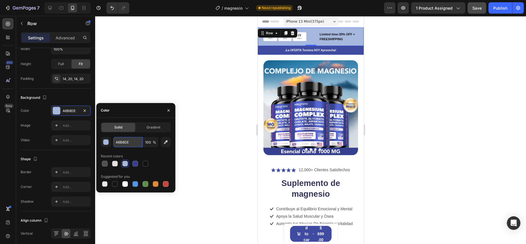
type input "#6fa4c7"
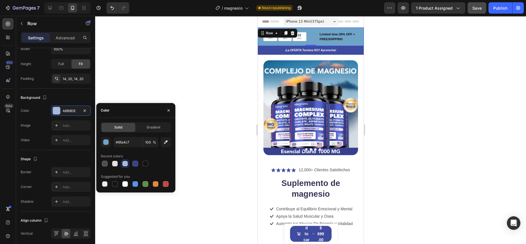
click at [180, 81] on div at bounding box center [310, 130] width 431 height 228
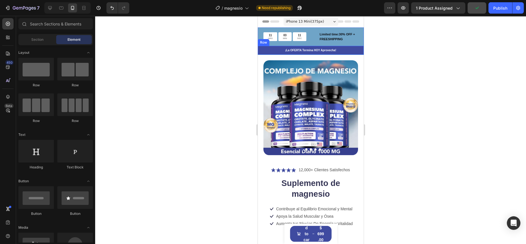
click at [351, 39] on p "Limited time:30% OFF + FREESHIPPING" at bounding box center [339, 36] width 38 height 9
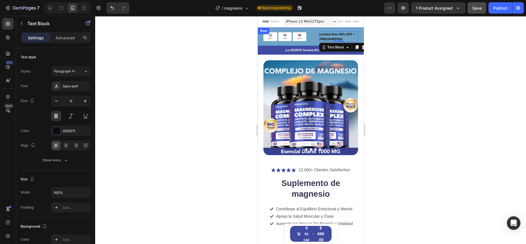
click at [261, 42] on div "11 HRS 03 MIN 09 SEC Countdown Timer Limited time:30% OFF + FREESHIPPING Text B…" at bounding box center [311, 36] width 106 height 18
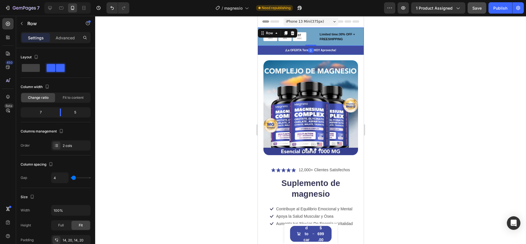
click at [314, 30] on div "11 HRS 03 MIN 07 SEC Countdown Timer Limited time:30% OFF + FREESHIPPING Text B…" at bounding box center [311, 36] width 106 height 18
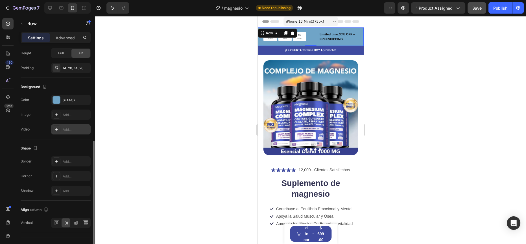
scroll to position [172, 0]
click at [66, 108] on div "The changes might be hidden by the video. Color 6FA4C7 Image Add... Video Add..." at bounding box center [56, 115] width 70 height 40
click at [68, 101] on div "6FA4C7" at bounding box center [71, 99] width 16 height 5
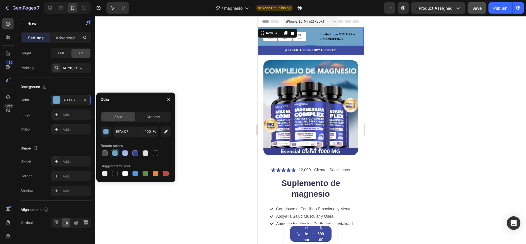
click at [118, 123] on div "Solid Gradient 6FA4C7 100 % Recent colors Suggested for you" at bounding box center [136, 145] width 70 height 66
click at [119, 127] on input "6FA4C7" at bounding box center [127, 131] width 29 height 10
paste input "#9bbfd4"
type input "#9bbfd4"
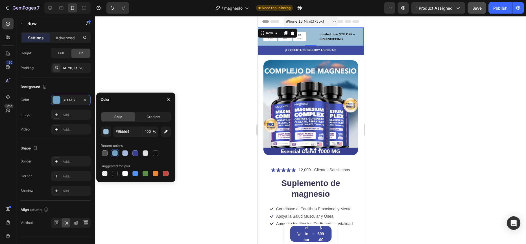
click at [180, 63] on div at bounding box center [310, 130] width 431 height 228
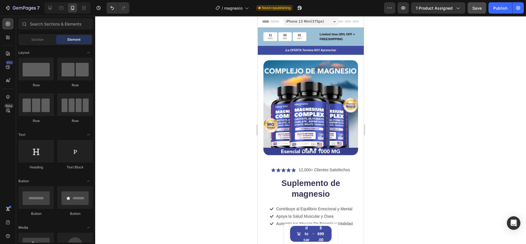
click at [190, 77] on div at bounding box center [310, 130] width 431 height 228
click at [481, 10] on span "Save" at bounding box center [477, 8] width 9 height 5
click at [503, 9] on div "Publish" at bounding box center [501, 8] width 14 height 6
click at [340, 32] on p "Limited time:30% OFF + FREESHIPPING" at bounding box center [339, 36] width 38 height 9
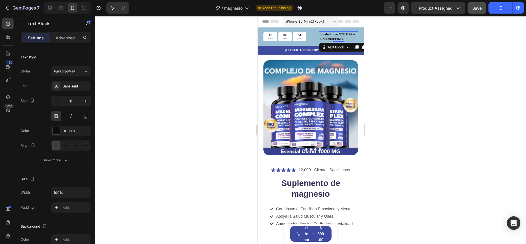
click at [340, 32] on p "Limited time:30% OFF + FREESHIPPING" at bounding box center [339, 36] width 38 height 9
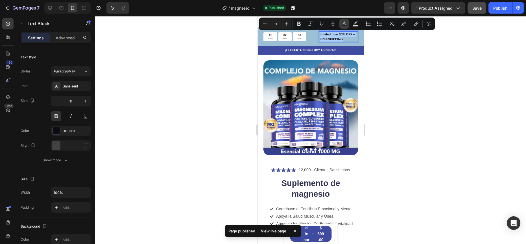
click at [345, 23] on icon "Editor contextual toolbar" at bounding box center [344, 22] width 3 height 3
type input "0D0D11"
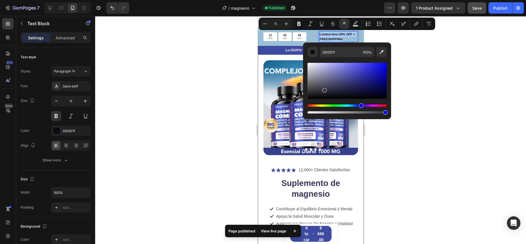
drag, startPoint x: 581, startPoint y: 105, endPoint x: 301, endPoint y: 56, distance: 284.8
type input "FFFFFF"
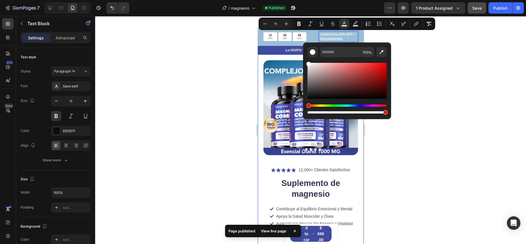
click at [190, 68] on div at bounding box center [310, 130] width 431 height 228
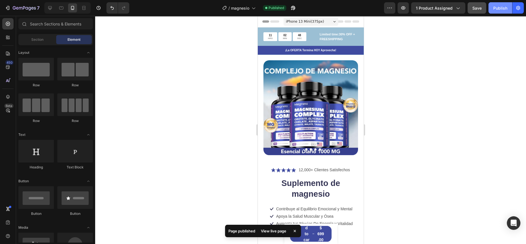
click at [501, 6] on div "Publish" at bounding box center [501, 8] width 14 height 6
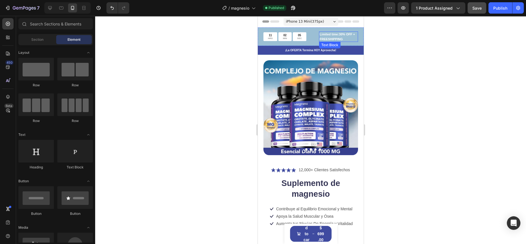
click at [331, 35] on span "Limited time:30% OFF + FREESHIPPING" at bounding box center [337, 36] width 35 height 8
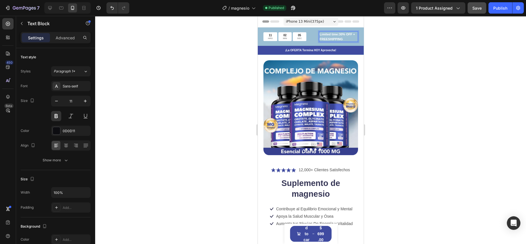
click at [331, 34] on span "Limited time:30% OFF + FREESHIPPING" at bounding box center [337, 36] width 35 height 8
click at [336, 33] on span "Limited time:30% OFF + FREESHIPPING" at bounding box center [337, 36] width 35 height 8
click at [335, 34] on span "Limited time:30% OFF + FREESHIPPING" at bounding box center [337, 36] width 35 height 8
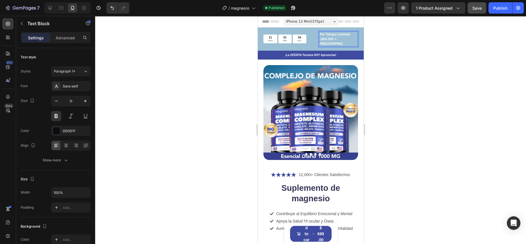
click at [320, 44] on span "Por Tiempo Limitado :30% OFF + FREESHIPPING" at bounding box center [335, 38] width 31 height 13
click at [340, 43] on p "Por Tiempo Limitado :30% OFF + FREESHIPPING" at bounding box center [339, 39] width 38 height 14
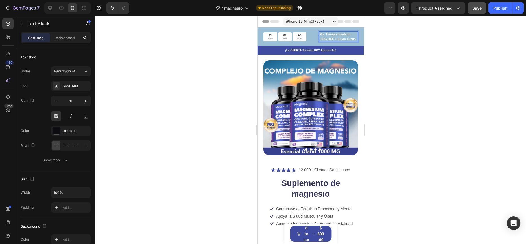
click at [331, 38] on span "Por Tiempo Limitado :30% OFF + Envio Gratis" at bounding box center [338, 36] width 36 height 8
click at [334, 38] on span "Por Tiempo Limitado :30% OFF + Envio Gratis" at bounding box center [338, 36] width 36 height 8
click at [342, 39] on span "Por Tiempo Limitado :30% OFF +Envio Gratis" at bounding box center [337, 36] width 35 height 8
click at [340, 39] on span "Por Tiempo Limitado :30% OFF +Envio Gratis" at bounding box center [337, 36] width 35 height 8
click at [321, 39] on span "Por Tiempo Limitado :30% OFF +Envió Gratis" at bounding box center [337, 36] width 35 height 8
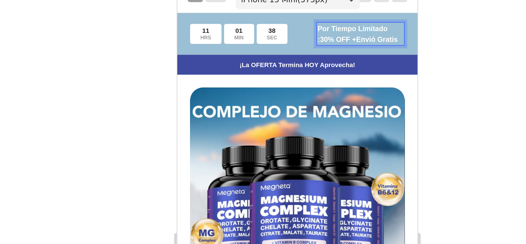
click at [239, 10] on span "Por Tiempo Limitado :30% OFF +Envió Gratis" at bounding box center [256, 8] width 35 height 8
click at [253, 10] on span "Por Tiempo Limitado 30% OFF +Envió Gratis" at bounding box center [256, 8] width 34 height 8
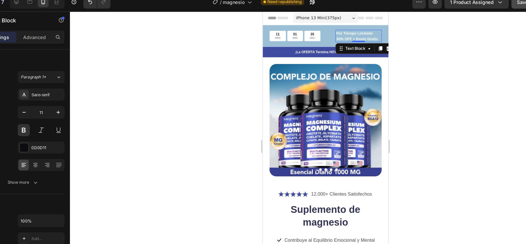
click at [400, 66] on div at bounding box center [310, 130] width 431 height 228
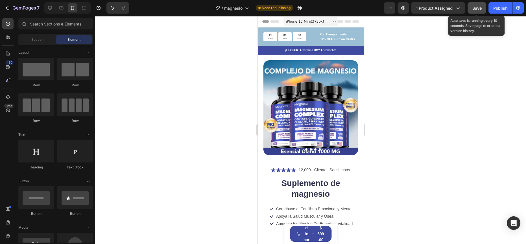
click at [481, 7] on span "Save" at bounding box center [477, 8] width 9 height 5
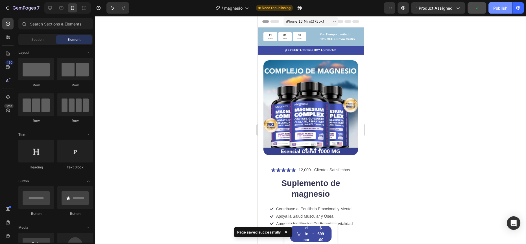
click at [504, 8] on div "Publish" at bounding box center [501, 8] width 14 height 6
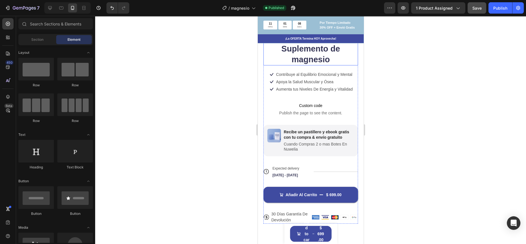
scroll to position [0, 0]
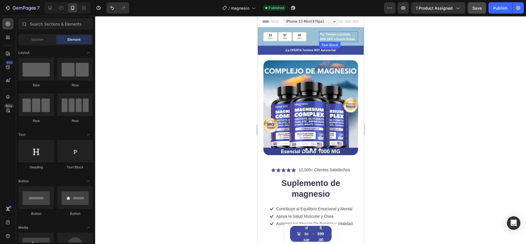
click at [340, 38] on span "Por Tiempo Limitado 30% OFF + Envió Gratis" at bounding box center [337, 36] width 35 height 8
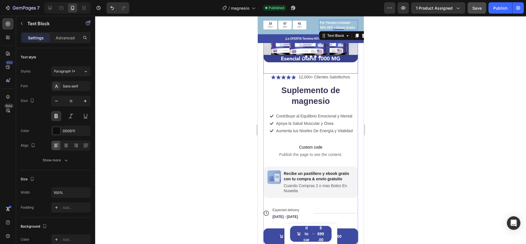
scroll to position [110, 0]
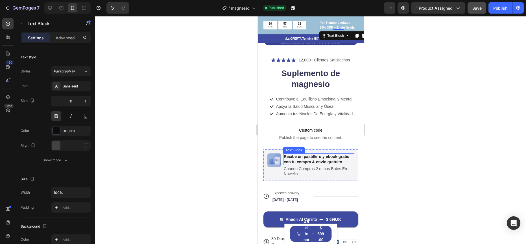
click at [313, 154] on p "Recibe un pastillero y ebook gratis con tu compra & envío gratuito" at bounding box center [319, 159] width 70 height 10
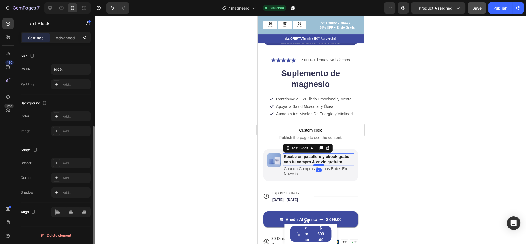
click at [305, 154] on p "Recibe un pastillero y ebook gratis con tu compra & envío gratuito" at bounding box center [319, 159] width 70 height 10
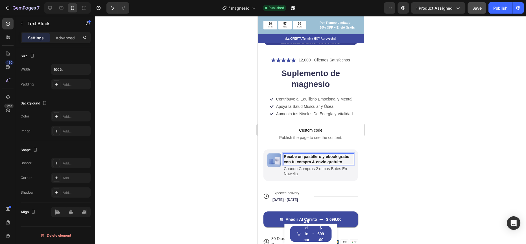
click at [307, 154] on p "Recibe un pastillero y ebook gratis con tu compra & envío gratuito" at bounding box center [319, 159] width 70 height 10
click at [328, 154] on p "Recibe un Pastillero y ebook gratis con tu compra & envío gratuito" at bounding box center [319, 159] width 70 height 10
click at [301, 160] on p "Recibe un Pastillero y Ebook gratis con tu compra & envío gratuito" at bounding box center [319, 159] width 70 height 10
drag, startPoint x: 306, startPoint y: 161, endPoint x: 324, endPoint y: 157, distance: 18.9
click at [324, 157] on p "Recibe un Pastillero y Ebook gratis con tu compra & envío gratuito" at bounding box center [319, 159] width 70 height 10
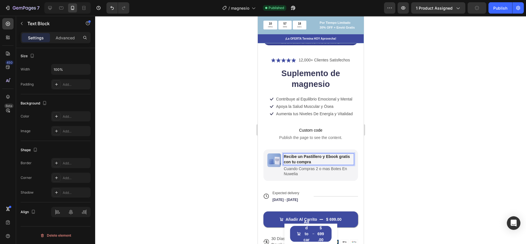
click at [286, 158] on p "Recibe un Pastillero y Ebook gratis con tu compra" at bounding box center [319, 159] width 70 height 10
click at [310, 157] on p "Recibe un Pastillero y Ebook Gratis con tu compra" at bounding box center [319, 159] width 70 height 10
click at [372, 146] on div at bounding box center [310, 130] width 431 height 228
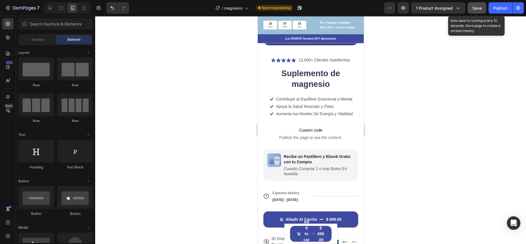
click at [474, 9] on span "Save" at bounding box center [477, 8] width 9 height 5
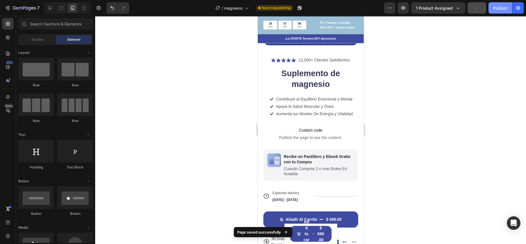
click at [498, 6] on div "Publish" at bounding box center [501, 8] width 14 height 6
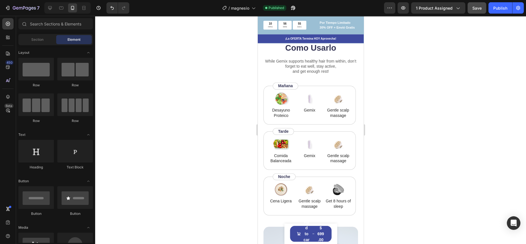
scroll to position [971, 0]
click at [307, 108] on p "Gemix" at bounding box center [310, 108] width 26 height 5
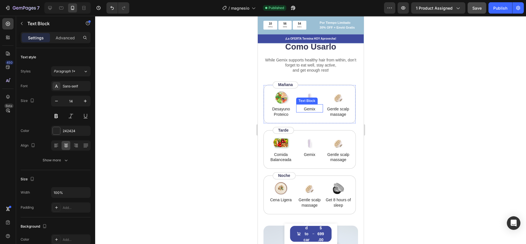
click at [307, 108] on p "Gemix" at bounding box center [310, 108] width 26 height 5
click at [306, 150] on div "Gemix Text Block" at bounding box center [309, 153] width 27 height 8
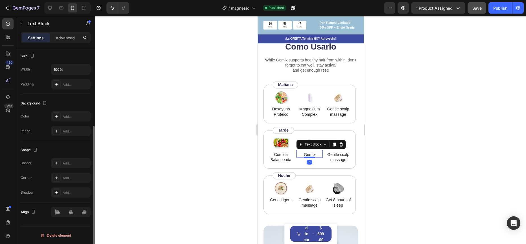
click at [307, 154] on p "Gemix" at bounding box center [309, 154] width 25 height 5
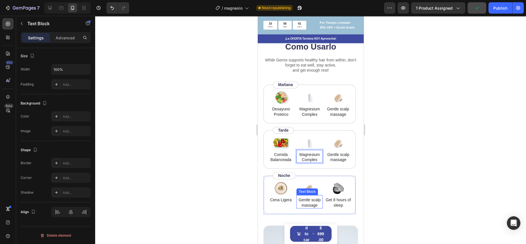
click at [308, 203] on p "Gentle scalp massage" at bounding box center [309, 202] width 25 height 10
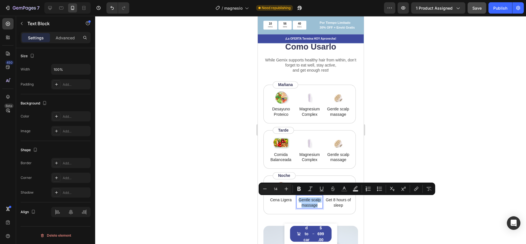
click at [236, 180] on div at bounding box center [310, 130] width 431 height 228
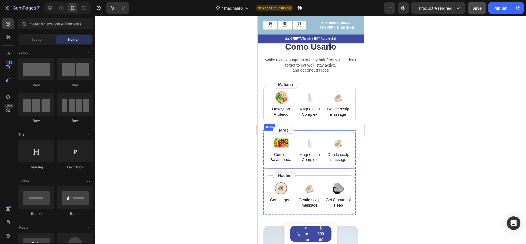
click at [308, 160] on p "Complex" at bounding box center [309, 159] width 25 height 5
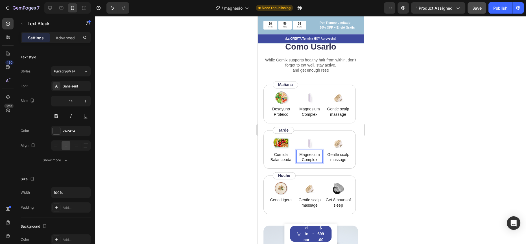
click at [311, 157] on p "Complex" at bounding box center [309, 159] width 25 height 5
click at [308, 155] on p "Magnesium" at bounding box center [309, 154] width 25 height 5
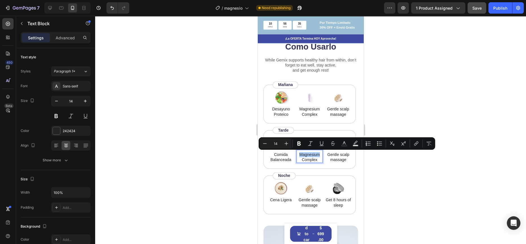
drag, startPoint x: 50, startPoint y: 139, endPoint x: 233, endPoint y: 99, distance: 186.9
click at [233, 99] on div at bounding box center [310, 130] width 431 height 228
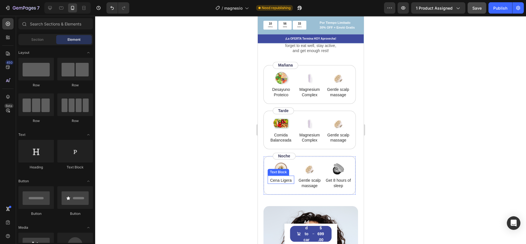
scroll to position [999, 0]
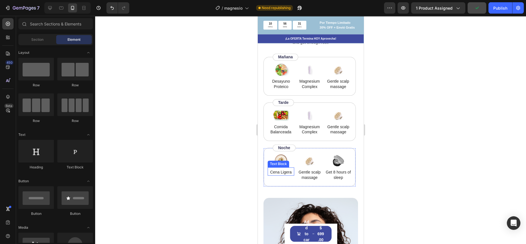
click at [236, 158] on div at bounding box center [310, 130] width 431 height 228
click at [217, 139] on div at bounding box center [310, 130] width 431 height 228
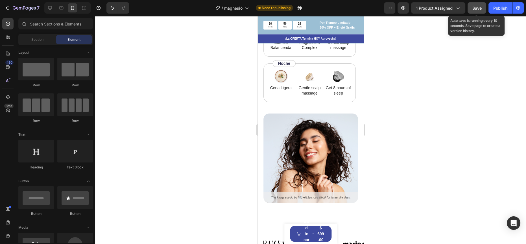
click at [477, 7] on span "Save" at bounding box center [477, 8] width 9 height 5
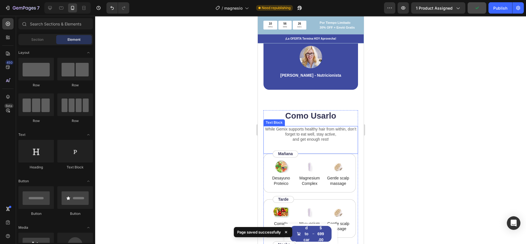
scroll to position [904, 0]
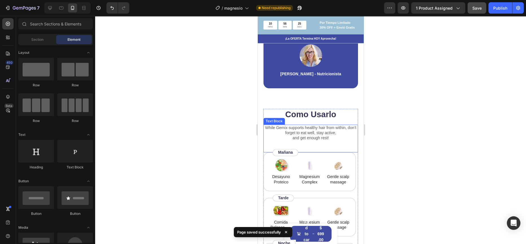
click at [301, 132] on p "While Gemix supports healthy hair from within, don’t forget to eat well, stay a…" at bounding box center [311, 133] width 94 height 16
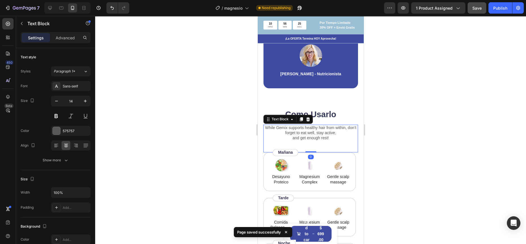
click at [301, 132] on p "While Gemix supports healthy hair from within, don’t forget to eat well, stay a…" at bounding box center [311, 133] width 94 height 16
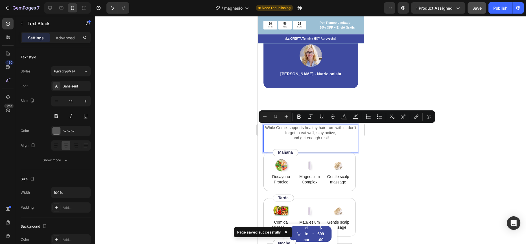
click at [333, 140] on div "While Gemix supports healthy hair from within, don’t forget to eat well, stay a…" at bounding box center [310, 132] width 95 height 17
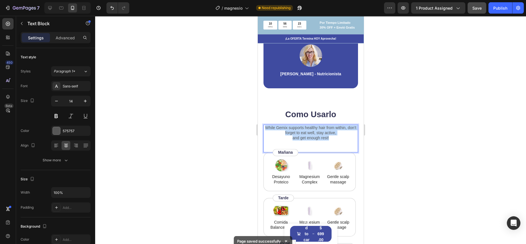
drag, startPoint x: 333, startPoint y: 140, endPoint x: 264, endPoint y: 129, distance: 69.2
click at [264, 129] on div "While Gemix supports healthy hair from within, don’t forget to eat well, stay a…" at bounding box center [310, 132] width 95 height 17
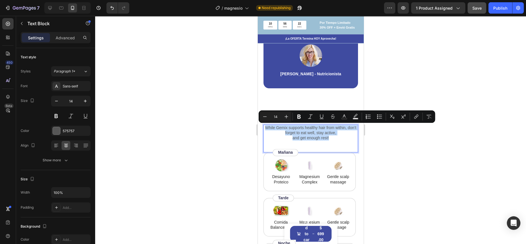
copy p "While Gemix supports healthy hair from within, don’t forget to eat well, stay a…"
click at [211, 126] on div at bounding box center [310, 130] width 431 height 228
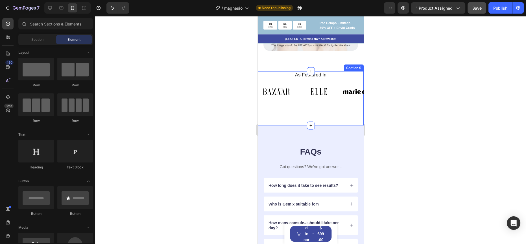
scroll to position [1190, 0]
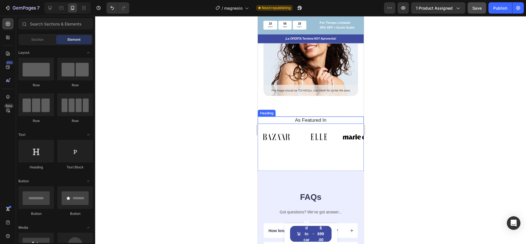
click at [303, 116] on h2 "As Featured In" at bounding box center [310, 119] width 97 height 7
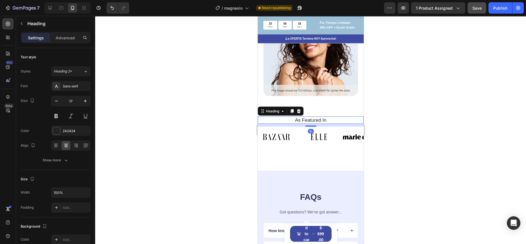
click at [303, 116] on h2 "As Featured In" at bounding box center [310, 119] width 97 height 7
click at [303, 117] on p "As Featured In" at bounding box center [310, 120] width 96 height 6
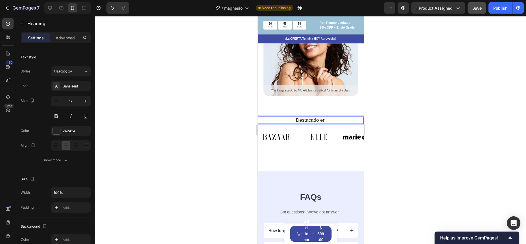
click at [224, 121] on div at bounding box center [310, 130] width 431 height 228
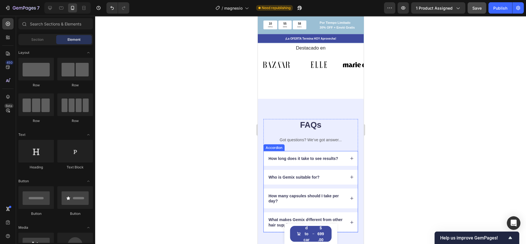
scroll to position [1263, 0]
click at [306, 136] on p "Got questions? We’ve got answer..." at bounding box center [311, 138] width 94 height 5
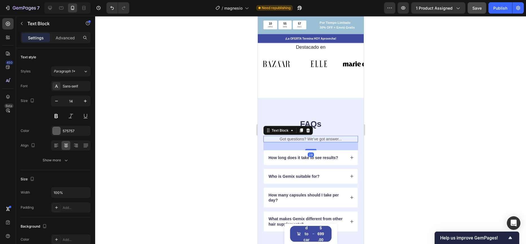
click at [306, 136] on p "Got questions? We’ve got answer..." at bounding box center [311, 138] width 94 height 5
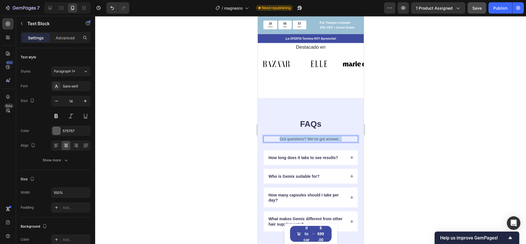
click at [306, 136] on p "Got questions? We’ve got answer..." at bounding box center [311, 138] width 94 height 5
click at [233, 122] on div at bounding box center [310, 130] width 431 height 228
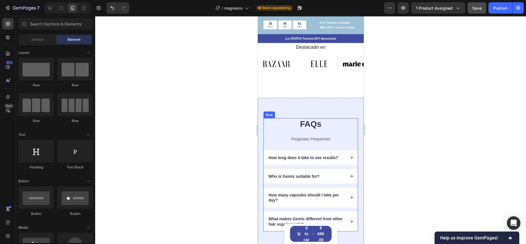
click at [321, 136] on p "Preguntas Frequentes" at bounding box center [311, 138] width 94 height 5
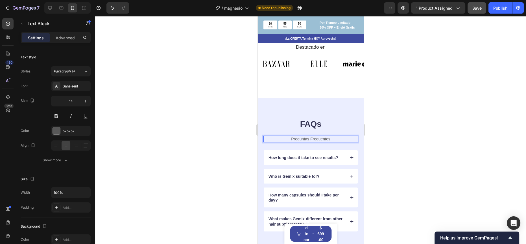
click at [318, 136] on p "Preguntas Frequentes" at bounding box center [311, 138] width 94 height 5
click at [215, 122] on div at bounding box center [310, 130] width 431 height 228
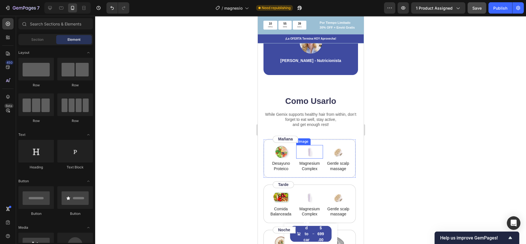
scroll to position [917, 0]
click at [305, 120] on p "While Gemix supports healthy hair from within, don’t forget to eat well, stay a…" at bounding box center [311, 120] width 94 height 16
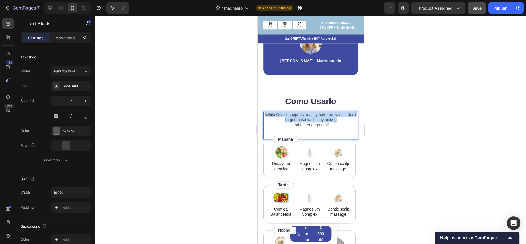
click at [305, 120] on p "While Gemix supports healthy hair from within, don’t forget to eat well, stay a…" at bounding box center [311, 120] width 94 height 16
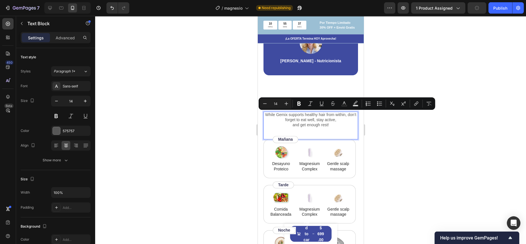
click at [325, 127] on p "While Gemix supports healthy hair from within, don’t forget to eat well, stay a…" at bounding box center [311, 120] width 94 height 16
drag, startPoint x: 331, startPoint y: 126, endPoint x: 245, endPoint y: 105, distance: 88.3
click at [258, 105] on html "iPhone 13 Mini ( 375 px) iPhone 13 Mini iPhone 13 Pro iPhone 11 Pro Max iPhone …" at bounding box center [311, 10] width 106 height 1823
copy p "While Gemix supports healthy hair from within, don’t forget to eat well, stay a…"
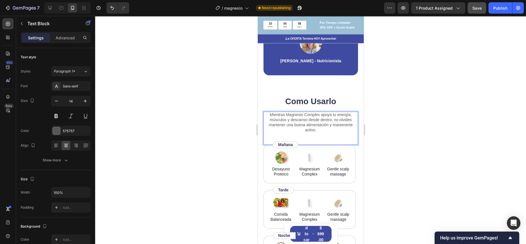
click at [319, 132] on p "Mientras Magnesio Complex apoya tu energía, músculos y descanso desde dentro, n…" at bounding box center [311, 122] width 94 height 21
click at [311, 138] on div "Mientras Magnesio Complex apoya tu energía, músculos y descanso desde dentro, n…" at bounding box center [310, 127] width 95 height 33
click at [309, 137] on div "Mientras Magnesio Complex apoya tu energía, músculos y descanso desde dentro, n…" at bounding box center [310, 127] width 95 height 33
click at [325, 133] on div "Mientras Magnesio Complex apoya tu energía, músculos y descanso desde dentro, n…" at bounding box center [310, 127] width 95 height 33
click at [326, 132] on p "Mientras Magnesio Complex apoya tu energía, músculos y descanso desde dentro, n…" at bounding box center [311, 122] width 94 height 21
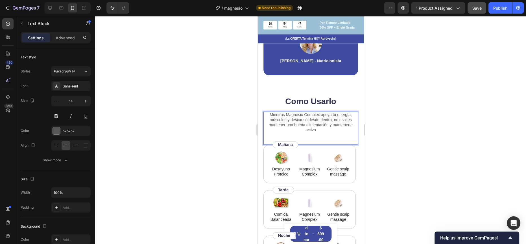
click at [195, 115] on div at bounding box center [310, 130] width 431 height 228
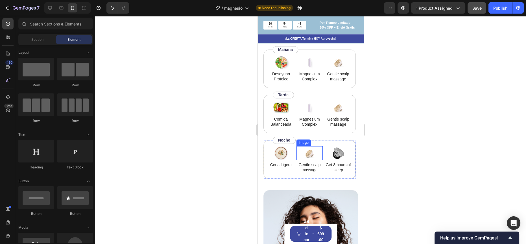
scroll to position [1011, 0]
click at [309, 151] on img at bounding box center [309, 153] width 17 height 14
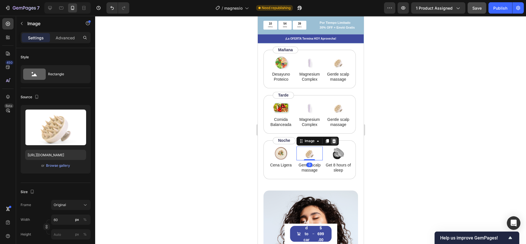
click at [332, 139] on icon at bounding box center [334, 140] width 5 height 5
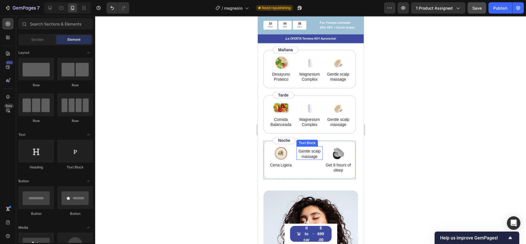
click at [311, 154] on p "Gentle scalp massage" at bounding box center [309, 153] width 25 height 10
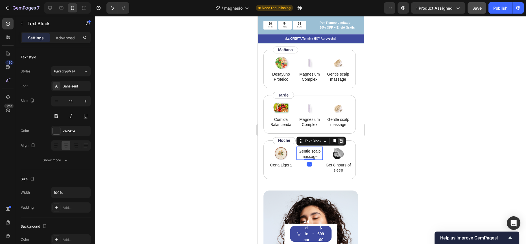
click at [340, 139] on icon at bounding box center [341, 140] width 5 height 5
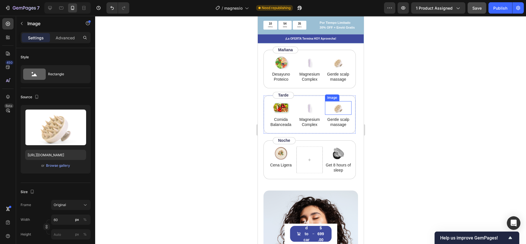
click at [334, 110] on img at bounding box center [338, 108] width 17 height 14
click at [360, 95] on icon at bounding box center [362, 95] width 5 height 5
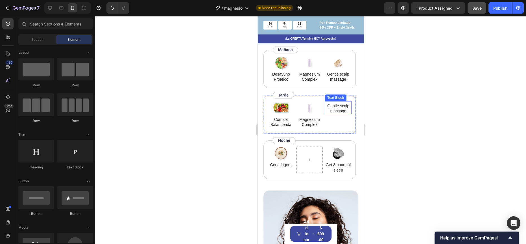
click at [338, 109] on p "Gentle scalp massage" at bounding box center [337, 108] width 25 height 10
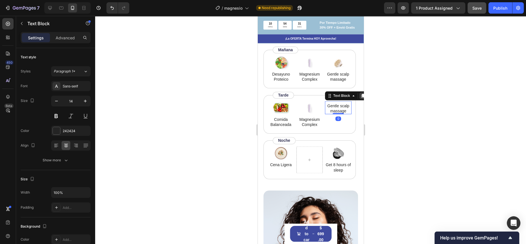
click at [359, 98] on div at bounding box center [362, 95] width 7 height 7
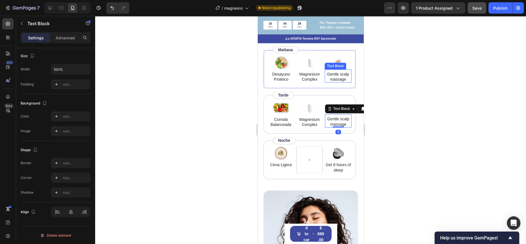
click at [335, 66] on div "Text Block" at bounding box center [335, 65] width 19 height 5
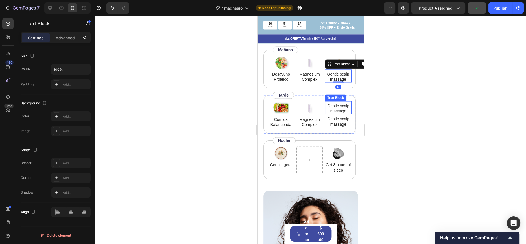
click at [336, 107] on p "Gentle scalp massage" at bounding box center [337, 108] width 25 height 10
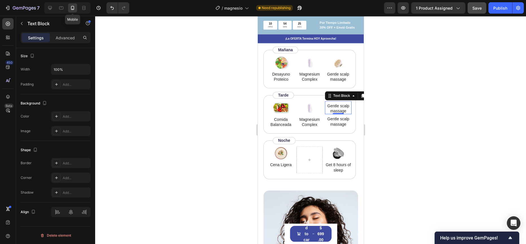
click at [67, 6] on div "Mobile" at bounding box center [67, 7] width 46 height 11
click at [63, 7] on icon at bounding box center [61, 8] width 6 height 6
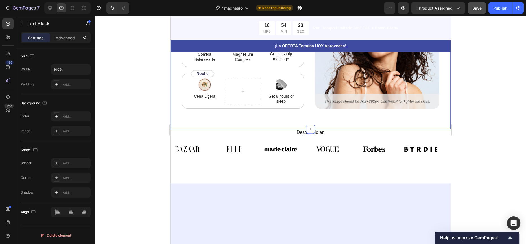
scroll to position [978, 0]
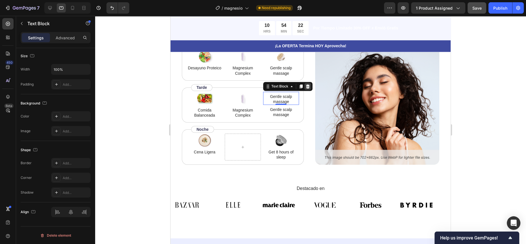
click at [306, 125] on div "Image Desayuno Proteico Text Block Image Magnesium Complex Text Block Image Gen…" at bounding box center [311, 104] width 258 height 119
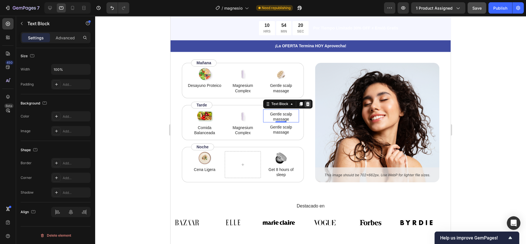
click at [307, 104] on icon at bounding box center [308, 103] width 5 height 5
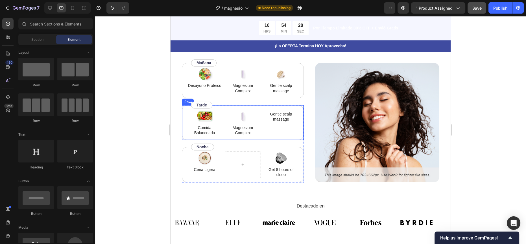
scroll to position [953, 0]
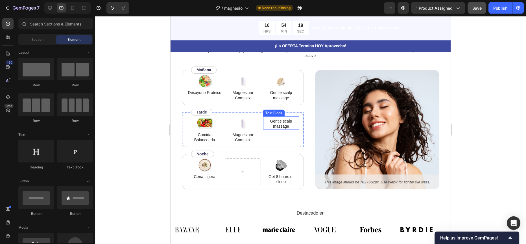
click at [283, 123] on p "Gentle scalp massage" at bounding box center [281, 123] width 35 height 10
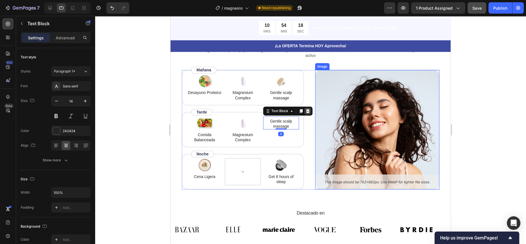
click at [308, 110] on icon at bounding box center [308, 110] width 5 height 5
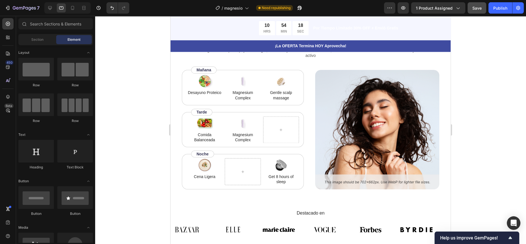
click at [286, 89] on div "Gentle scalp massage" at bounding box center [281, 94] width 36 height 11
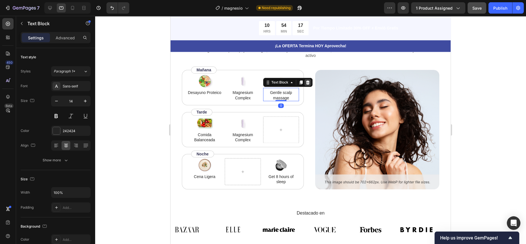
click at [307, 79] on div at bounding box center [308, 82] width 7 height 7
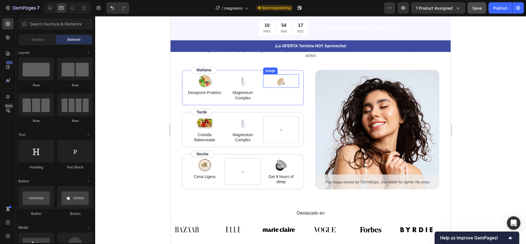
click at [277, 81] on img at bounding box center [281, 81] width 17 height 14
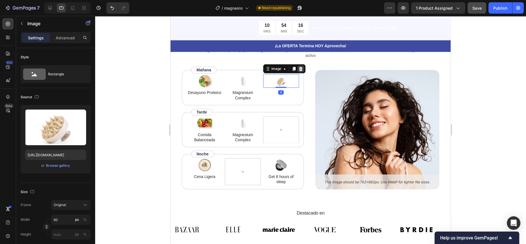
click at [300, 68] on icon at bounding box center [301, 69] width 4 height 4
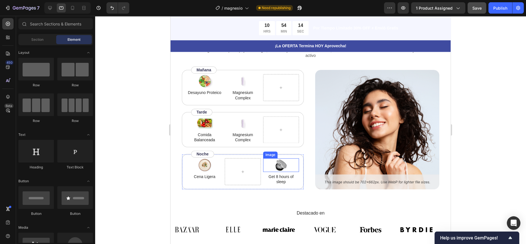
click at [277, 165] on img at bounding box center [281, 165] width 17 height 14
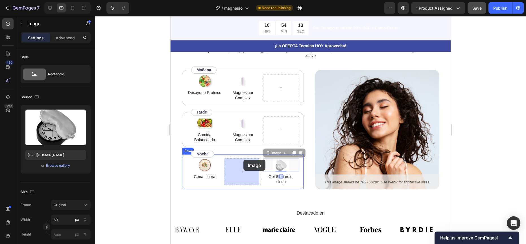
drag, startPoint x: 265, startPoint y: 153, endPoint x: 243, endPoint y: 159, distance: 22.7
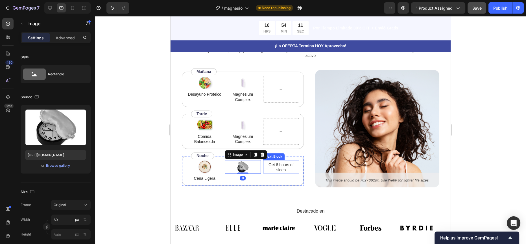
click at [275, 164] on p "Get 8 hours of sleep" at bounding box center [281, 167] width 35 height 10
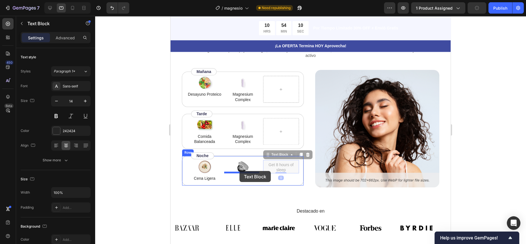
drag, startPoint x: 267, startPoint y: 152, endPoint x: 240, endPoint y: 171, distance: 33.0
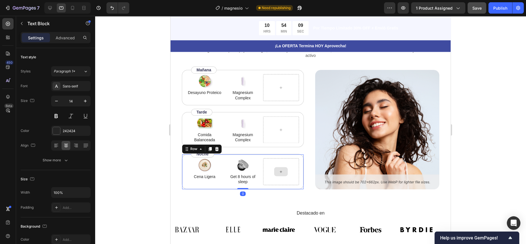
click at [286, 166] on div at bounding box center [281, 171] width 36 height 27
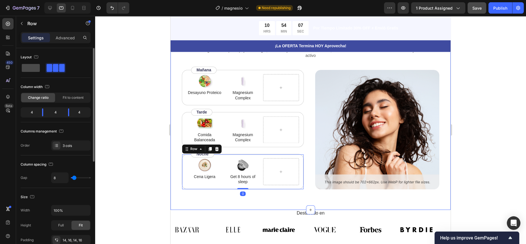
click at [35, 65] on span at bounding box center [31, 68] width 18 height 8
type input "0"
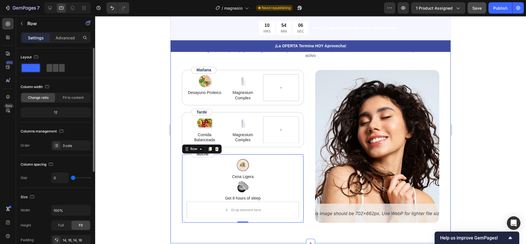
click at [60, 66] on span at bounding box center [62, 68] width 6 height 8
type input "8"
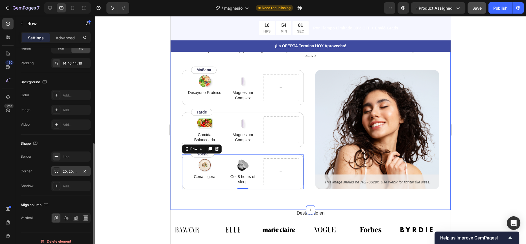
scroll to position [182, 0]
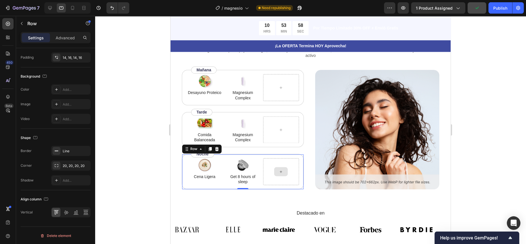
click at [269, 168] on div at bounding box center [281, 171] width 36 height 27
click at [116, 111] on div at bounding box center [310, 130] width 431 height 228
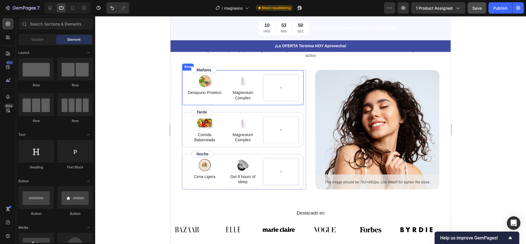
click at [264, 71] on div "Image Desayuno Proteico Text Block Image Magnesium Complex Text Block Row" at bounding box center [243, 87] width 122 height 35
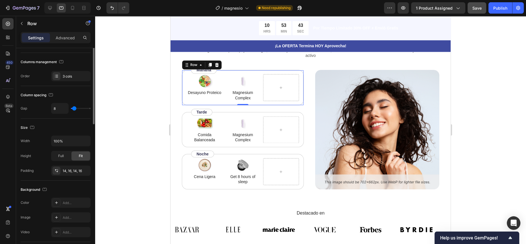
scroll to position [0, 0]
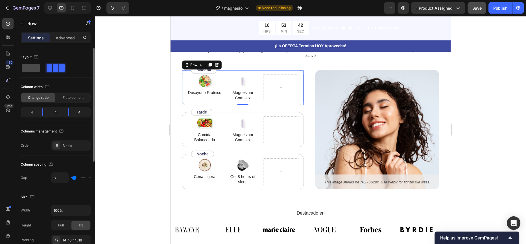
click at [32, 67] on span at bounding box center [31, 68] width 18 height 8
type input "0"
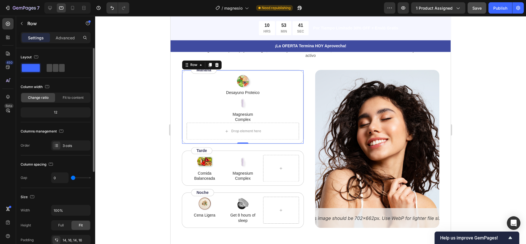
click at [61, 67] on span at bounding box center [62, 68] width 6 height 8
type input "8"
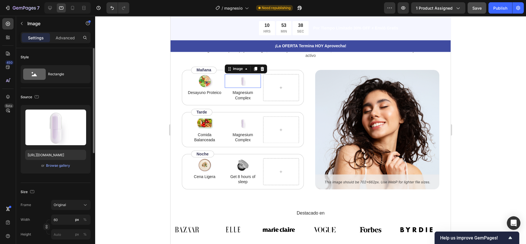
click at [259, 75] on div at bounding box center [243, 81] width 36 height 14
click at [222, 87] on div "Image Desayuno Proteico Text Block Image 0 Magnesium Complex Text Block Row" at bounding box center [243, 87] width 122 height 35
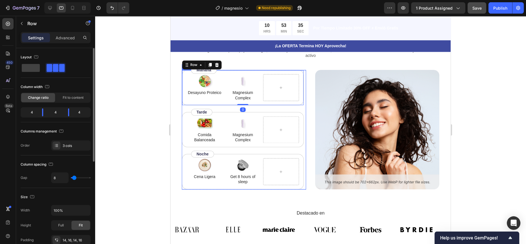
click at [160, 104] on div at bounding box center [310, 130] width 431 height 228
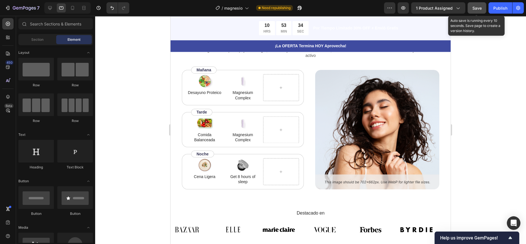
click at [483, 11] on button "Save" at bounding box center [477, 7] width 19 height 11
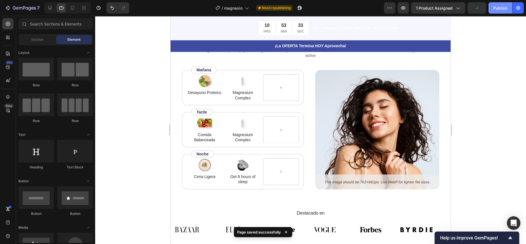
click at [498, 10] on div "Publish" at bounding box center [501, 8] width 14 height 6
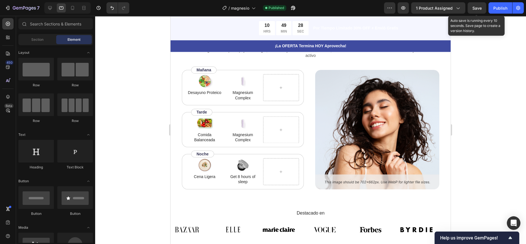
click at [474, 10] on span "Save" at bounding box center [477, 8] width 9 height 5
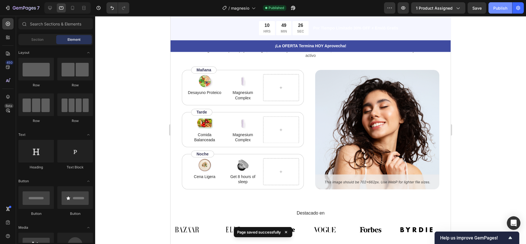
click at [489, 5] on button "Publish" at bounding box center [501, 7] width 24 height 11
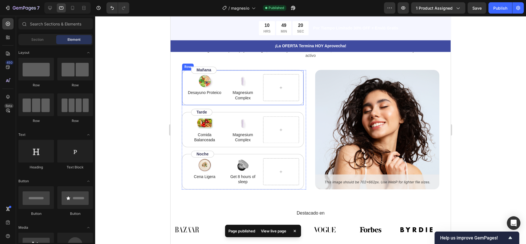
click at [275, 82] on div at bounding box center [281, 87] width 36 height 27
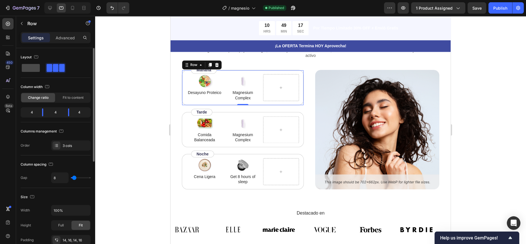
click at [33, 68] on span at bounding box center [31, 68] width 18 height 8
type input "0"
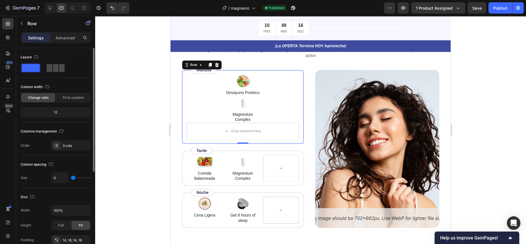
click at [48, 66] on span at bounding box center [50, 68] width 6 height 8
type input "8"
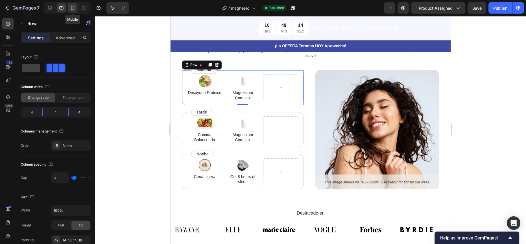
click at [71, 10] on icon at bounding box center [72, 8] width 3 height 4
type input "6"
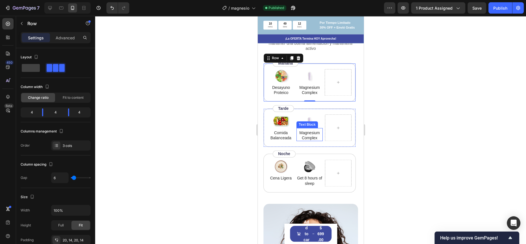
scroll to position [998, 0]
click at [58, 37] on p "Advanced" at bounding box center [65, 38] width 19 height 6
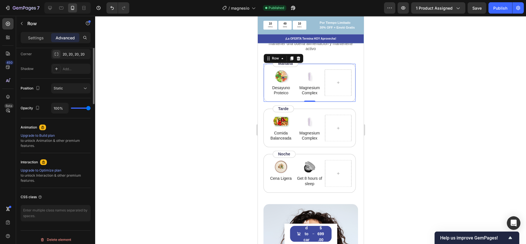
scroll to position [0, 0]
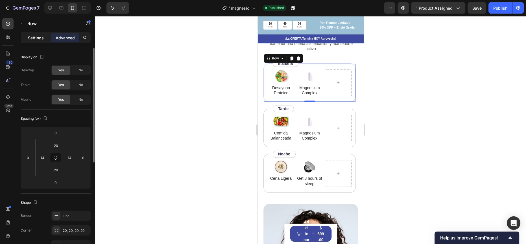
click at [36, 36] on p "Settings" at bounding box center [36, 38] width 16 height 6
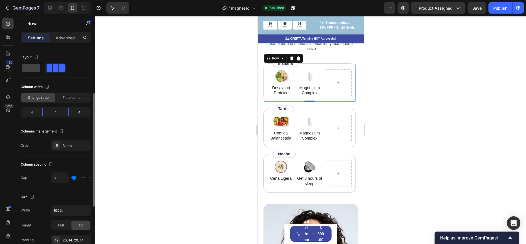
scroll to position [51, 0]
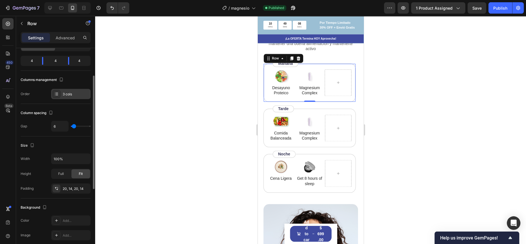
click at [66, 95] on div "3 cols" at bounding box center [76, 94] width 27 height 5
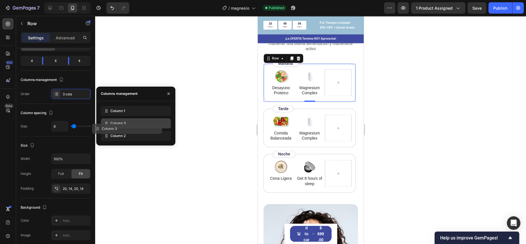
click at [157, 130] on div "Column 1 Column 3 Column 2" at bounding box center [136, 123] width 70 height 35
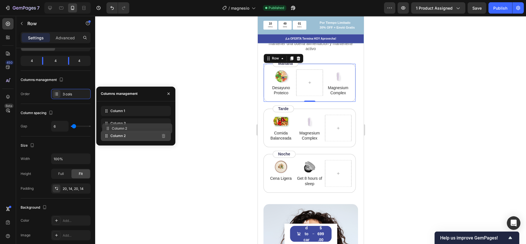
drag, startPoint x: 103, startPoint y: 137, endPoint x: 106, endPoint y: 125, distance: 12.4
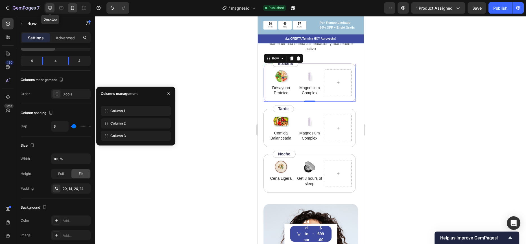
click at [51, 8] on icon at bounding box center [50, 8] width 6 height 6
type input "8"
type input "1200"
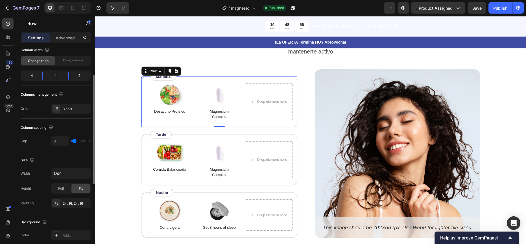
scroll to position [1038, 0]
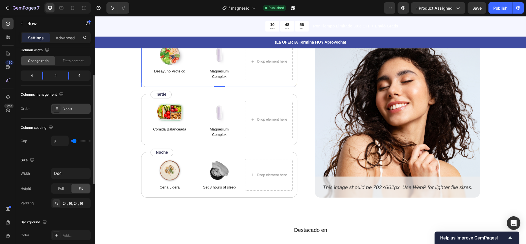
click at [69, 105] on div "3 cols" at bounding box center [71, 108] width 40 height 10
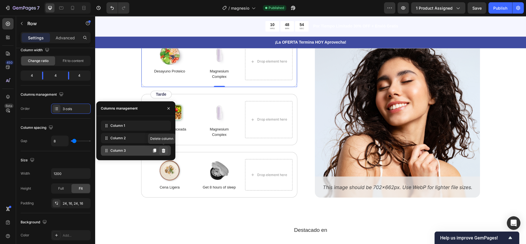
click at [164, 150] on icon at bounding box center [164, 150] width 4 height 4
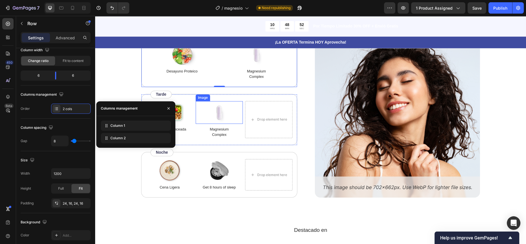
click at [229, 105] on img at bounding box center [219, 112] width 28 height 23
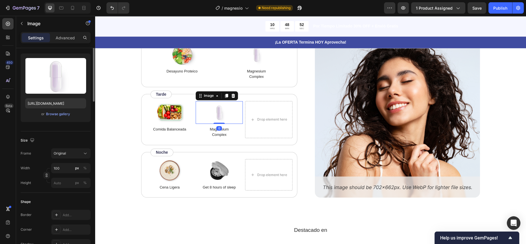
scroll to position [0, 0]
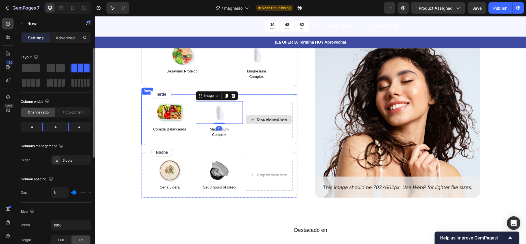
click at [245, 101] on div "Drop element here" at bounding box center [268, 119] width 47 height 37
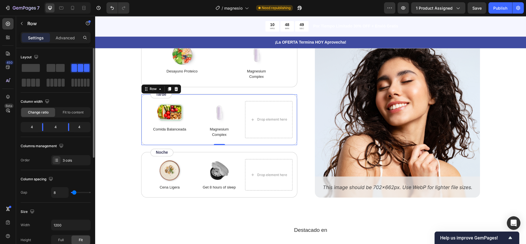
click at [68, 153] on div "Columns management Order 3 cols" at bounding box center [56, 153] width 70 height 24
click at [65, 158] on div "3 cols" at bounding box center [76, 160] width 27 height 5
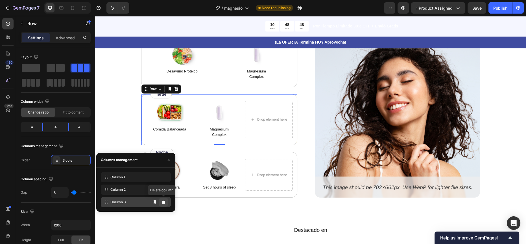
click at [163, 201] on icon at bounding box center [164, 202] width 4 height 4
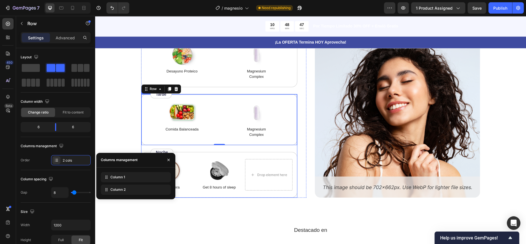
click at [237, 156] on div "Image Cena Ligera Text Block Image Get 8 hours of sleep Text Block Drop element…" at bounding box center [219, 175] width 156 height 46
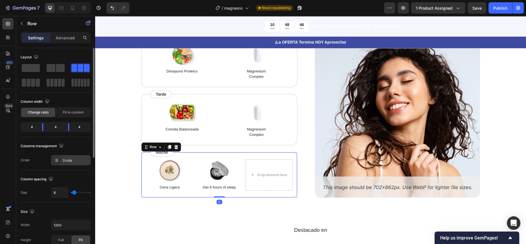
click at [66, 158] on div "3 cols" at bounding box center [76, 160] width 27 height 5
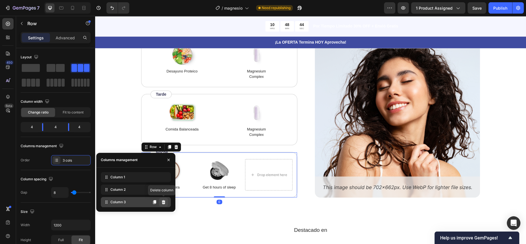
click at [165, 201] on icon at bounding box center [163, 201] width 5 height 5
click at [163, 202] on icon at bounding box center [164, 202] width 4 height 4
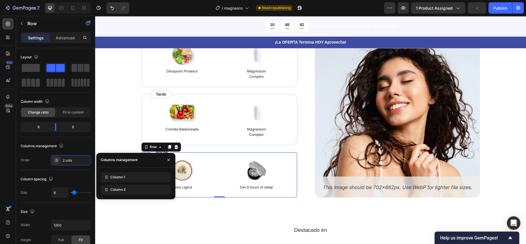
click at [118, 131] on div "Como Usarlo Heading Mientras Magnesio Complex apoya tu energía, músculos y desc…" at bounding box center [311, 88] width 386 height 218
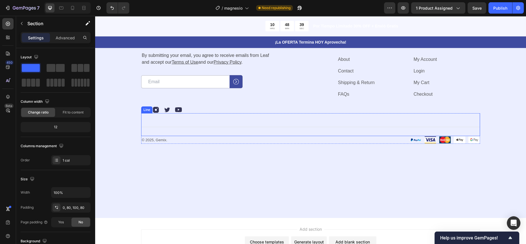
scroll to position [1490, 0]
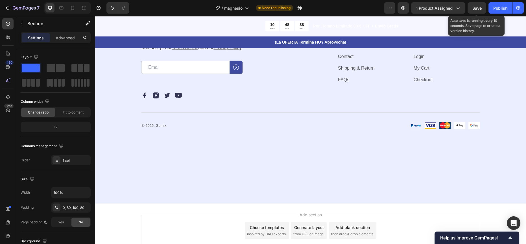
click at [478, 10] on div "Save" at bounding box center [477, 8] width 9 height 6
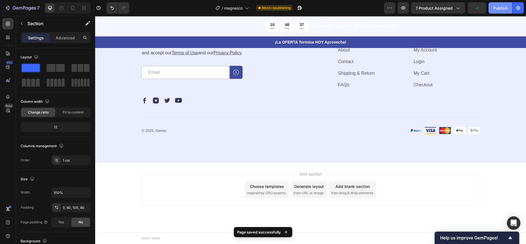
click at [498, 7] on div "Publish" at bounding box center [501, 8] width 14 height 6
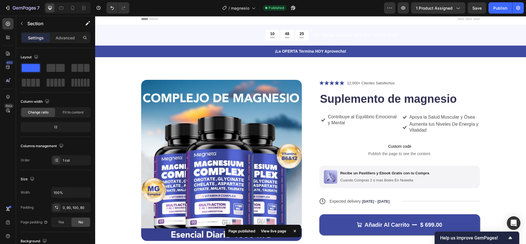
scroll to position [0, 0]
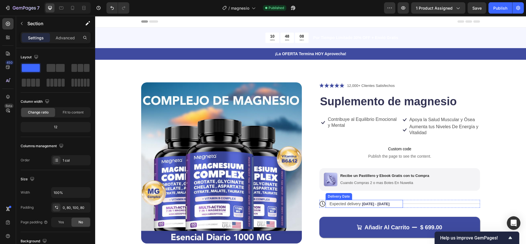
click at [333, 202] on span "Expected delivery" at bounding box center [345, 203] width 31 height 5
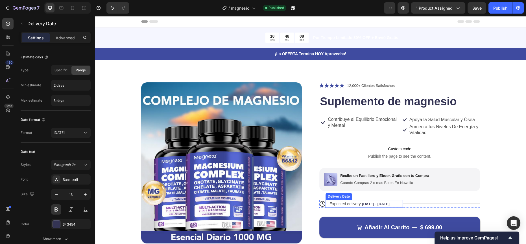
click at [333, 202] on span "Expected delivery" at bounding box center [345, 203] width 31 height 5
click at [338, 203] on span "Expected delivery" at bounding box center [345, 203] width 31 height 5
click at [358, 205] on span "Expected delivery" at bounding box center [345, 203] width 31 height 5
click at [358, 203] on span "Expected delivery" at bounding box center [345, 203] width 31 height 5
click at [359, 206] on div at bounding box center [364, 207] width 11 height 2
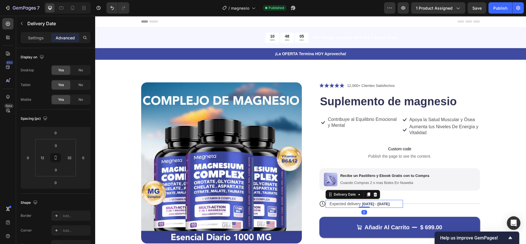
click at [359, 205] on span "Expected delivery" at bounding box center [345, 203] width 31 height 5
click at [358, 203] on span "Expected delivery" at bounding box center [345, 203] width 31 height 5
click at [26, 23] on button "button" at bounding box center [21, 23] width 9 height 9
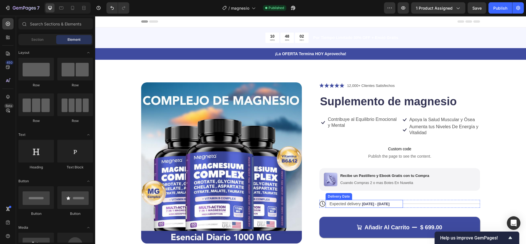
click at [347, 201] on div "Expected delivery Sep 28 - Oct 01" at bounding box center [361, 203] width 65 height 8
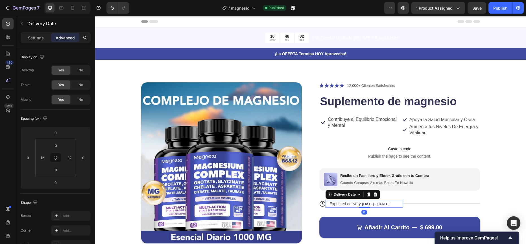
click at [347, 201] on div "Expected delivery Sep 28 - Oct 01" at bounding box center [361, 203] width 65 height 8
click at [343, 203] on span "Expected delivery" at bounding box center [345, 203] width 31 height 5
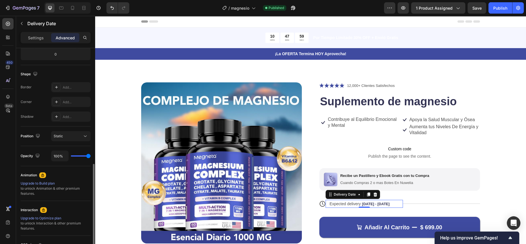
scroll to position [168, 0]
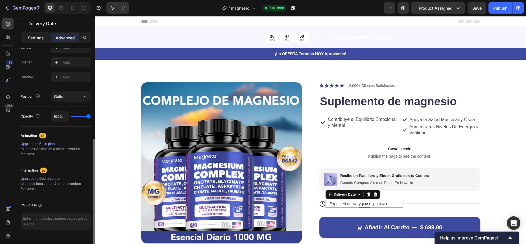
click at [44, 38] on p "Settings" at bounding box center [36, 38] width 16 height 6
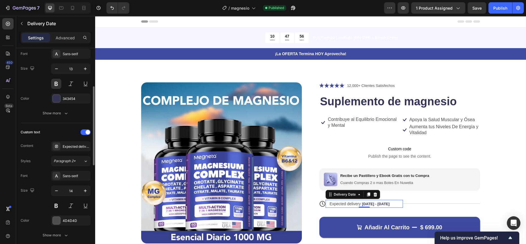
scroll to position [129, 0]
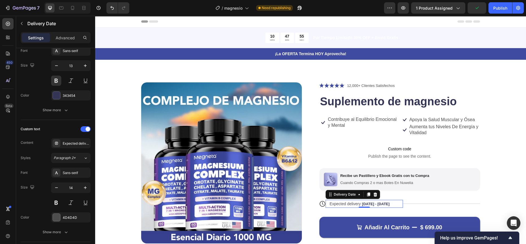
click at [342, 201] on div "Expected delivery Sep 28 - Oct 01" at bounding box center [361, 203] width 65 height 8
click at [339, 204] on span "Expected delivery" at bounding box center [345, 203] width 31 height 5
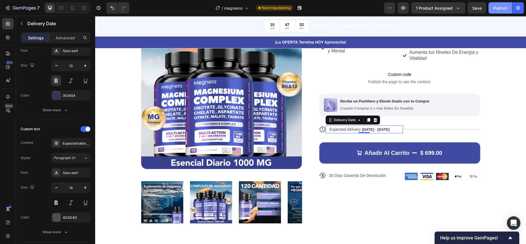
click at [502, 9] on div "Publish" at bounding box center [501, 8] width 14 height 6
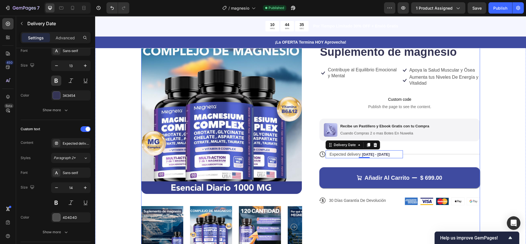
scroll to position [45, 0]
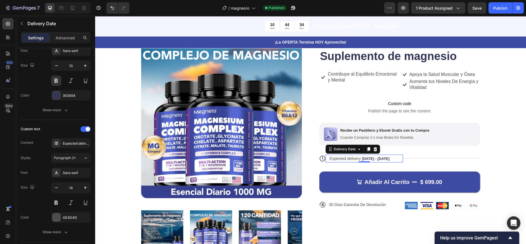
click at [345, 155] on div "Expected delivery Sep 28 - Oct 01" at bounding box center [361, 158] width 65 height 8
click at [343, 156] on span "Expected delivery" at bounding box center [345, 158] width 31 height 5
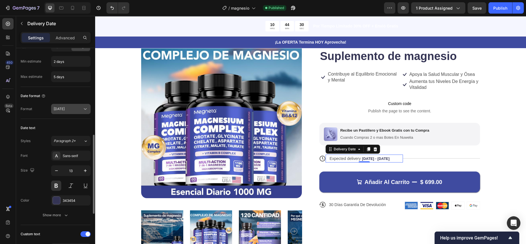
scroll to position [126, 0]
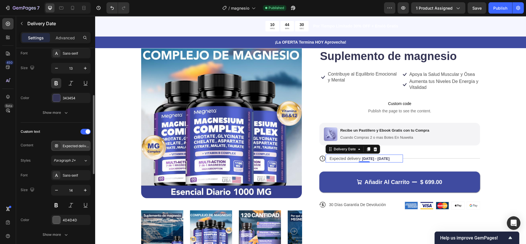
click at [70, 142] on div "Expected delivery" at bounding box center [71, 145] width 40 height 10
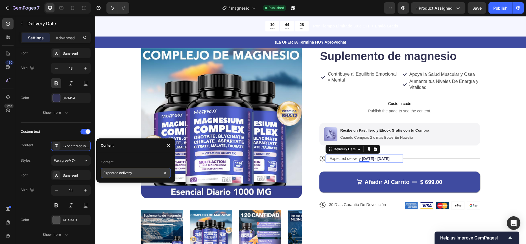
click at [114, 171] on input "Expected delivery" at bounding box center [136, 173] width 70 height 10
type input "T"
type input "Llega Entre el"
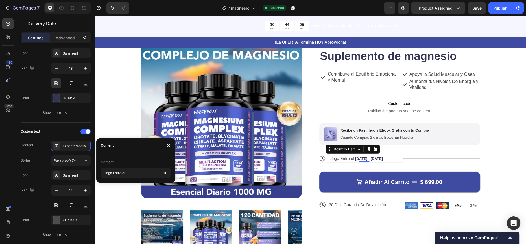
click at [472, 107] on p "Custom code Publish the page to see the content." at bounding box center [400, 106] width 152 height 23
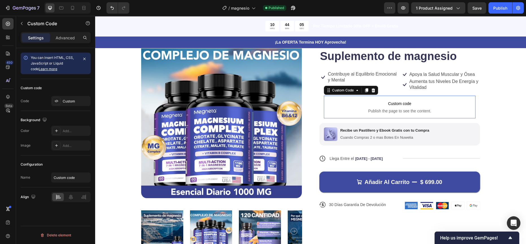
scroll to position [0, 0]
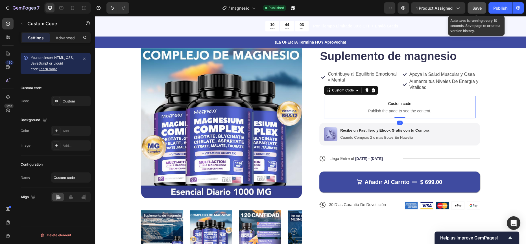
click at [484, 8] on button "Save" at bounding box center [477, 7] width 19 height 11
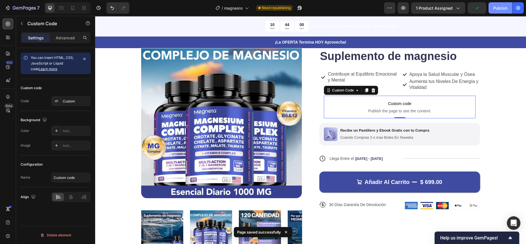
click at [500, 7] on div "Publish" at bounding box center [501, 8] width 14 height 6
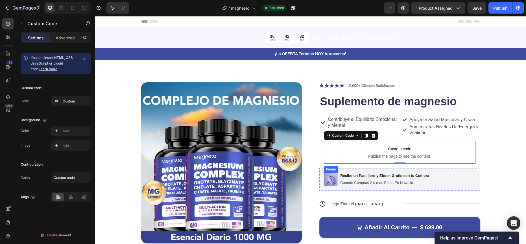
click at [328, 180] on img at bounding box center [331, 179] width 14 height 14
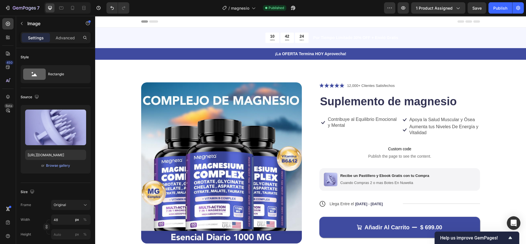
click at [331, 177] on img at bounding box center [331, 179] width 14 height 14
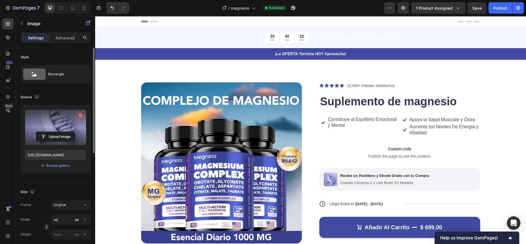
click at [79, 113] on icon "button" at bounding box center [81, 115] width 6 height 6
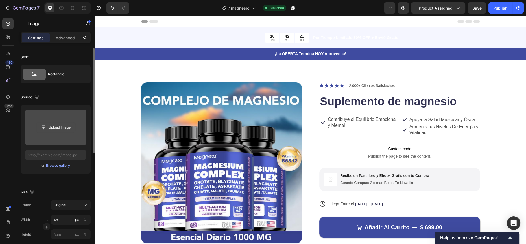
click at [60, 127] on input "file" at bounding box center [55, 127] width 39 height 10
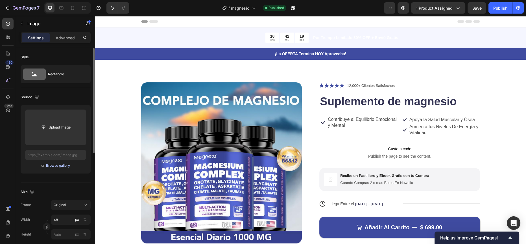
click at [66, 167] on div "Browse gallery" at bounding box center [58, 165] width 24 height 5
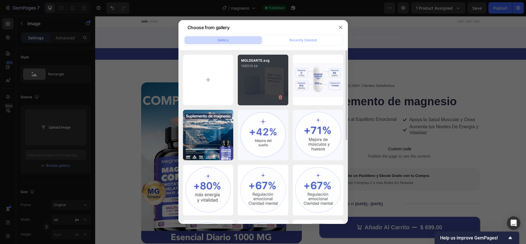
click at [269, 82] on div "MOLDEARTE.svg 1483.14 kb" at bounding box center [263, 80] width 51 height 51
type input "https://cdn.shopify.com/s/files/1/0792/3882/4176/files/gempages_585715329611596…"
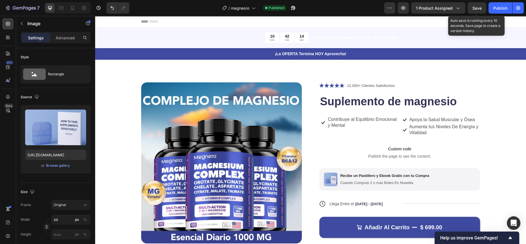
click at [479, 7] on span "Save" at bounding box center [477, 8] width 9 height 5
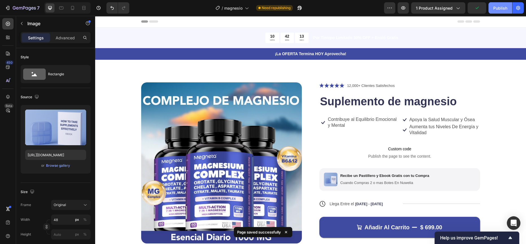
click at [496, 7] on div "Publish" at bounding box center [501, 8] width 14 height 6
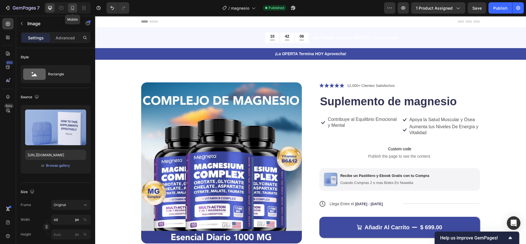
click at [75, 9] on div at bounding box center [72, 7] width 9 height 9
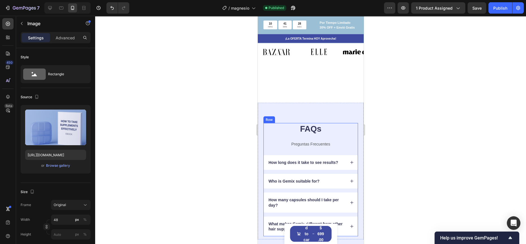
scroll to position [1528, 0]
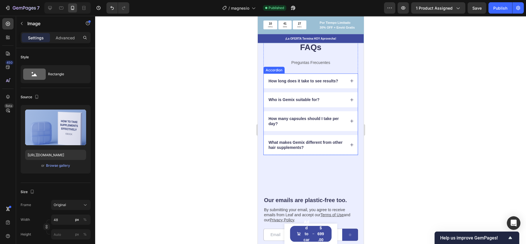
click at [291, 81] on p "How long does it take to see results?" at bounding box center [303, 80] width 70 height 5
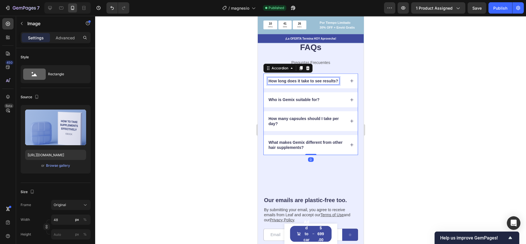
click at [291, 81] on p "How long does it take to see results?" at bounding box center [303, 80] width 70 height 5
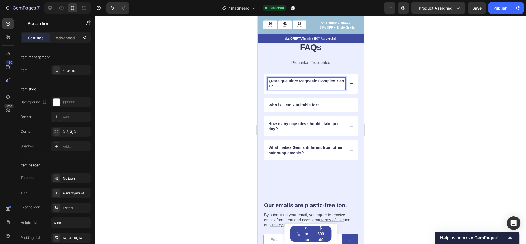
click at [280, 103] on p "Who is Gemix suitable for?" at bounding box center [293, 104] width 51 height 5
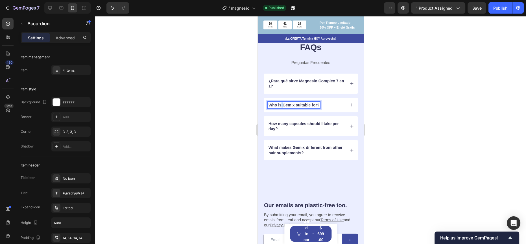
click at [280, 103] on p "Who is Gemix suitable for?" at bounding box center [293, 104] width 51 height 5
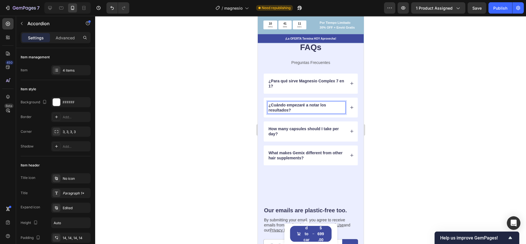
click at [295, 127] on p "How many capsules should I take per day?" at bounding box center [306, 131] width 76 height 10
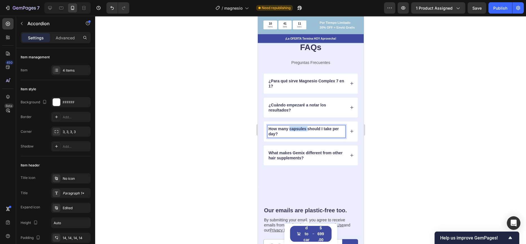
click at [295, 127] on p "How many capsules should I take per day?" at bounding box center [306, 131] width 76 height 10
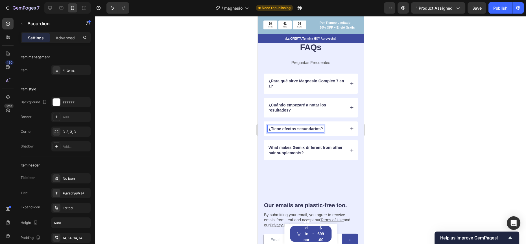
click at [283, 145] on p "What makes Gemix different from other hair supplements?" at bounding box center [306, 150] width 76 height 10
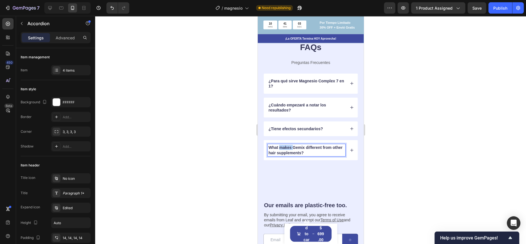
click at [283, 145] on p "What makes Gemix different from other hair supplements?" at bounding box center [306, 150] width 76 height 10
click at [344, 81] on div "¿Para qué sirve Magnesio Complex 7 en 1?" at bounding box center [311, 83] width 94 height 20
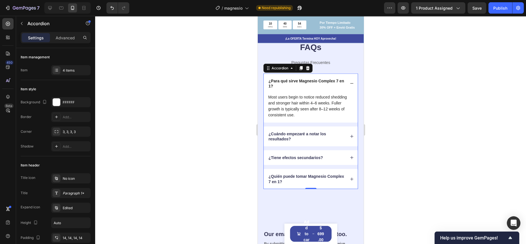
click at [303, 107] on p "Most users begin to notice reduced shedding and stronger hair within 4–6 weeks.…" at bounding box center [310, 106] width 85 height 24
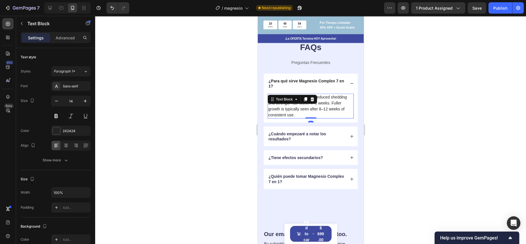
click at [303, 107] on p "Most users begin to notice reduced shedding and stronger hair within 4–6 weeks.…" at bounding box center [310, 106] width 85 height 24
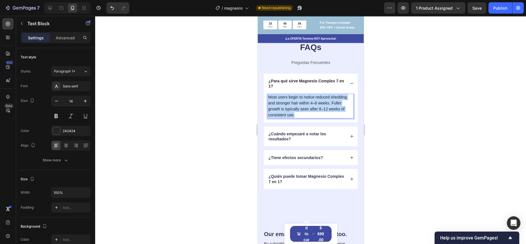
click at [303, 107] on p "Most users begin to notice reduced shedding and stronger hair within 4–6 weeks.…" at bounding box center [310, 106] width 85 height 24
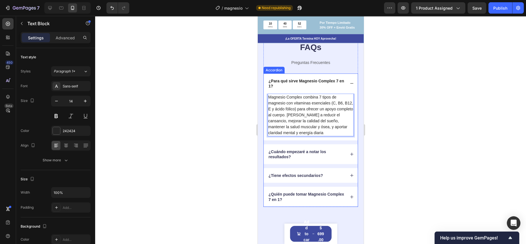
click at [299, 156] on p "¿Cuándo empezaré a notar los resultados?" at bounding box center [306, 154] width 76 height 10
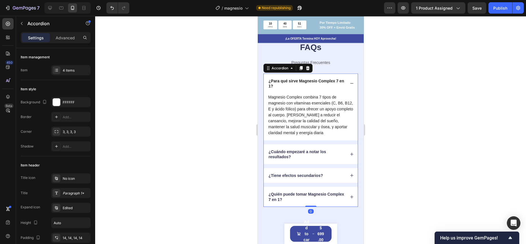
click at [346, 151] on div "¿Cuándo empezaré a notar los resultados?" at bounding box center [311, 154] width 94 height 20
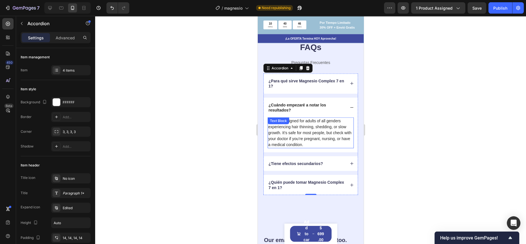
click at [306, 125] on p "Follix is designed for adults of all genders experiencing hair thinning, sheddi…" at bounding box center [310, 133] width 85 height 30
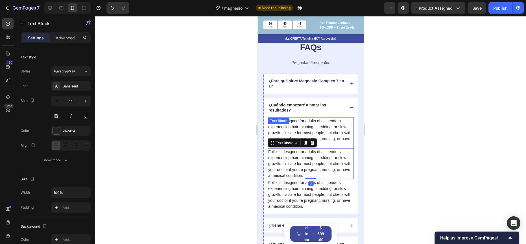
click at [307, 132] on p "Follix is designed for adults of all genders experiencing hair thinning, sheddi…" at bounding box center [310, 133] width 85 height 30
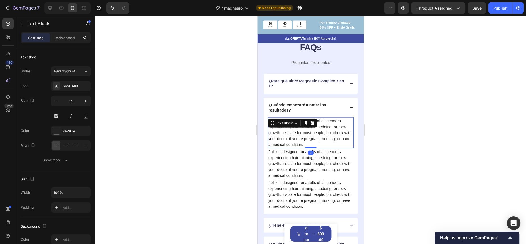
click at [317, 156] on p "Follix is designed for adults of all genders experiencing hair thinning, sheddi…" at bounding box center [310, 164] width 85 height 30
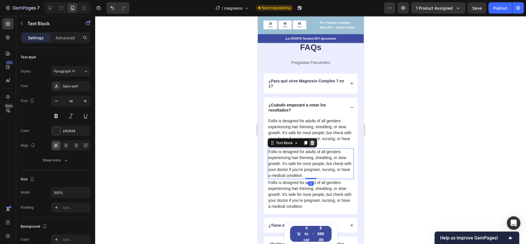
click at [314, 145] on div at bounding box center [312, 142] width 7 height 7
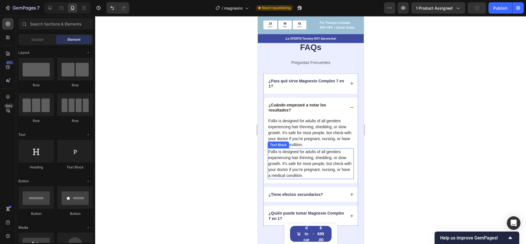
click at [319, 159] on p "Follix is designed for adults of all genders experiencing hair thinning, sheddi…" at bounding box center [310, 164] width 85 height 30
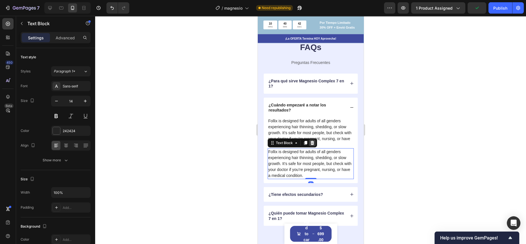
click at [314, 141] on div at bounding box center [312, 142] width 7 height 7
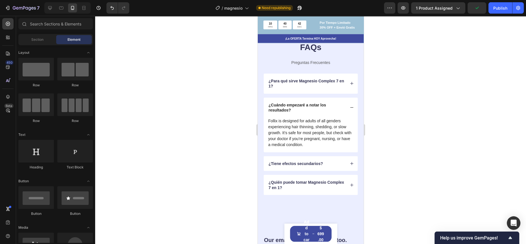
click at [300, 131] on p "Follix is designed for adults of all genders experiencing hair thinning, sheddi…" at bounding box center [310, 133] width 85 height 30
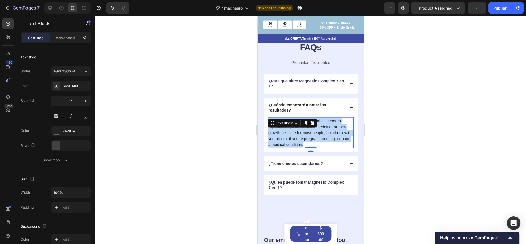
click at [300, 131] on p "Follix is designed for adults of all genders experiencing hair thinning, sheddi…" at bounding box center [310, 133] width 85 height 30
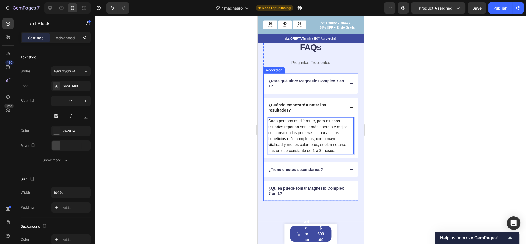
click at [350, 107] on icon at bounding box center [352, 107] width 4 height 4
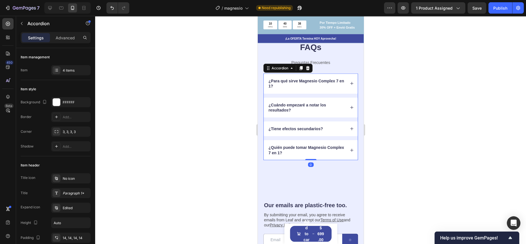
click at [343, 128] on div "¿Tiene efectos secundarios?" at bounding box center [311, 128] width 94 height 15
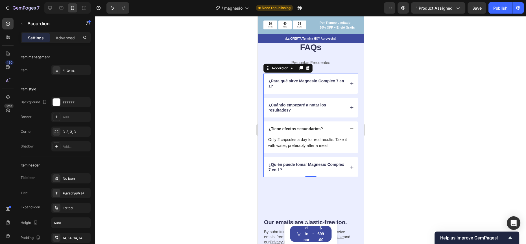
click at [286, 138] on p "Only 2 capsules a day for real results. Take it with water, preferably after a …" at bounding box center [310, 142] width 85 height 12
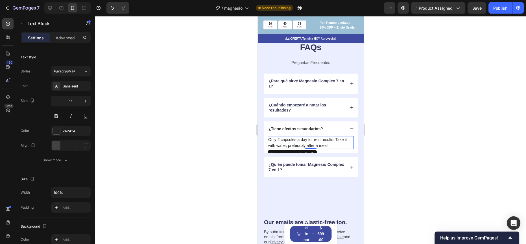
click at [286, 138] on p "Only 2 capsules a day for real results. Take it with water, preferably after a …" at bounding box center [310, 142] width 85 height 12
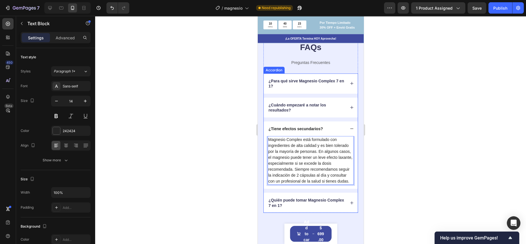
click at [340, 128] on div "¿Tiene efectos secundarios?" at bounding box center [311, 128] width 94 height 15
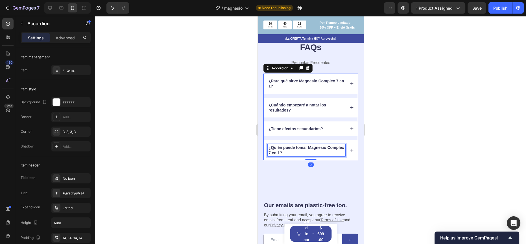
click at [304, 151] on p "¿Quién puede tomar Magnesio Complex 7 en 1?" at bounding box center [306, 150] width 76 height 10
click at [340, 147] on div "¿Quién puede tomar Magnesio Complex 7 en 1?" at bounding box center [307, 150] width 78 height 12
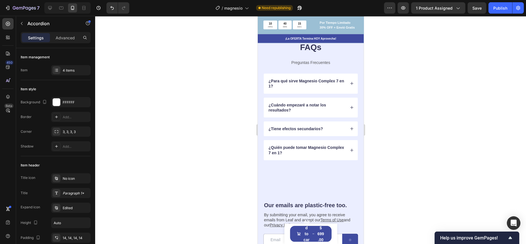
click at [351, 148] on div "¿Quién puede tomar Magnesio Complex 7 en 1?" at bounding box center [311, 150] width 94 height 20
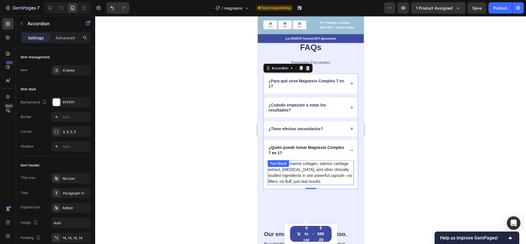
click at [298, 171] on p "It combines marine collagen, salmon cartilage extract, biotin, and other clinic…" at bounding box center [310, 172] width 85 height 24
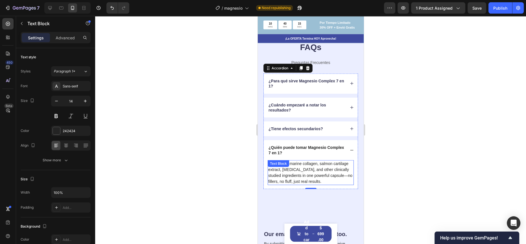
click at [298, 171] on p "It combines marine collagen, salmon cartilage extract, biotin, and other clinic…" at bounding box center [310, 172] width 85 height 24
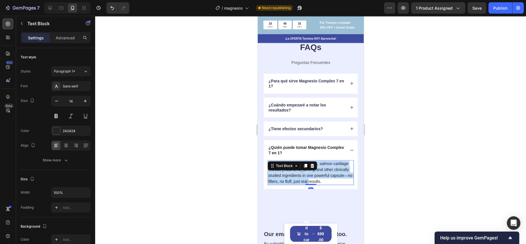
click at [298, 171] on p "It combines marine collagen, salmon cartilage extract, biotin, and other clinic…" at bounding box center [310, 172] width 85 height 24
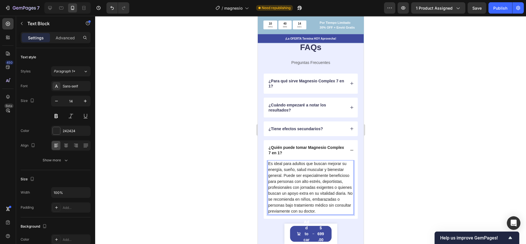
click at [235, 157] on div at bounding box center [310, 130] width 431 height 228
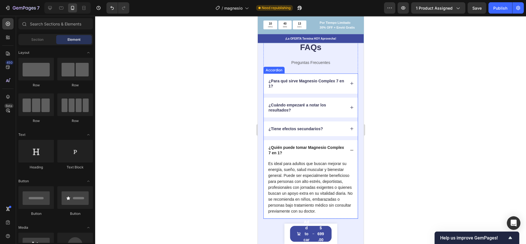
click at [346, 147] on div "¿Quién puede tomar Magnesio Complex 7 en 1?" at bounding box center [311, 150] width 94 height 20
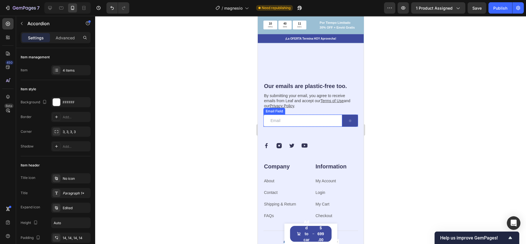
scroll to position [1617, 0]
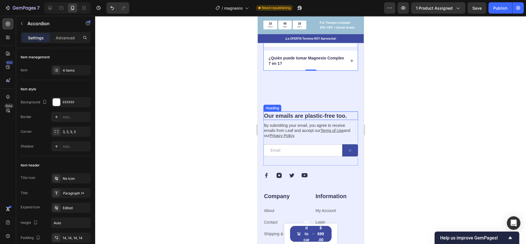
click at [349, 114] on h2 "Our emails are plastic-free too." at bounding box center [310, 115] width 95 height 8
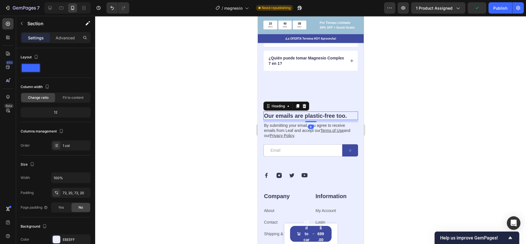
click at [353, 121] on div "Our emails are plastic-free too. Heading 8 By submitting your email, you agree …" at bounding box center [311, 199] width 106 height 217
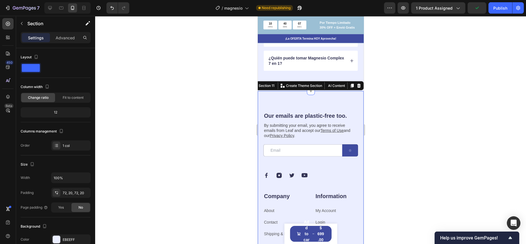
click at [355, 123] on div "Our emails are plastic-free too. Heading By submitting your email, you agree to…" at bounding box center [311, 199] width 106 height 217
click at [353, 123] on div "By submitting your email, you agree to receive emails from Leaf and accept our …" at bounding box center [310, 130] width 95 height 17
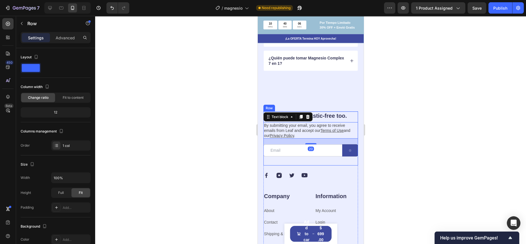
click at [352, 120] on div "Our emails are plastic-free too. Heading By submitting your email, you agree to…" at bounding box center [310, 138] width 95 height 54
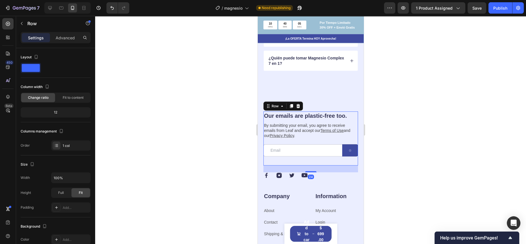
click at [301, 107] on div "Row" at bounding box center [283, 105] width 40 height 9
click at [300, 107] on icon at bounding box center [298, 106] width 5 height 5
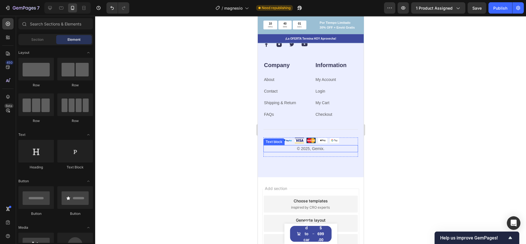
scroll to position [1712, 0]
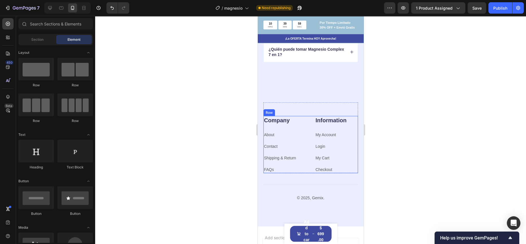
scroll to position [1642, 0]
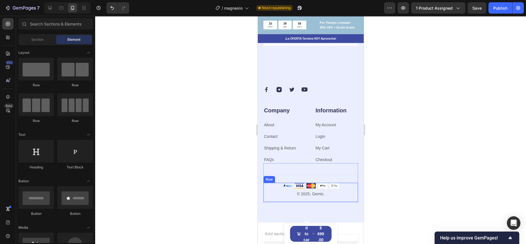
click at [317, 191] on p "© 2025, Gemix." at bounding box center [311, 194] width 94 height 6
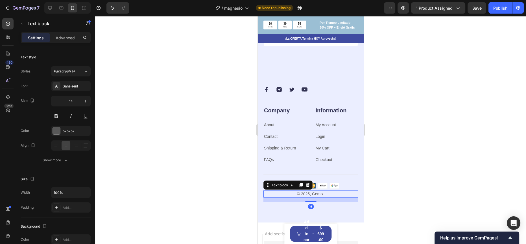
click at [316, 195] on p "© 2025, Gemix." at bounding box center [311, 194] width 94 height 6
click at [321, 193] on p "© 2025, Gemix." at bounding box center [311, 194] width 94 height 6
click at [442, 102] on div at bounding box center [310, 130] width 431 height 228
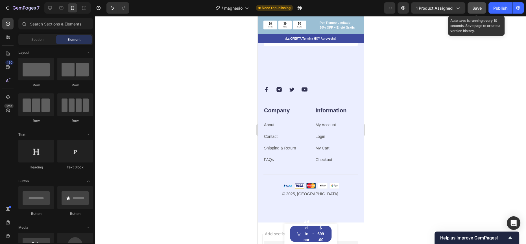
click at [483, 8] on button "Save" at bounding box center [477, 7] width 19 height 11
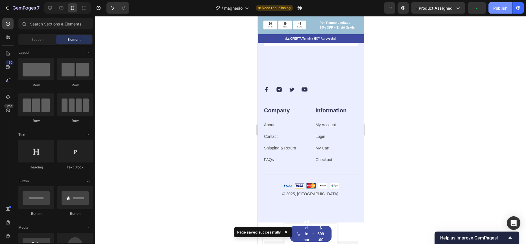
click at [491, 8] on button "Publish" at bounding box center [501, 7] width 24 height 11
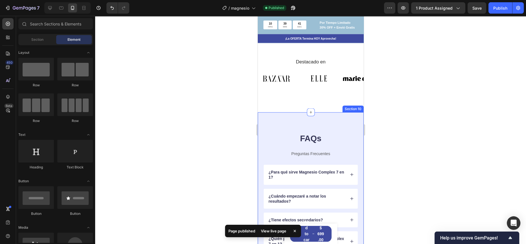
scroll to position [1437, 0]
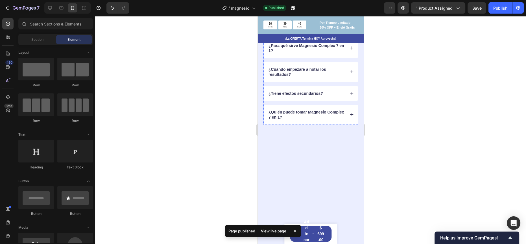
click at [309, 18] on h2 "FAQs" at bounding box center [310, 12] width 95 height 12
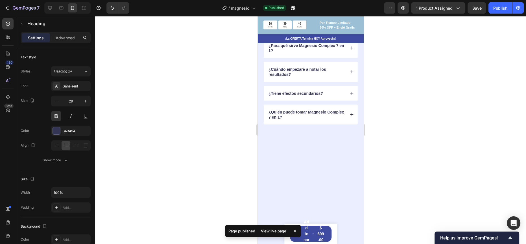
click at [309, 18] on h2 "FAQs" at bounding box center [310, 12] width 95 height 12
click at [309, 18] on p "FAQs" at bounding box center [311, 12] width 94 height 11
click at [311, 30] on p "Preguntas Frecuentes" at bounding box center [311, 27] width 94 height 5
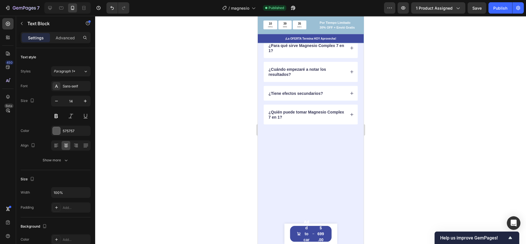
click at [311, 30] on p "Preguntas Frecuentes" at bounding box center [311, 27] width 94 height 5
click at [243, 146] on div at bounding box center [310, 130] width 431 height 228
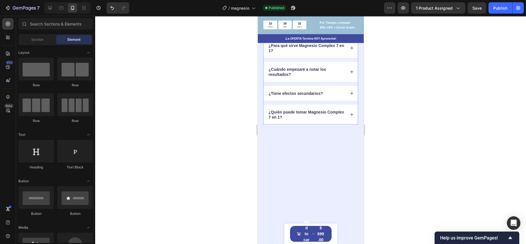
click at [293, 30] on p "Rich Text Editor. Editing area: main" at bounding box center [311, 27] width 94 height 5
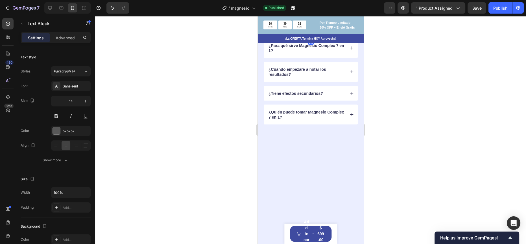
click at [309, 21] on icon at bounding box center [308, 18] width 5 height 5
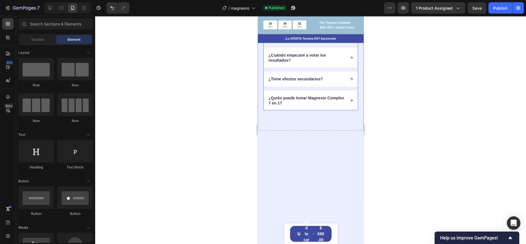
click at [306, 24] on div "Preguntas Frecuentes Heading" at bounding box center [310, 15] width 95 height 18
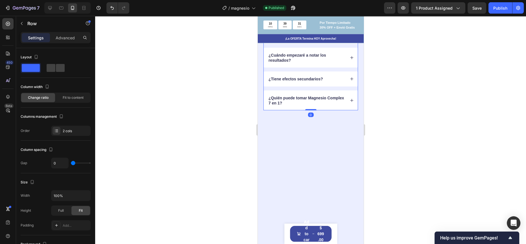
click at [414, 147] on div at bounding box center [310, 130] width 431 height 228
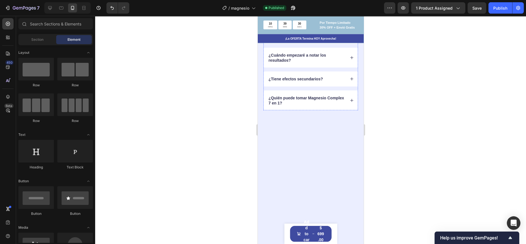
click at [337, 18] on p "Preguntas Frecuentes" at bounding box center [311, 12] width 94 height 11
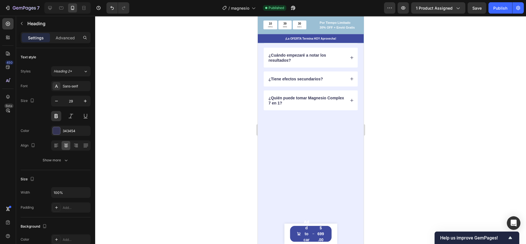
click at [417, 127] on div at bounding box center [310, 130] width 431 height 228
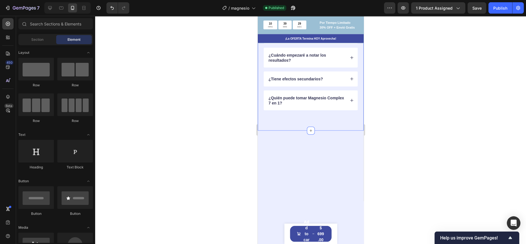
click at [359, 131] on div "Preguntas Frecuentes Heading ¿Para qué sirve Magnesio Complex 7 en 1? ¿Cuándo e…" at bounding box center [311, 58] width 106 height 145
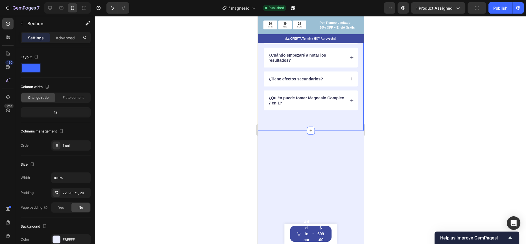
click at [342, 18] on p "Preguntas Frecuentes" at bounding box center [311, 12] width 94 height 11
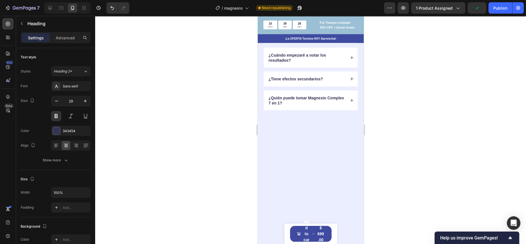
click at [350, 18] on p "Preguntas Frecuentes" at bounding box center [311, 12] width 94 height 11
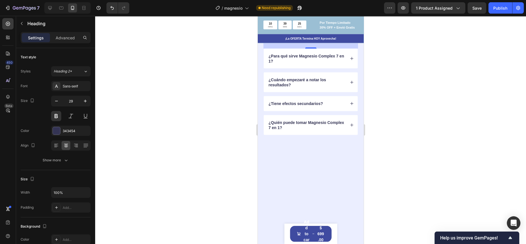
click at [231, 108] on div at bounding box center [310, 130] width 431 height 228
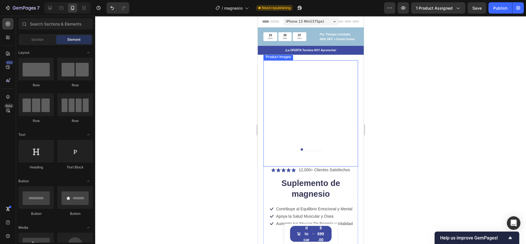
scroll to position [55, 0]
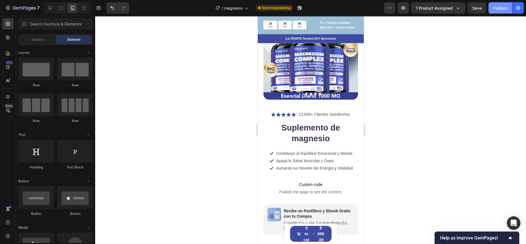
click at [502, 7] on div "Publish" at bounding box center [501, 8] width 14 height 6
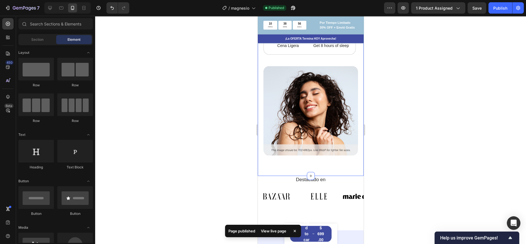
scroll to position [1195, 0]
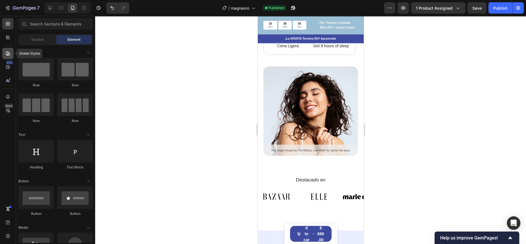
click at [9, 54] on icon at bounding box center [8, 54] width 6 height 6
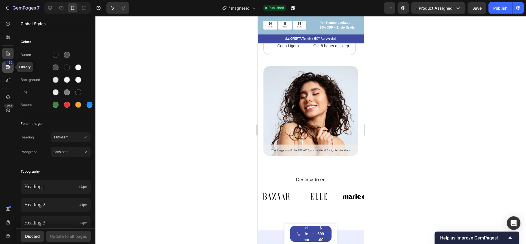
click at [11, 68] on div "450" at bounding box center [7, 66] width 11 height 11
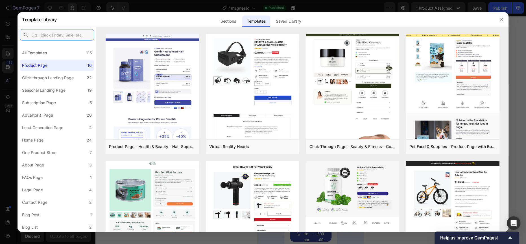
click at [73, 37] on input "text" at bounding box center [57, 34] width 74 height 11
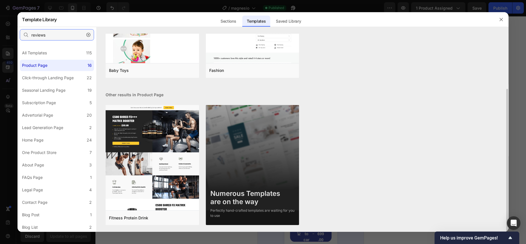
scroll to position [0, 0]
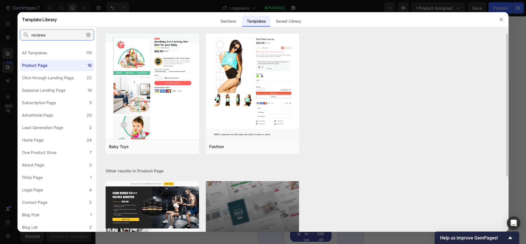
type input "reviews"
click at [0, 11] on div at bounding box center [263, 122] width 526 height 244
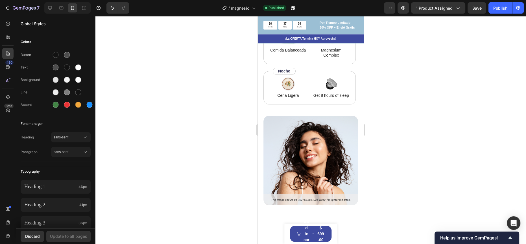
scroll to position [1117, 0]
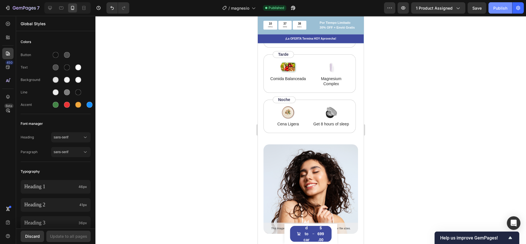
click at [507, 6] on button "Publish" at bounding box center [501, 7] width 24 height 11
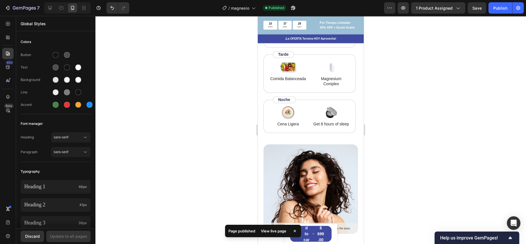
click at [278, 234] on div "View live page" at bounding box center [274, 231] width 32 height 8
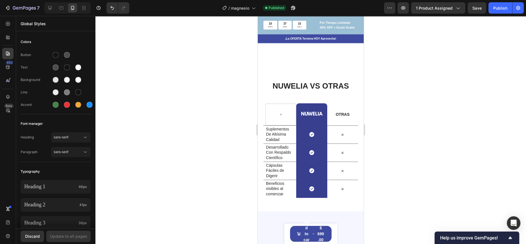
scroll to position [566, 0]
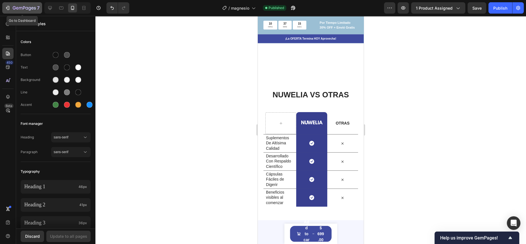
click at [13, 8] on icon "button" at bounding box center [24, 8] width 23 height 5
